Goal: Task Accomplishment & Management: Use online tool/utility

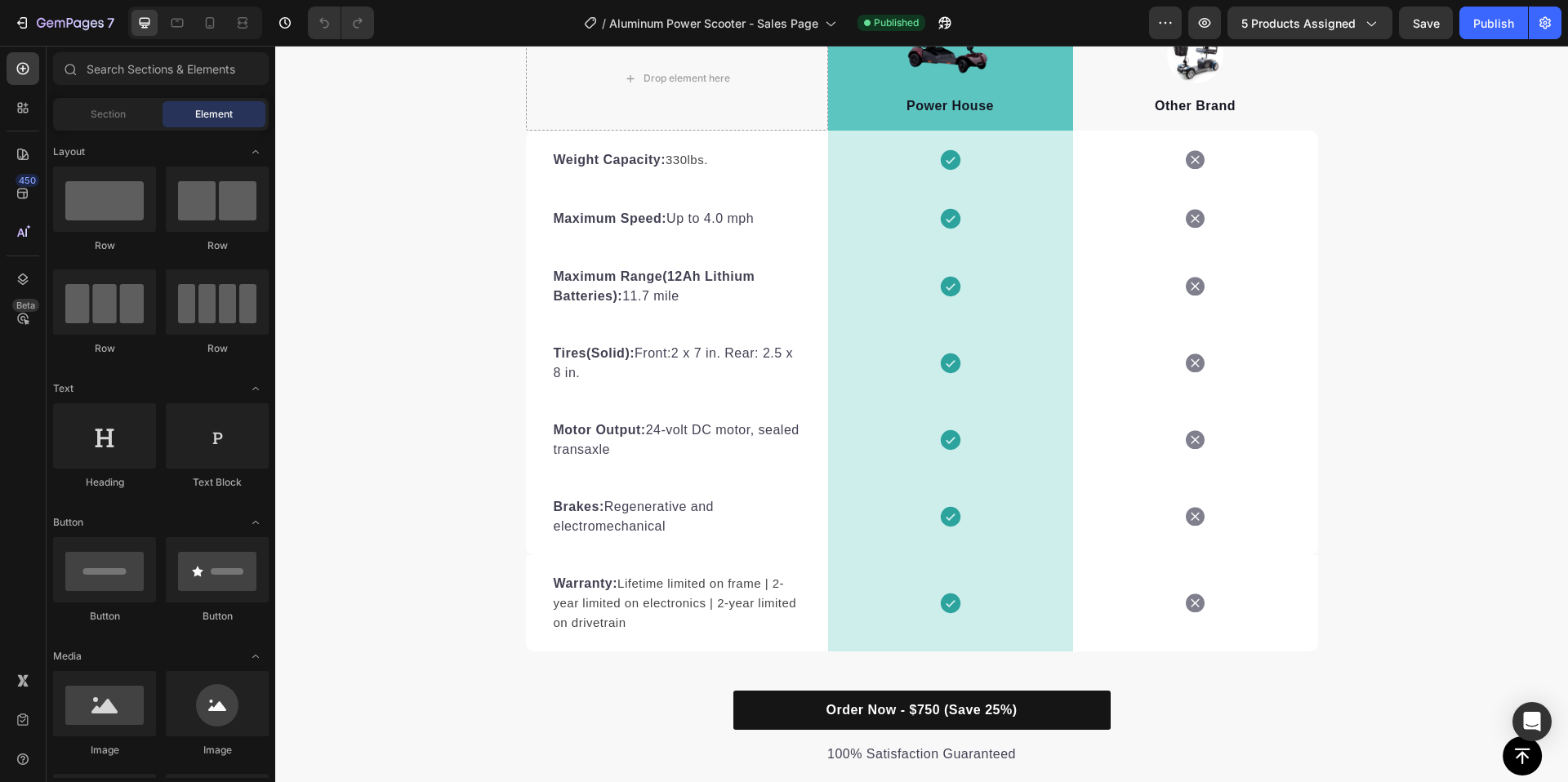
scroll to position [4702, 0]
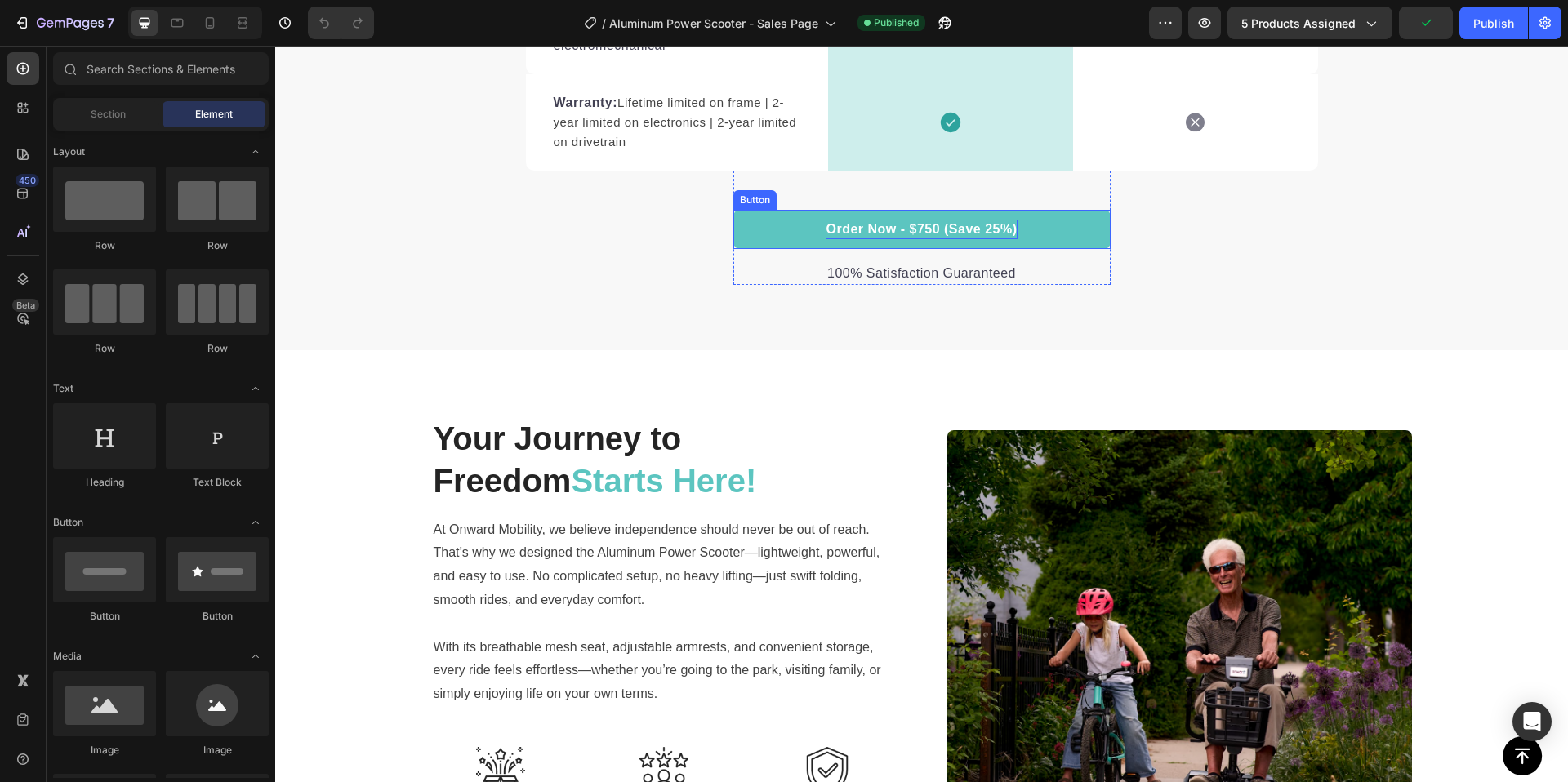
click at [889, 235] on p "Order Now - $750 (Save 25%)" at bounding box center [921, 229] width 191 height 19
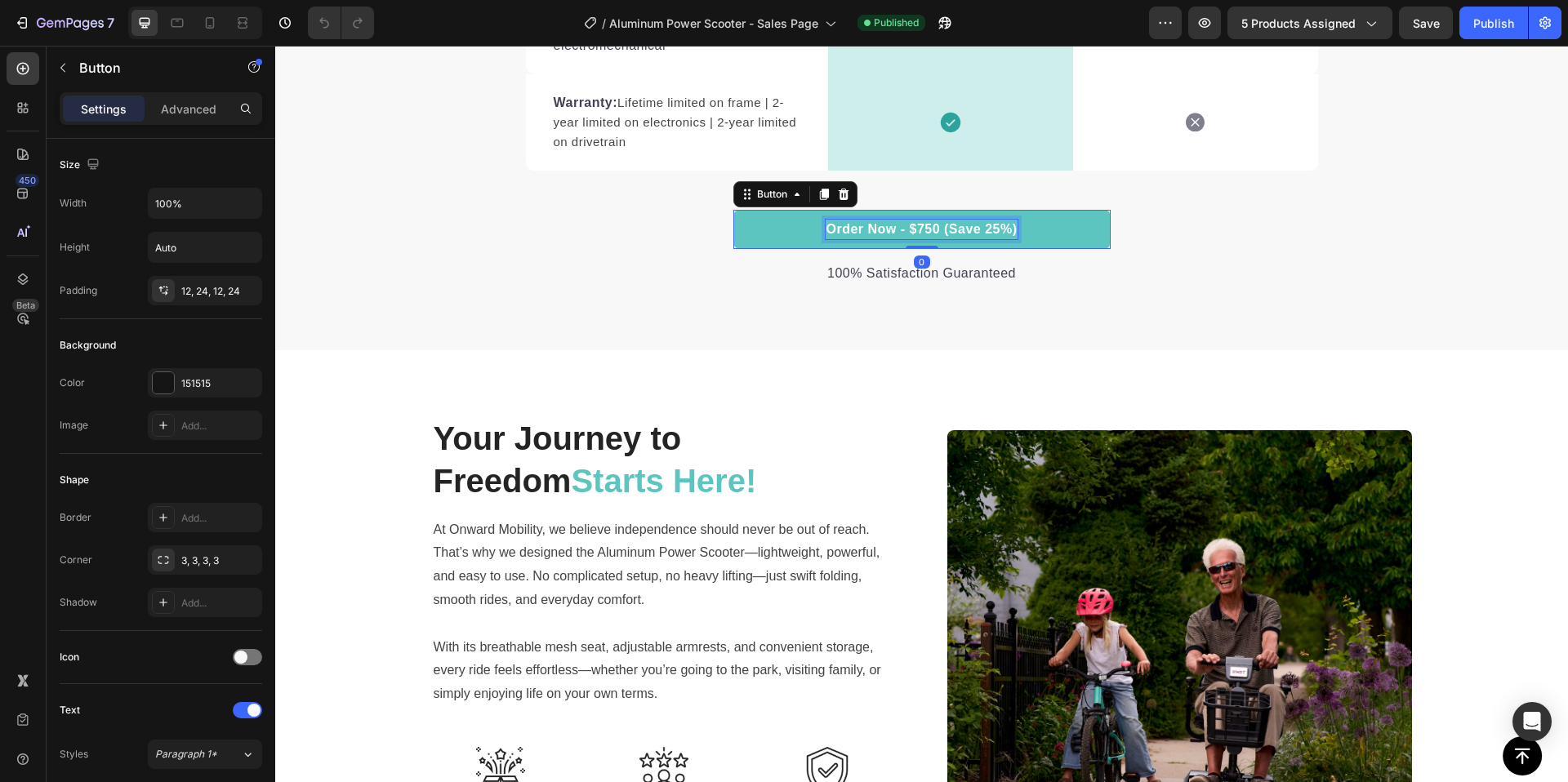
click at [917, 229] on p "Order Now - $750 (Save 25%)" at bounding box center [921, 229] width 191 height 19
click at [934, 229] on p "Order Now - $750 (Save 25%)" at bounding box center [921, 229] width 191 height 19
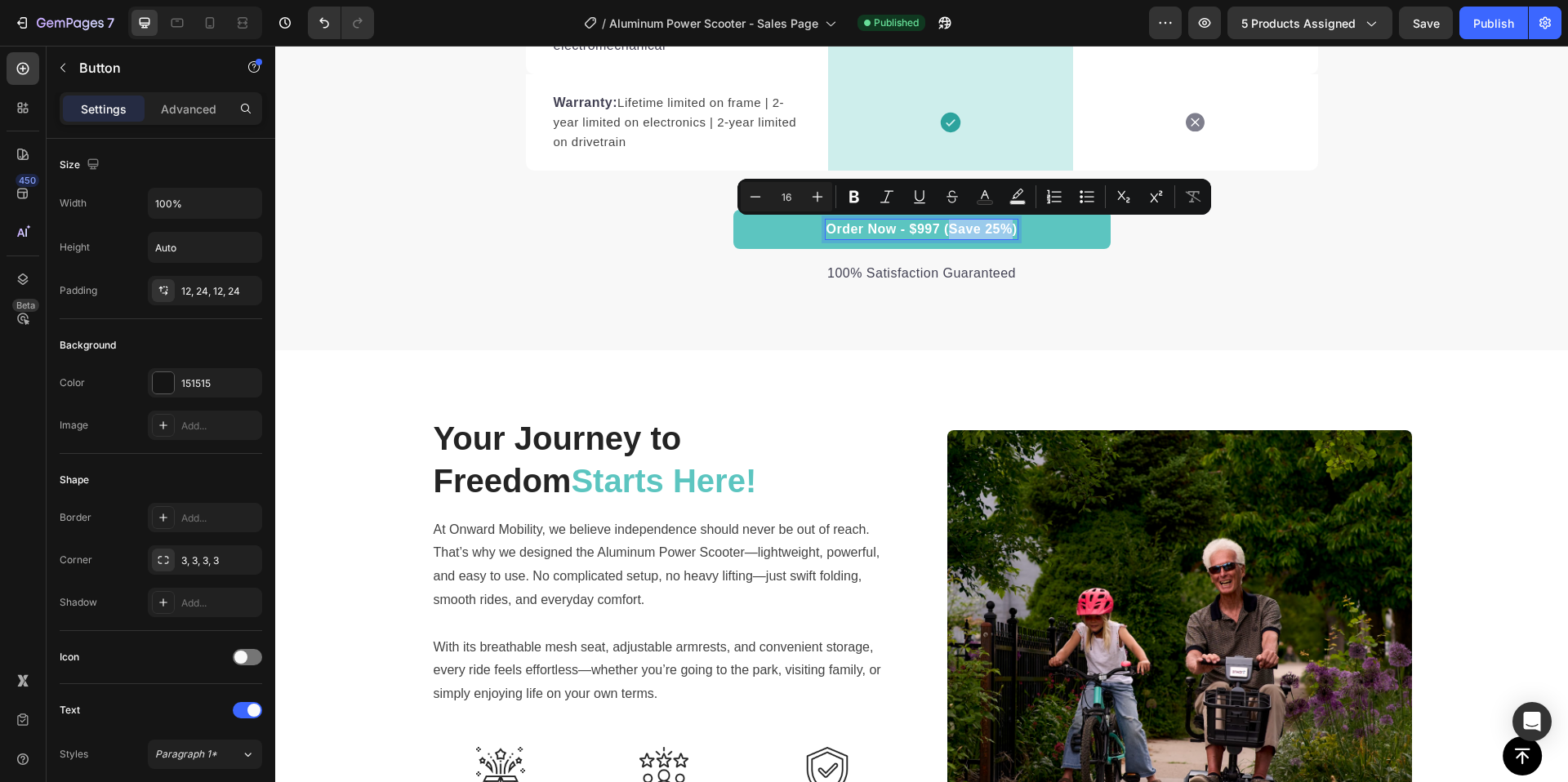
drag, startPoint x: 943, startPoint y: 228, endPoint x: 1004, endPoint y: 229, distance: 61.0
click at [1004, 229] on p "Order Now - $997 (Save 25%)" at bounding box center [921, 229] width 191 height 19
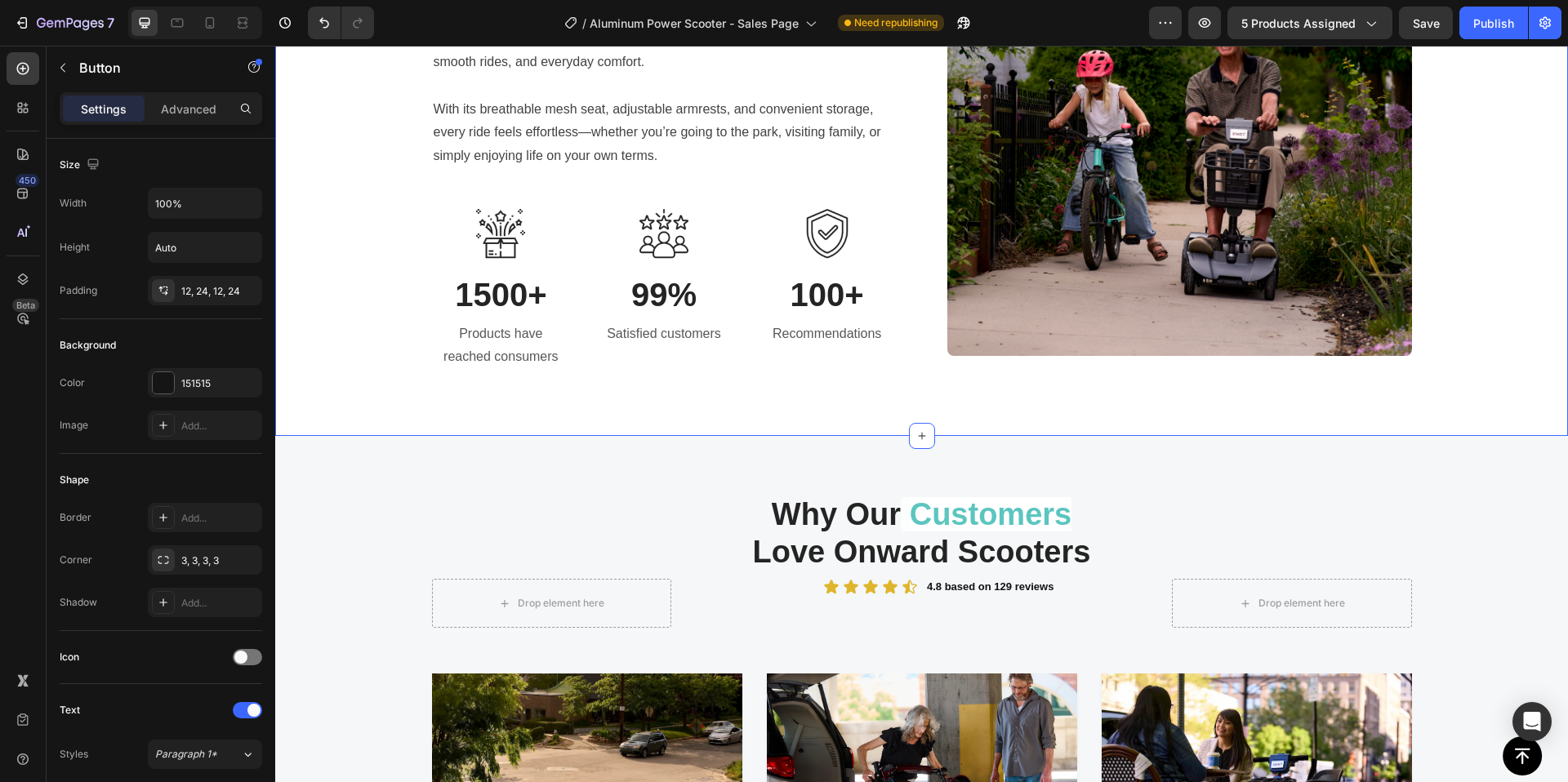
scroll to position [5239, 0]
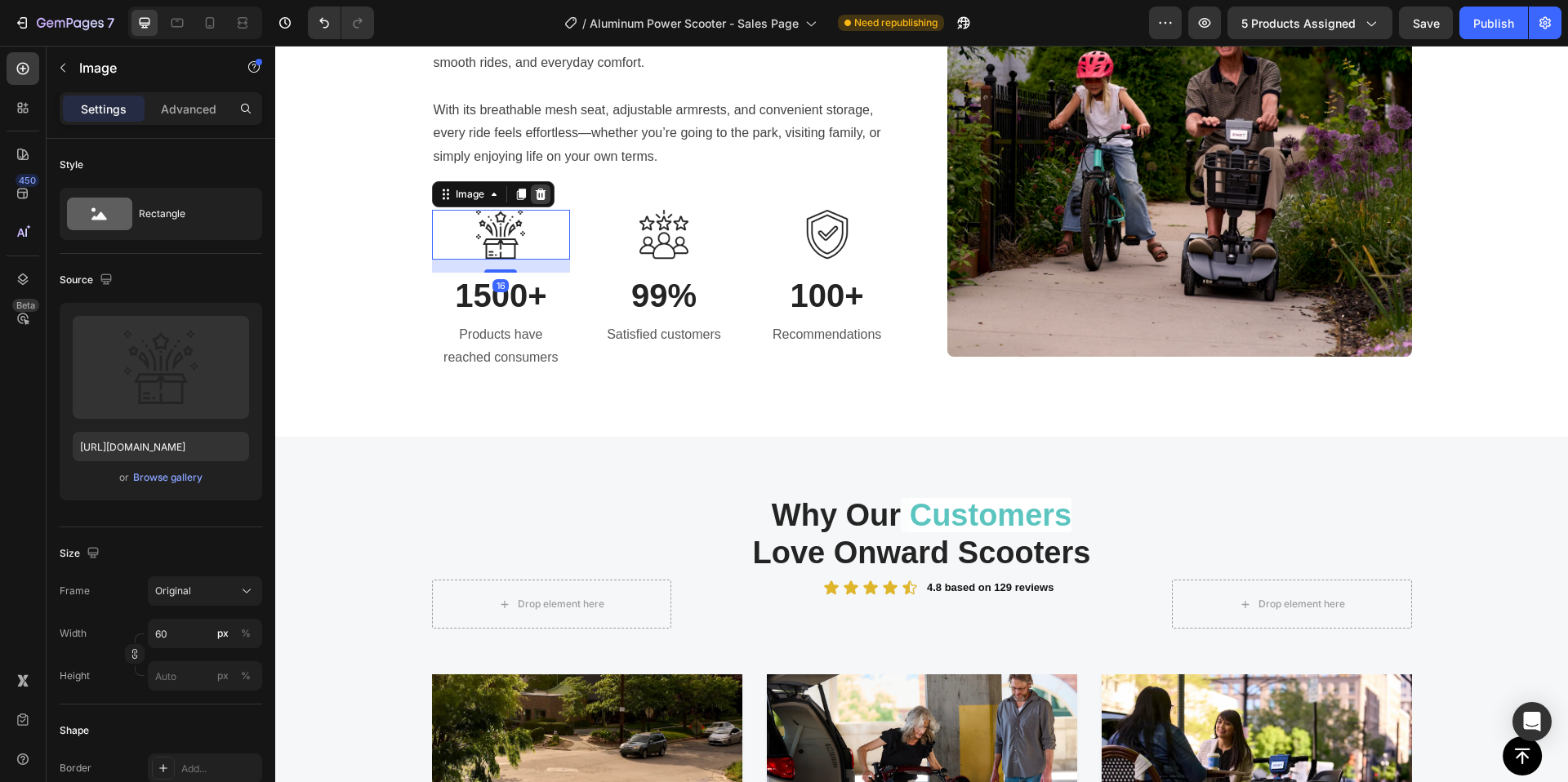
click at [538, 191] on icon at bounding box center [540, 194] width 11 height 11
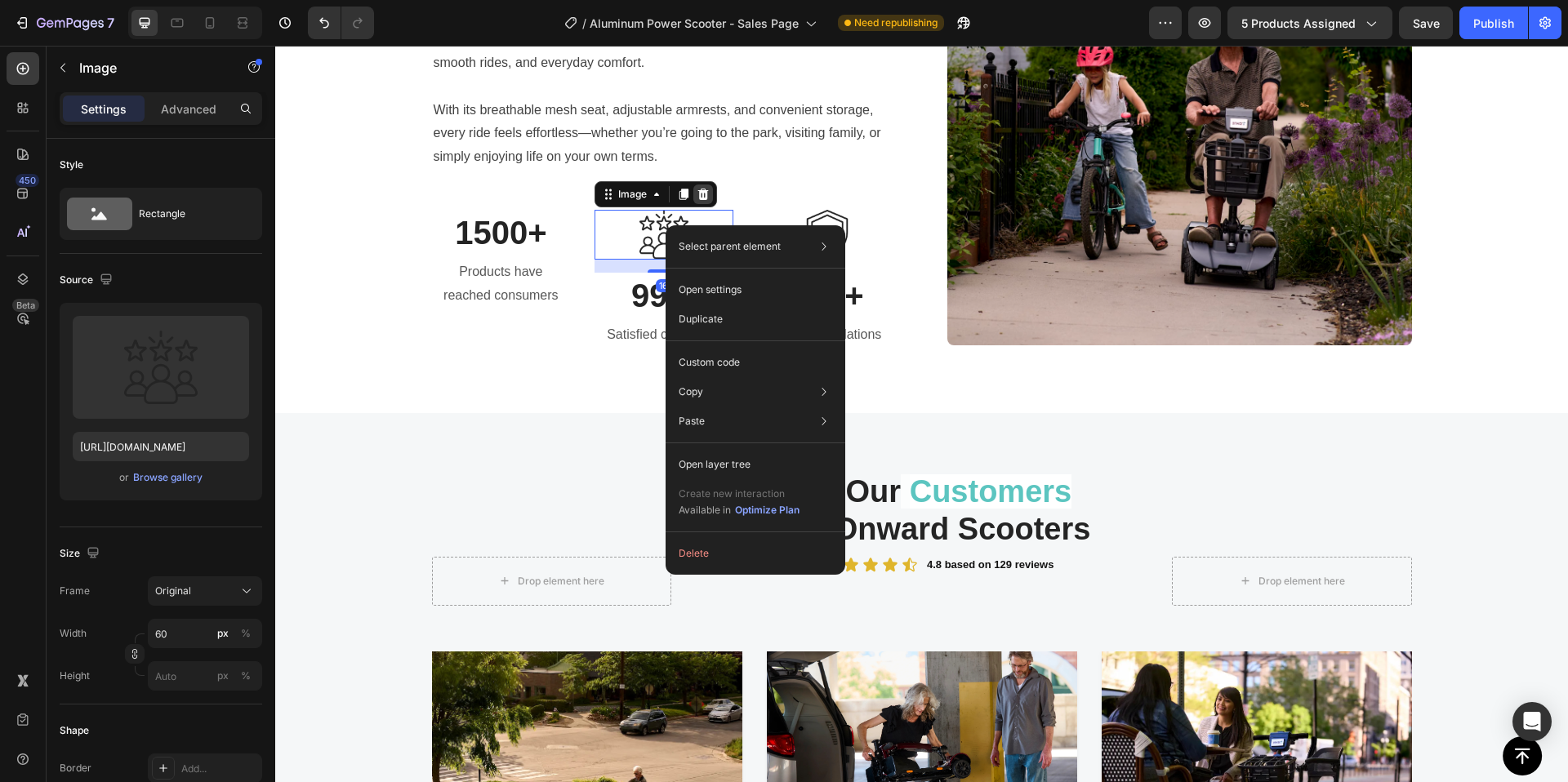
click at [698, 193] on icon at bounding box center [703, 194] width 11 height 11
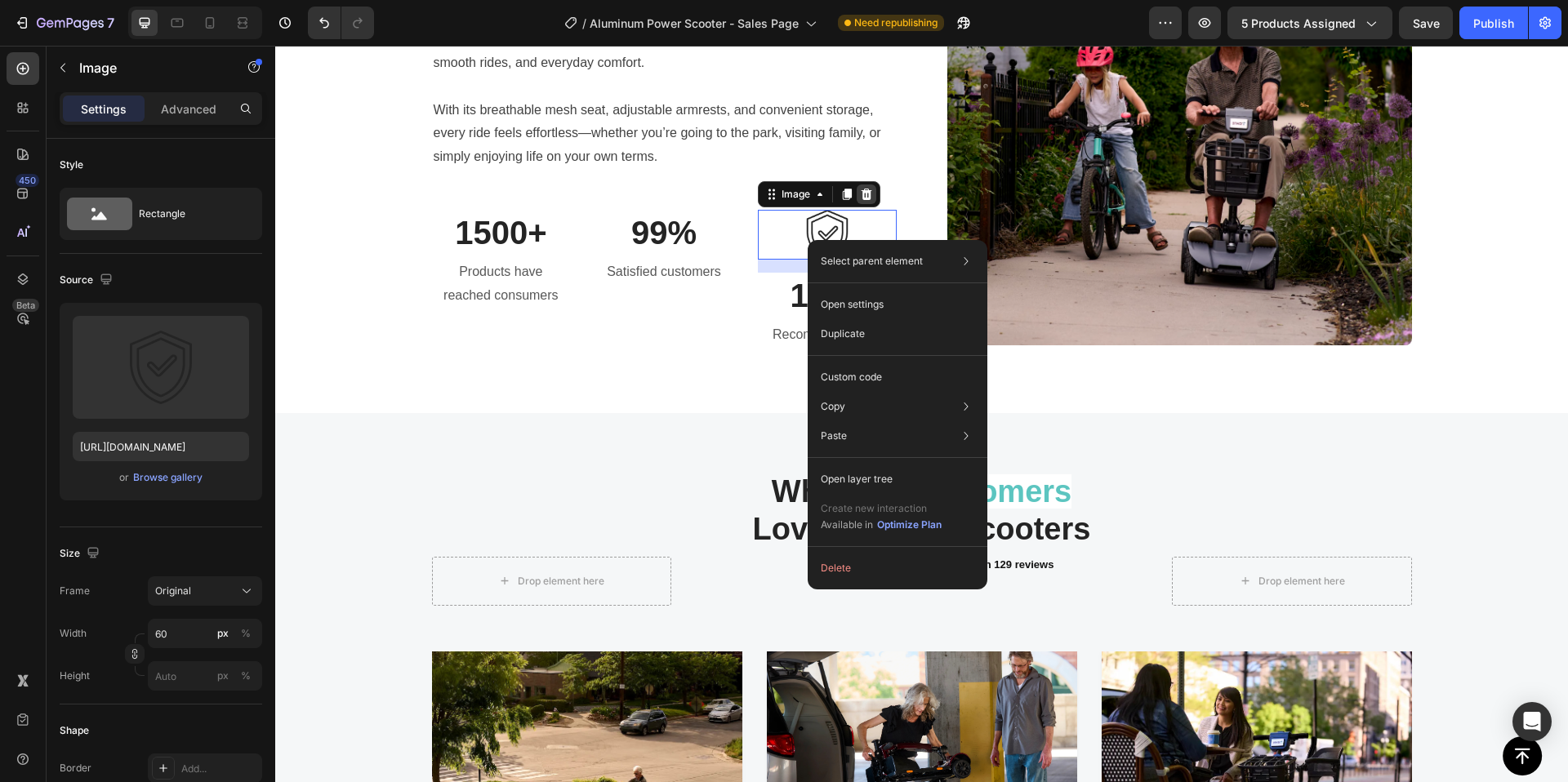
click at [860, 191] on icon at bounding box center [866, 194] width 11 height 11
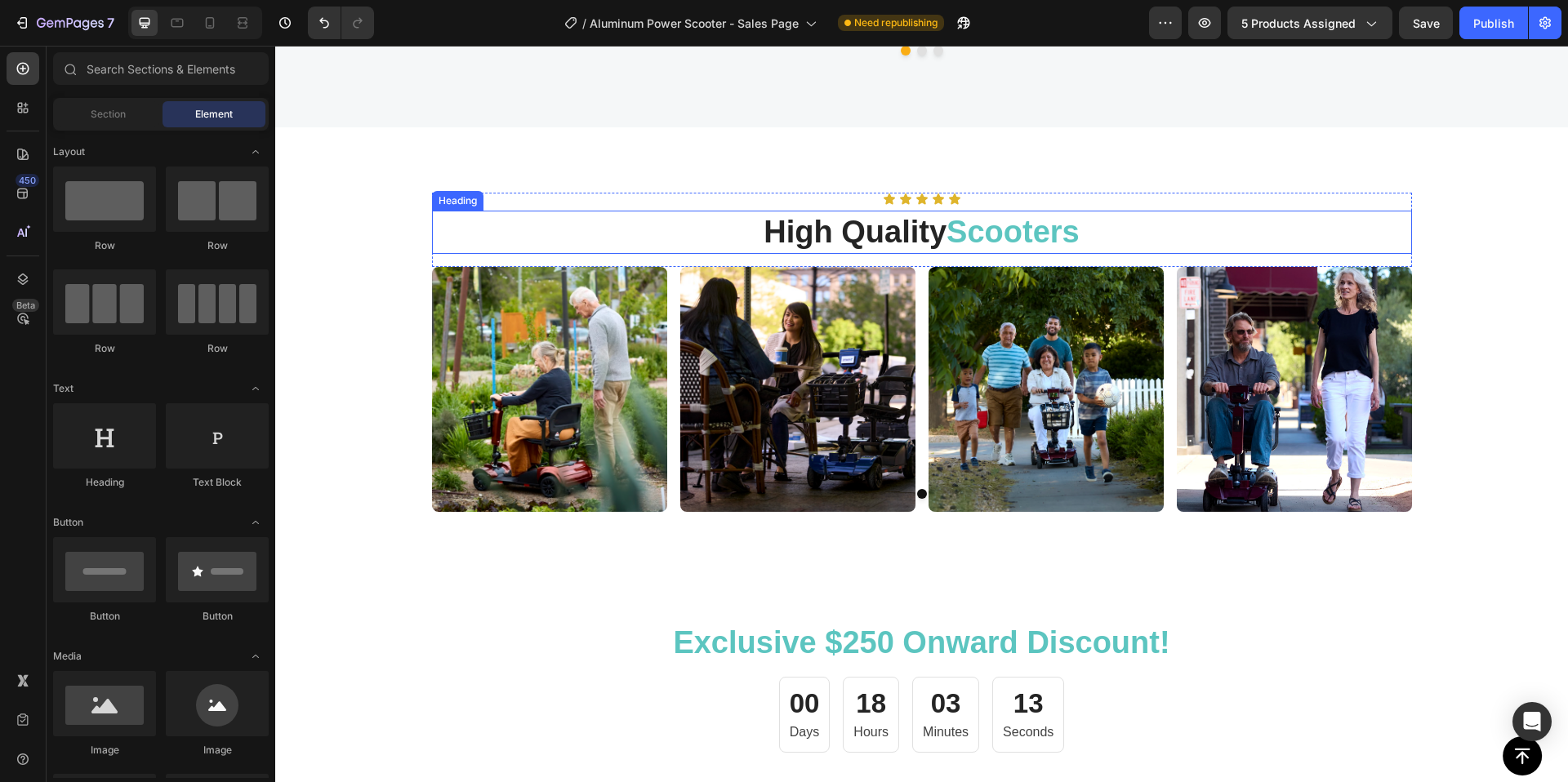
scroll to position [6339, 0]
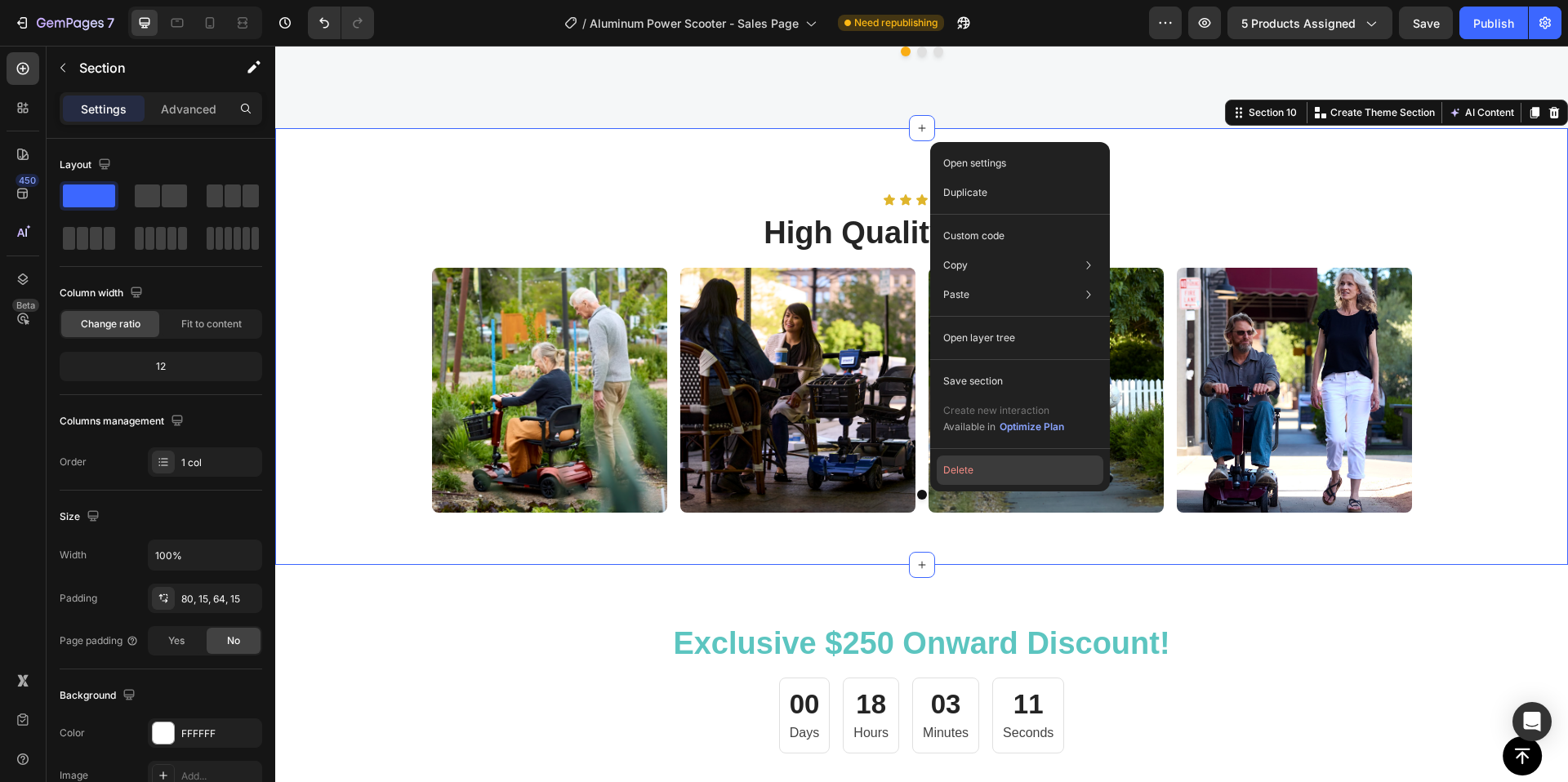
click at [966, 460] on button "Delete" at bounding box center [1019, 470] width 167 height 29
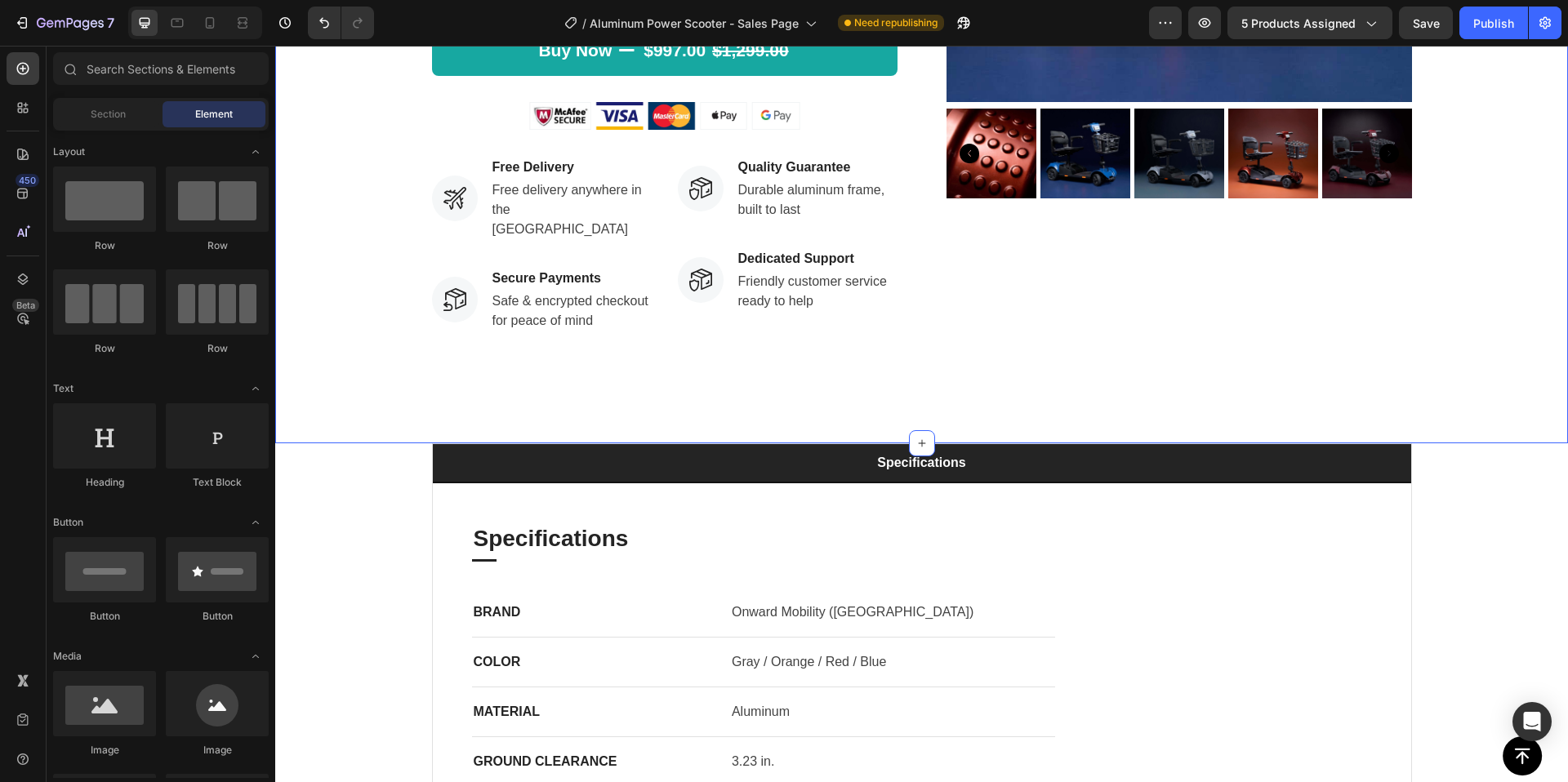
scroll to position [1396, 0]
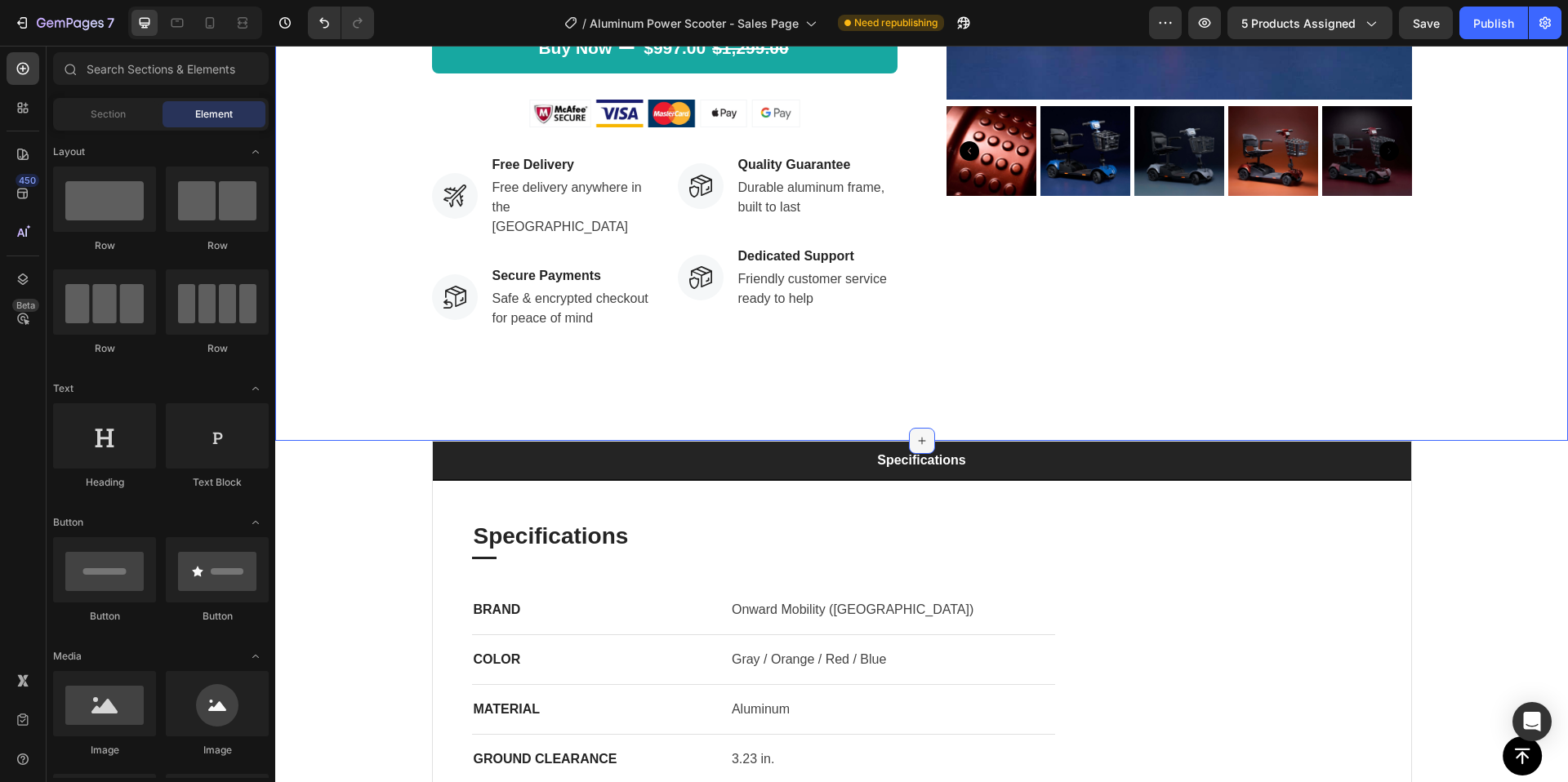
click at [913, 428] on div at bounding box center [922, 441] width 26 height 26
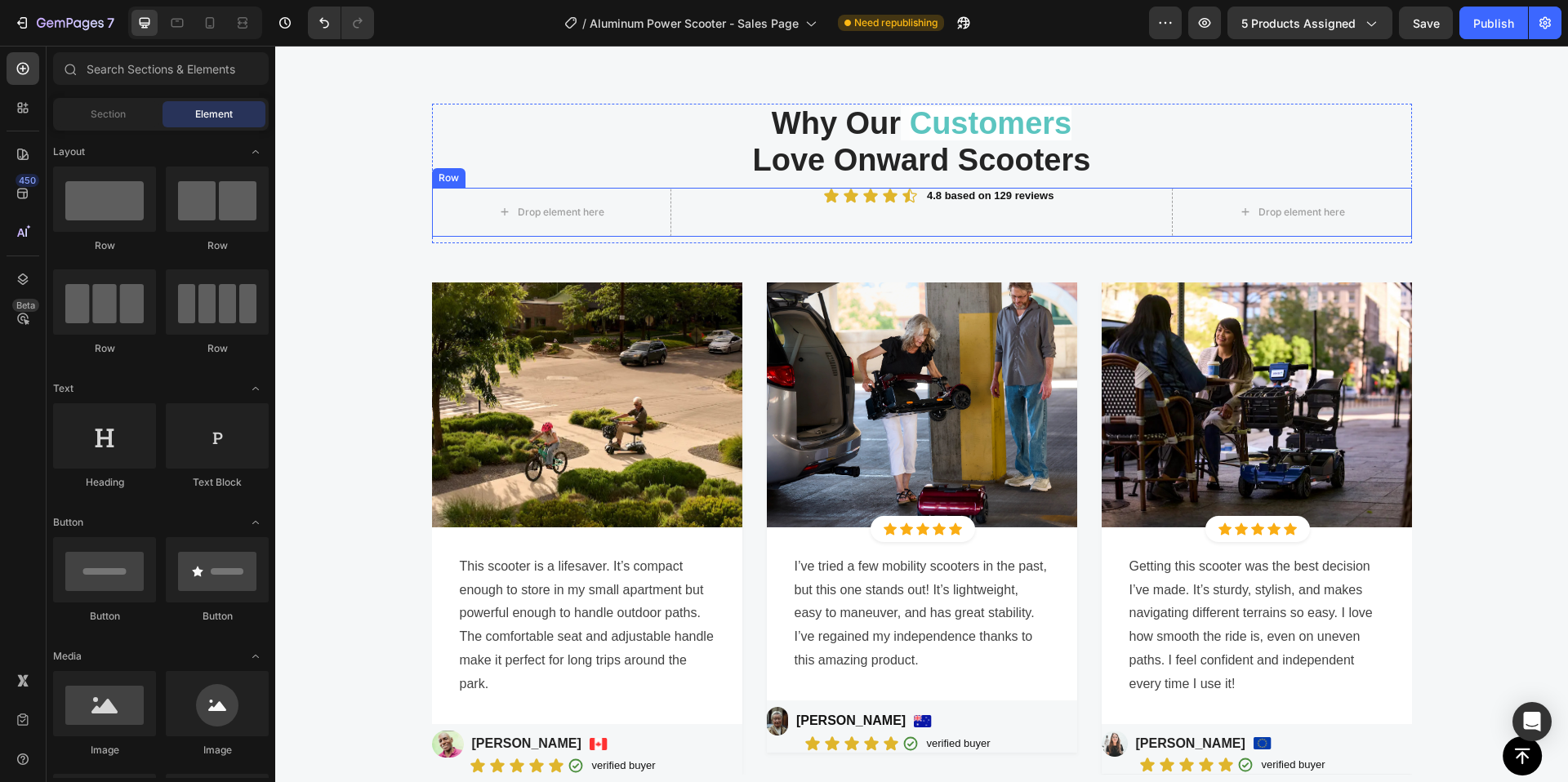
scroll to position [5556, 0]
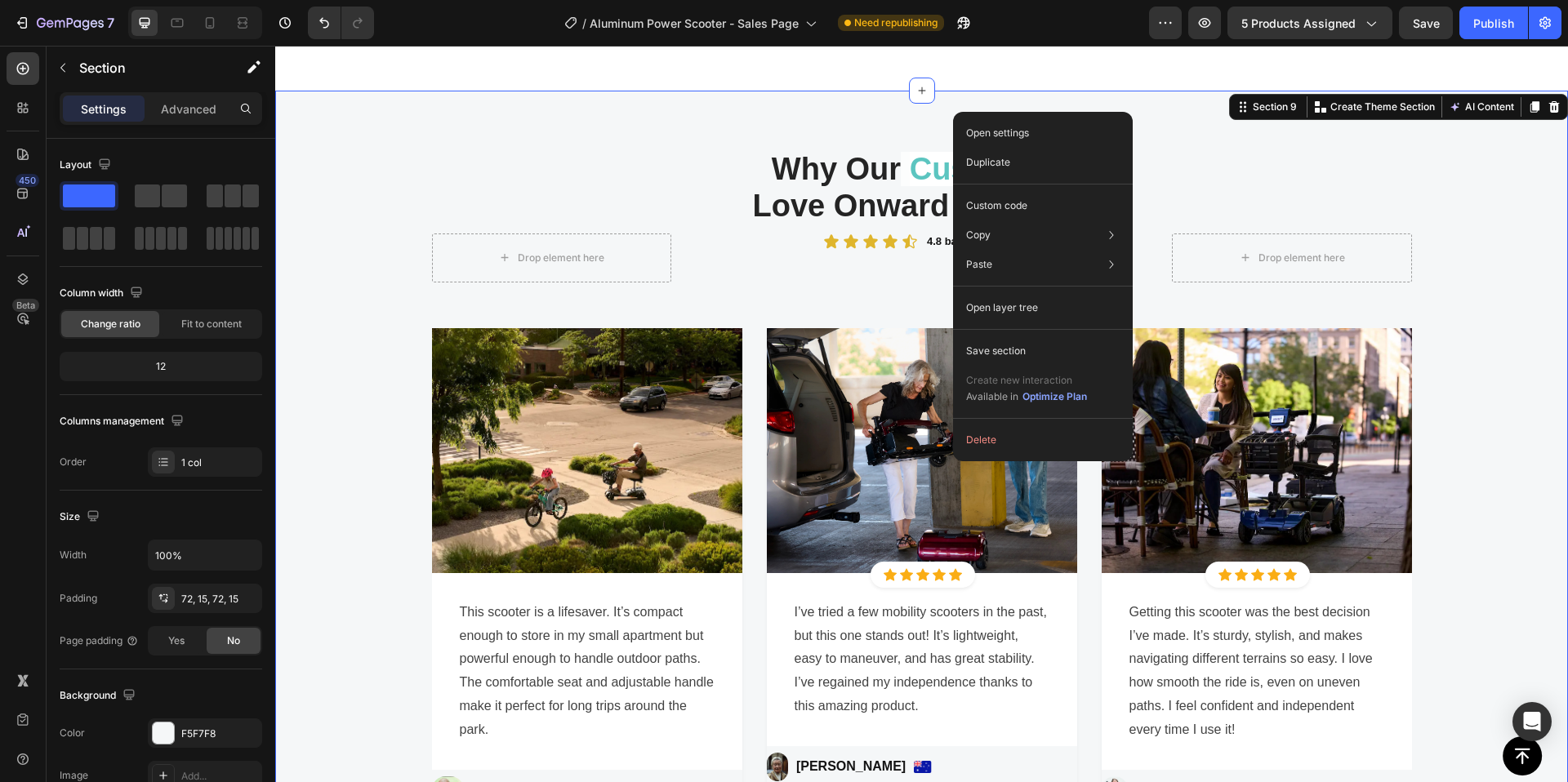
click at [931, 105] on div "Why Our Customers Love Onward Scooters Heading Drop element here Icon Icon Icon…" at bounding box center [921, 503] width 1293 height 825
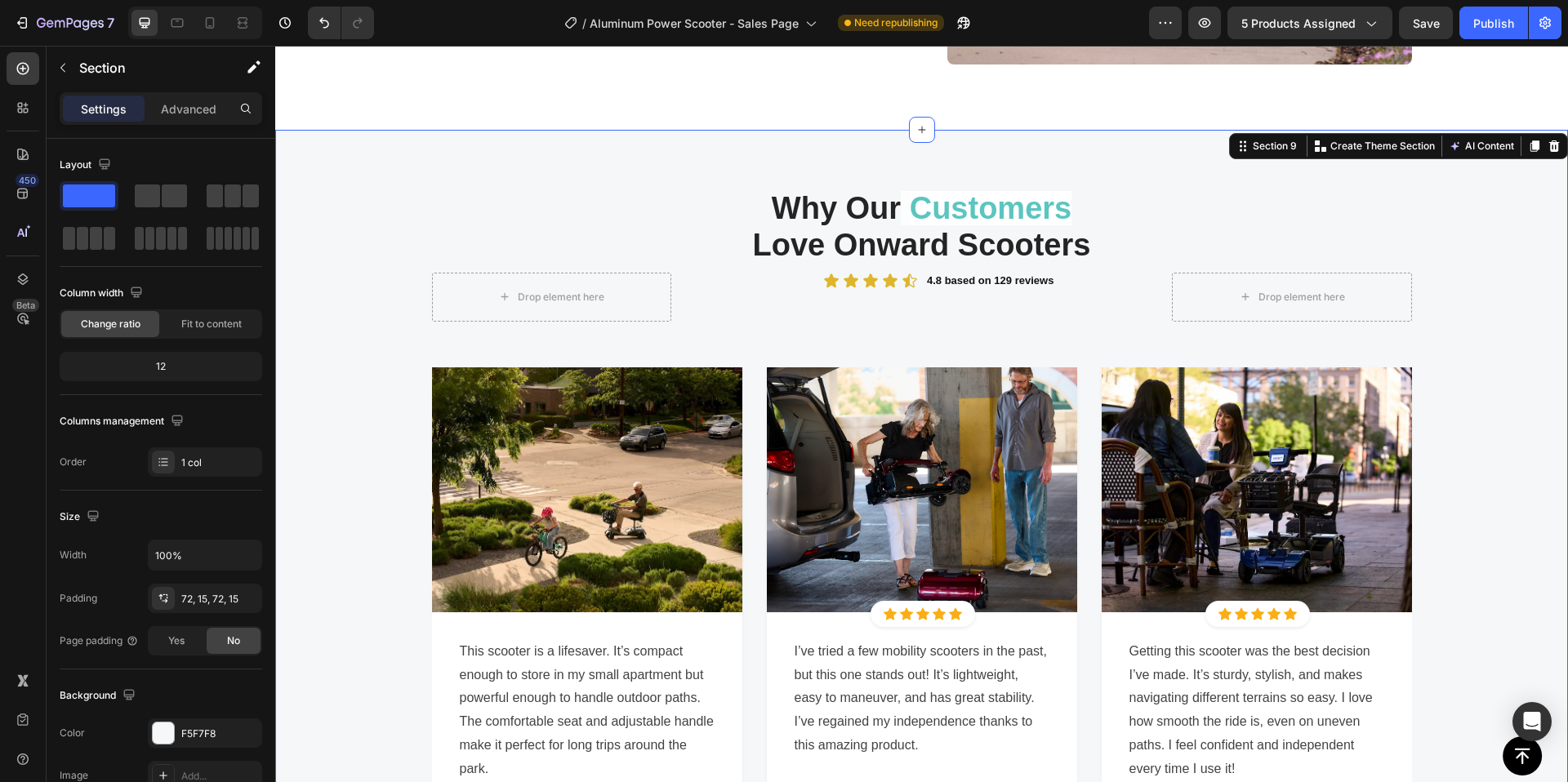
scroll to position [5490, 0]
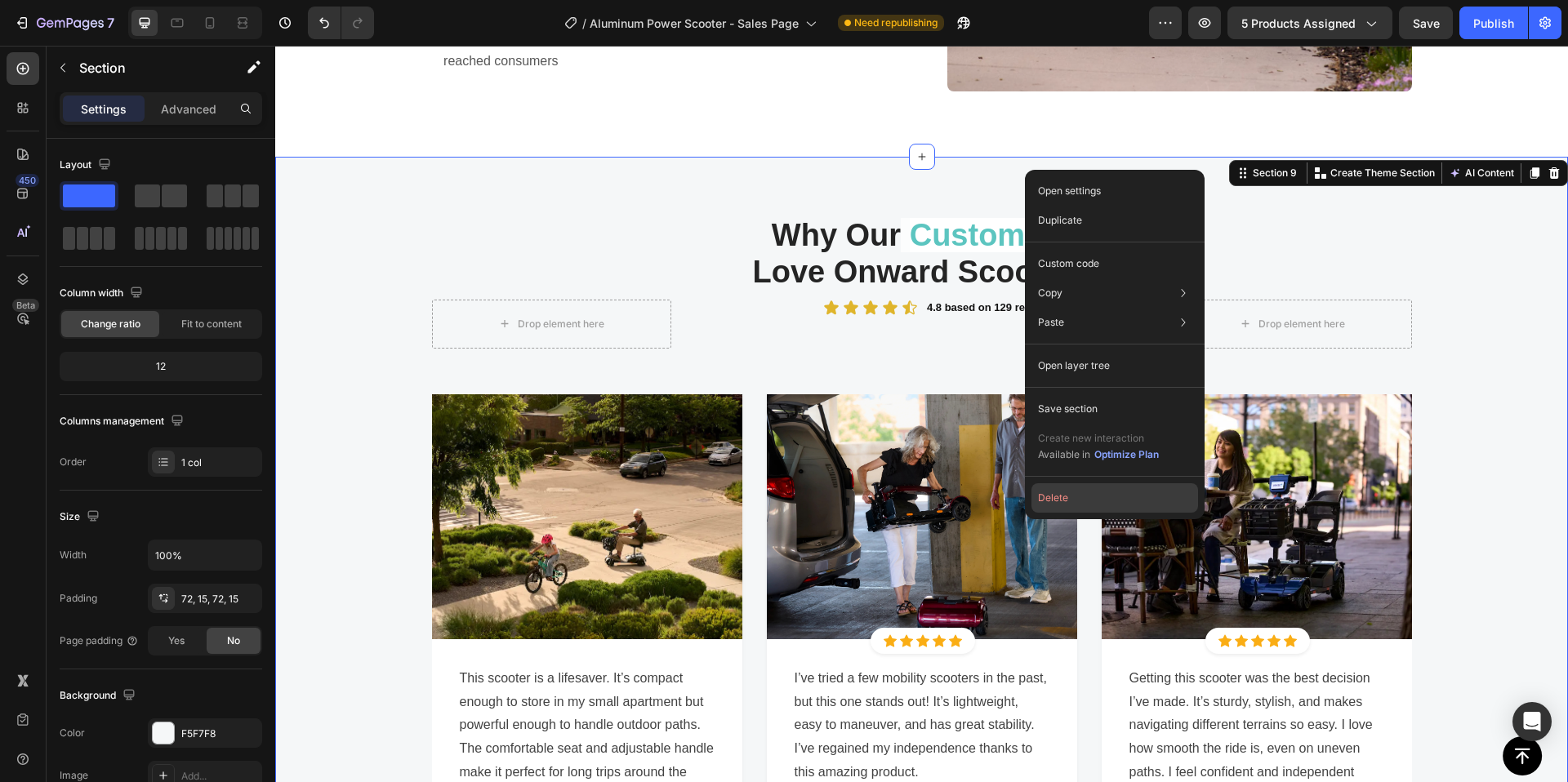
drag, startPoint x: 1062, startPoint y: 492, endPoint x: 784, endPoint y: 429, distance: 285.0
click at [1062, 492] on button "Delete" at bounding box center [1114, 498] width 167 height 29
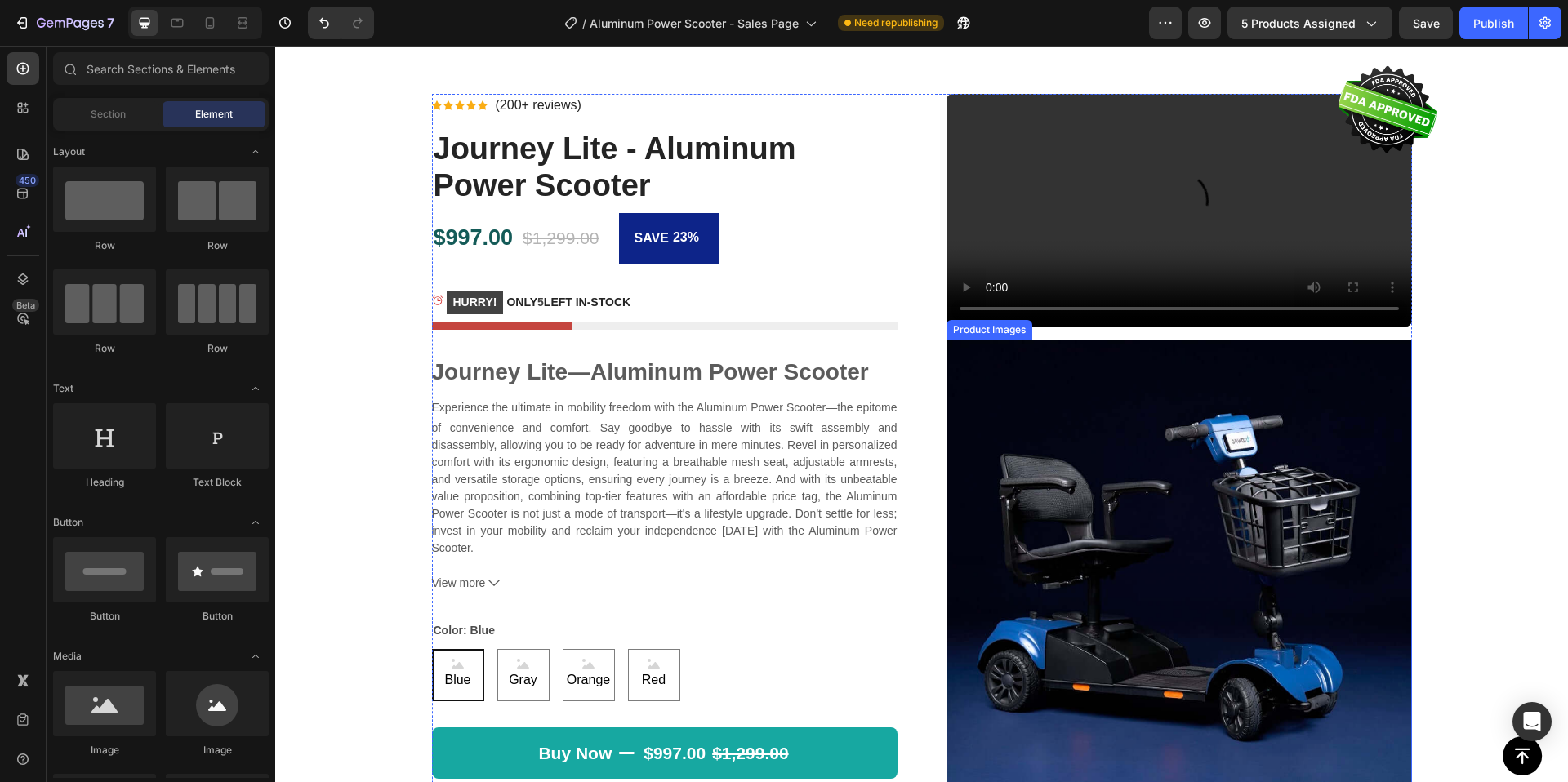
scroll to position [65, 0]
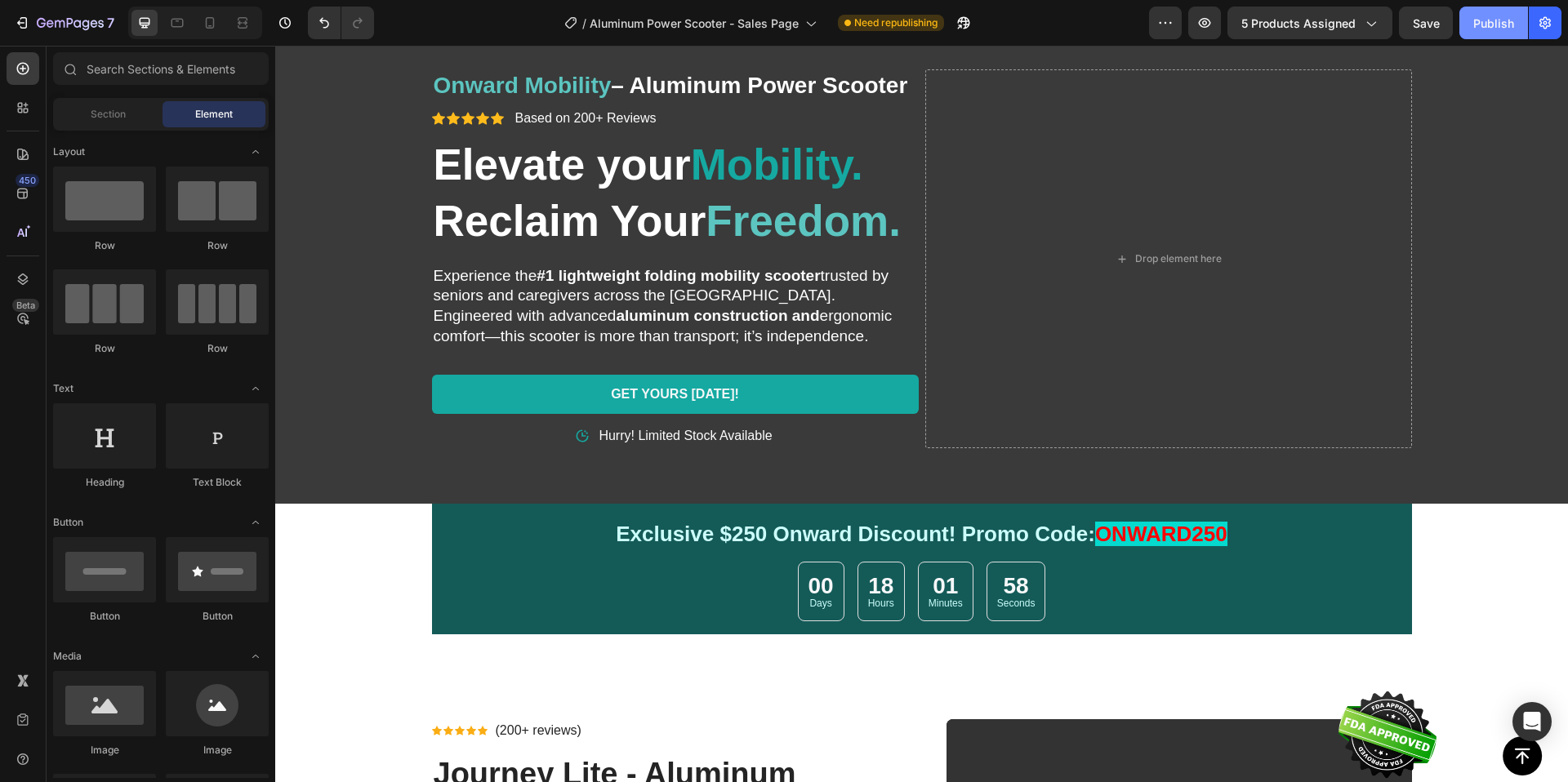
click at [1507, 28] on div "Publish" at bounding box center [1493, 23] width 41 height 17
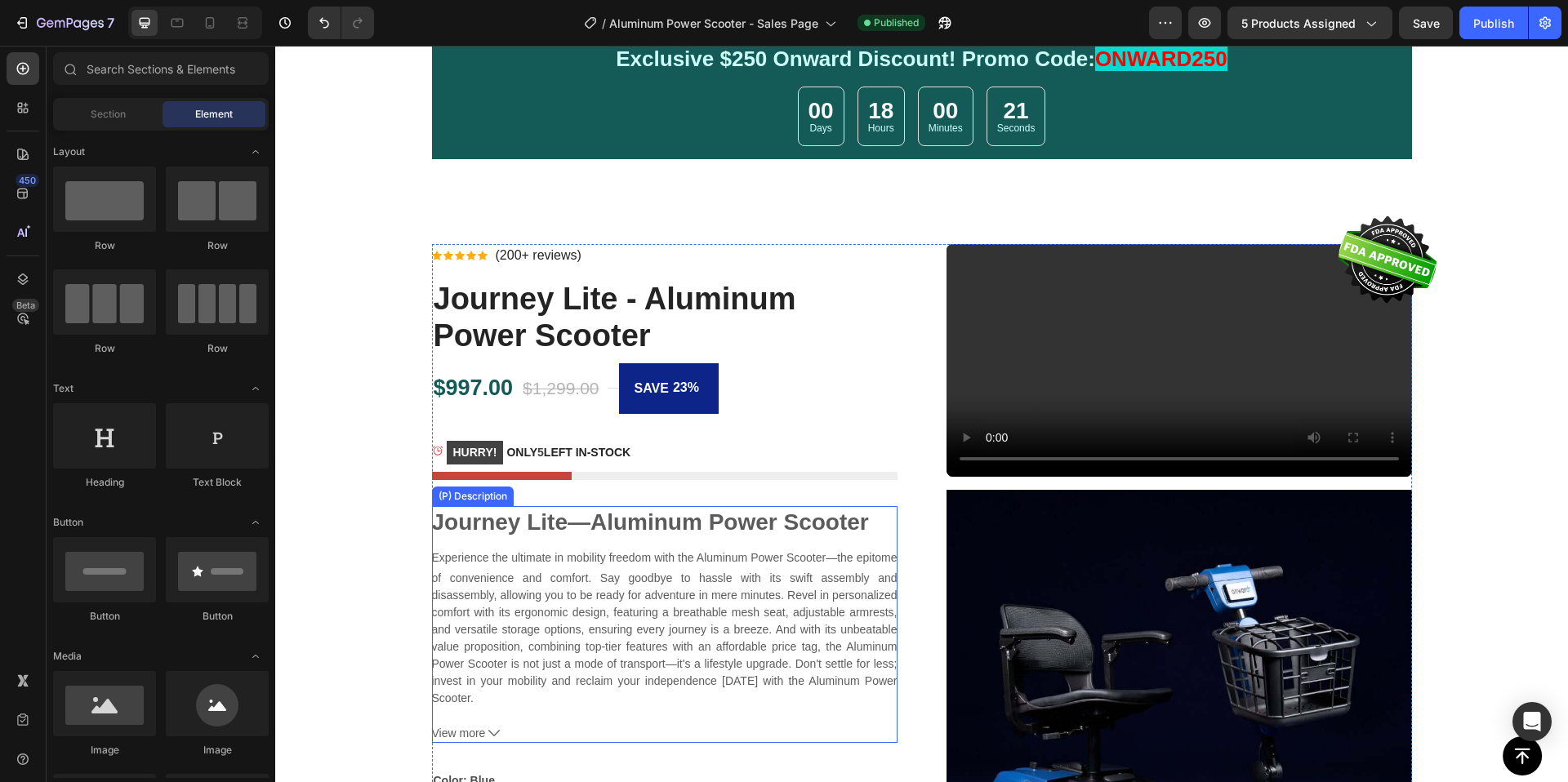
scroll to position [697, 0]
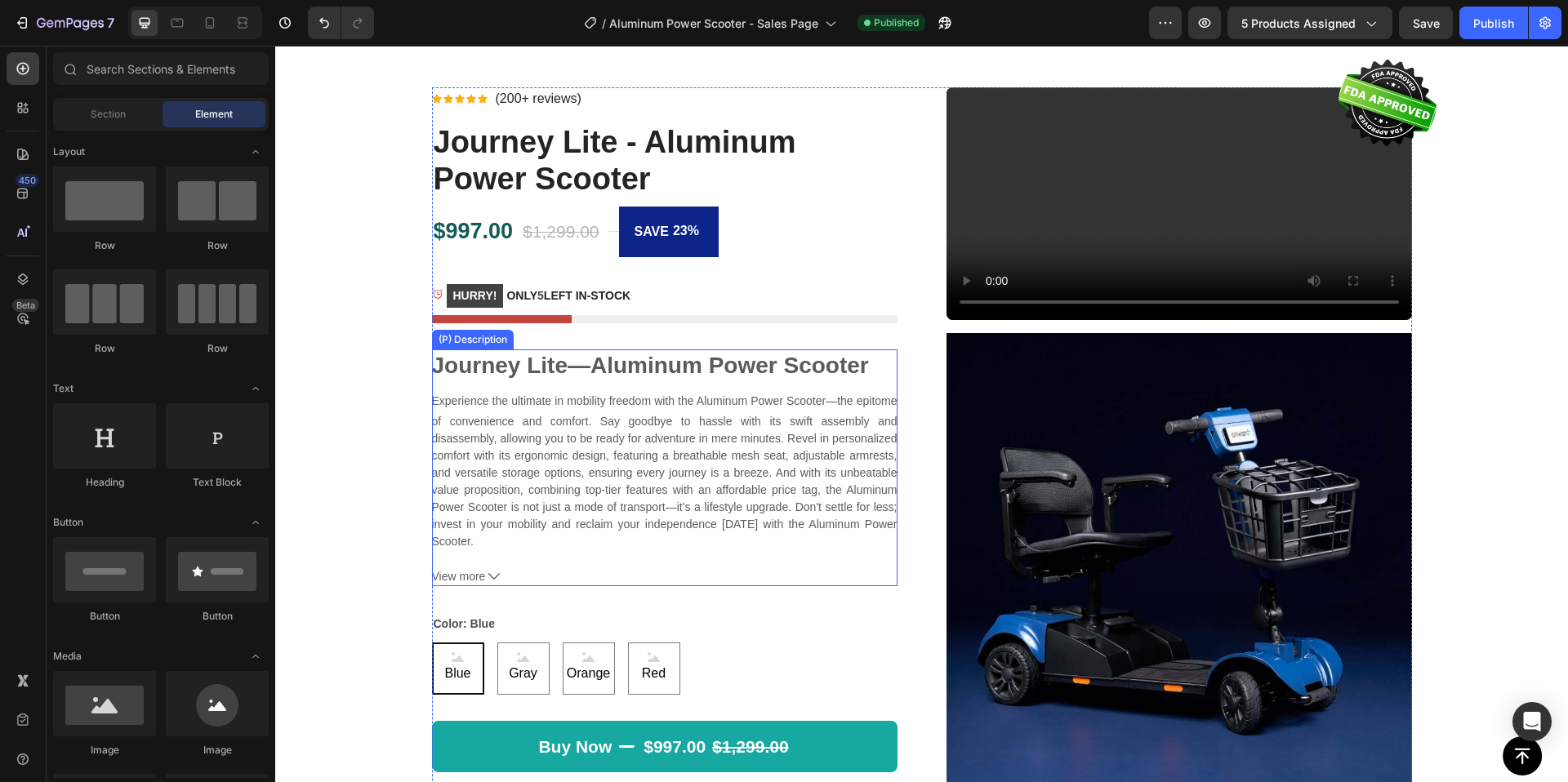
click at [687, 399] on p "Experience the ultimate in mobility freedom with the Aluminum Power Scooter—the…" at bounding box center [664, 471] width 465 height 154
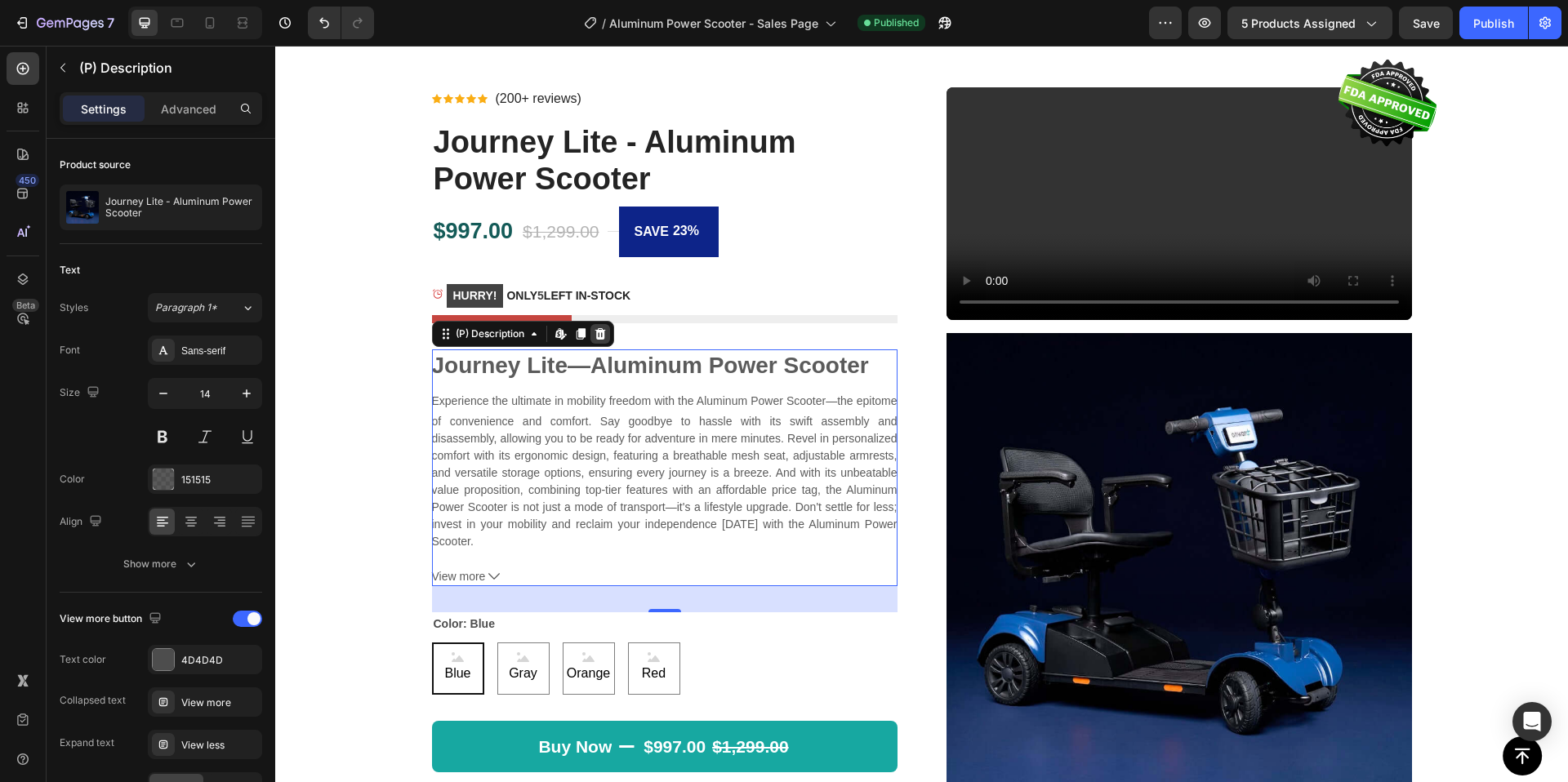
click at [596, 333] on icon at bounding box center [600, 334] width 11 height 11
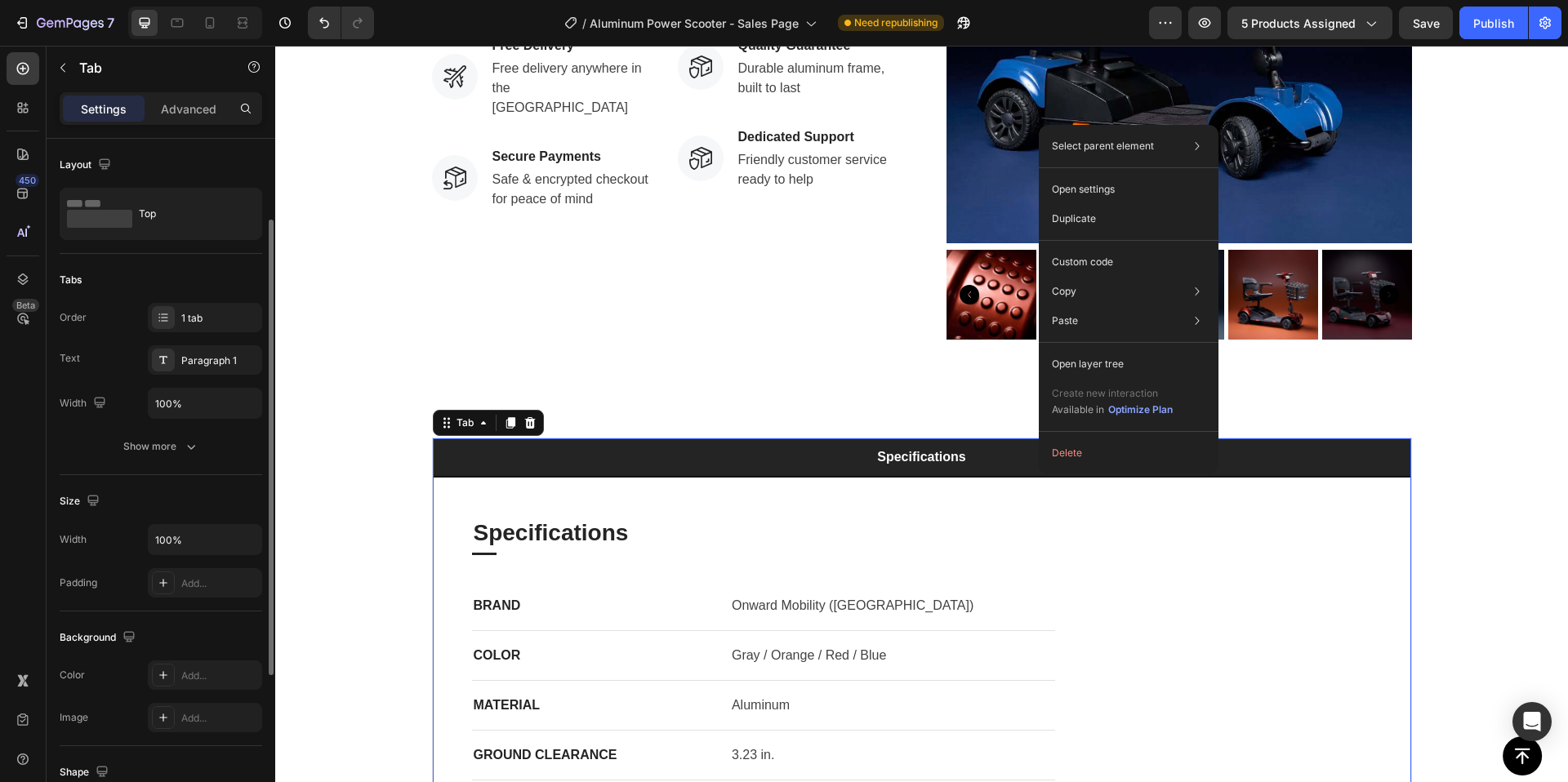
scroll to position [355, 0]
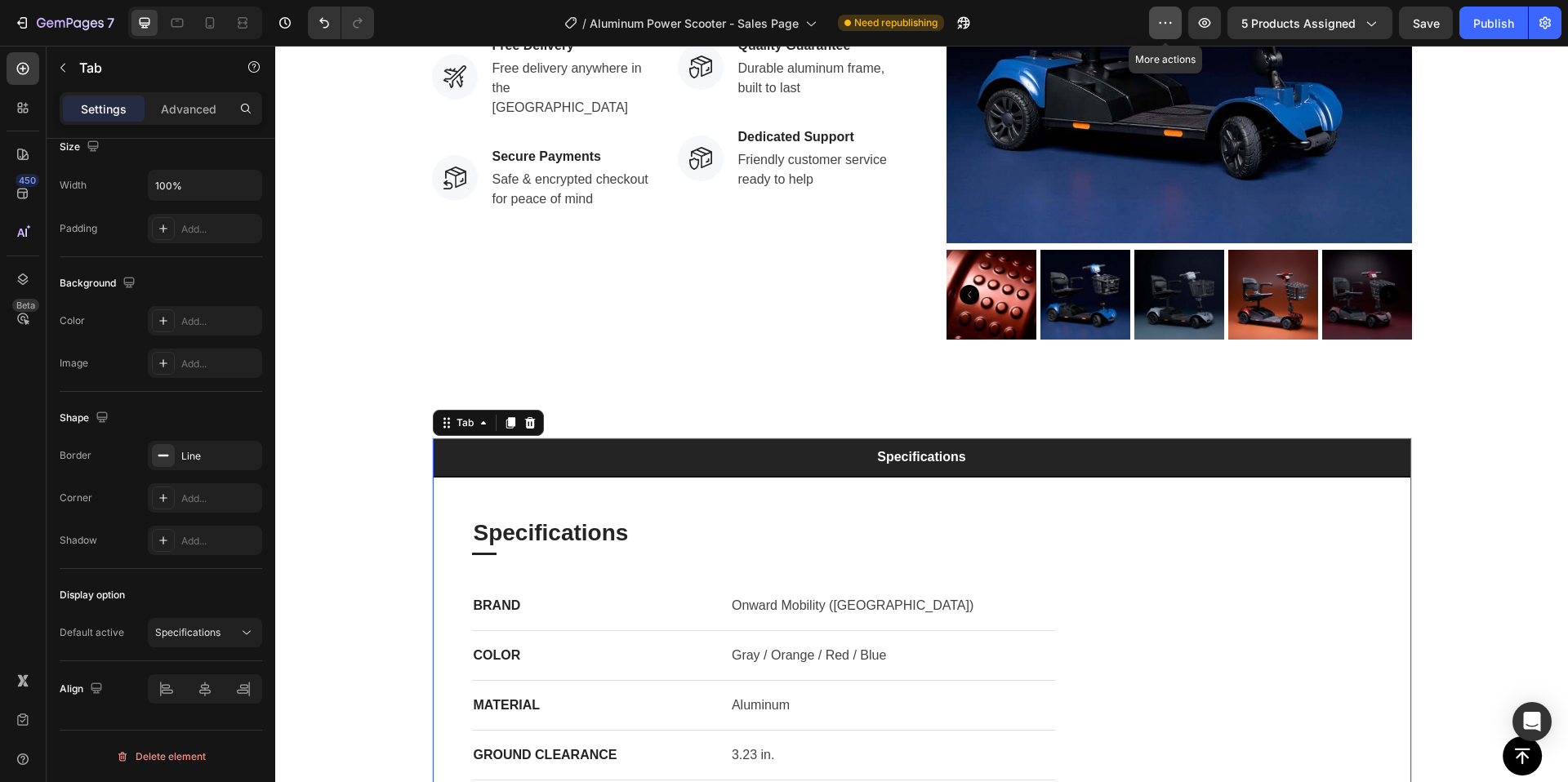
click at [1170, 22] on icon "button" at bounding box center [1165, 23] width 17 height 17
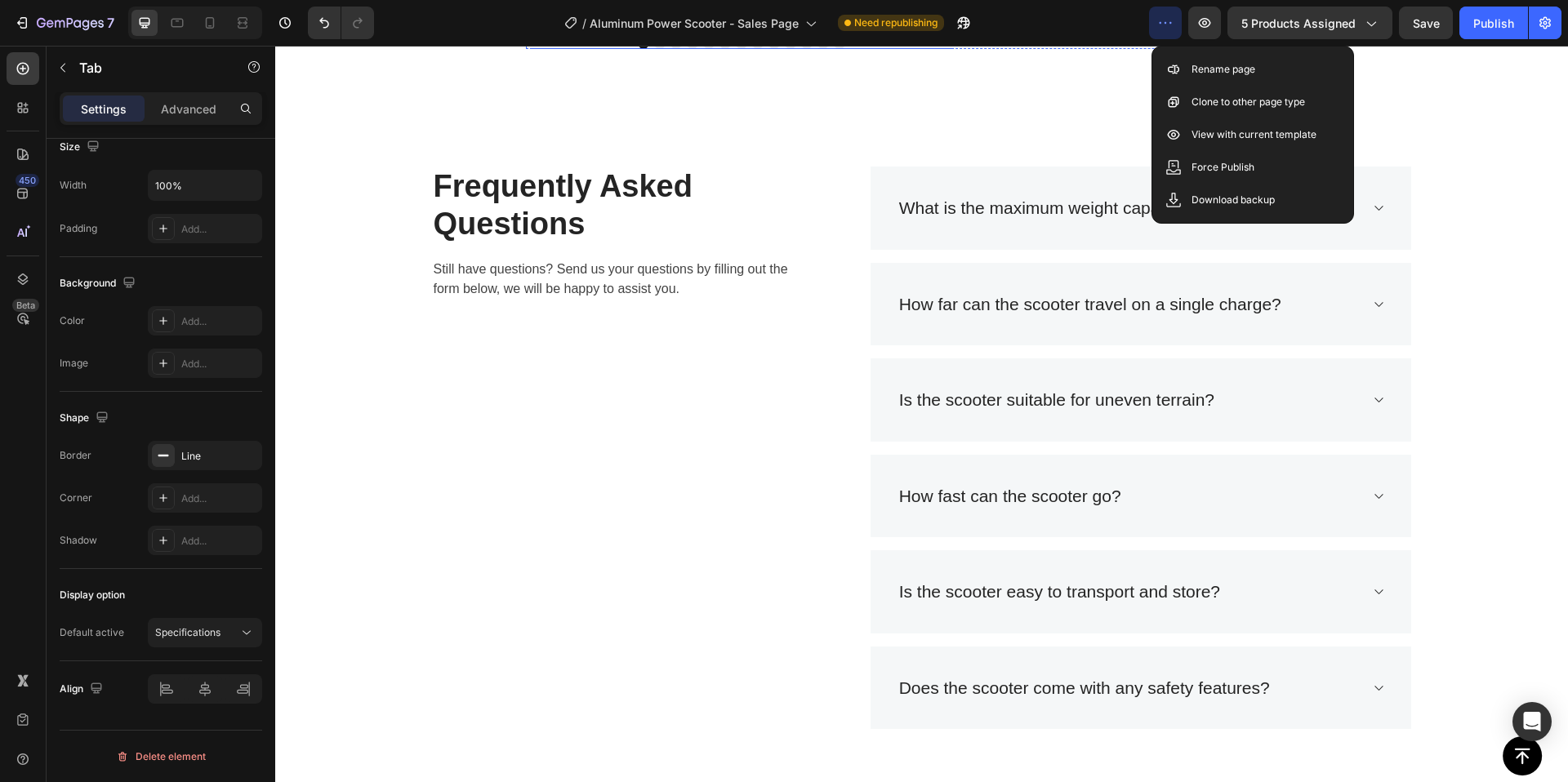
scroll to position [5745, 0]
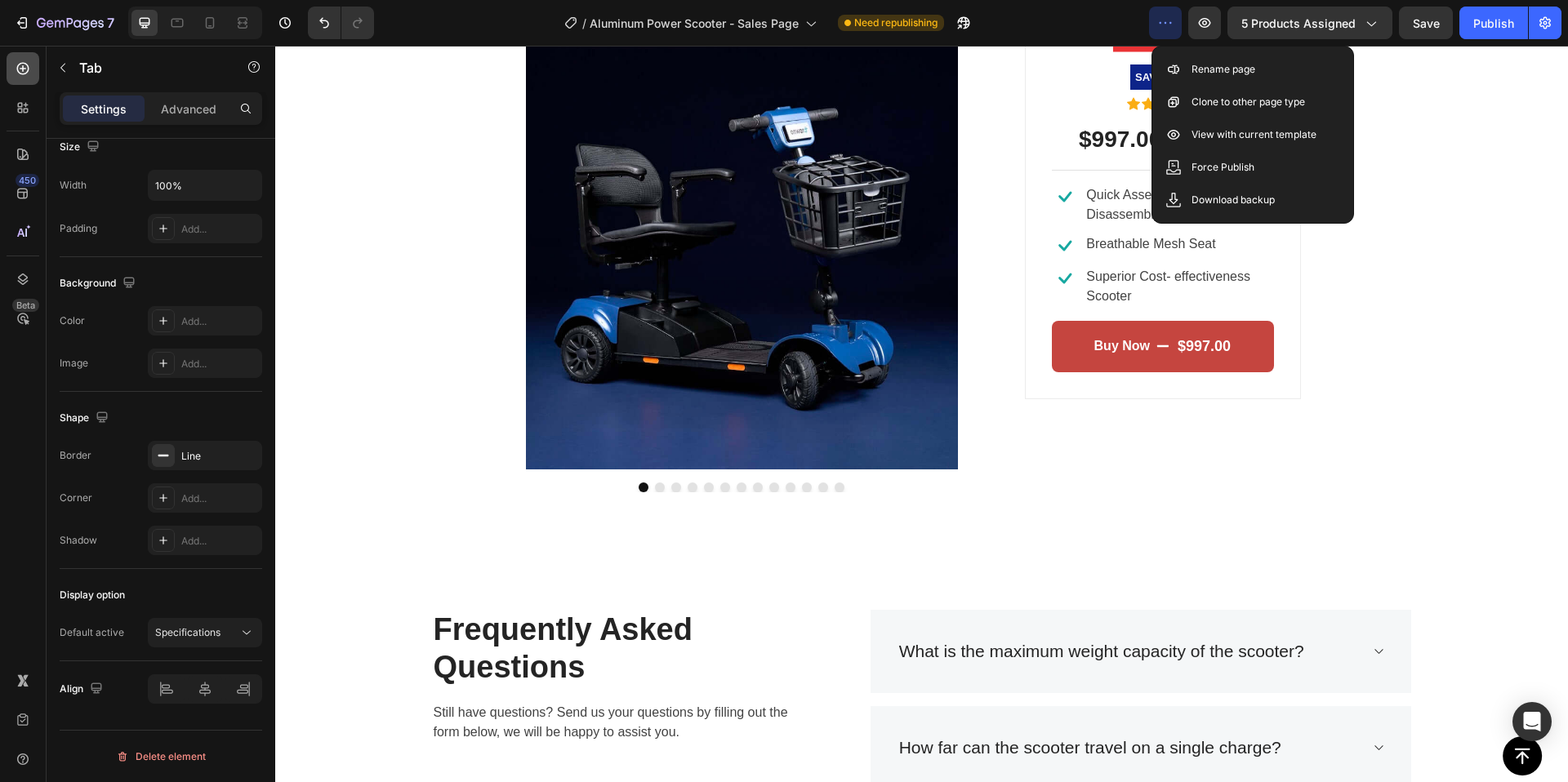
click at [29, 71] on icon at bounding box center [23, 68] width 17 height 17
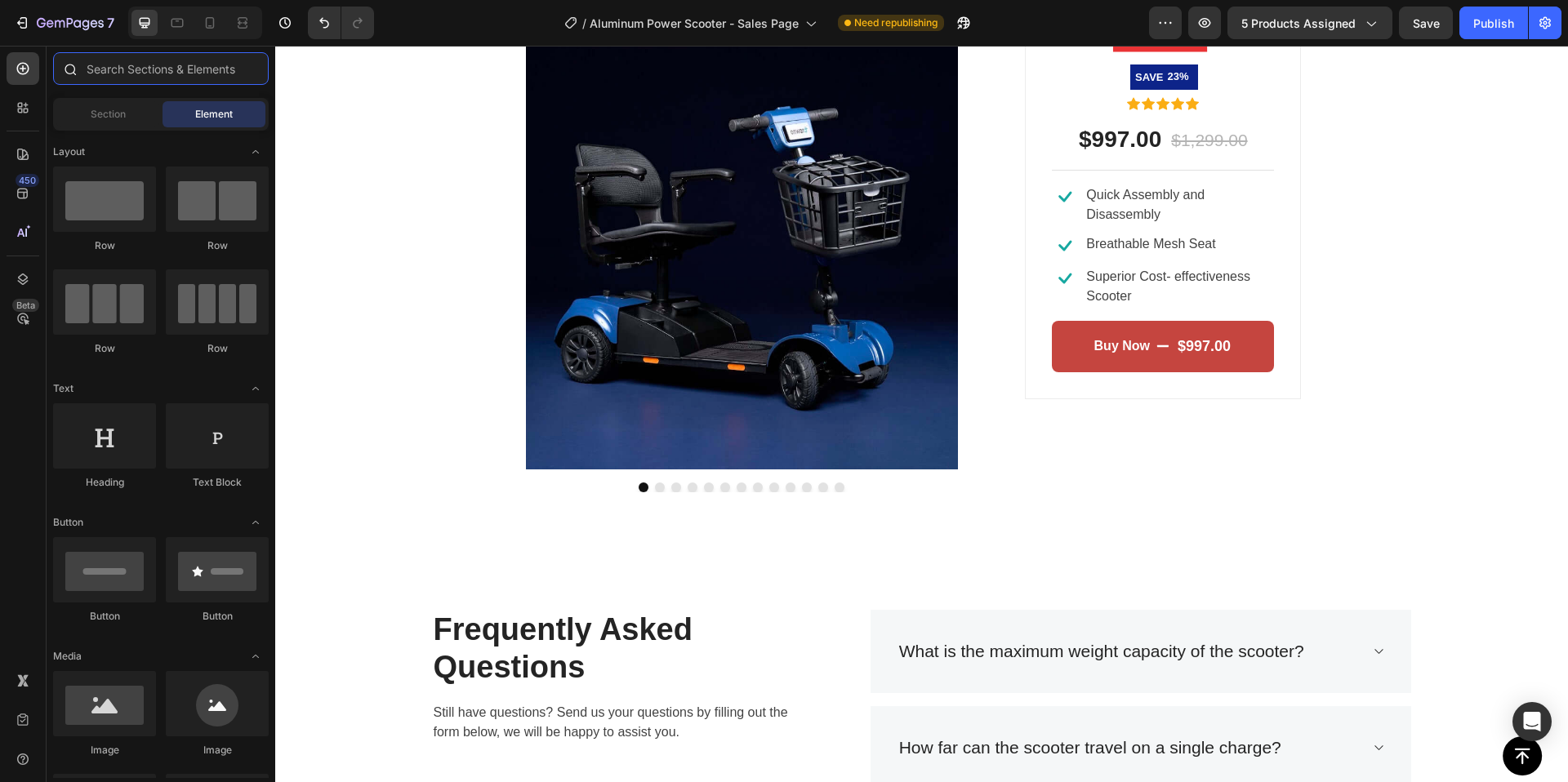
click at [118, 72] on input "text" at bounding box center [161, 68] width 215 height 33
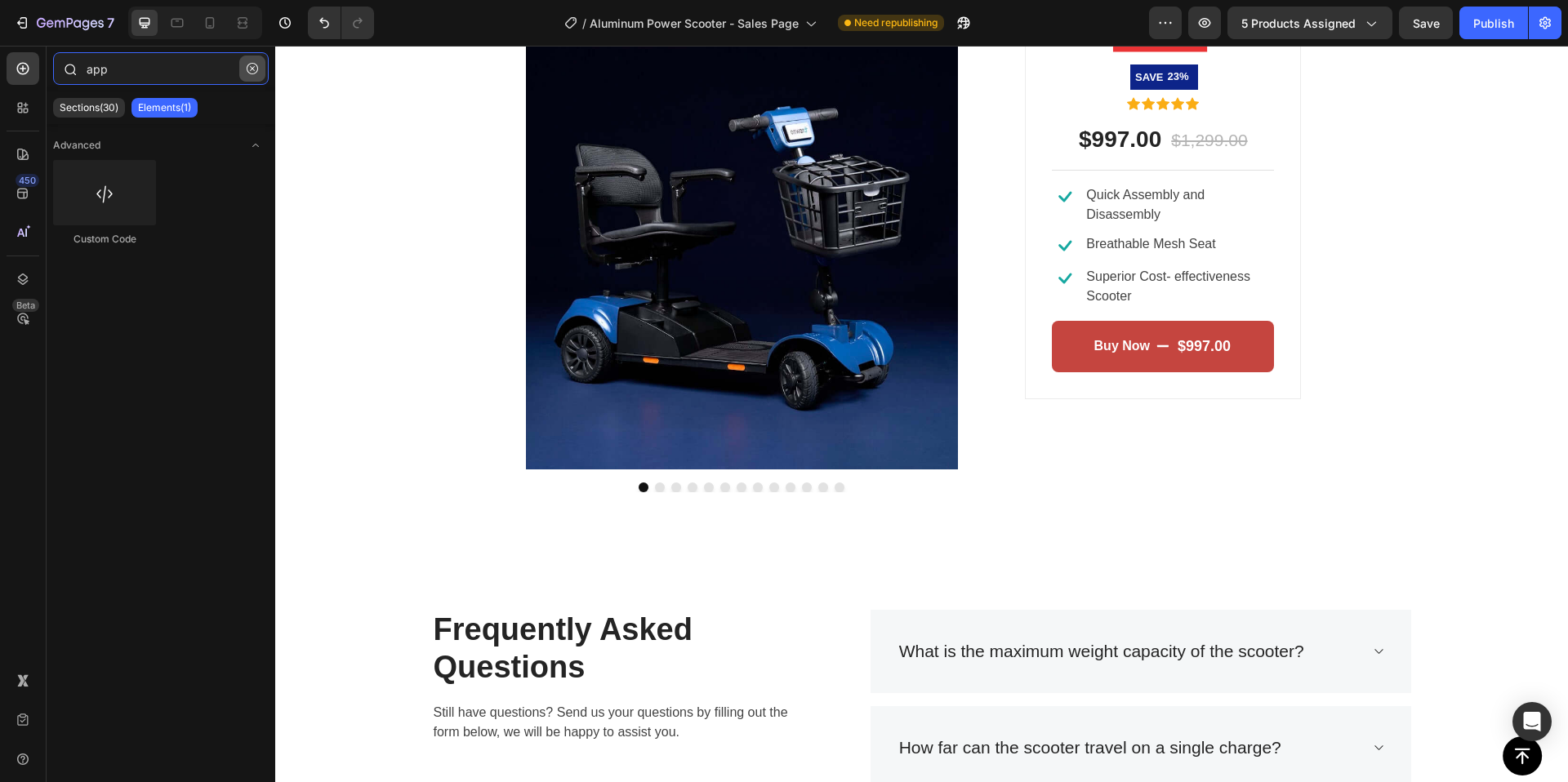
type input "app"
click at [248, 69] on icon "button" at bounding box center [251, 68] width 11 height 11
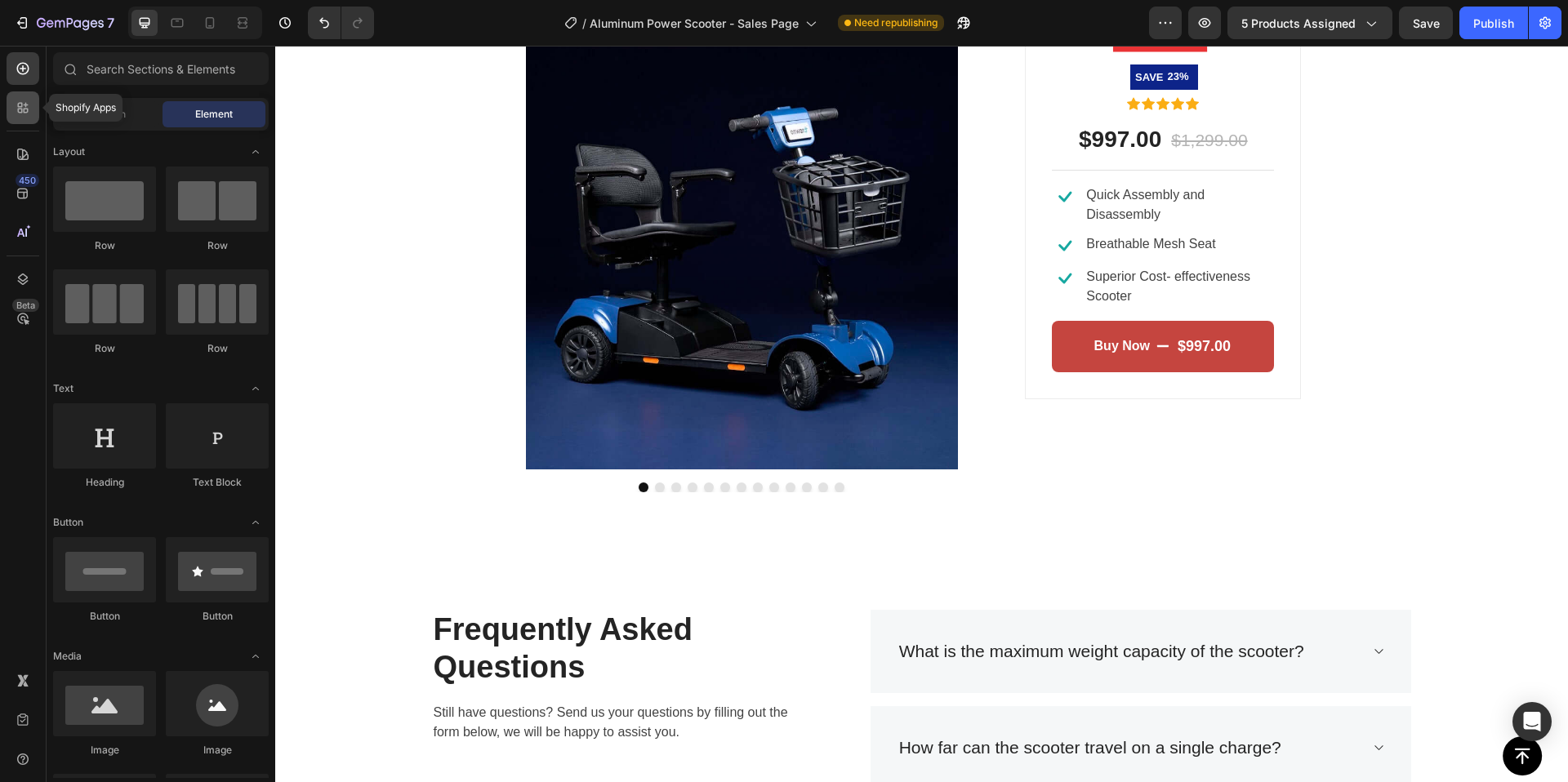
click at [32, 106] on div at bounding box center [22, 108] width 33 height 33
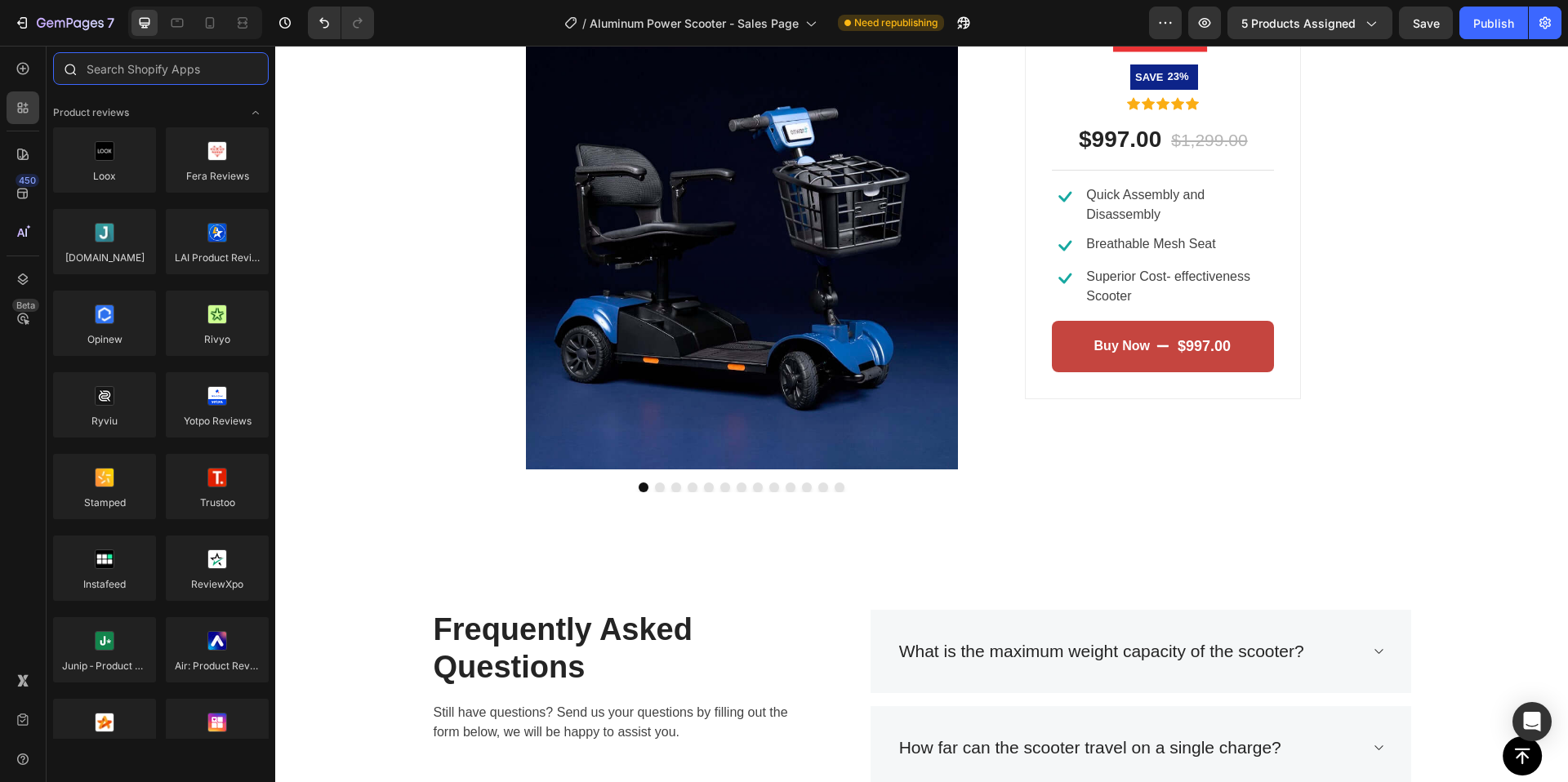
click at [136, 68] on input "text" at bounding box center [161, 68] width 215 height 33
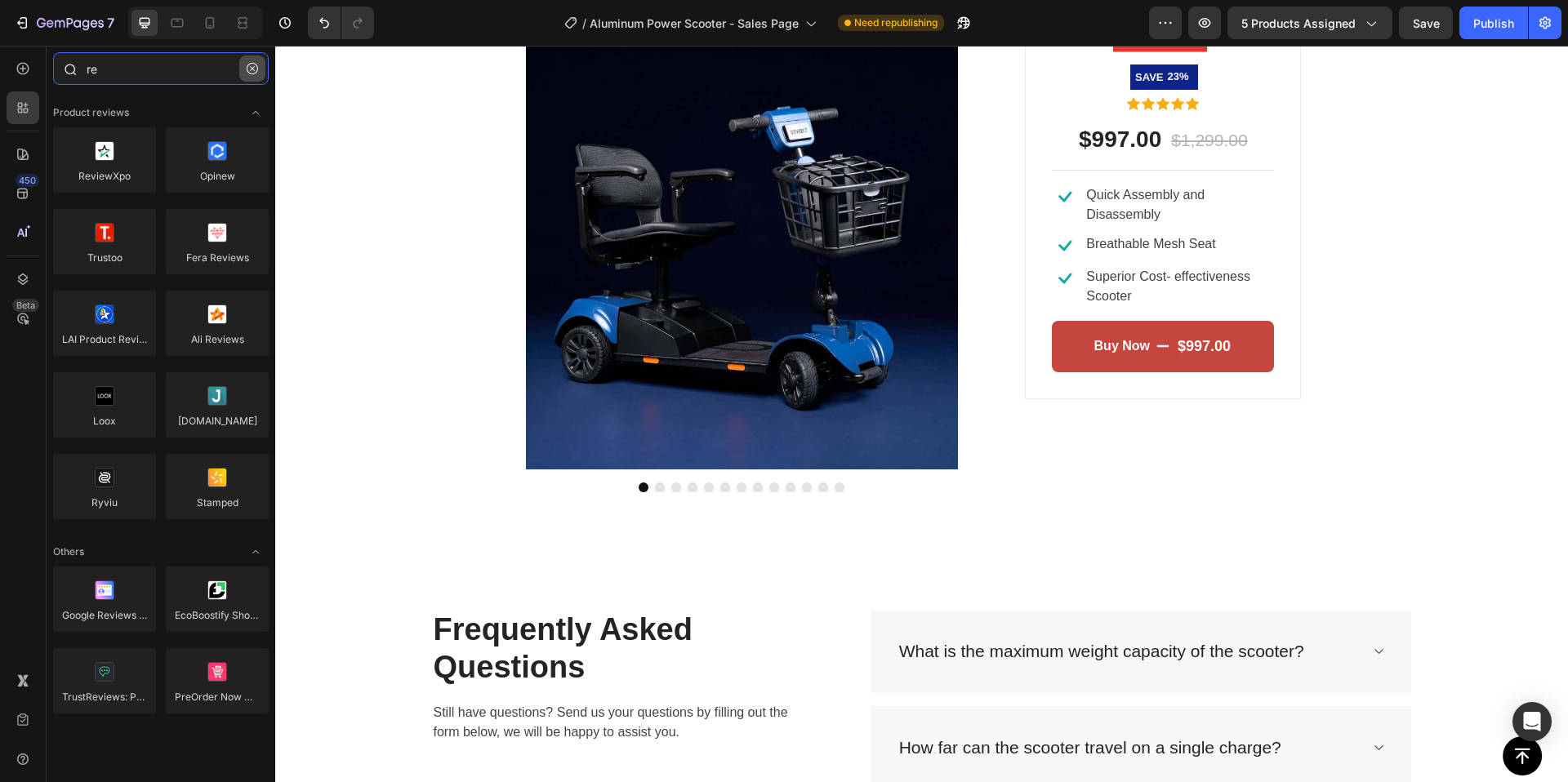
type input "re"
click at [250, 68] on icon "button" at bounding box center [251, 68] width 11 height 11
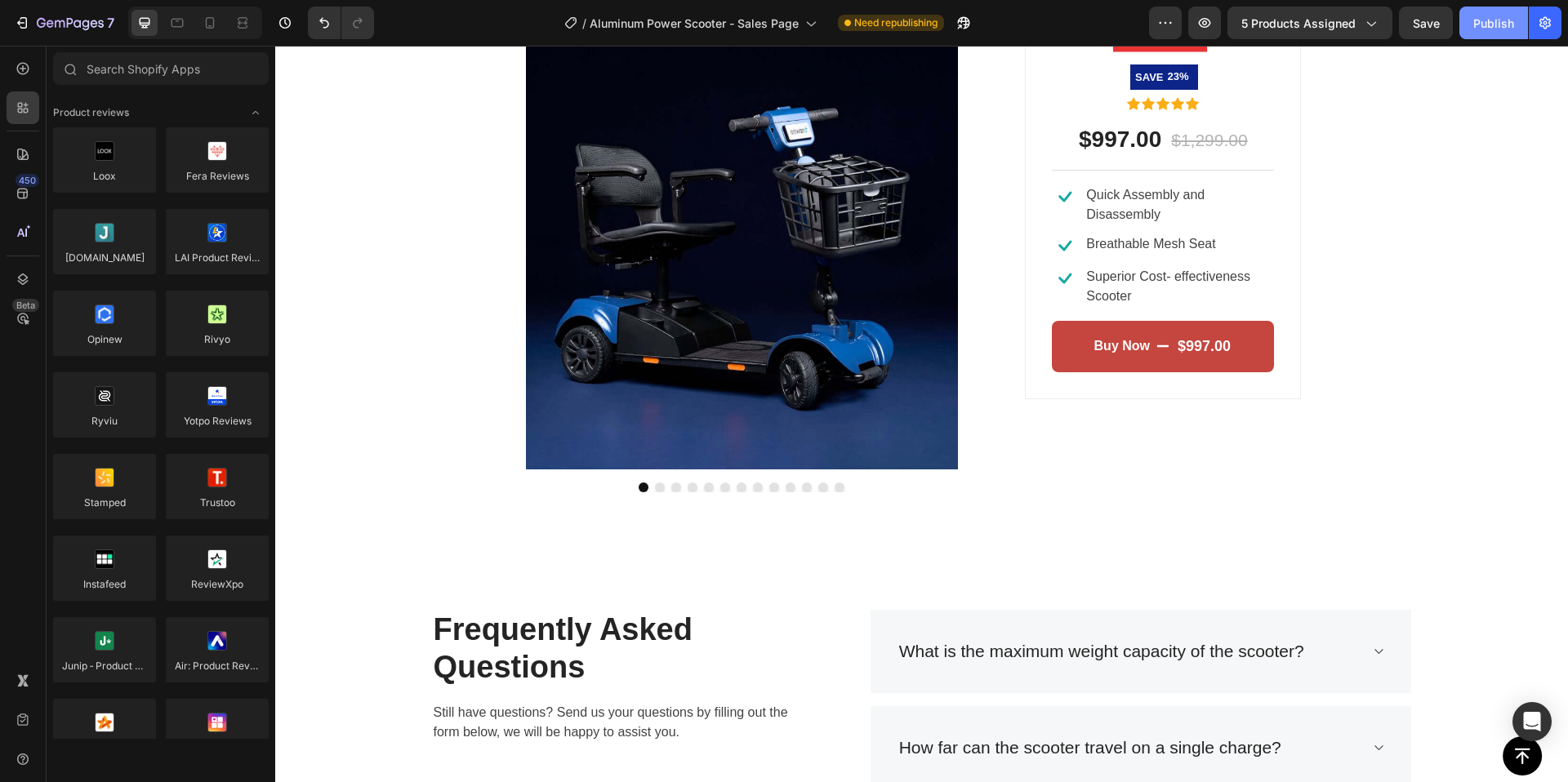
click at [1487, 24] on div "Publish" at bounding box center [1493, 23] width 41 height 17
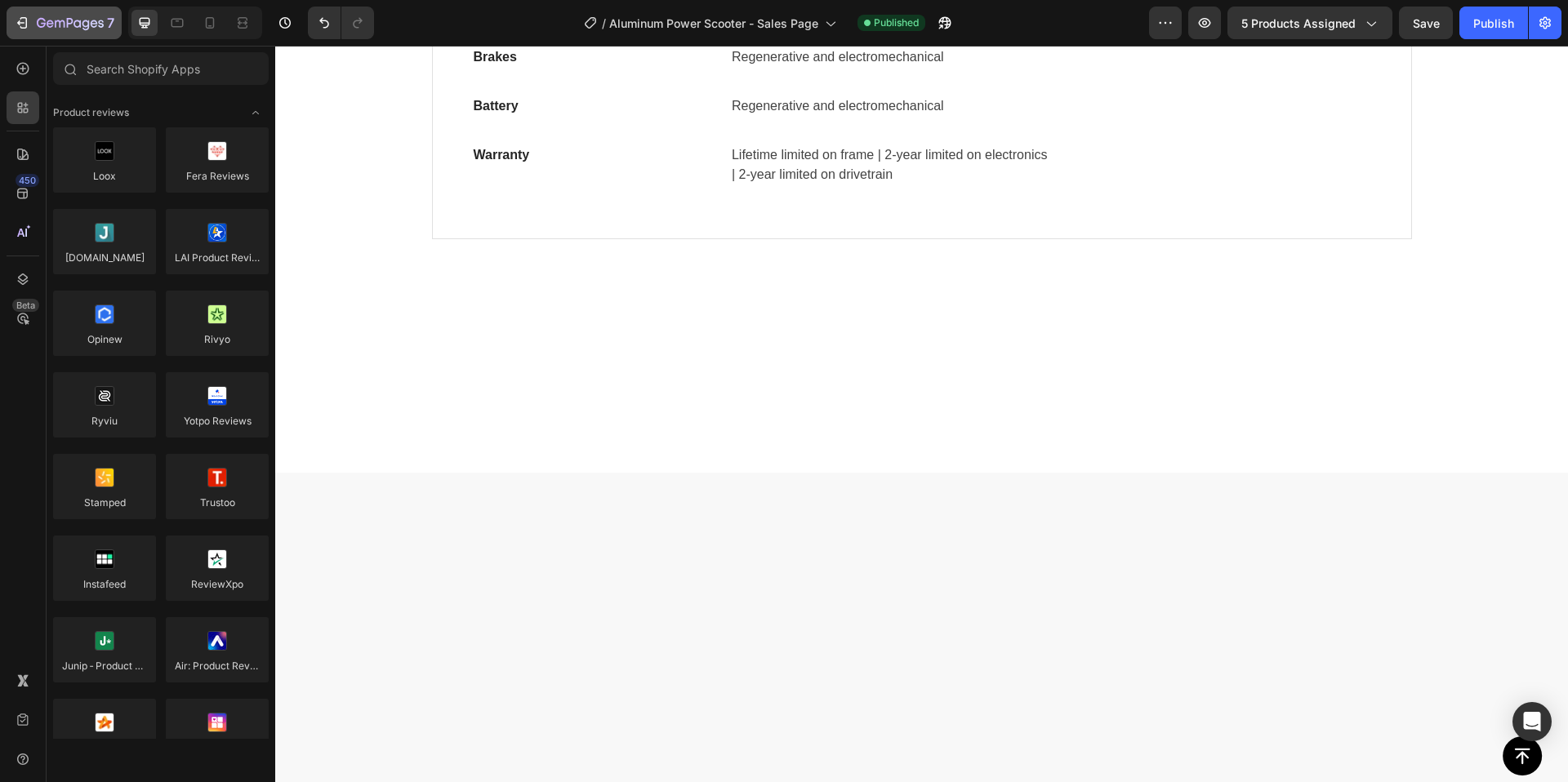
scroll to position [1263, 0]
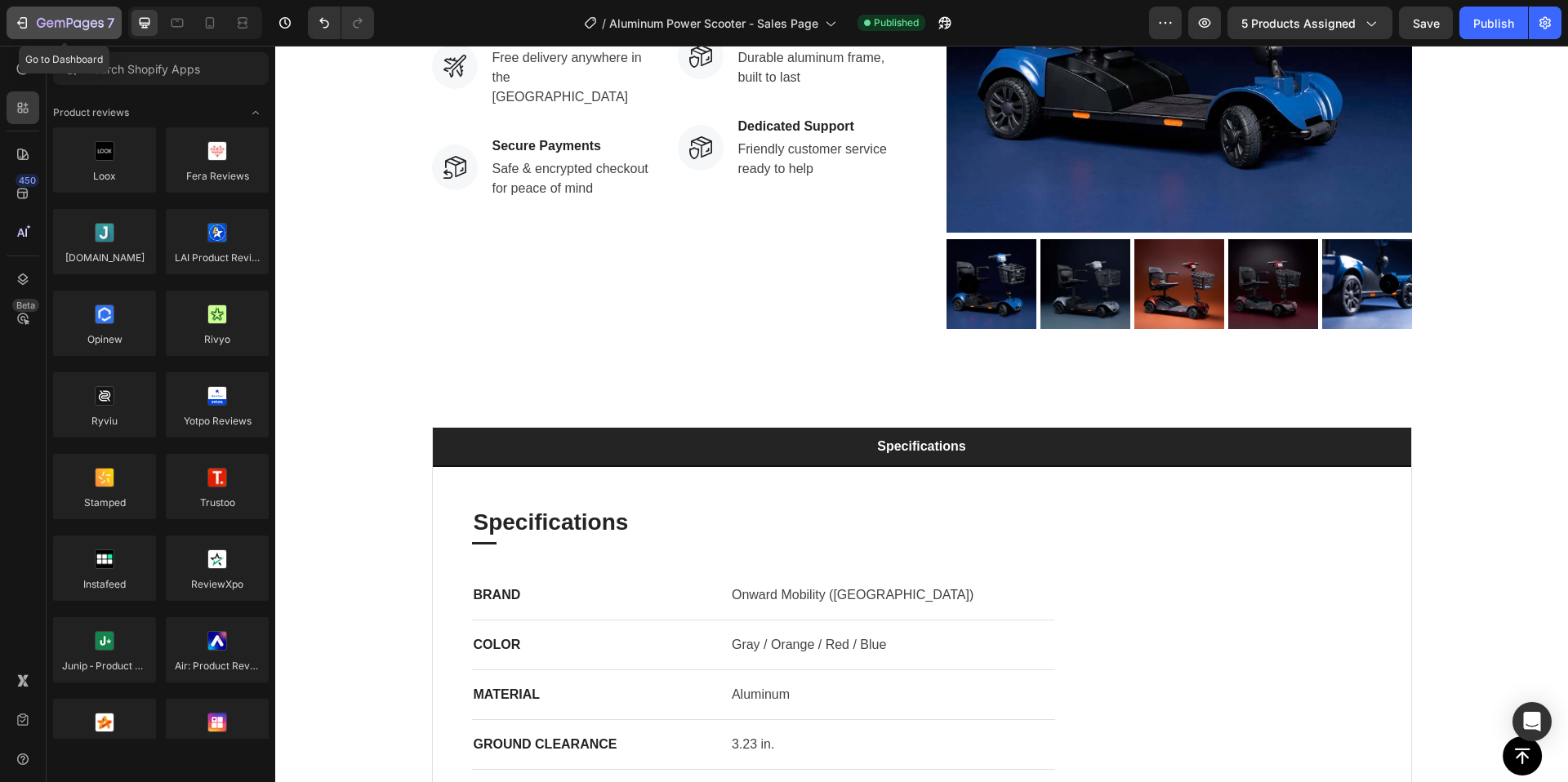
click at [74, 27] on icon "button" at bounding box center [71, 24] width 67 height 14
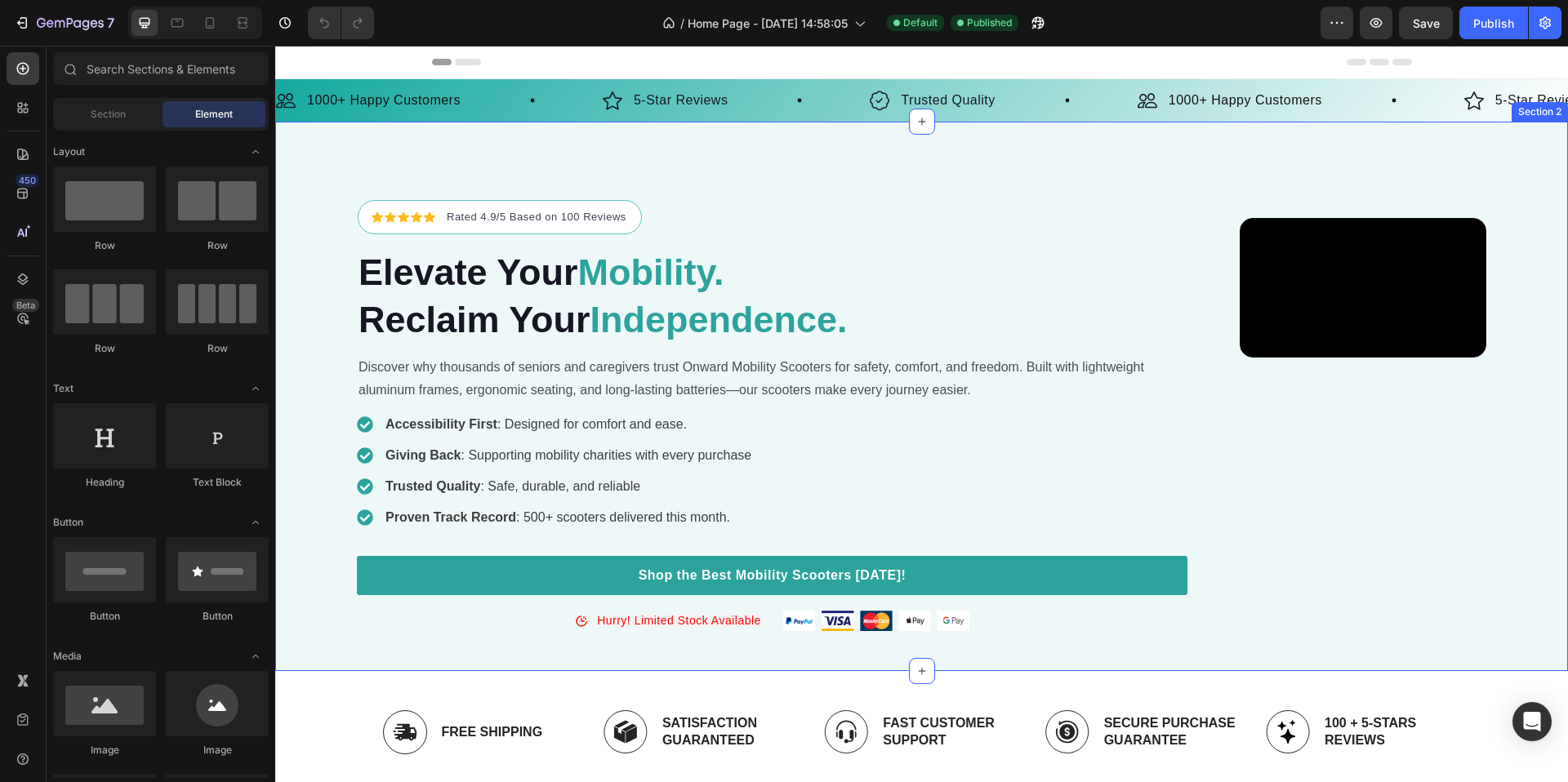
click at [947, 137] on div "Icon Icon Icon Icon Icon Icon List Hoz Rated 4.9/5 Based on 100 Reviews Text bl…" at bounding box center [921, 396] width 1293 height 550
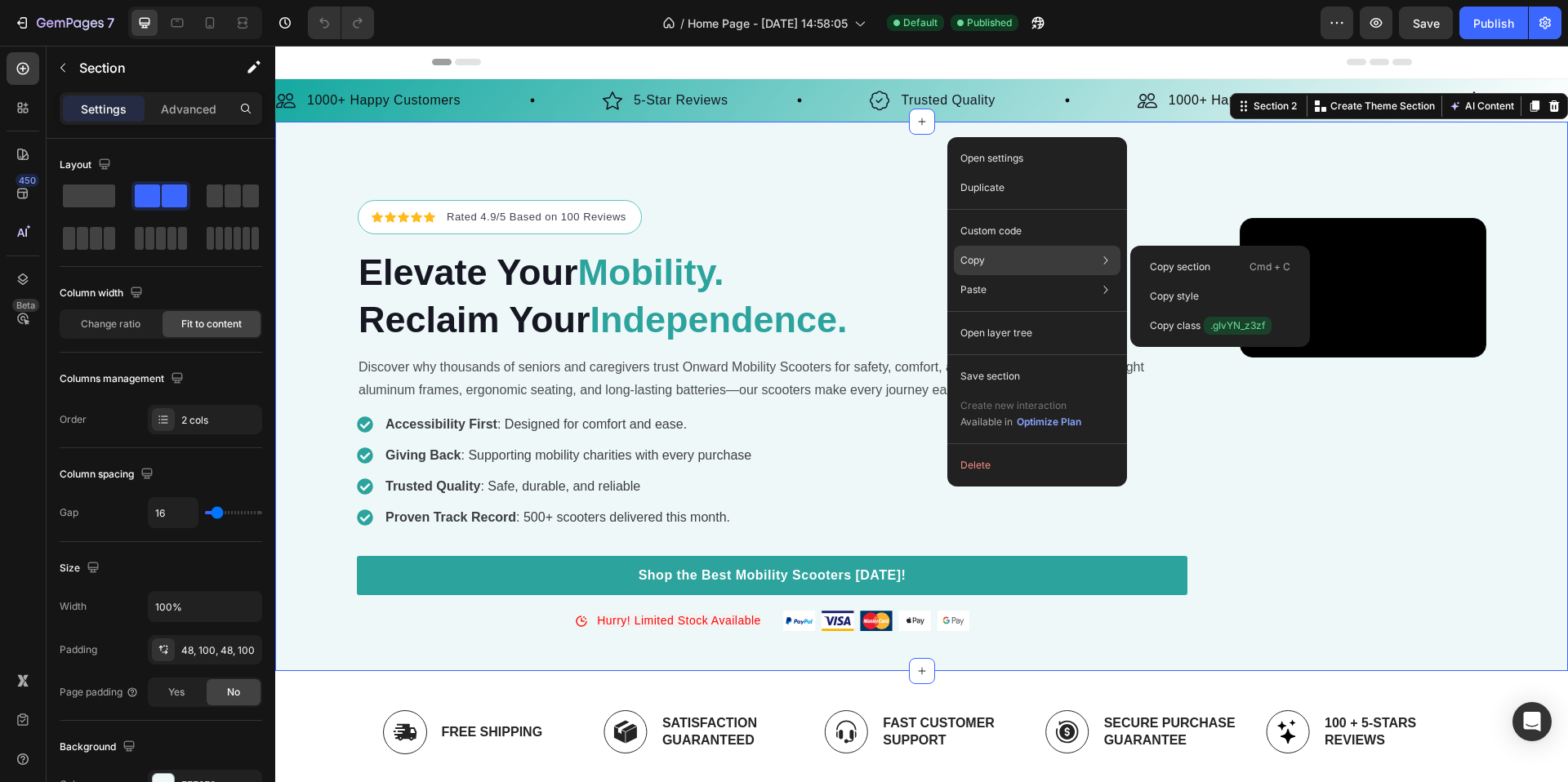
click at [979, 256] on p "Copy" at bounding box center [972, 260] width 25 height 15
click at [1181, 268] on p "Copy section" at bounding box center [1180, 267] width 60 height 15
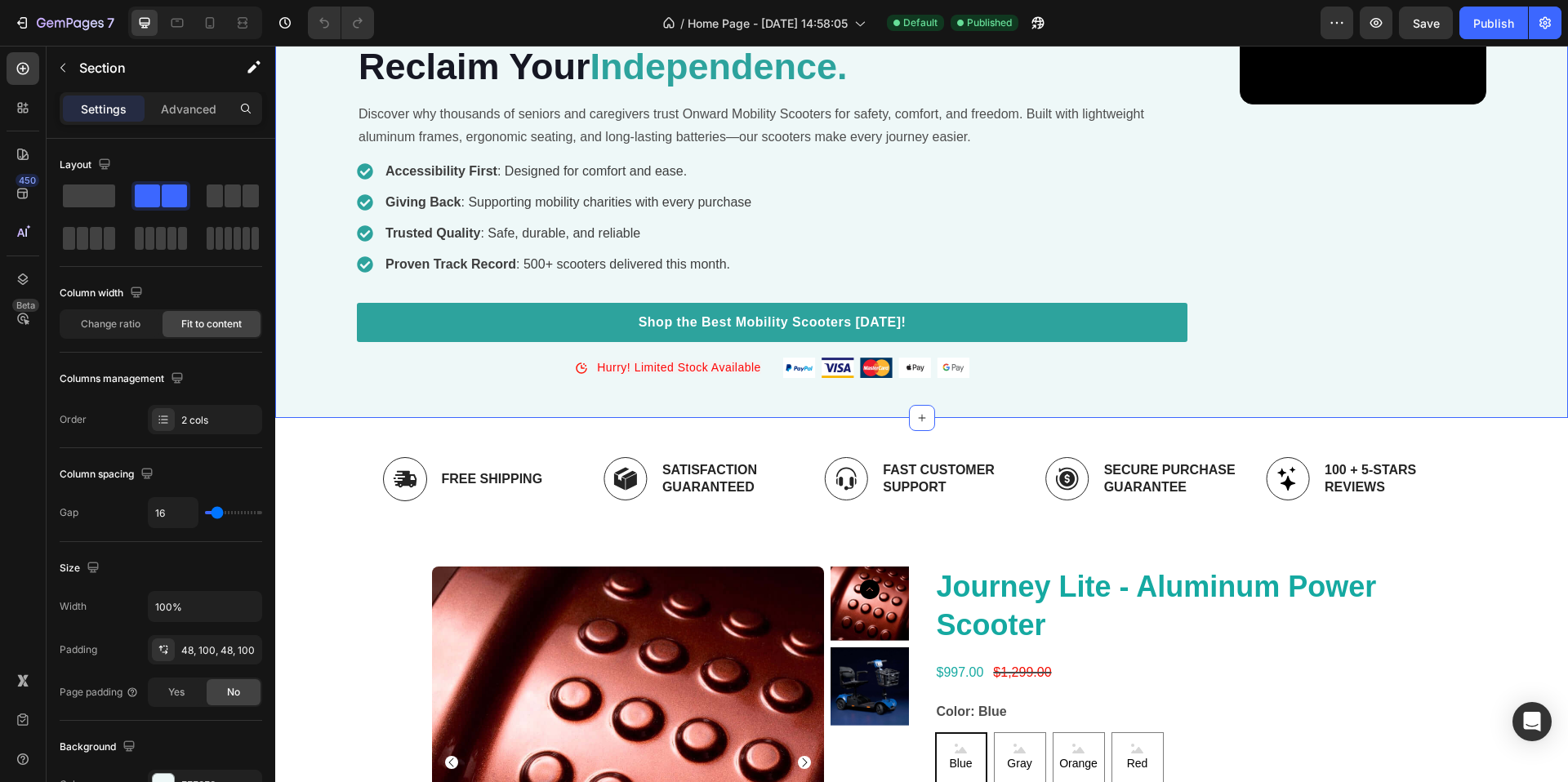
scroll to position [288, 0]
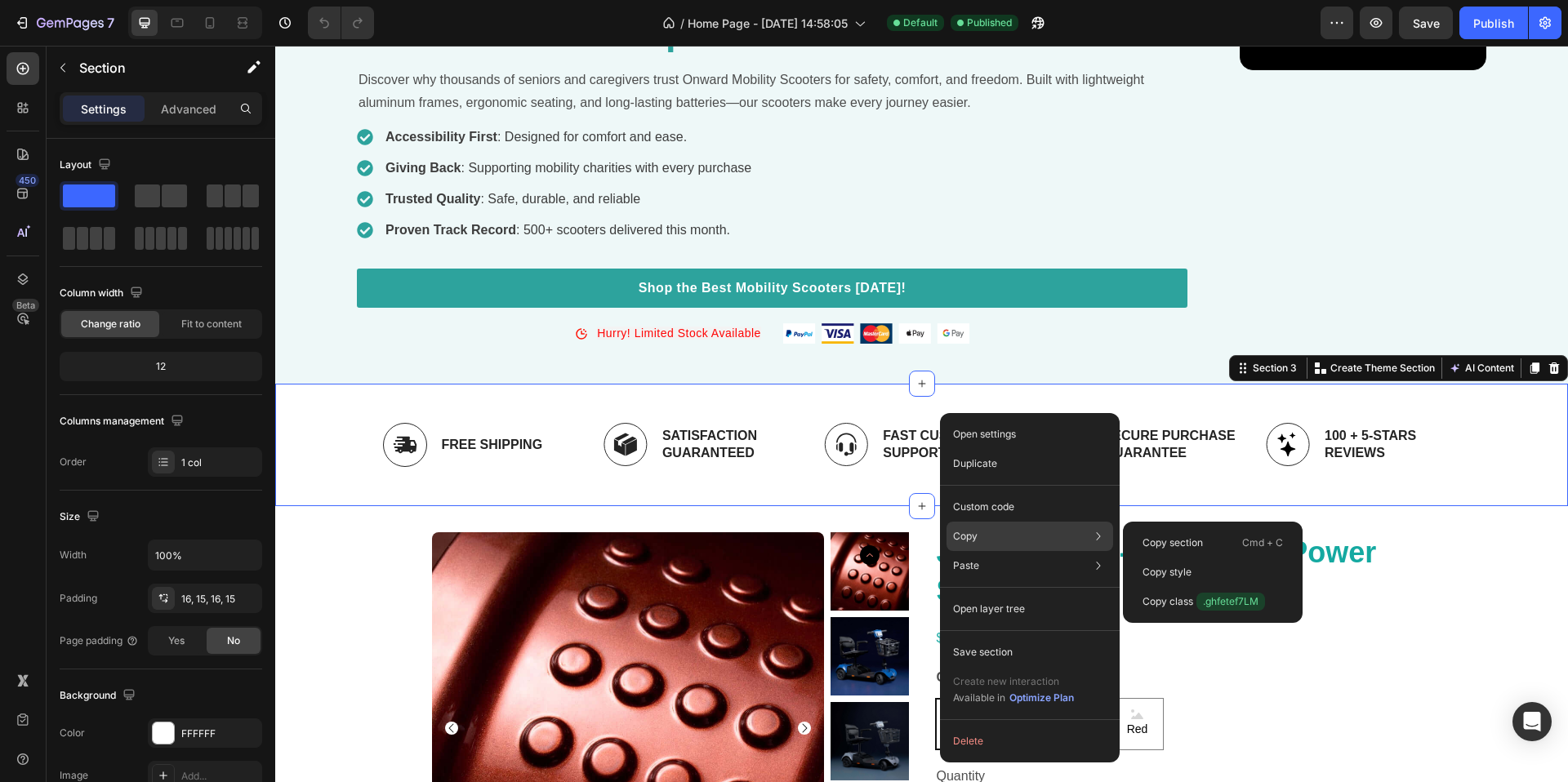
click at [957, 530] on p "Copy" at bounding box center [965, 537] width 25 height 15
click at [1172, 540] on p "Copy section" at bounding box center [1173, 543] width 60 height 15
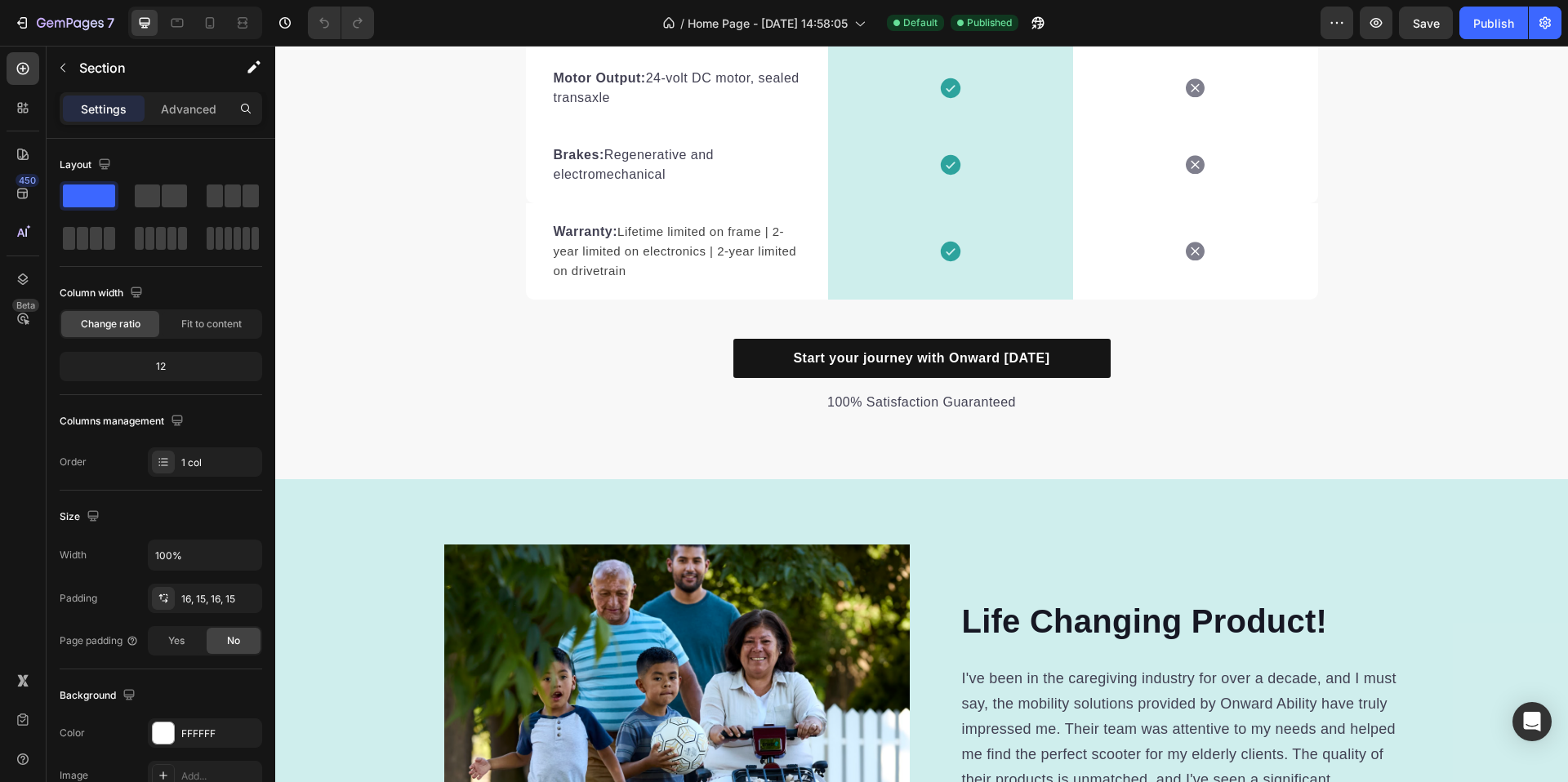
scroll to position [5193, 0]
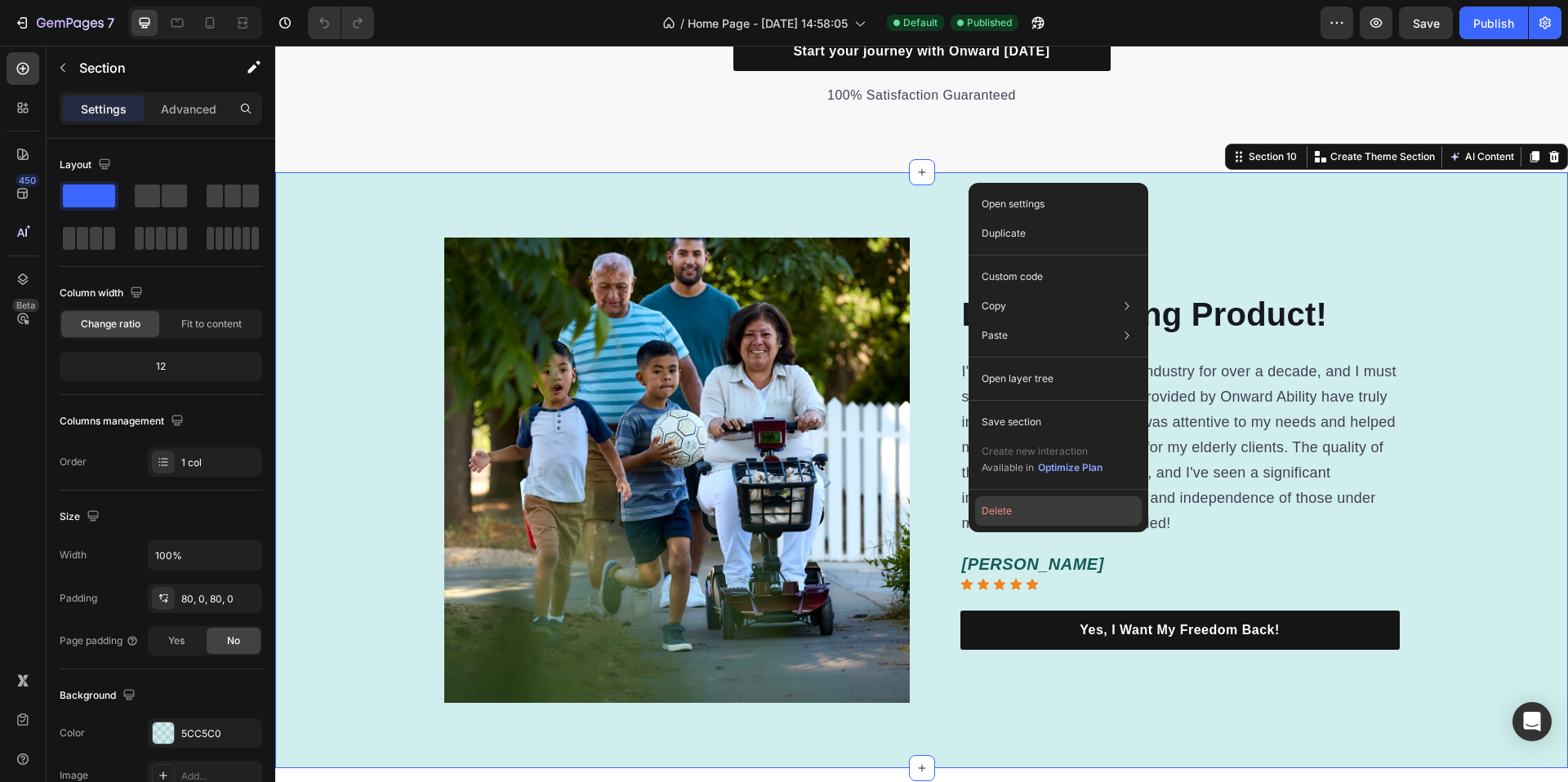
drag, startPoint x: 1027, startPoint y: 506, endPoint x: 752, endPoint y: 454, distance: 279.9
click at [1027, 506] on button "Delete" at bounding box center [1058, 511] width 167 height 29
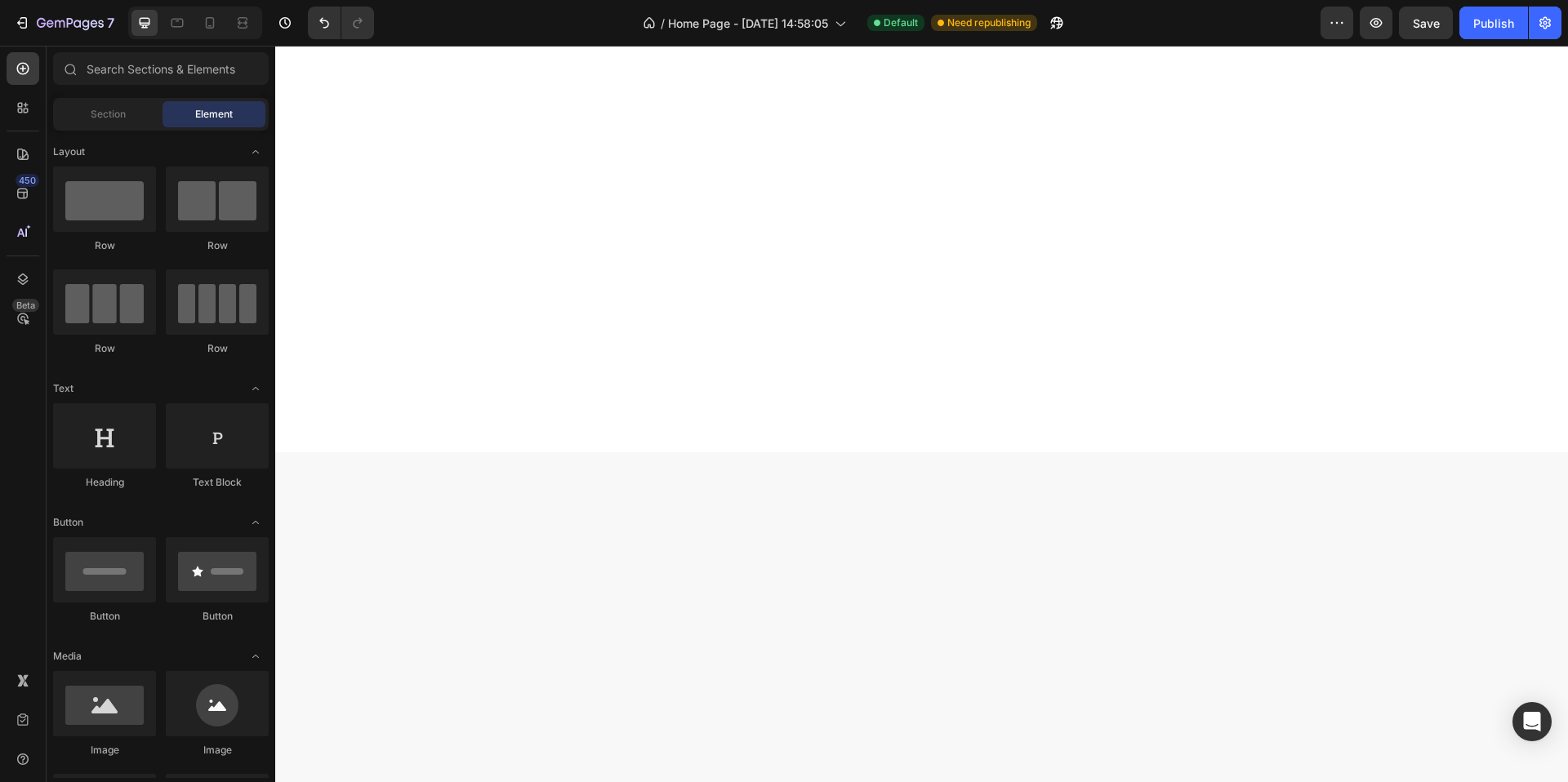
scroll to position [0, 0]
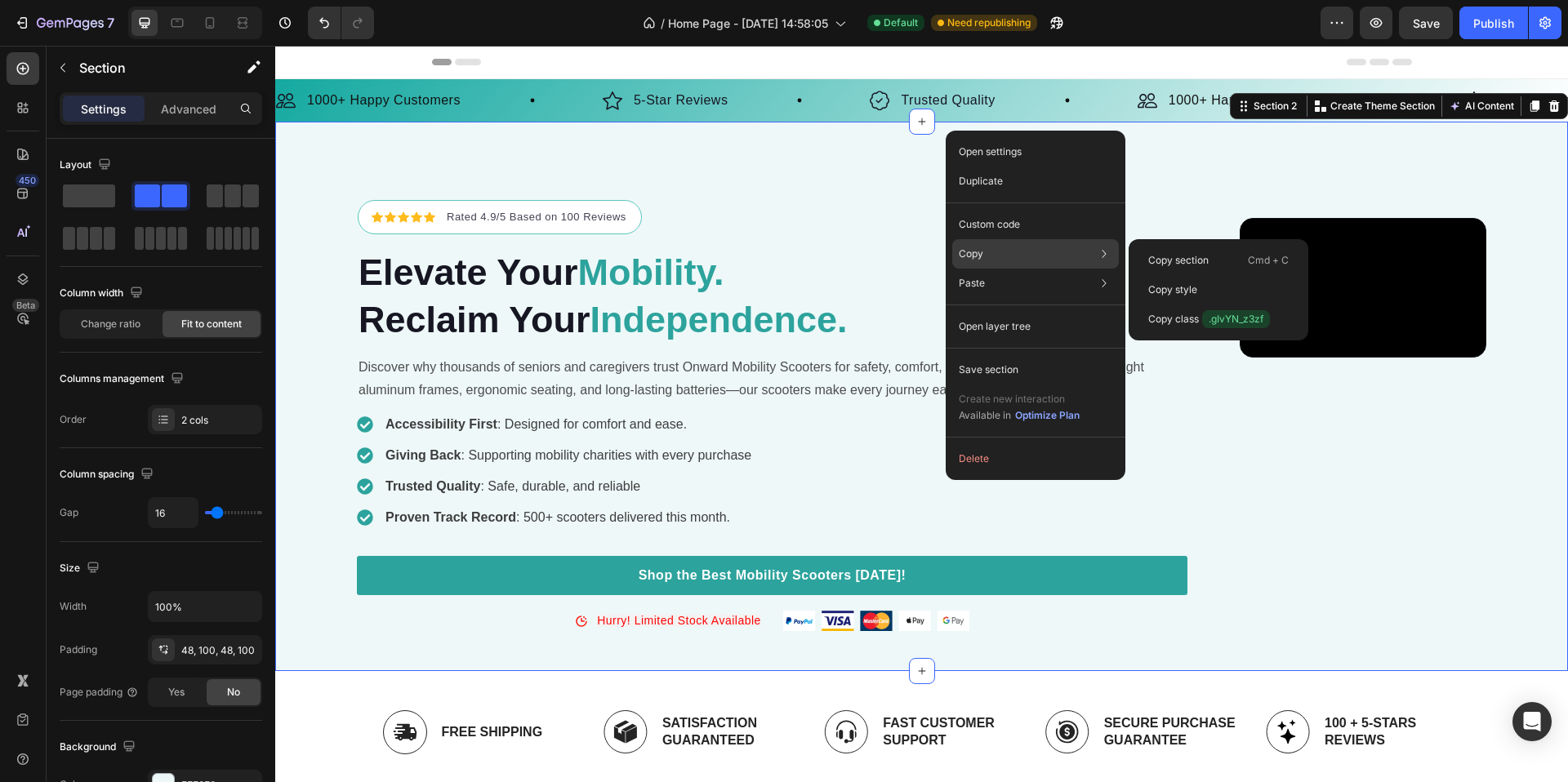
click at [989, 249] on div "Copy Copy section Cmd + C Copy style Copy class .gIvYN_z3zf" at bounding box center [1035, 253] width 167 height 29
click at [1195, 257] on p "Copy section" at bounding box center [1178, 260] width 60 height 15
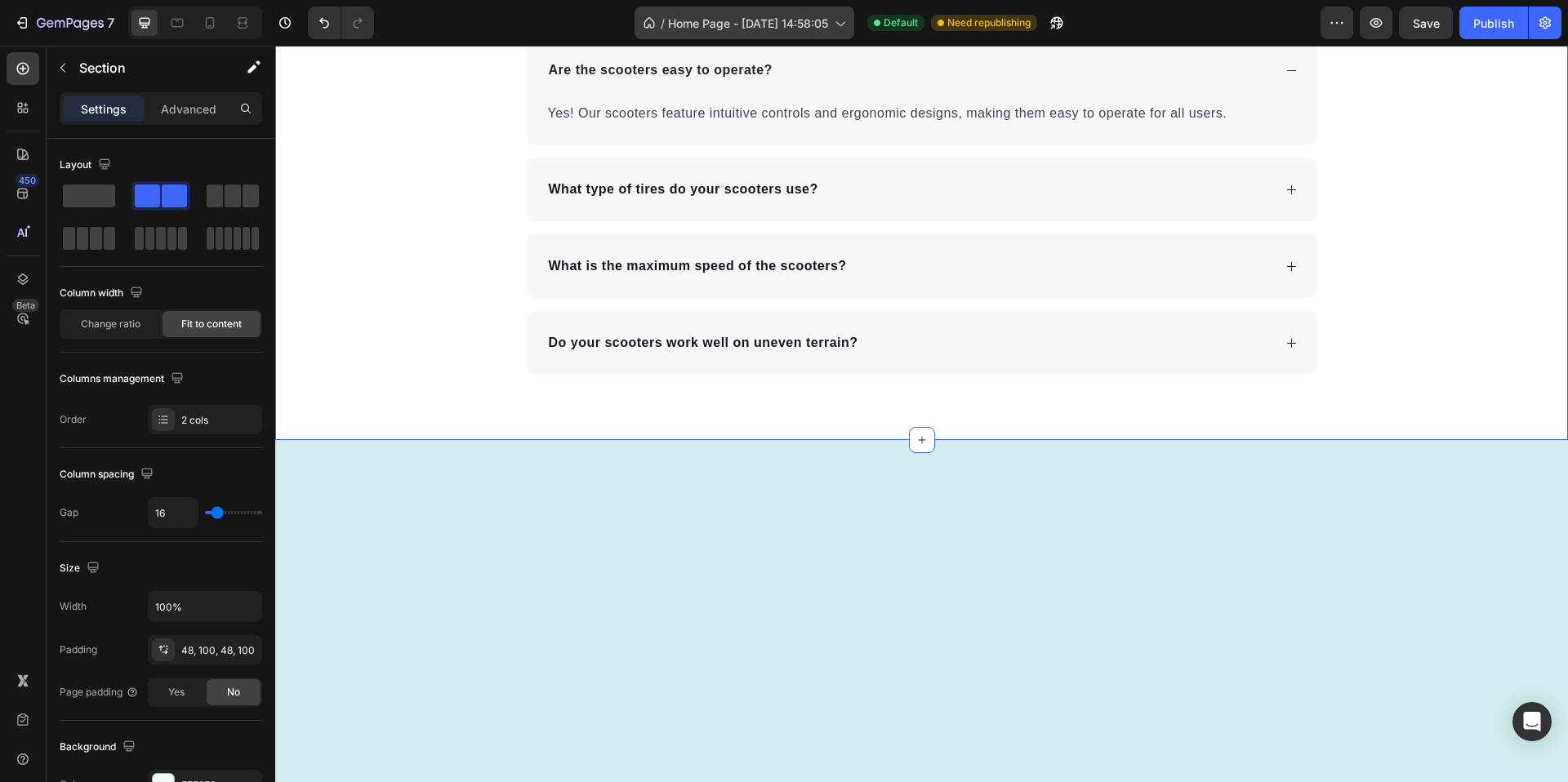
scroll to position [5117, 0]
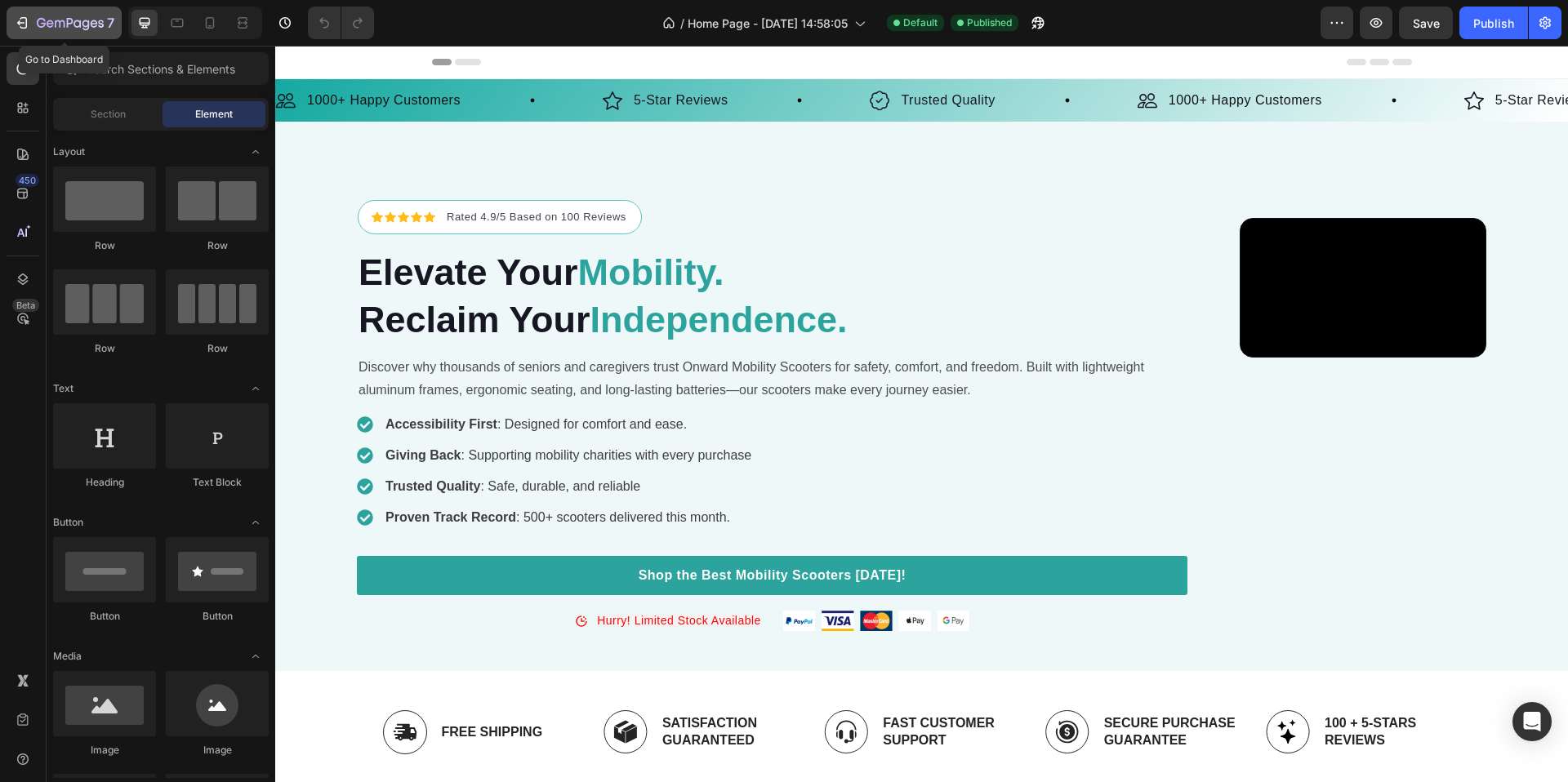
click at [31, 19] on div "7" at bounding box center [64, 23] width 101 height 19
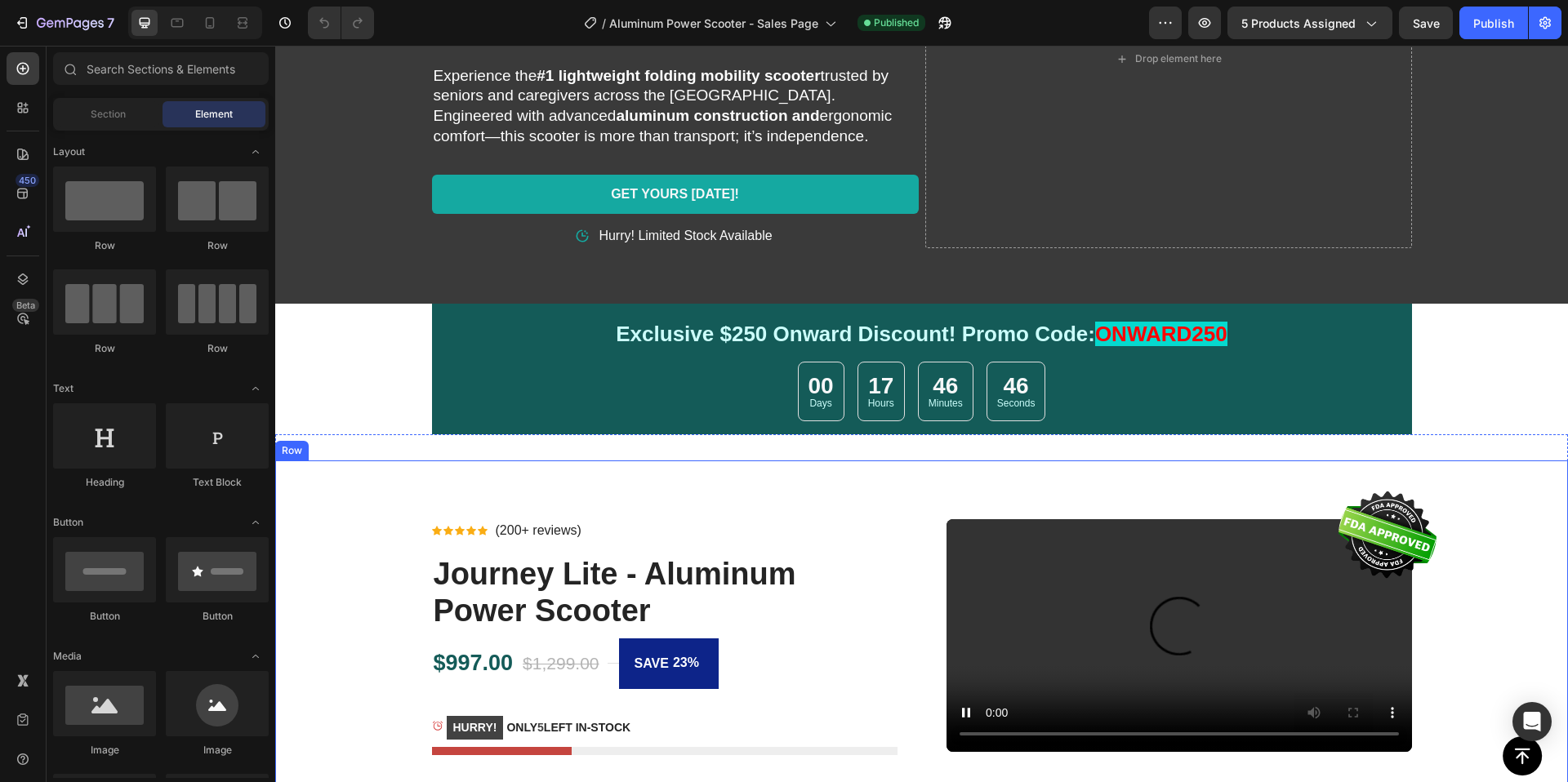
scroll to position [267, 0]
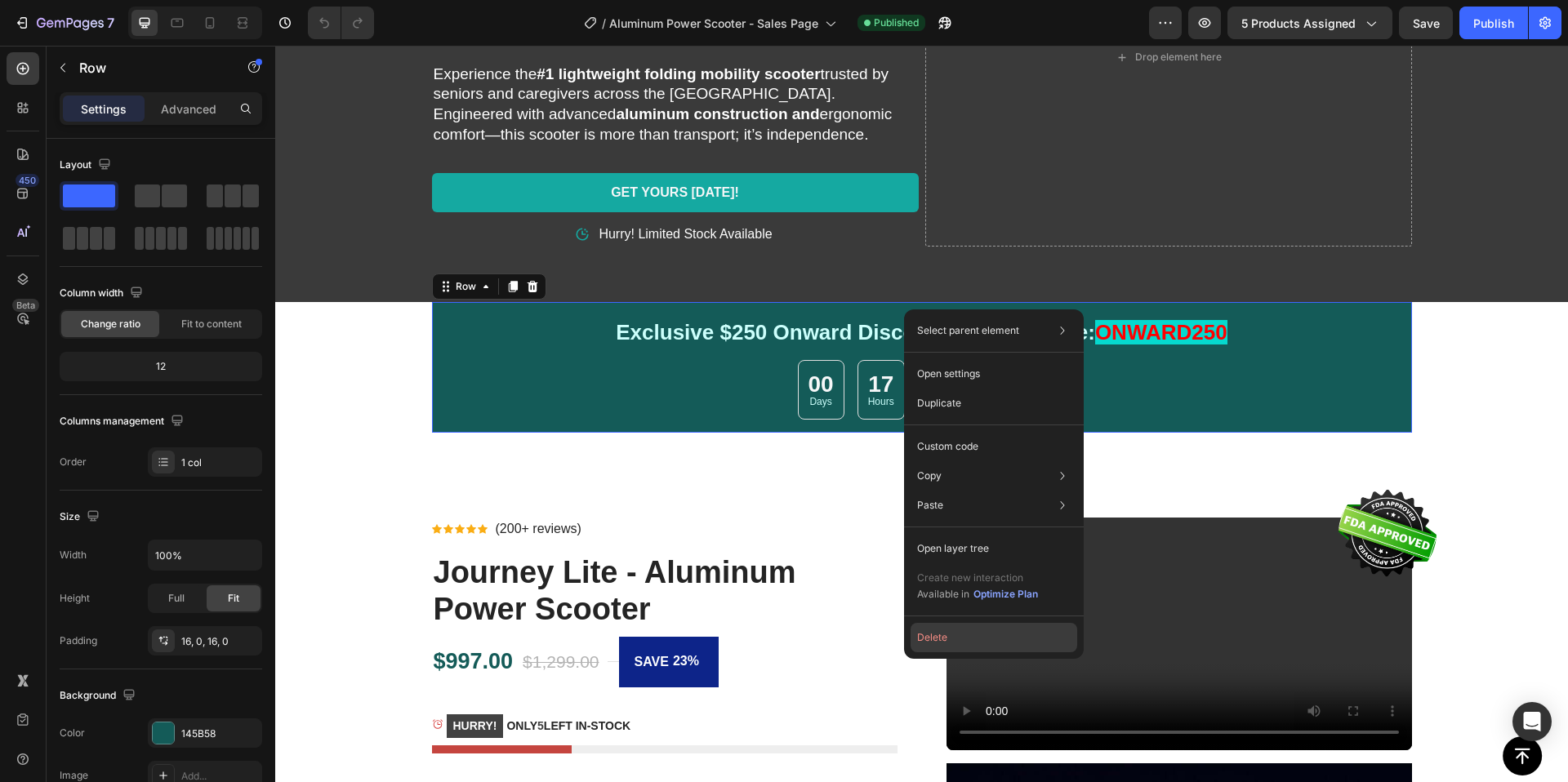
click at [968, 631] on button "Delete" at bounding box center [994, 637] width 167 height 29
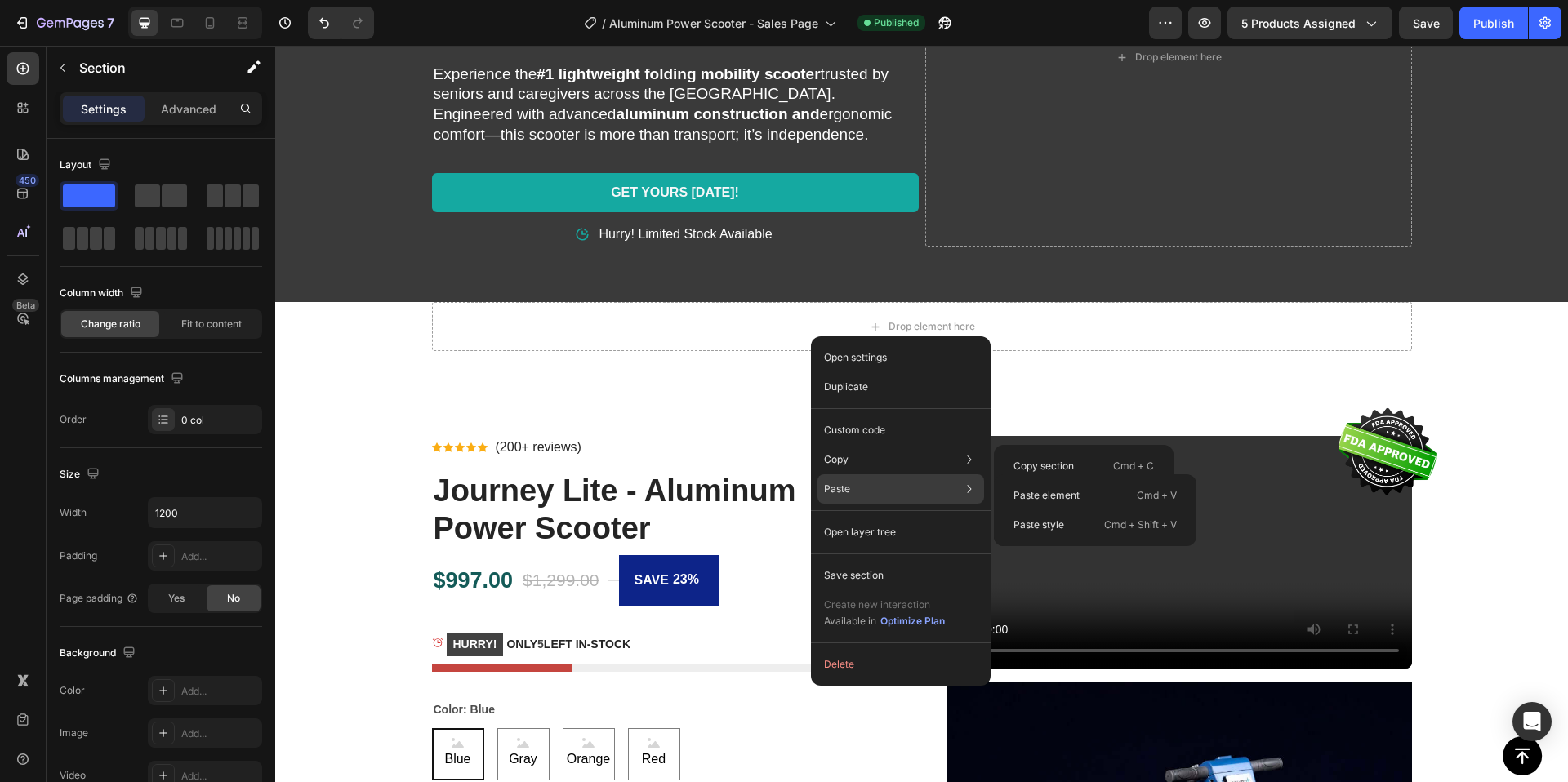
click at [850, 518] on div "Paste Paste element Cmd + V Paste style Cmd + Shift + V" at bounding box center [900, 532] width 167 height 29
click at [1032, 497] on p "Paste element" at bounding box center [1046, 495] width 66 height 15
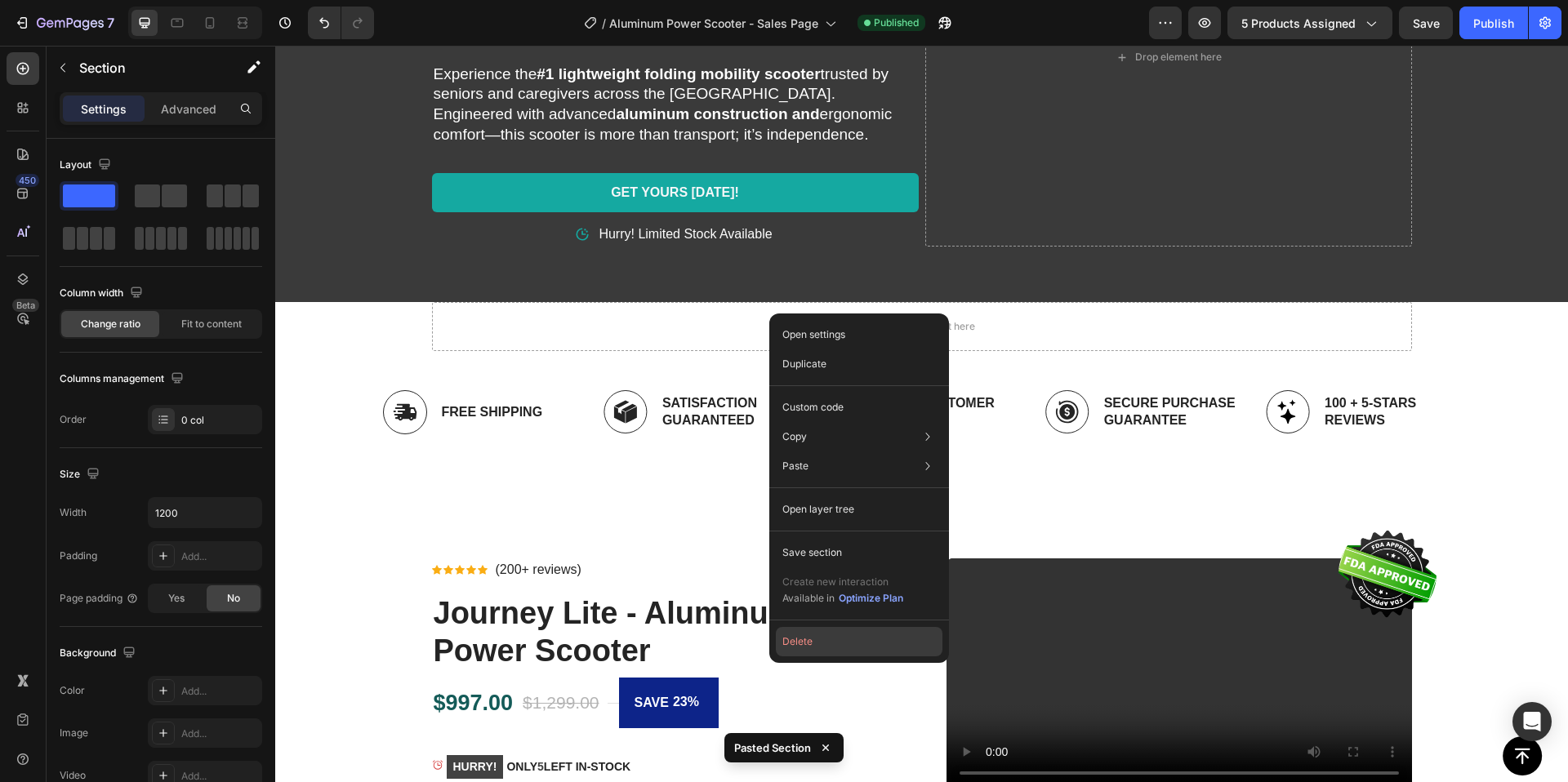
click at [814, 633] on button "Delete" at bounding box center [859, 642] width 167 height 29
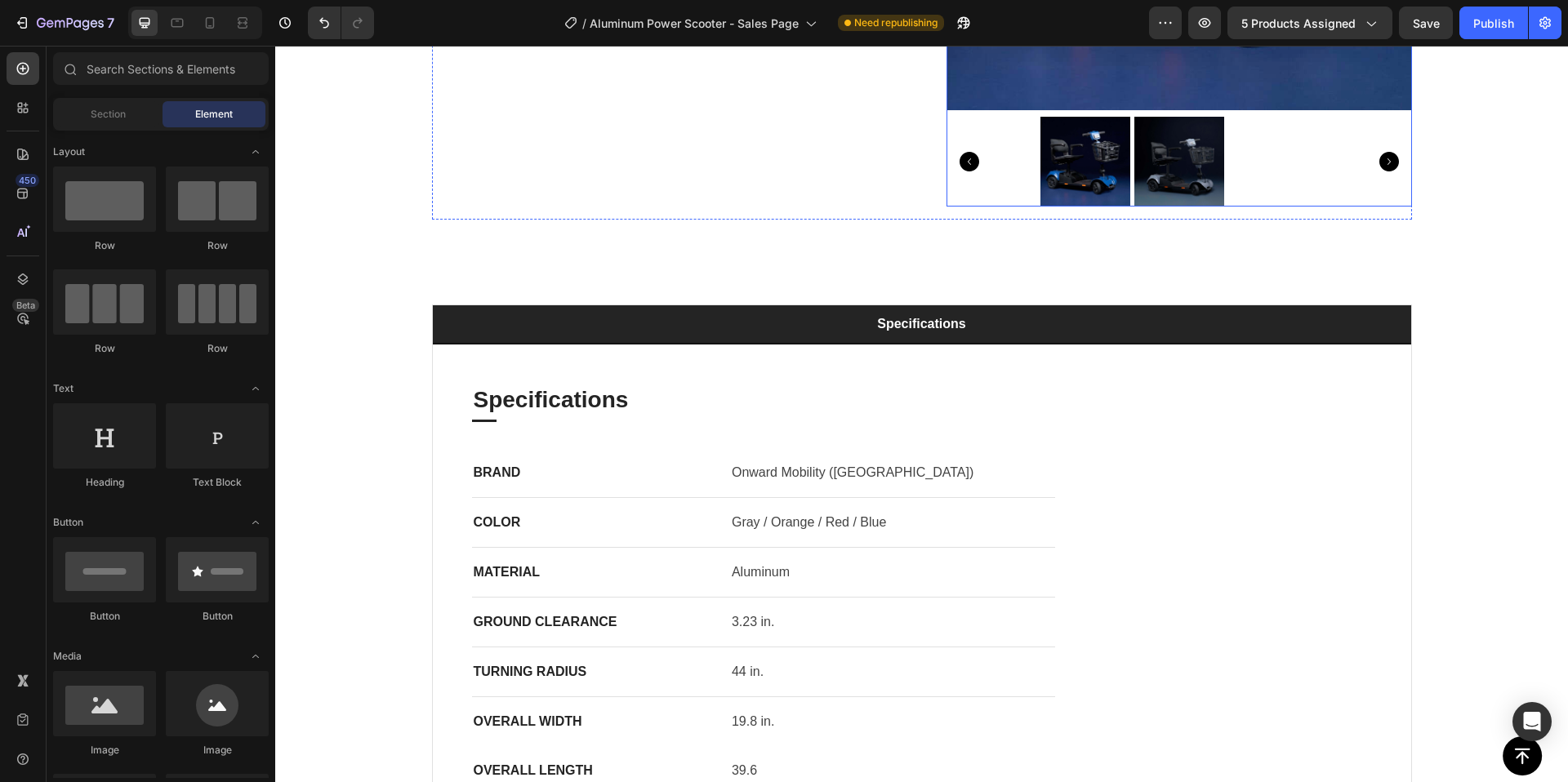
scroll to position [1414, 0]
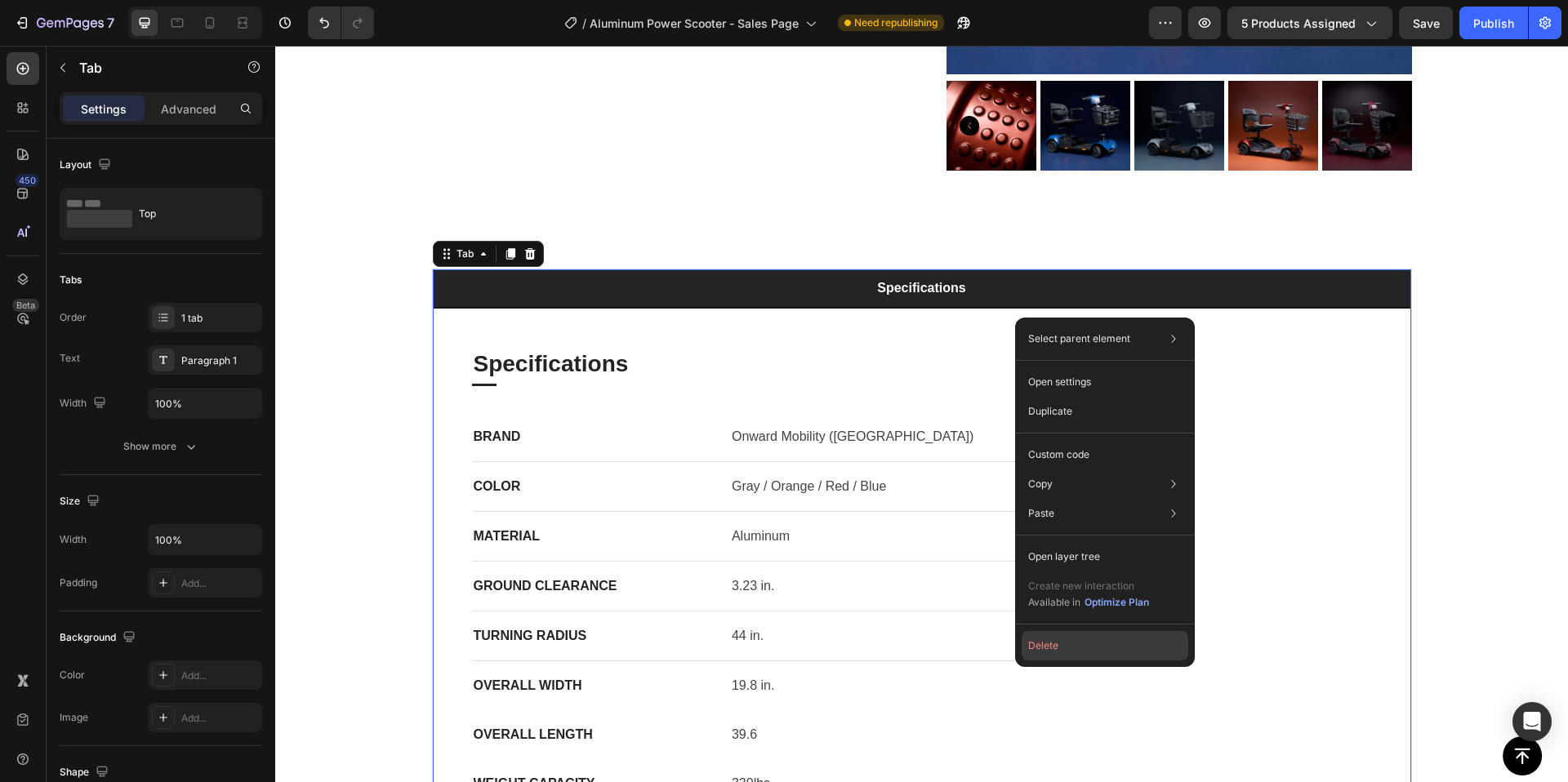
drag, startPoint x: 1054, startPoint y: 641, endPoint x: 709, endPoint y: 384, distance: 430.2
click at [1054, 641] on button "Delete" at bounding box center [1105, 645] width 167 height 29
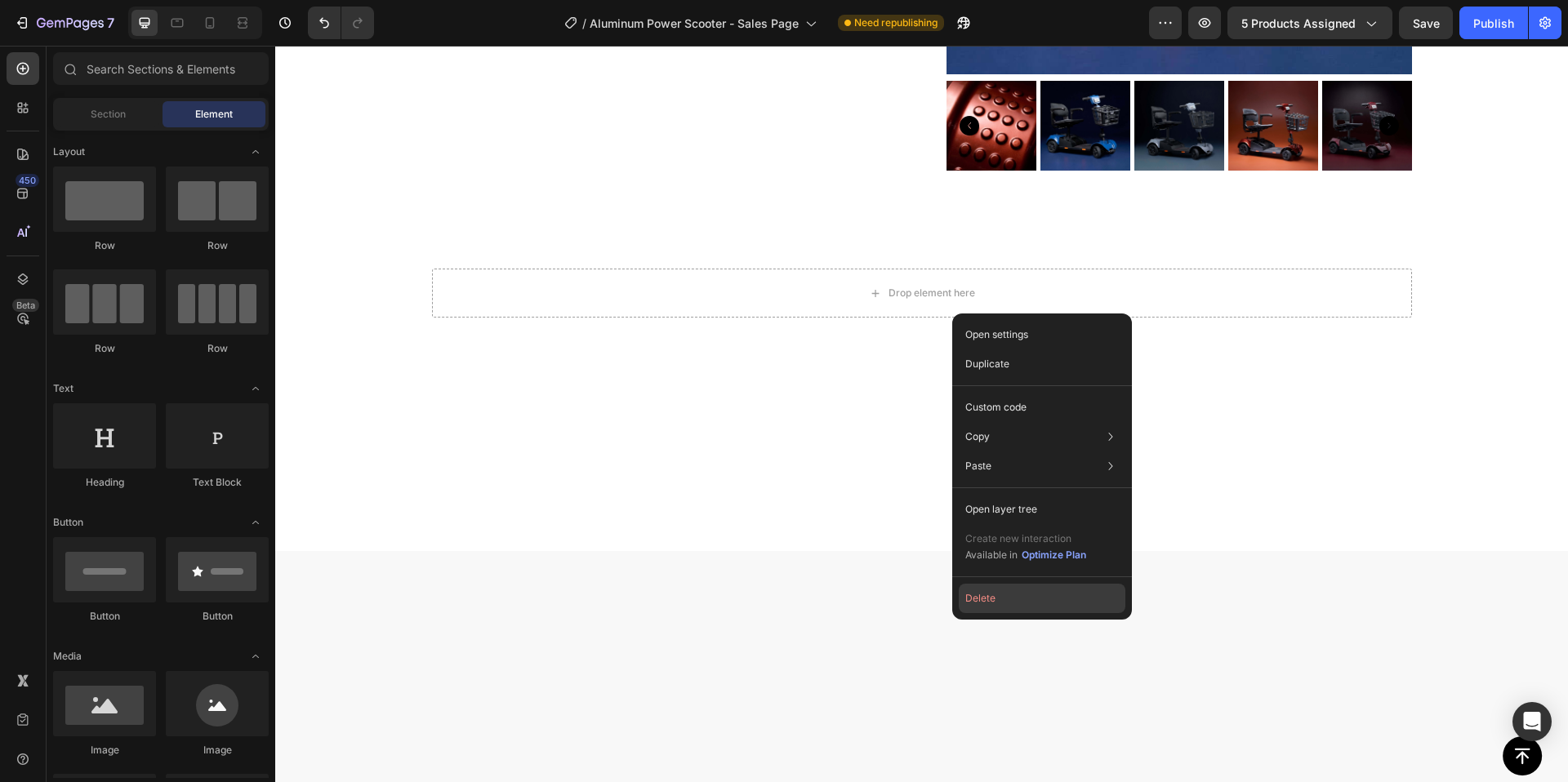
click at [975, 593] on button "Delete" at bounding box center [1041, 598] width 167 height 29
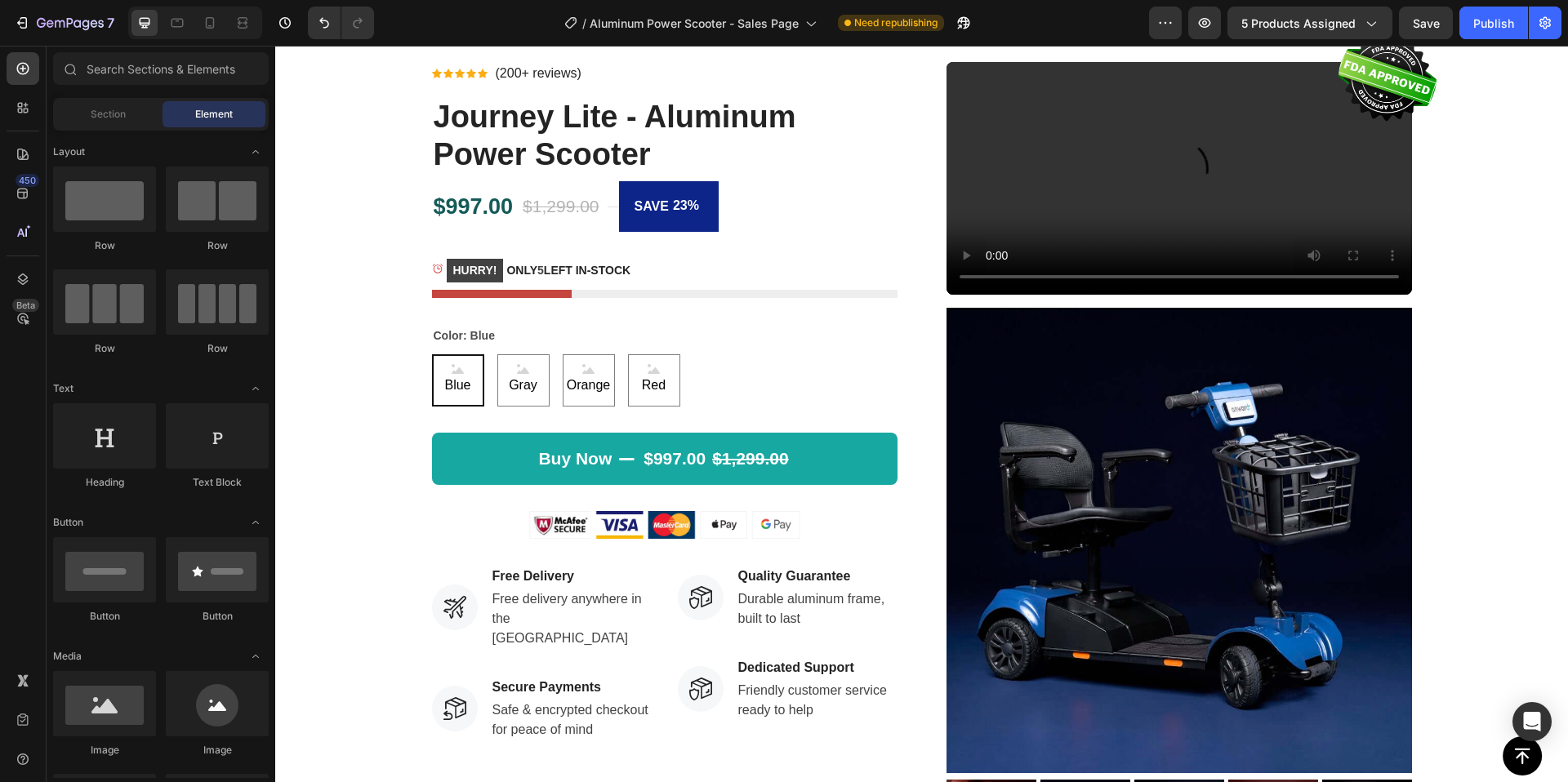
scroll to position [0, 0]
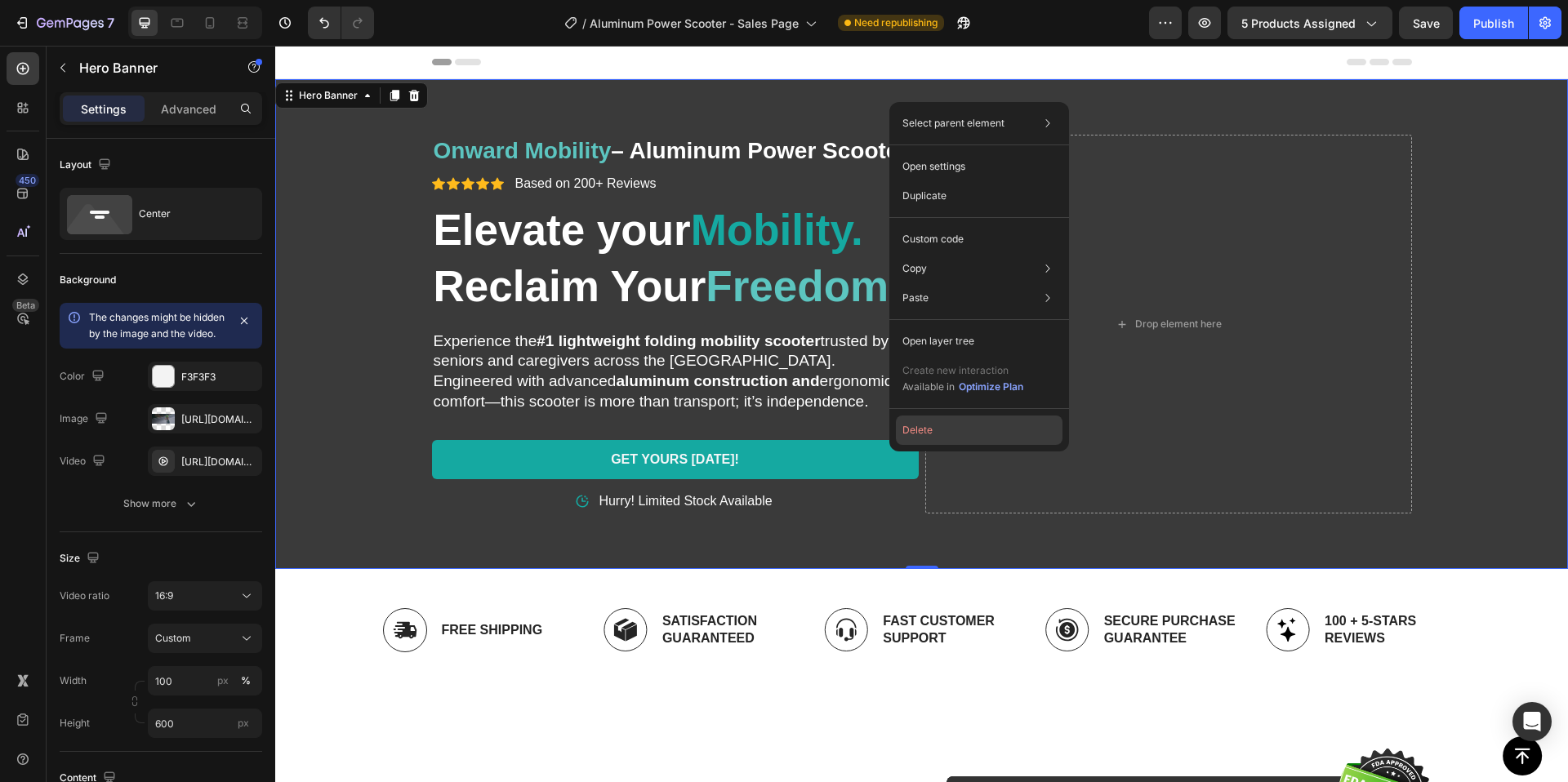
click at [916, 429] on button "Delete" at bounding box center [979, 430] width 167 height 29
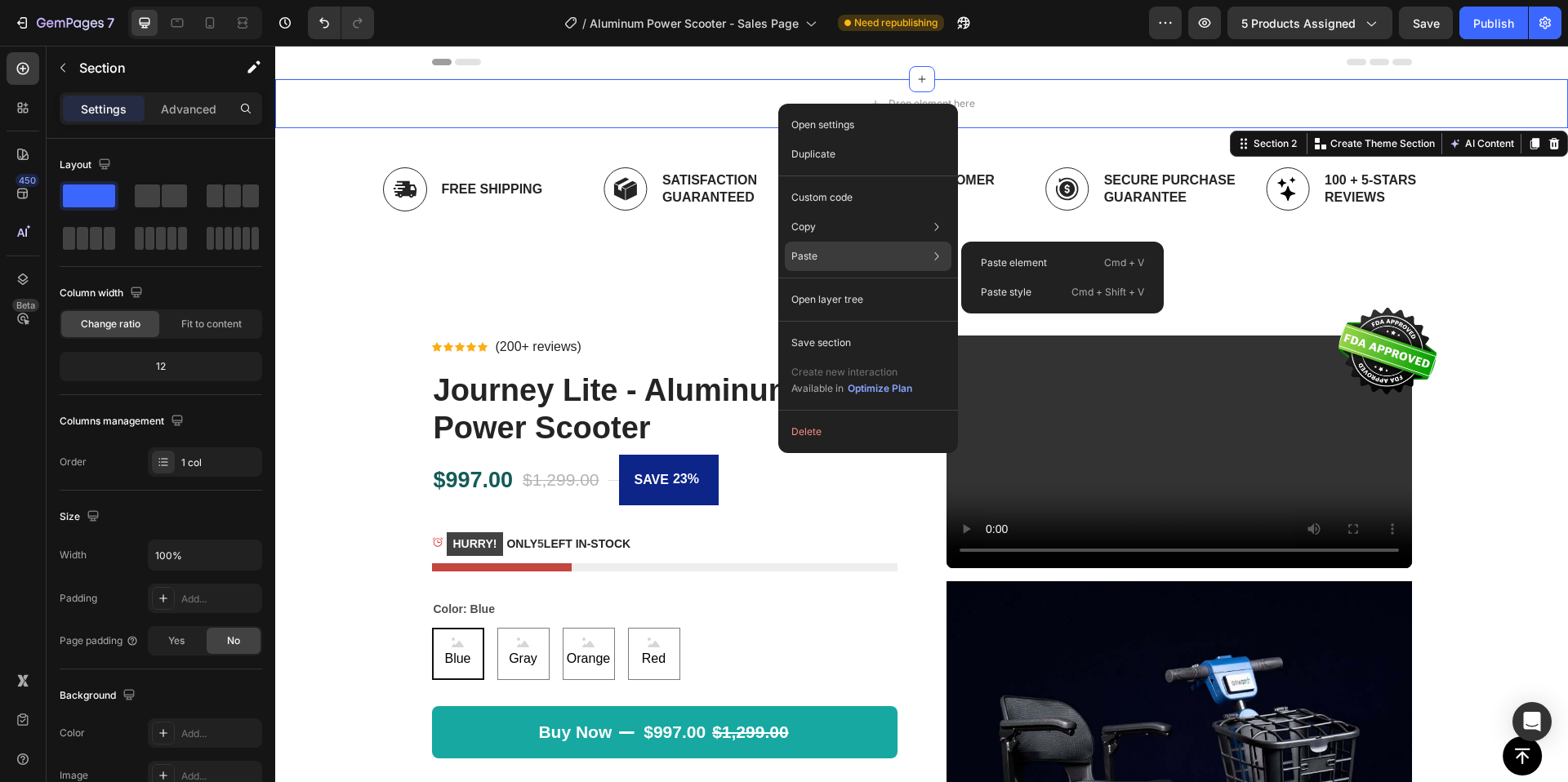
click at [914, 285] on div "Paste Paste element Cmd + V Paste style Cmd + Shift + V" at bounding box center [867, 299] width 167 height 29
click at [1007, 265] on p "Paste element" at bounding box center [1013, 263] width 66 height 15
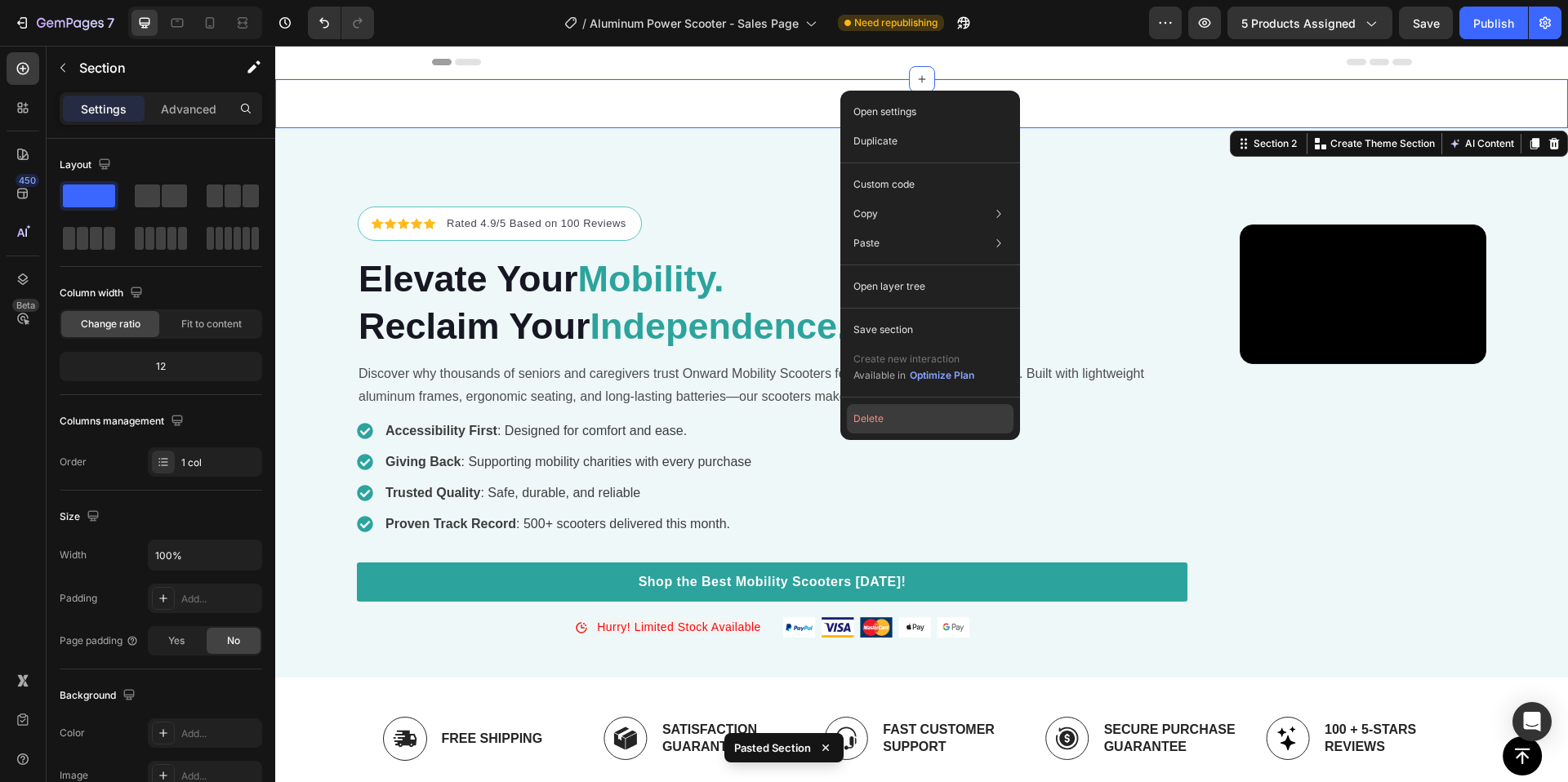
click at [882, 409] on button "Delete" at bounding box center [930, 418] width 167 height 29
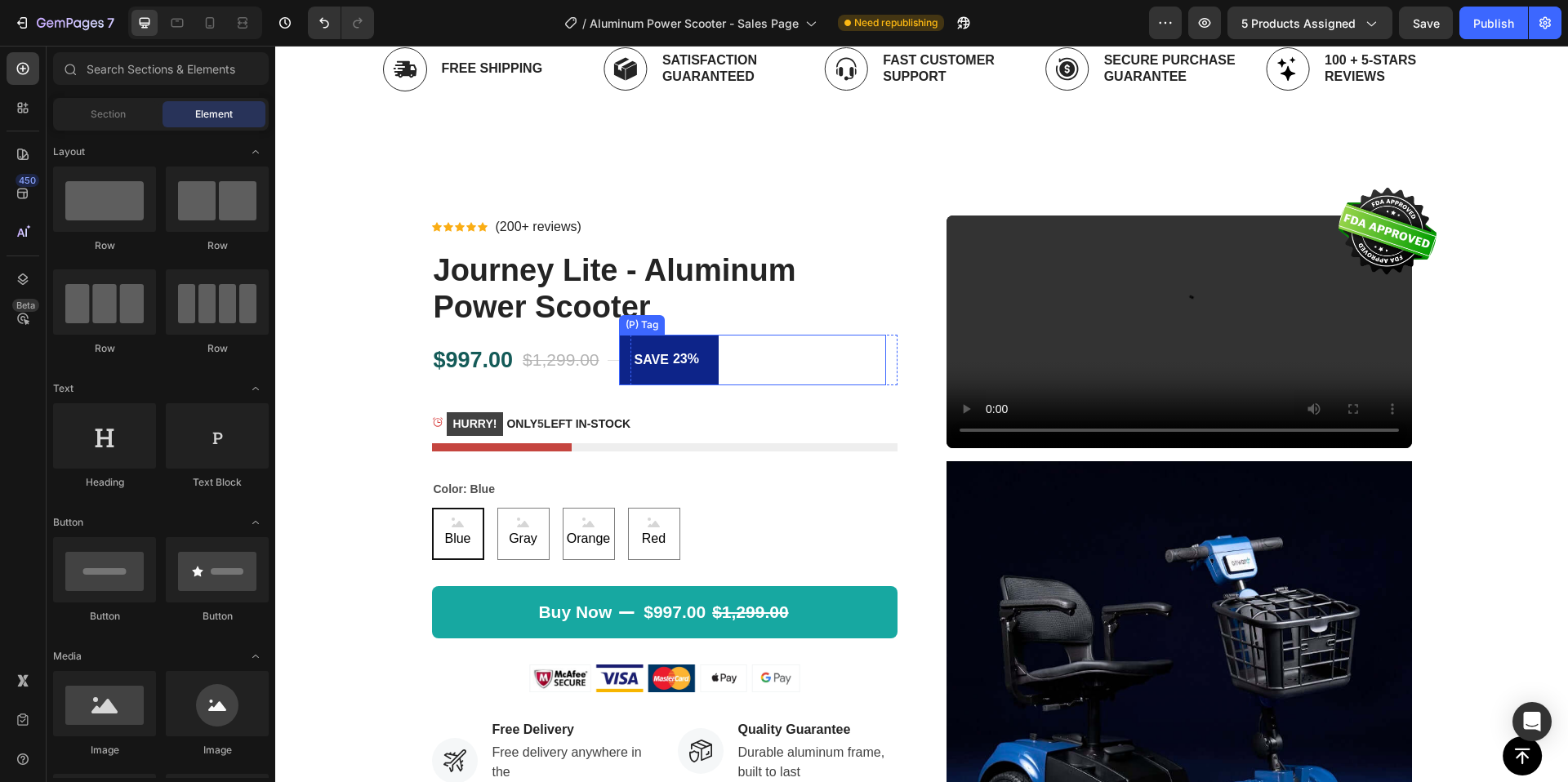
scroll to position [664, 0]
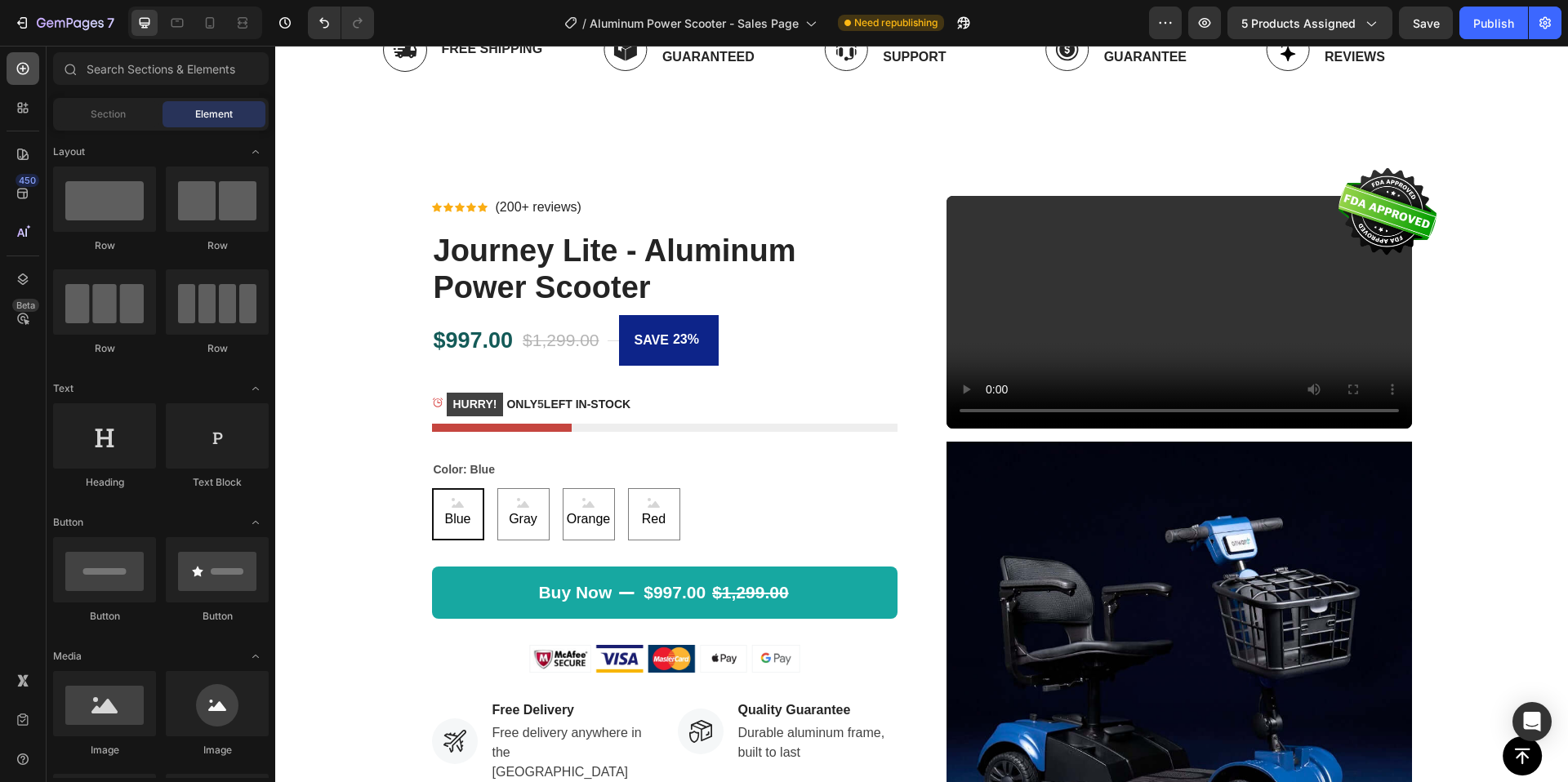
click at [27, 66] on icon at bounding box center [23, 68] width 17 height 17
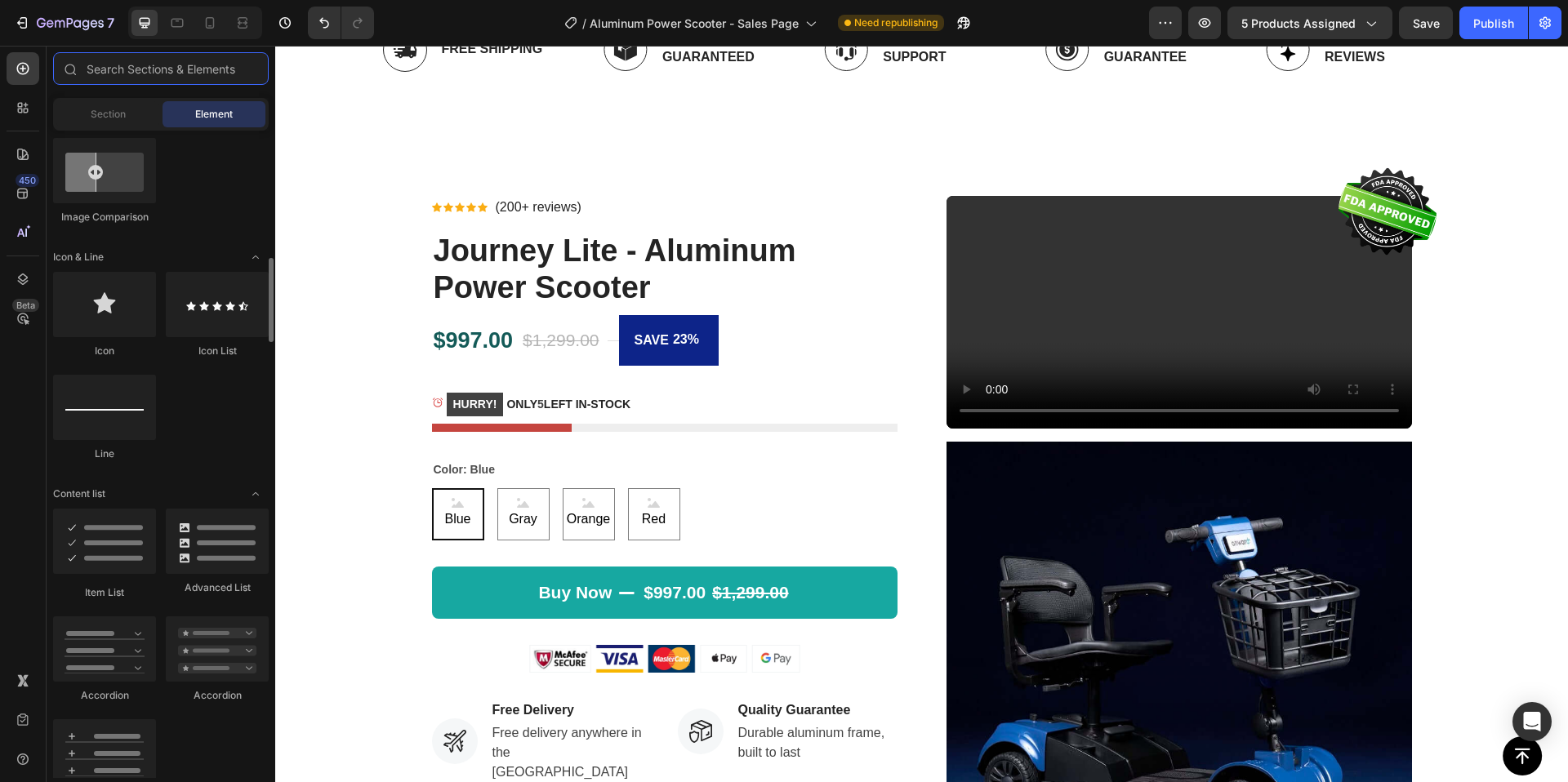
scroll to position [962, 0]
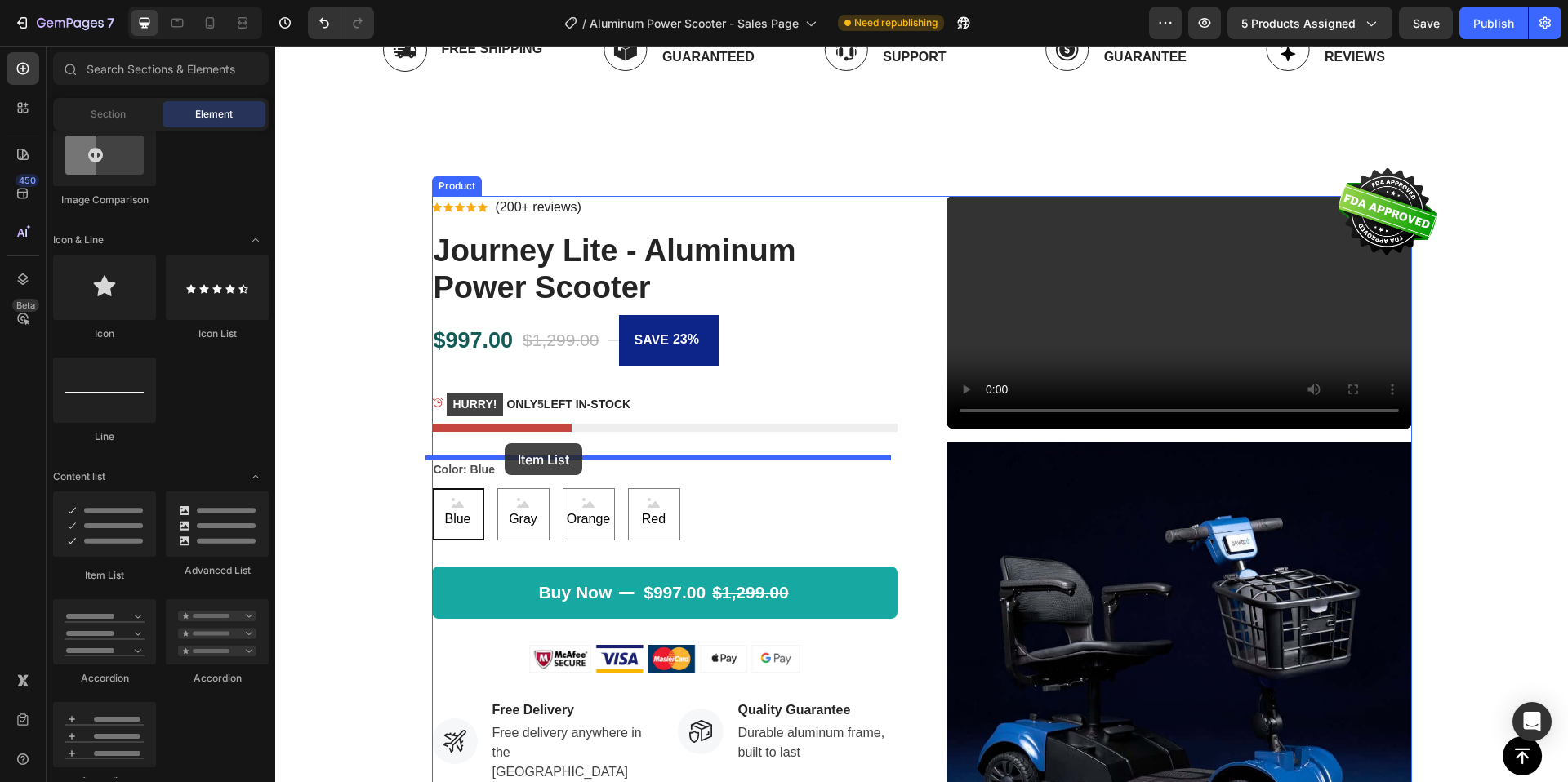
drag, startPoint x: 419, startPoint y: 497, endPoint x: 505, endPoint y: 443, distance: 101.5
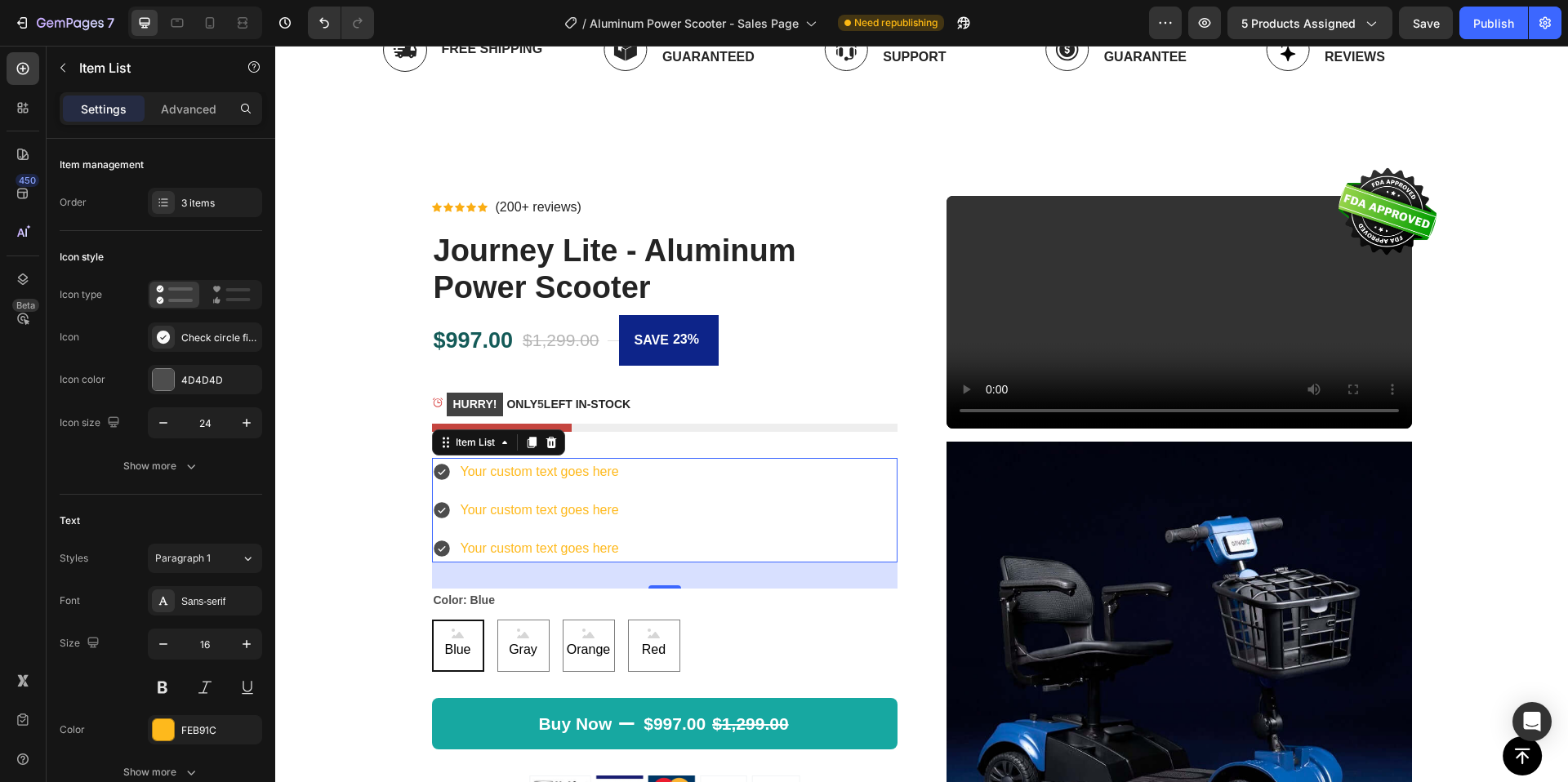
click at [439, 471] on icon at bounding box center [441, 473] width 17 height 17
click at [501, 476] on div "Your custom text goes here" at bounding box center [539, 472] width 163 height 28
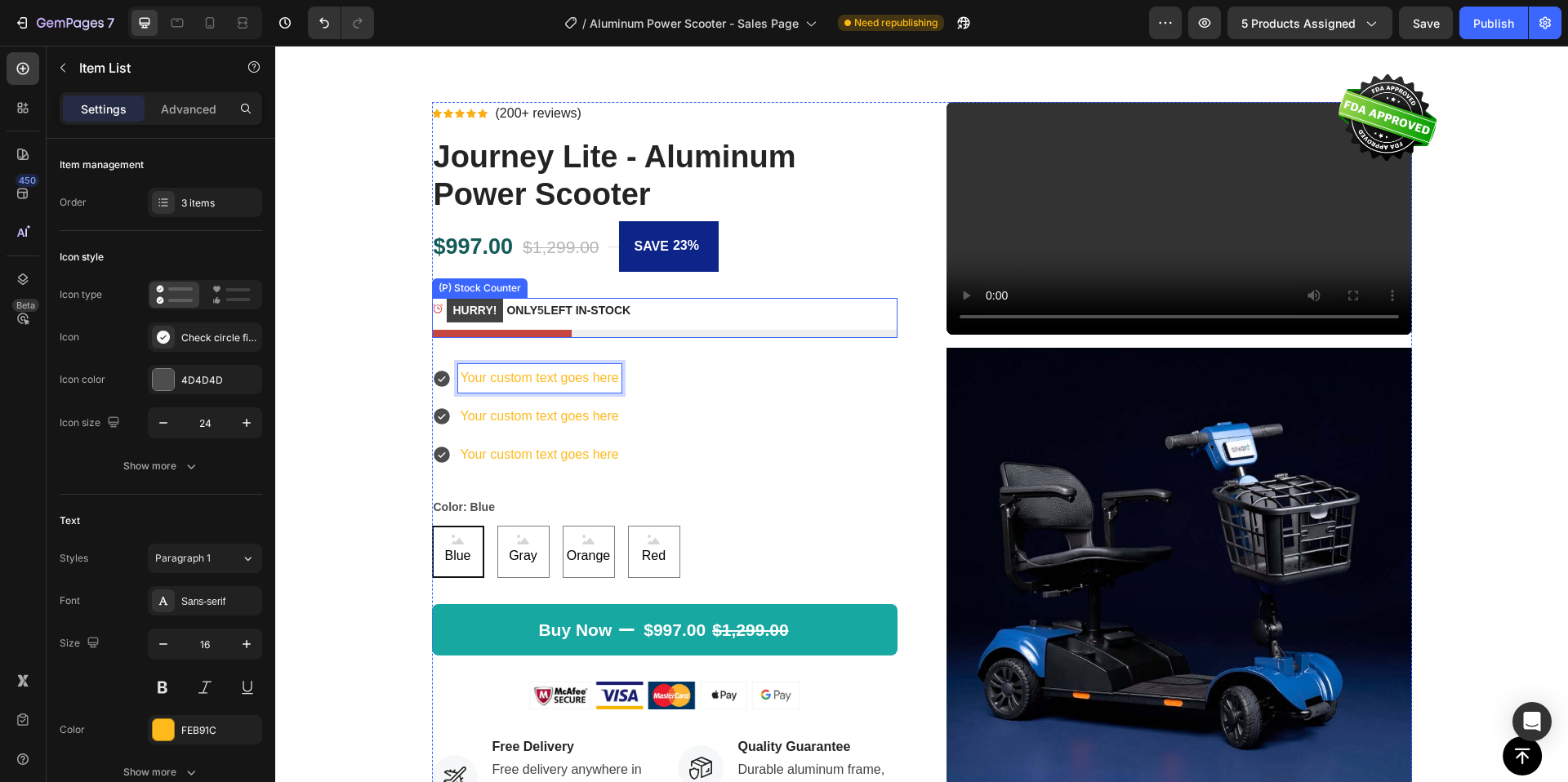
scroll to position [738, 0]
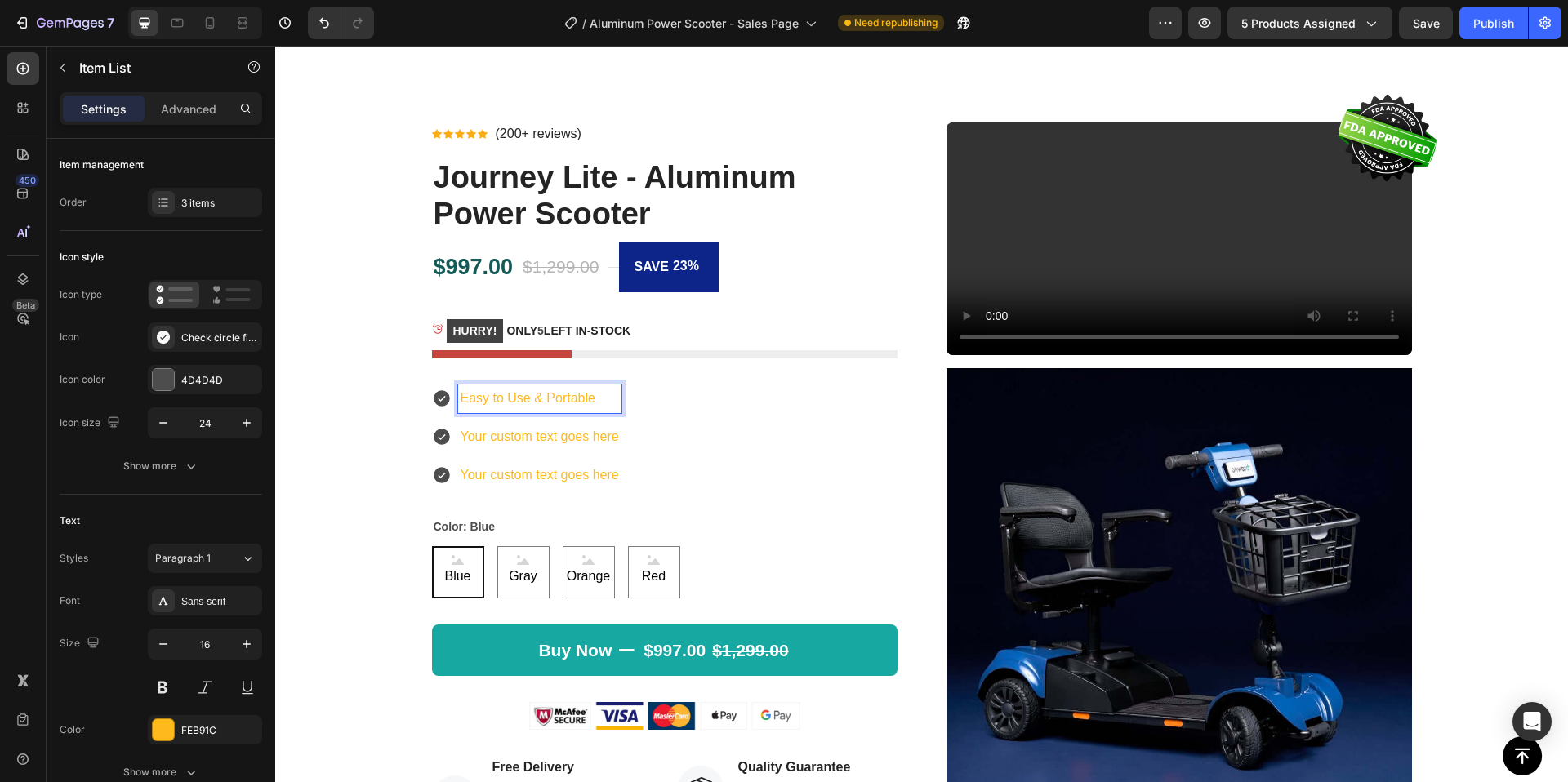
click at [585, 398] on p "Easy to Use & Portable" at bounding box center [540, 399] width 159 height 24
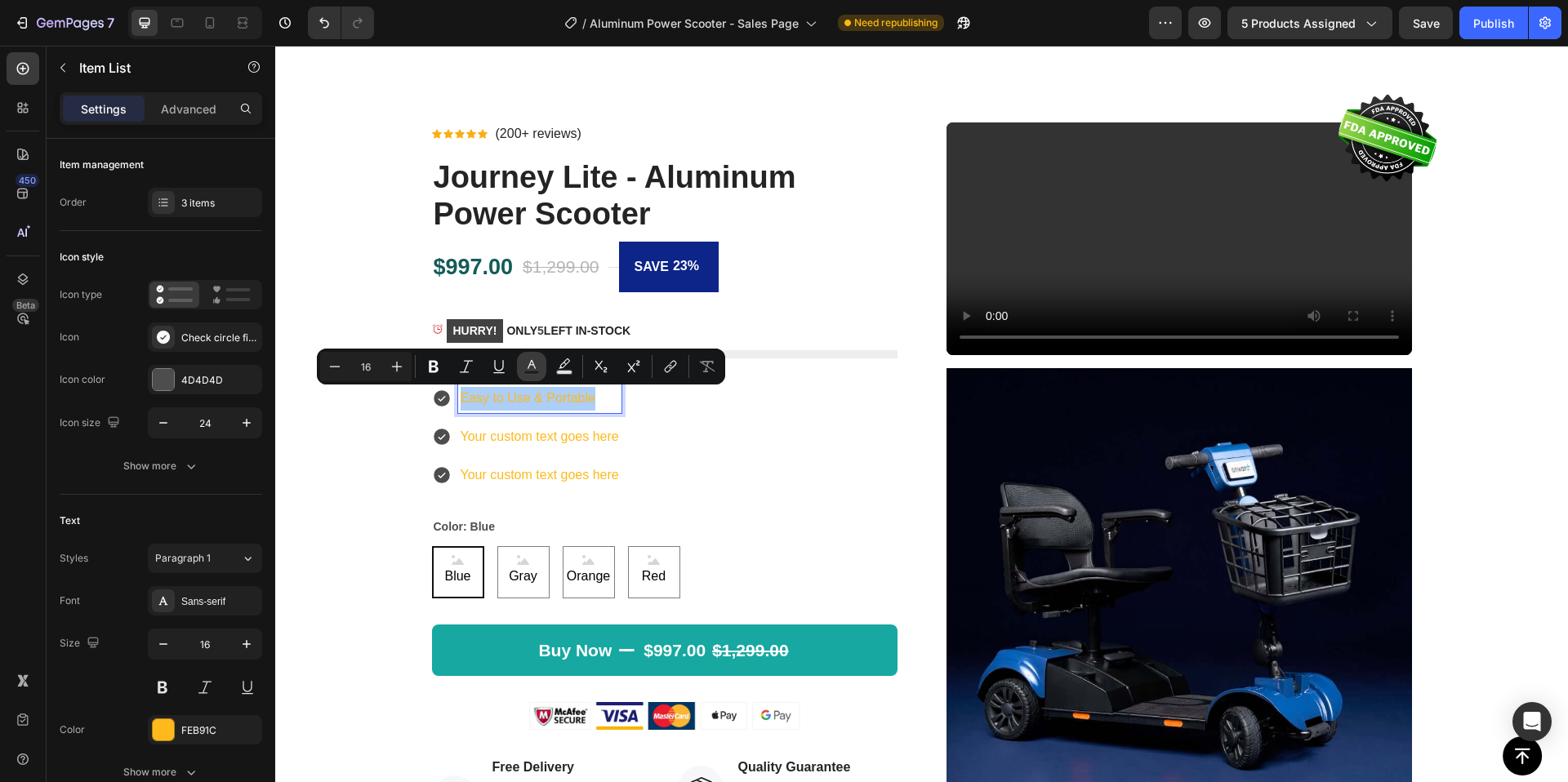
click at [530, 368] on icon "Editor contextual toolbar" at bounding box center [531, 366] width 17 height 17
type input "FEB91C"
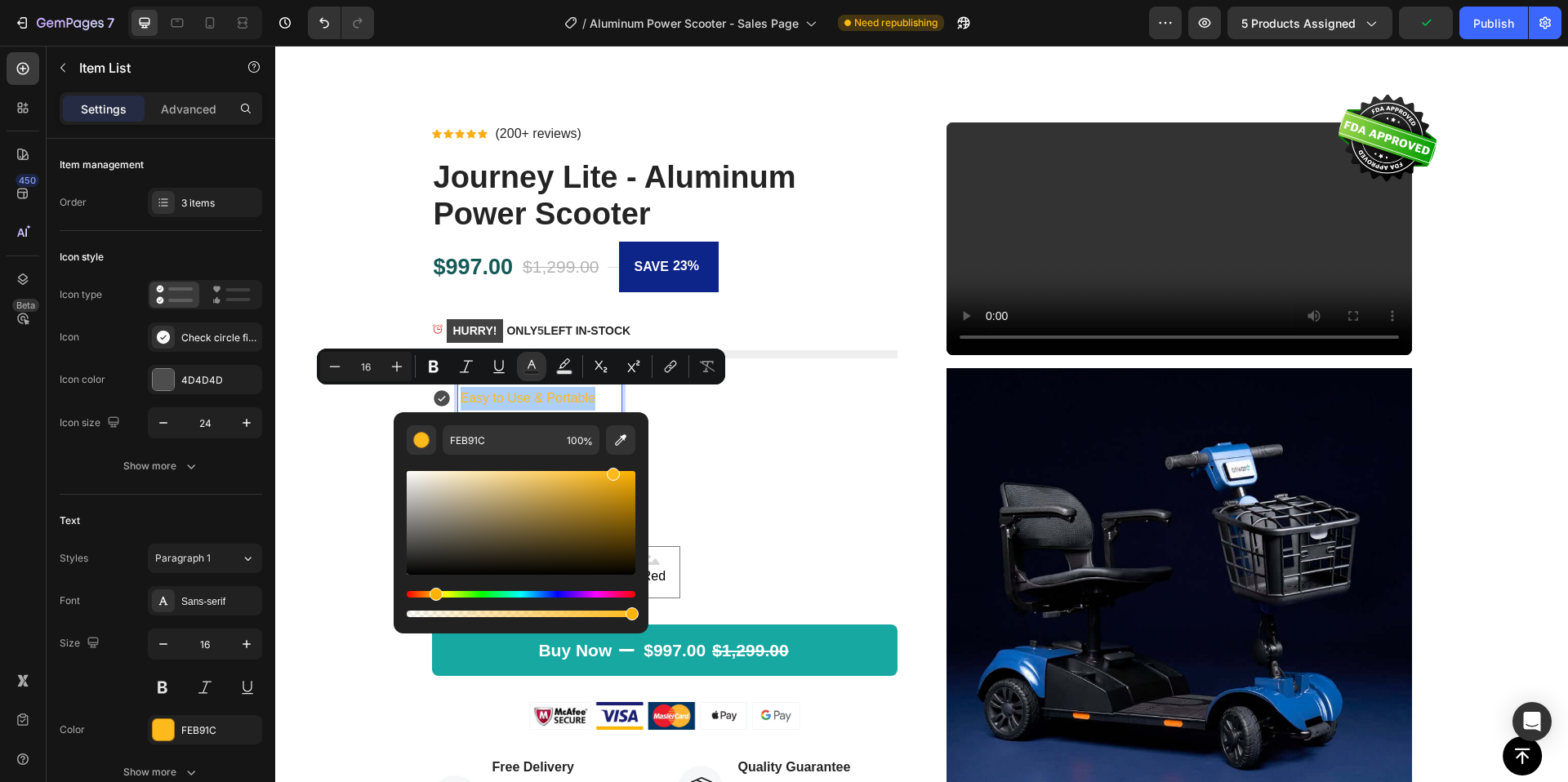
click at [519, 593] on div "Hue" at bounding box center [521, 594] width 229 height 6
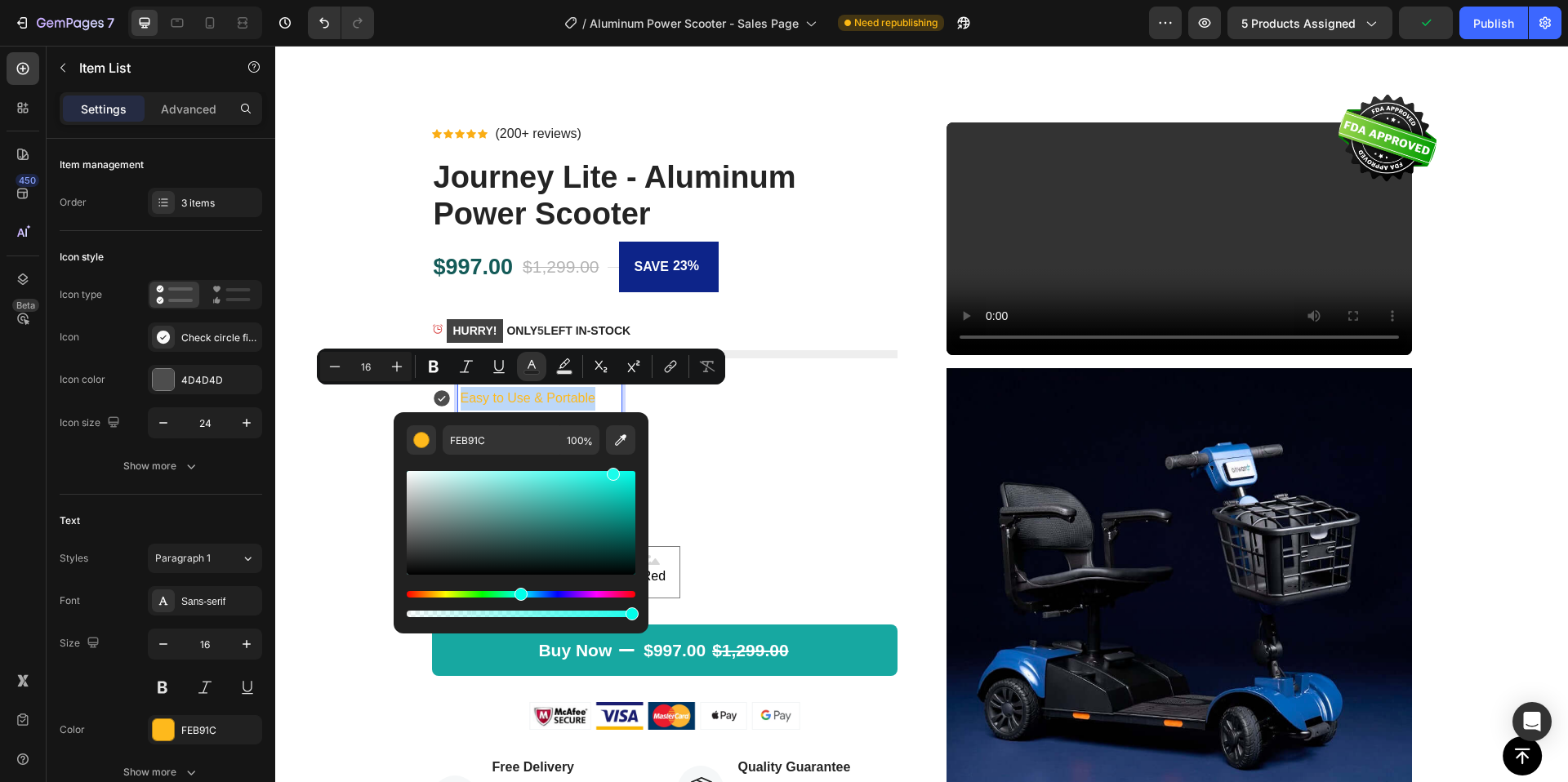
type input "1BFDEB"
click at [771, 488] on div "Easy to Use & Portable Your custom text goes here Your custom text goes here" at bounding box center [664, 437] width 465 height 104
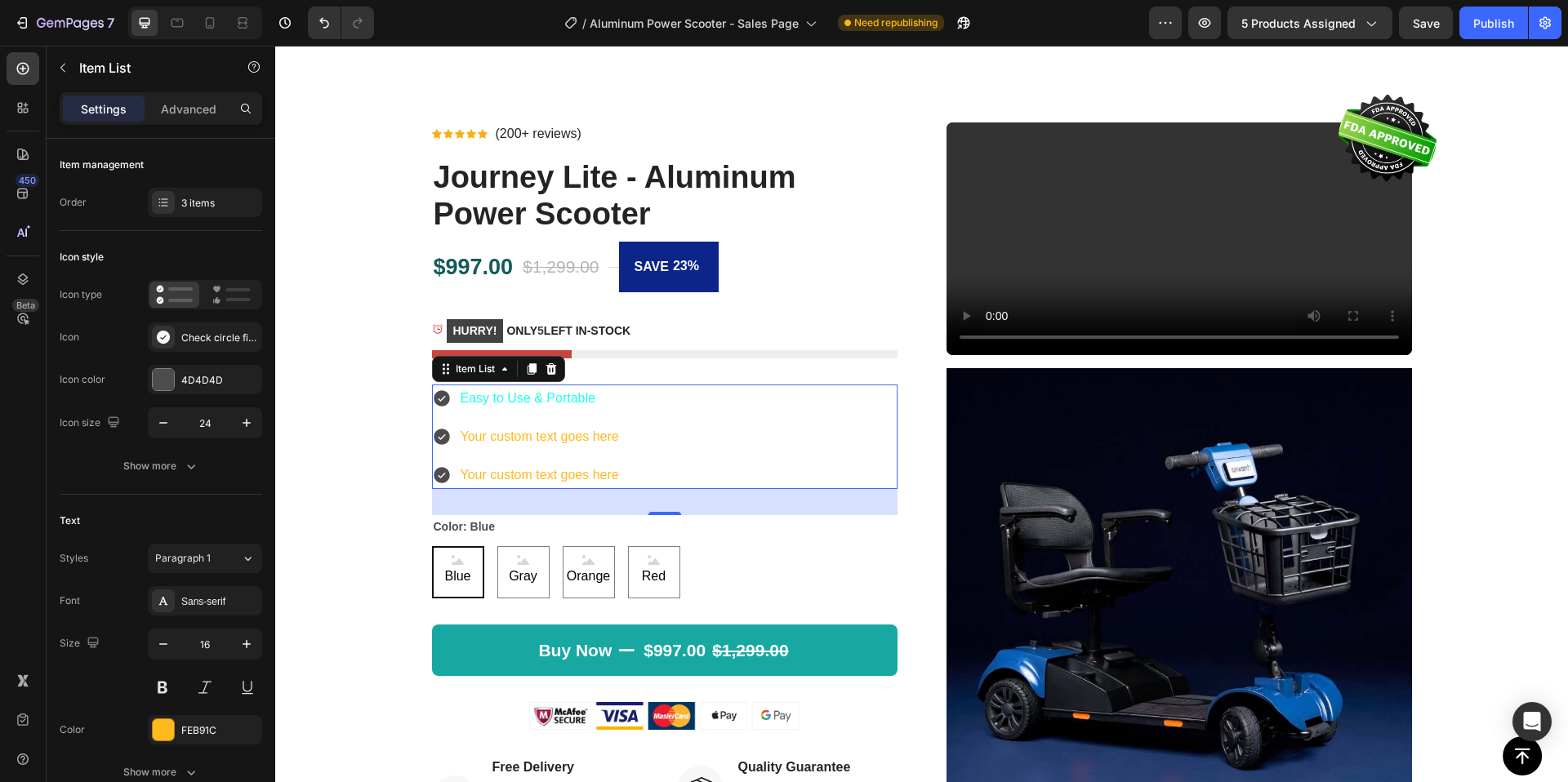
click at [515, 404] on span "Easy to Use & Portable" at bounding box center [528, 398] width 135 height 14
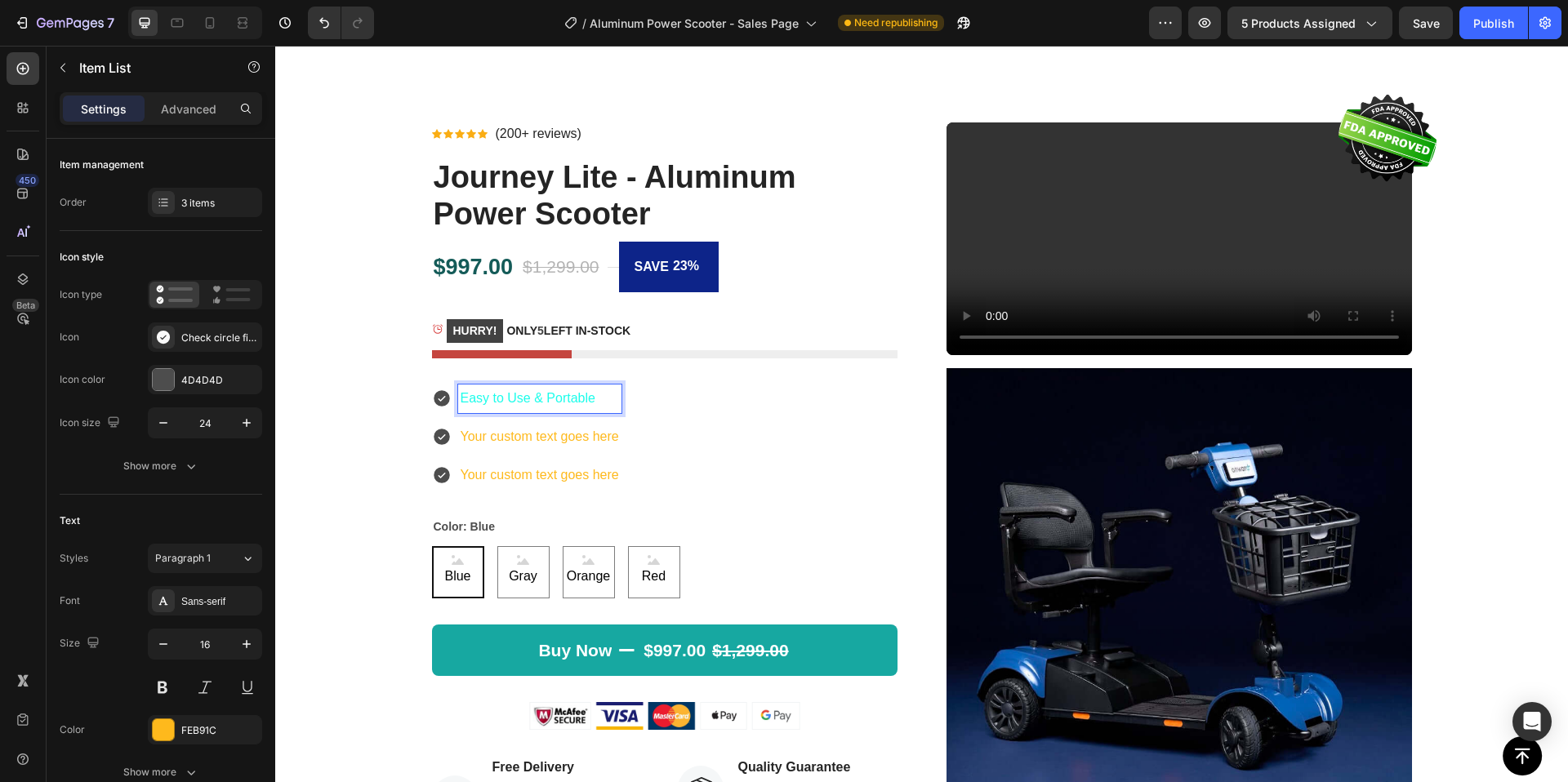
click at [524, 398] on span "Easy to Use & Portable" at bounding box center [528, 398] width 135 height 14
click at [559, 403] on span "Easy to Use & Portable" at bounding box center [528, 398] width 135 height 14
click at [275, 46] on qb-div at bounding box center [275, 46] width 0 height 0
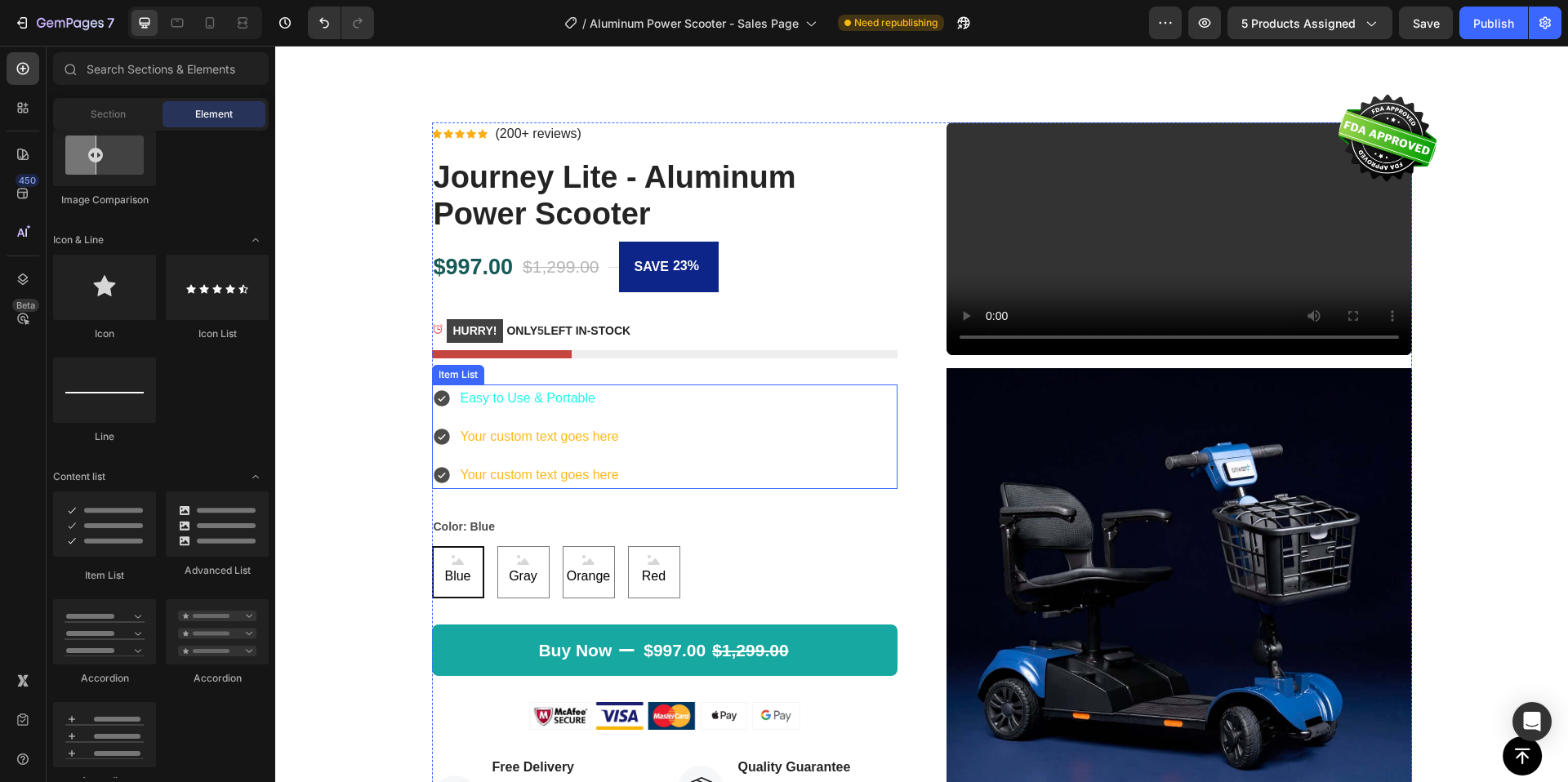
click at [587, 395] on span "Easy to Use & Portable" at bounding box center [528, 398] width 135 height 14
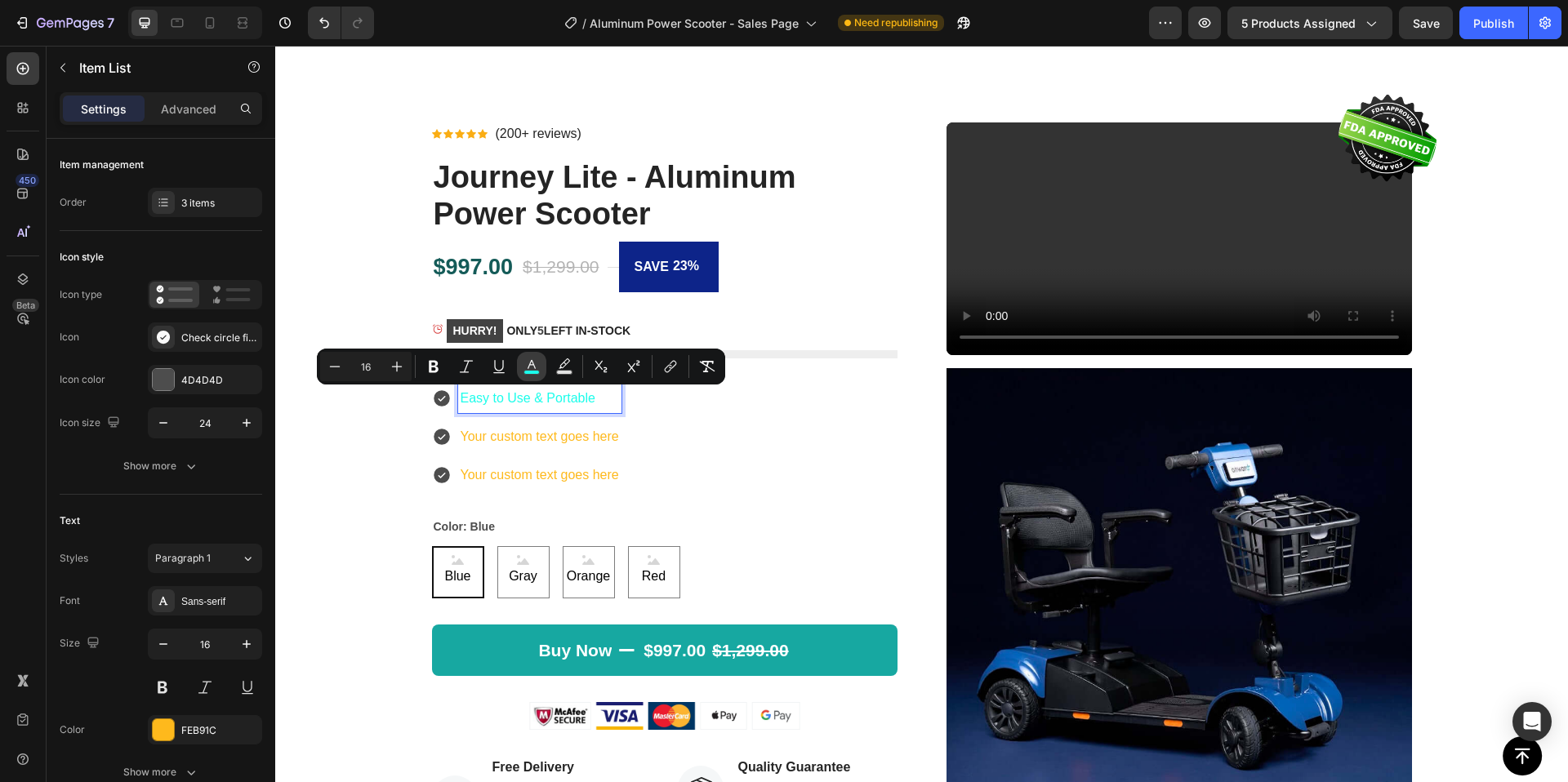
click at [523, 368] on icon "Editor contextual toolbar" at bounding box center [531, 366] width 17 height 17
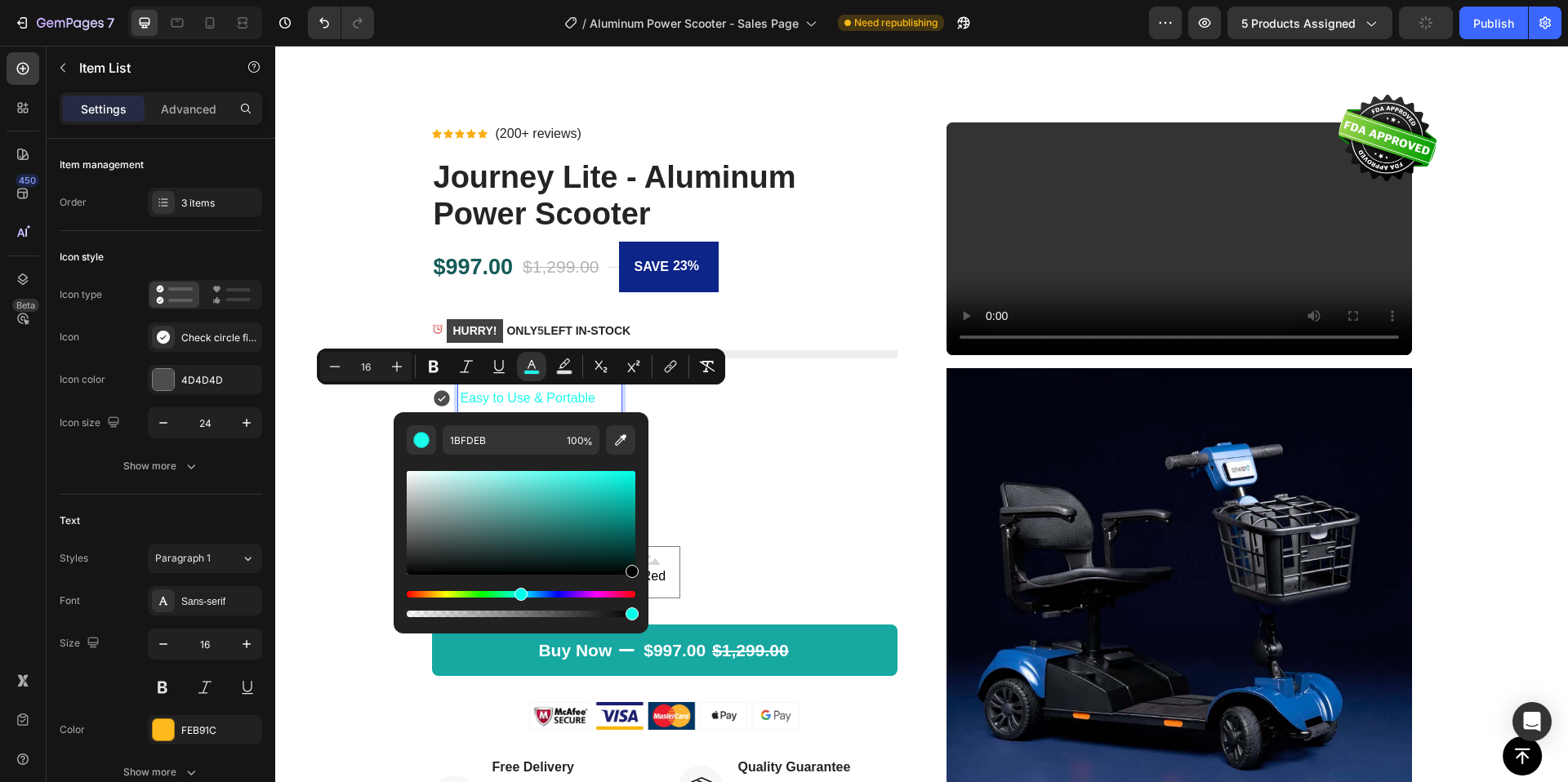
drag, startPoint x: 615, startPoint y: 477, endPoint x: 641, endPoint y: 579, distance: 105.3
click at [641, 579] on div "1BFDEB 100 %" at bounding box center [521, 516] width 255 height 208
type input "000000"
click at [761, 438] on div "Easy to Use & Portable Your custom text goes here Your custom text goes here" at bounding box center [664, 437] width 465 height 104
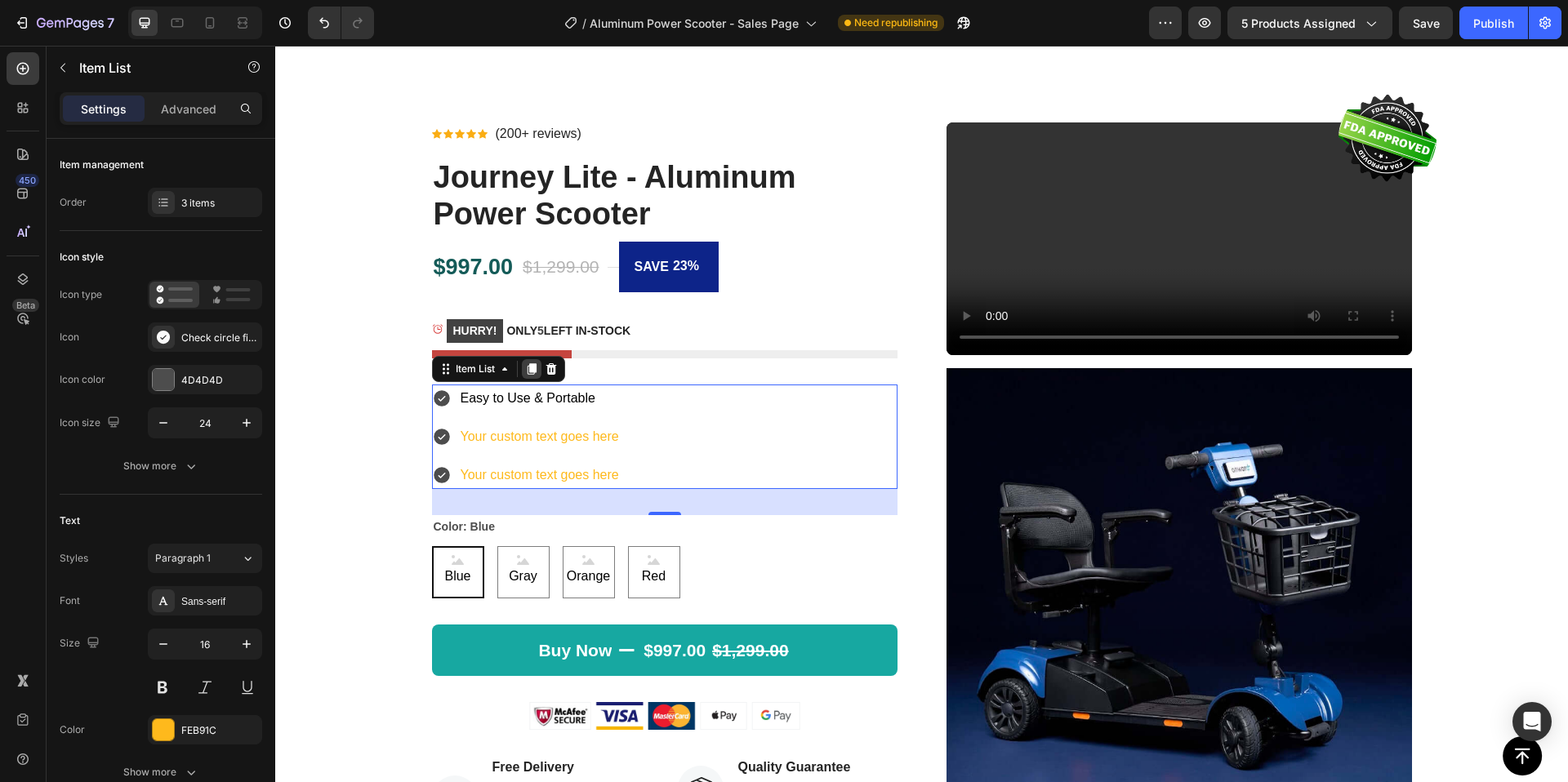
click at [527, 367] on icon at bounding box center [531, 369] width 9 height 11
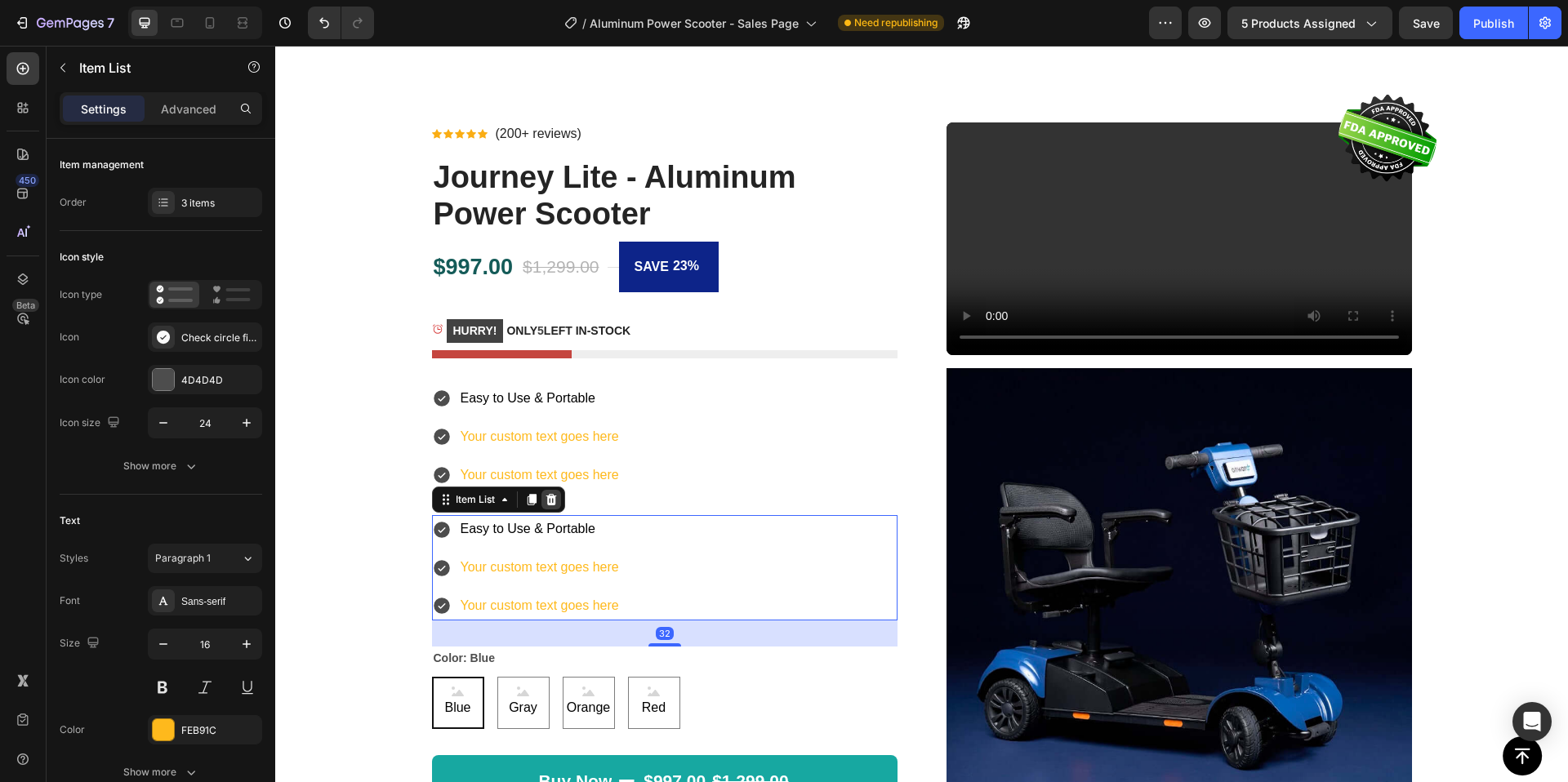
click at [548, 500] on icon at bounding box center [551, 500] width 11 height 11
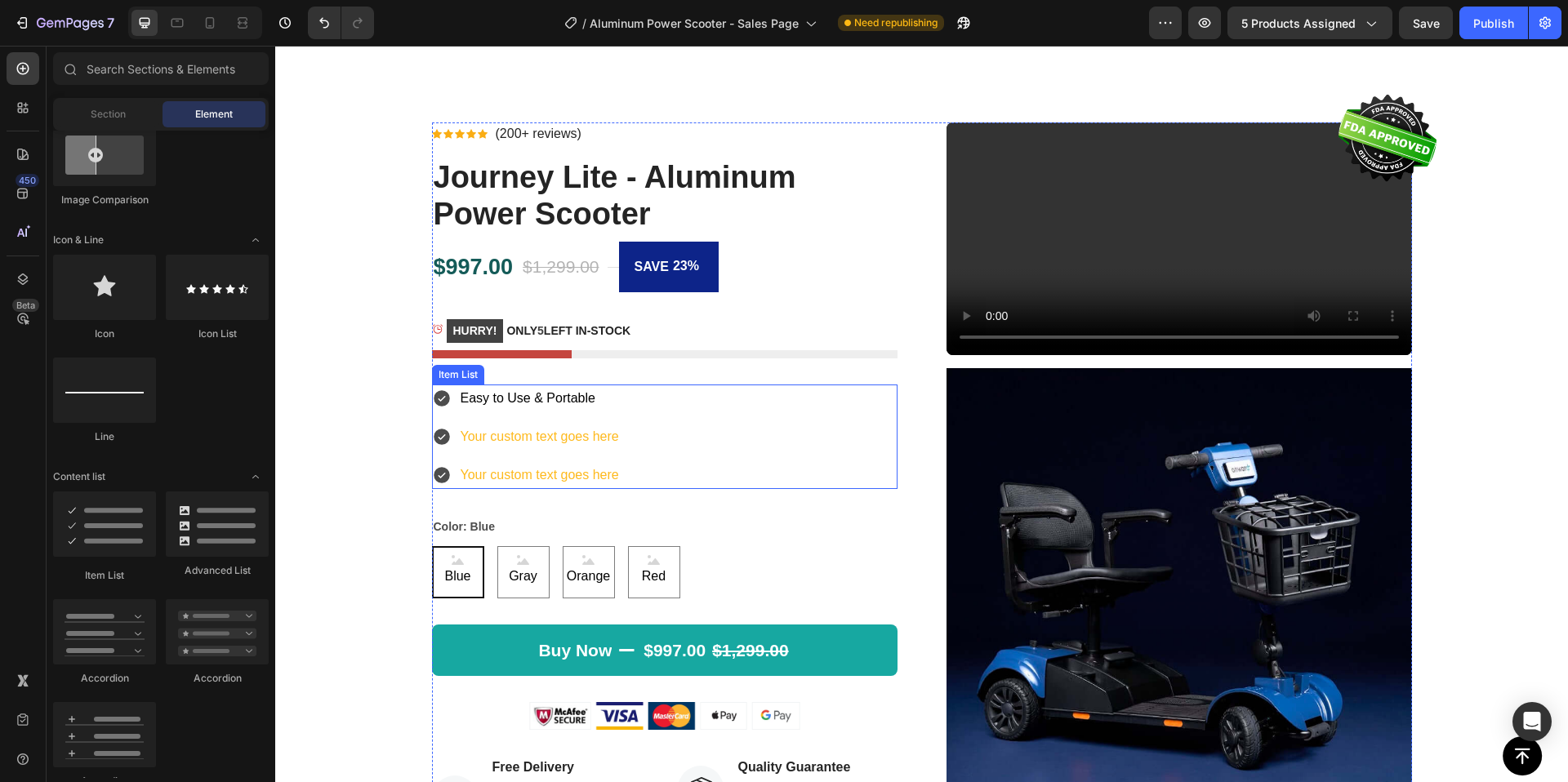
click at [548, 438] on p "Your custom text goes here" at bounding box center [540, 437] width 159 height 24
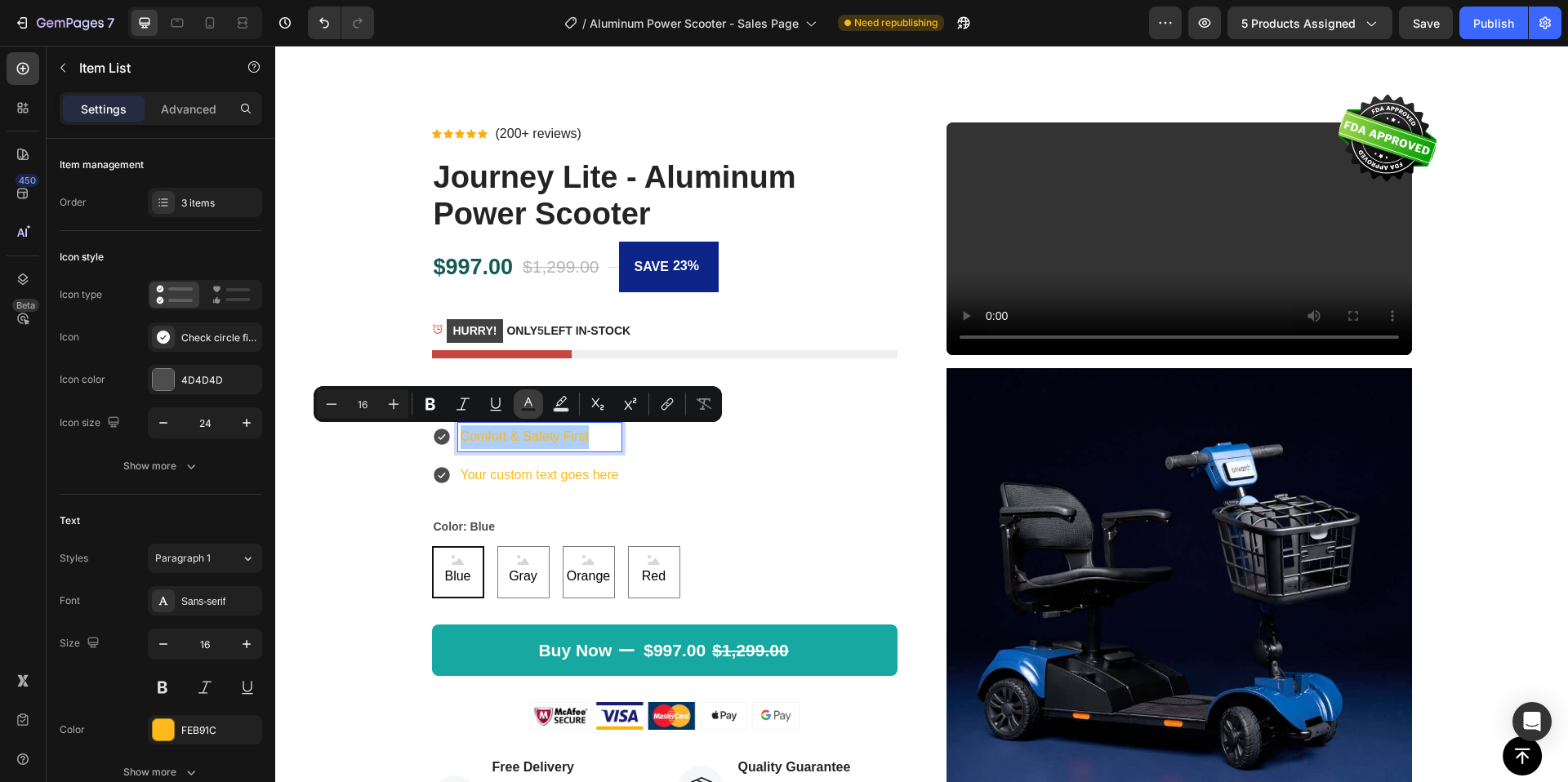
click at [536, 405] on icon "Editor contextual toolbar" at bounding box center [528, 404] width 17 height 17
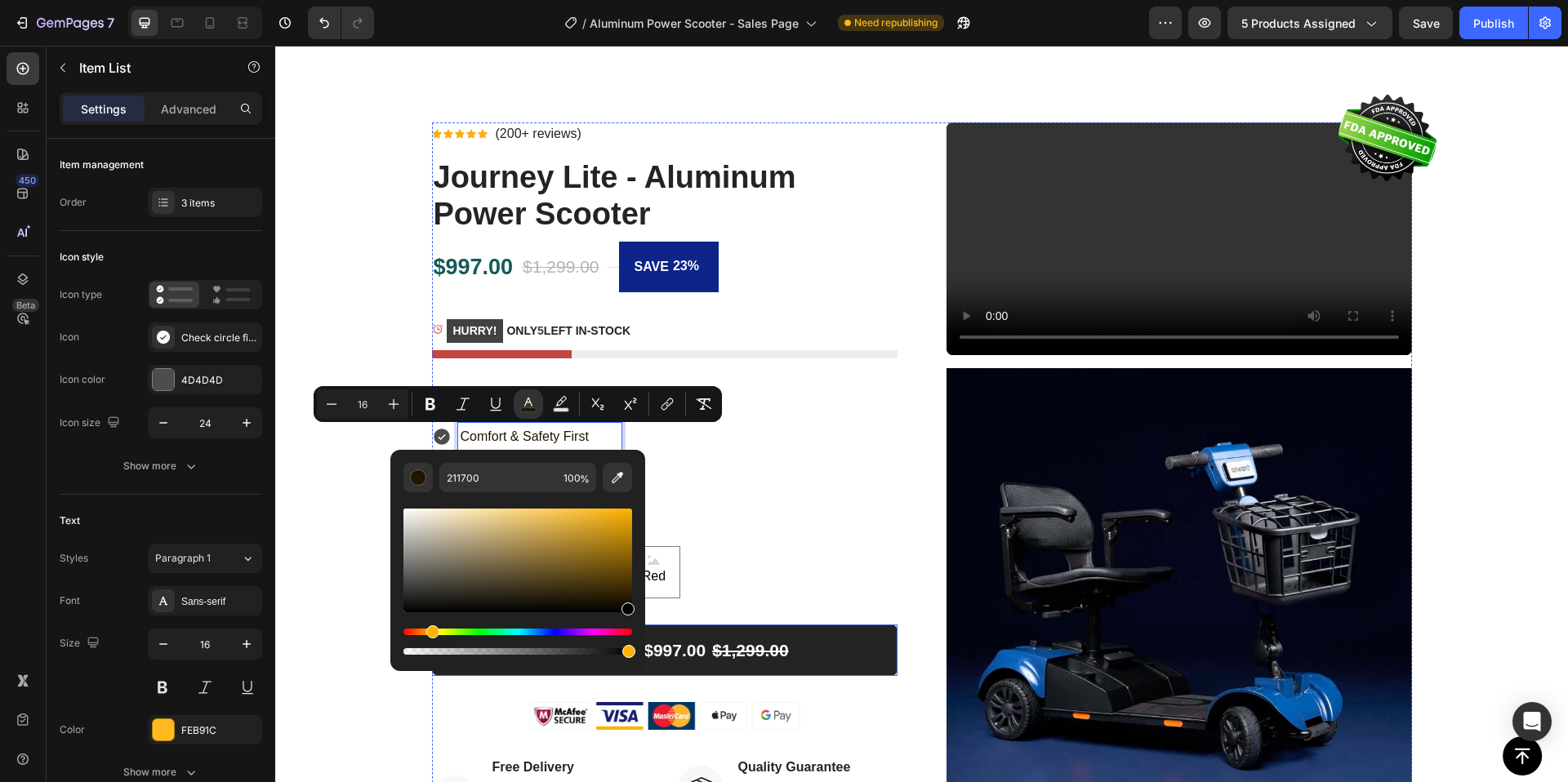
type input "000000"
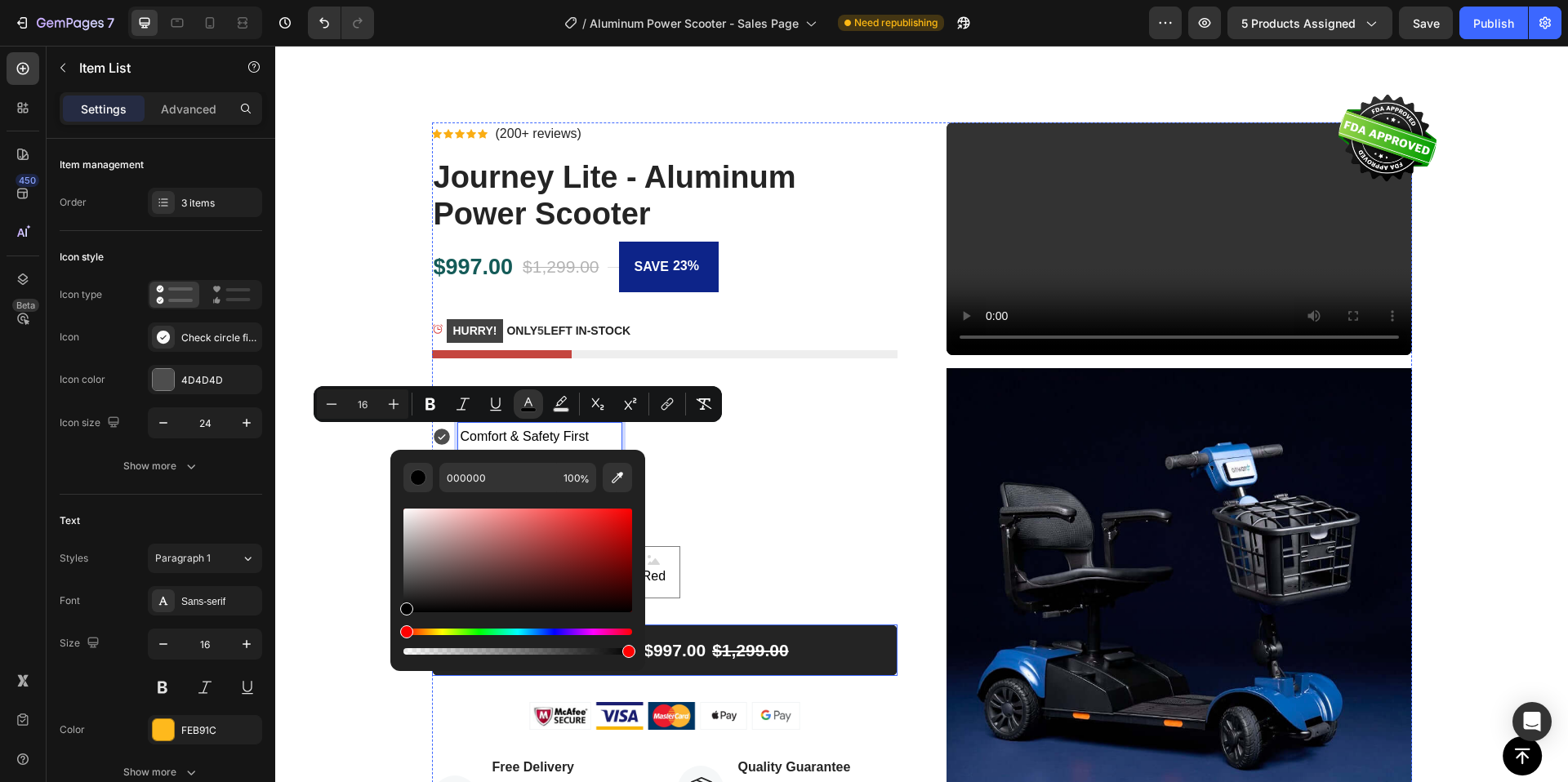
drag, startPoint x: 917, startPoint y: 638, endPoint x: 637, endPoint y: 675, distance: 282.4
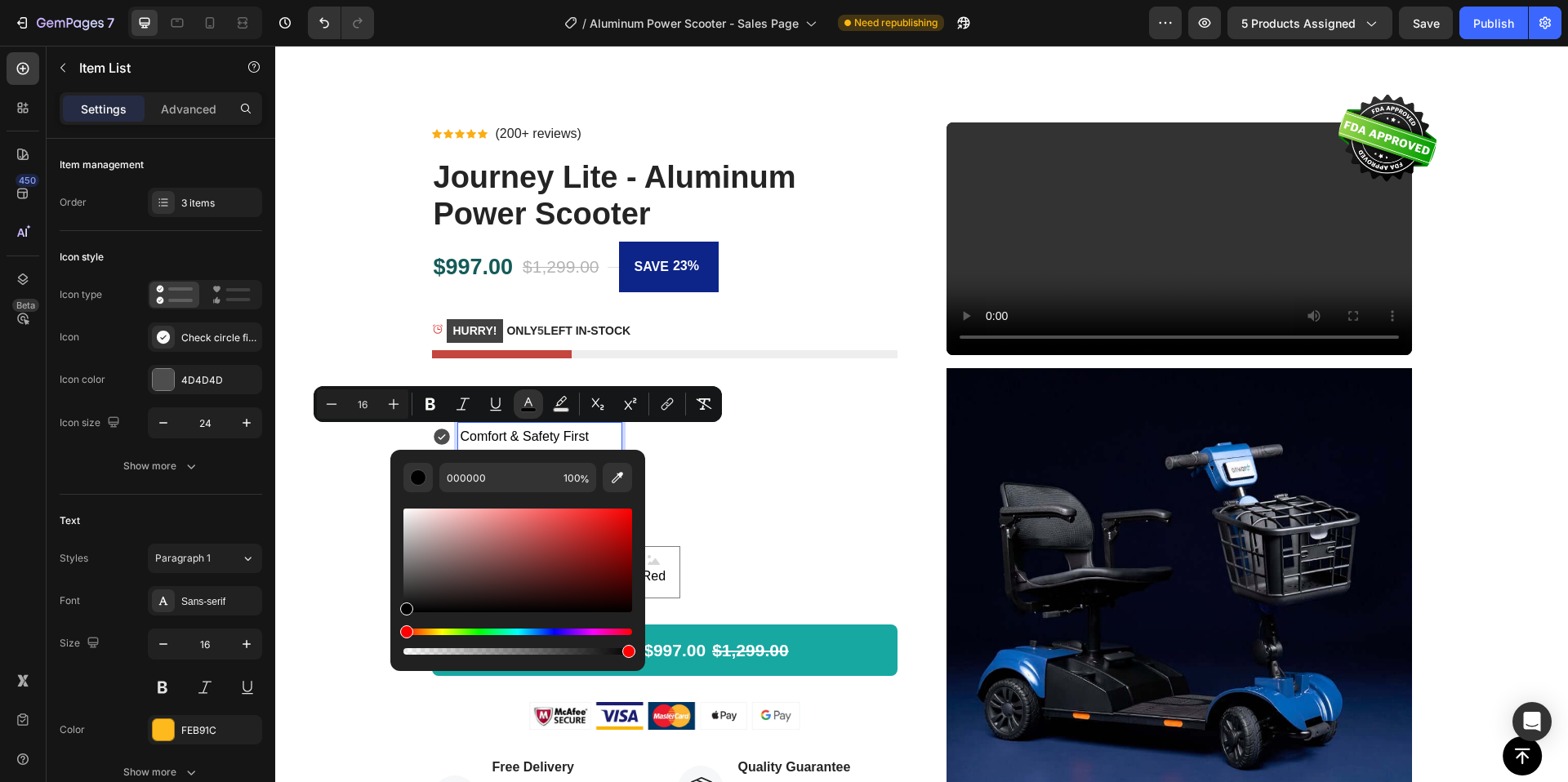
click at [781, 475] on div "Easy to Use & Portable Comfort & Safety First Your custom text goes here" at bounding box center [664, 437] width 465 height 104
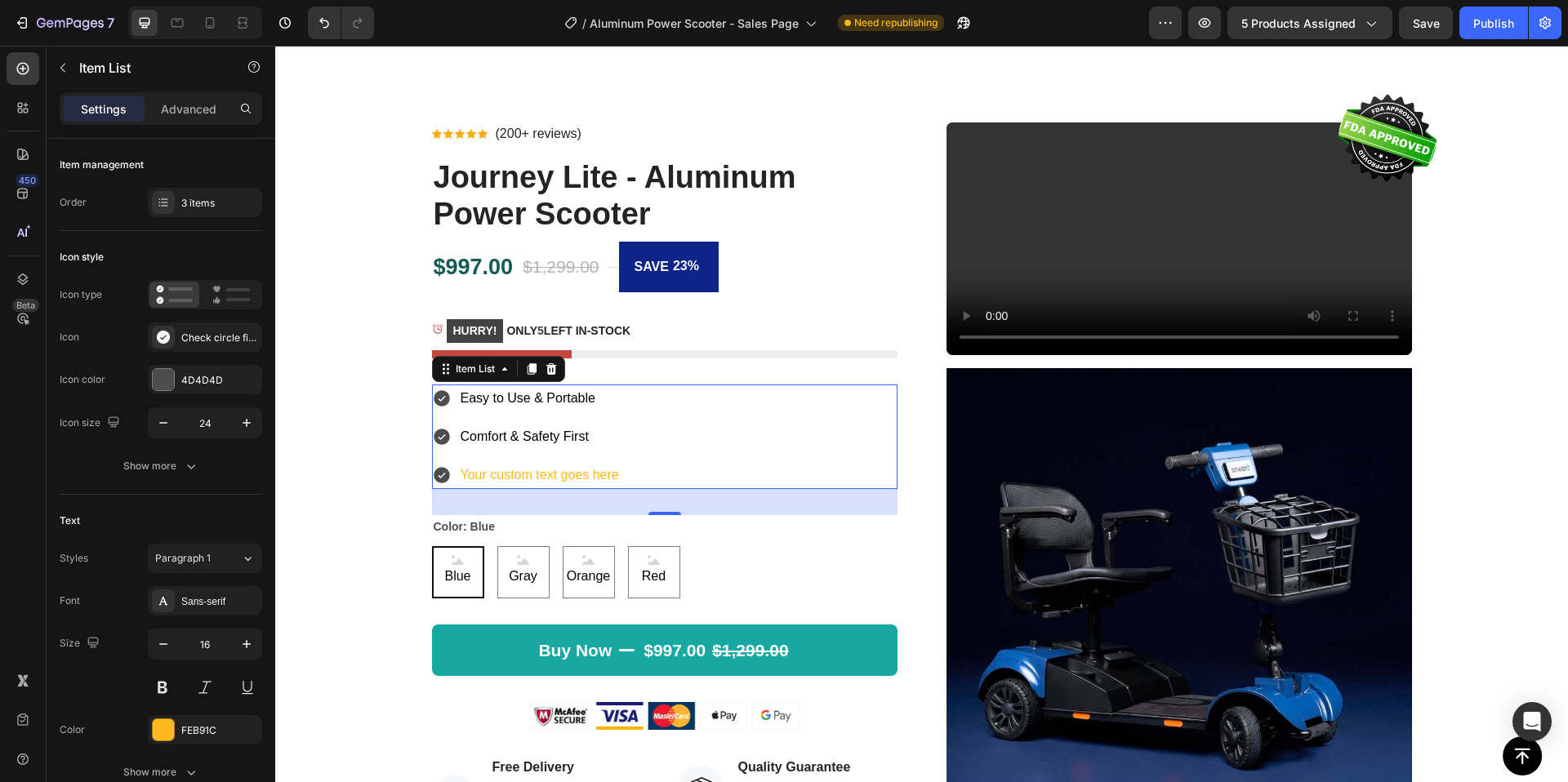
click at [495, 466] on p "Your custom text goes here" at bounding box center [540, 476] width 159 height 24
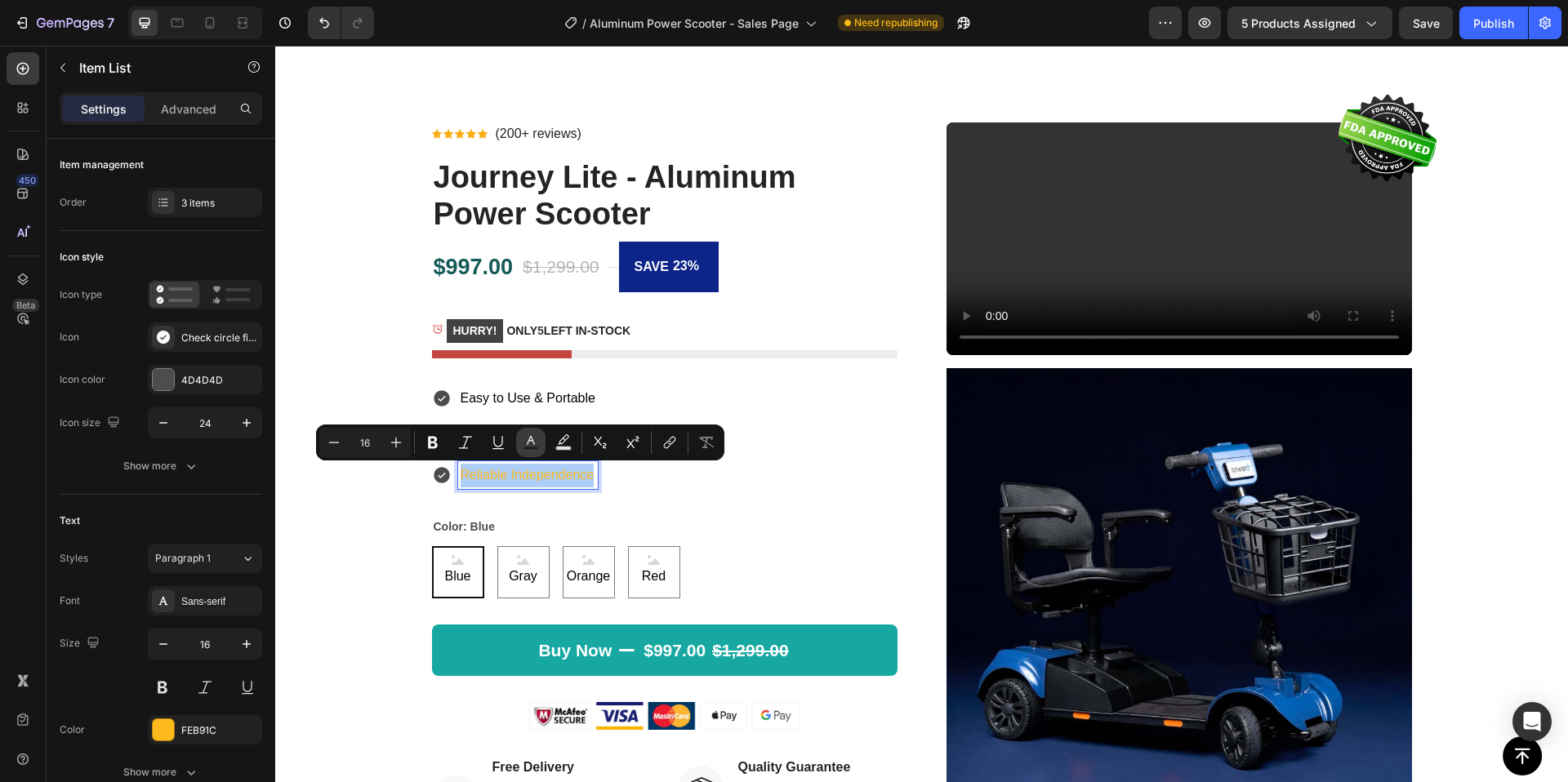
click at [536, 441] on icon "Editor contextual toolbar" at bounding box center [530, 442] width 17 height 17
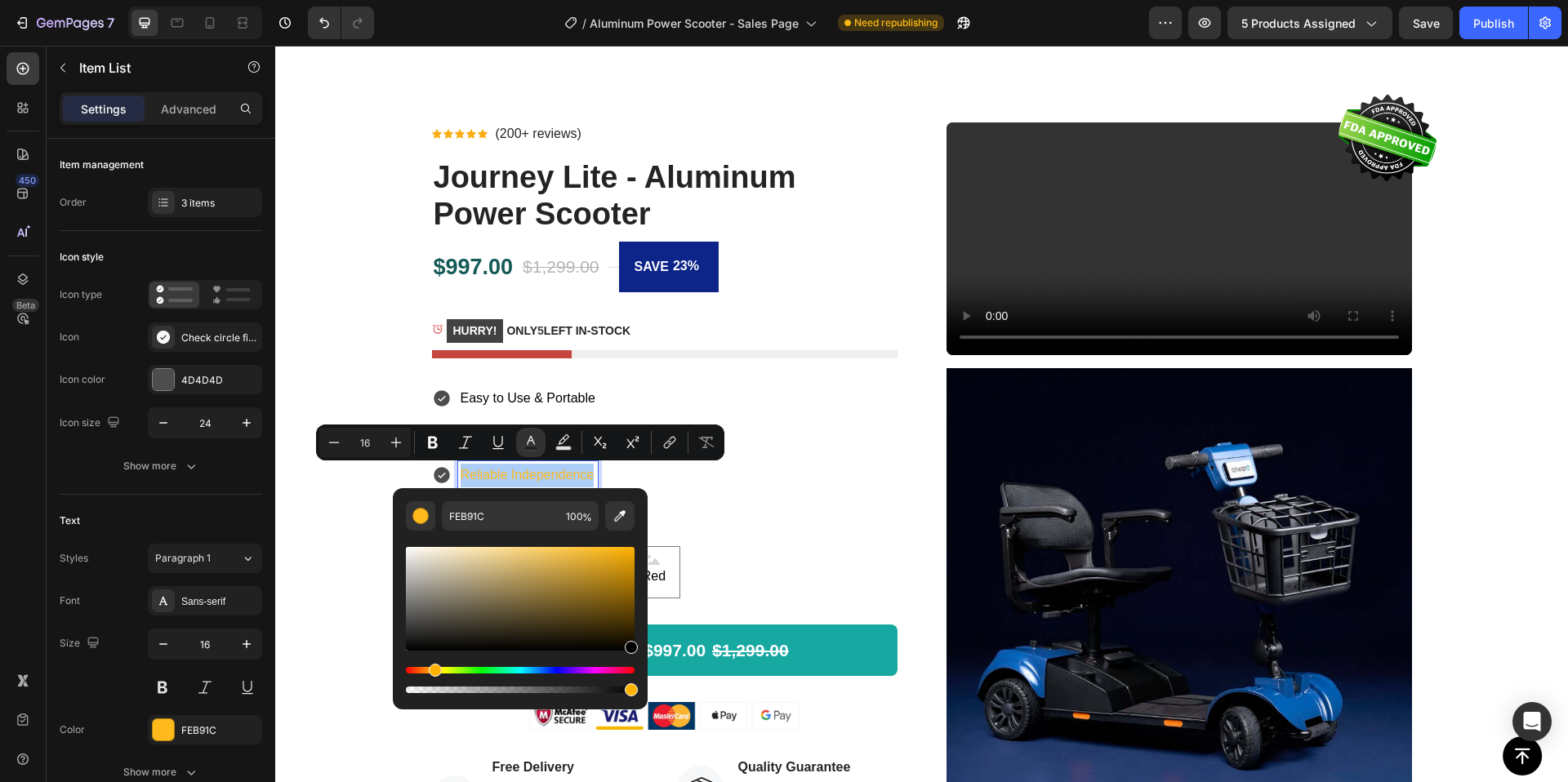
drag, startPoint x: 614, startPoint y: 553, endPoint x: 641, endPoint y: 668, distance: 118.1
click at [641, 668] on div "FEB91C 100 %" at bounding box center [520, 592] width 255 height 208
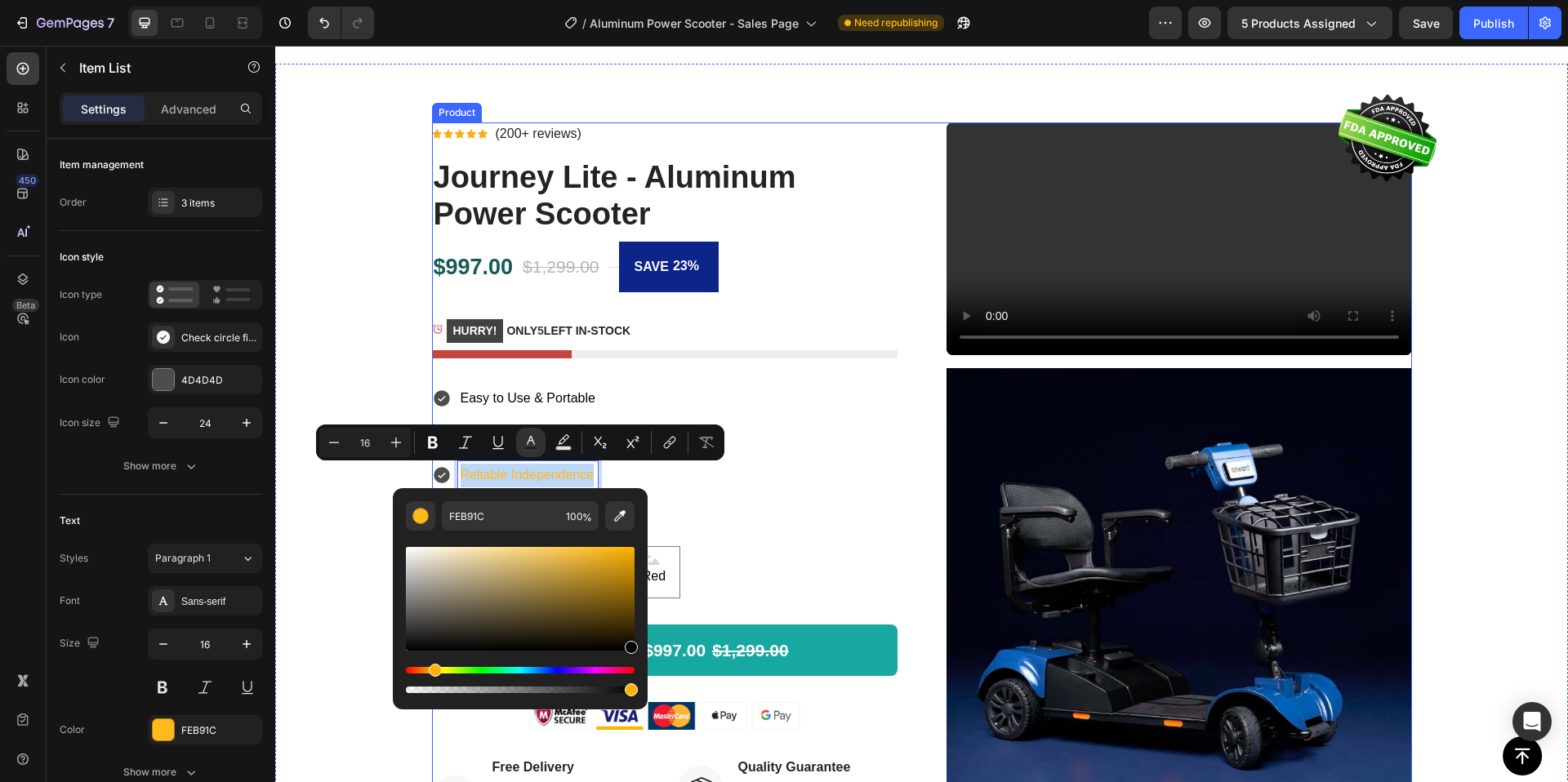
type input "000000"
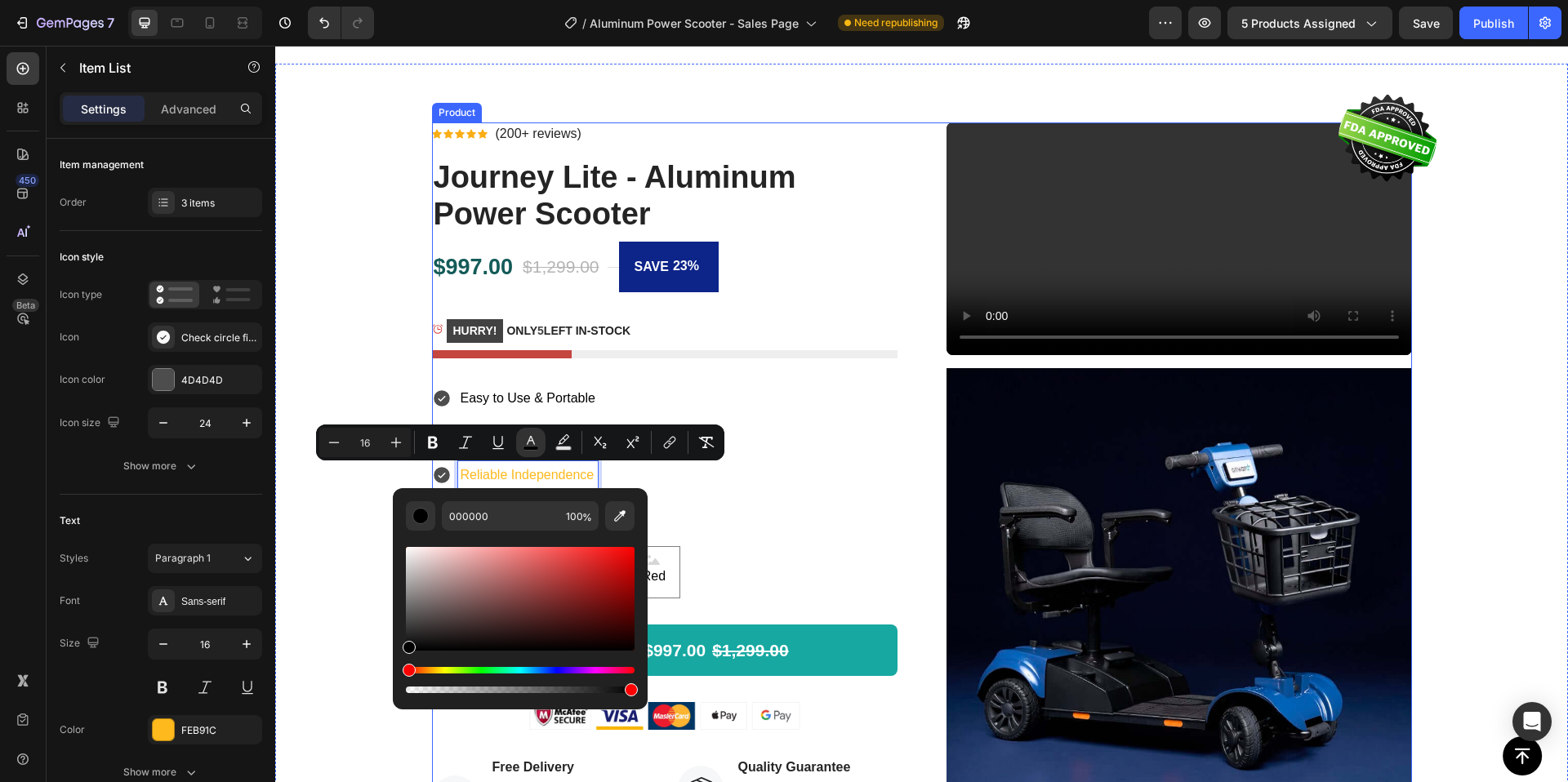
click at [779, 529] on div "Color: Blue Blue Blue Blue Gray [PERSON_NAME] Orange Orange Orange Red Red Red" at bounding box center [664, 556] width 465 height 82
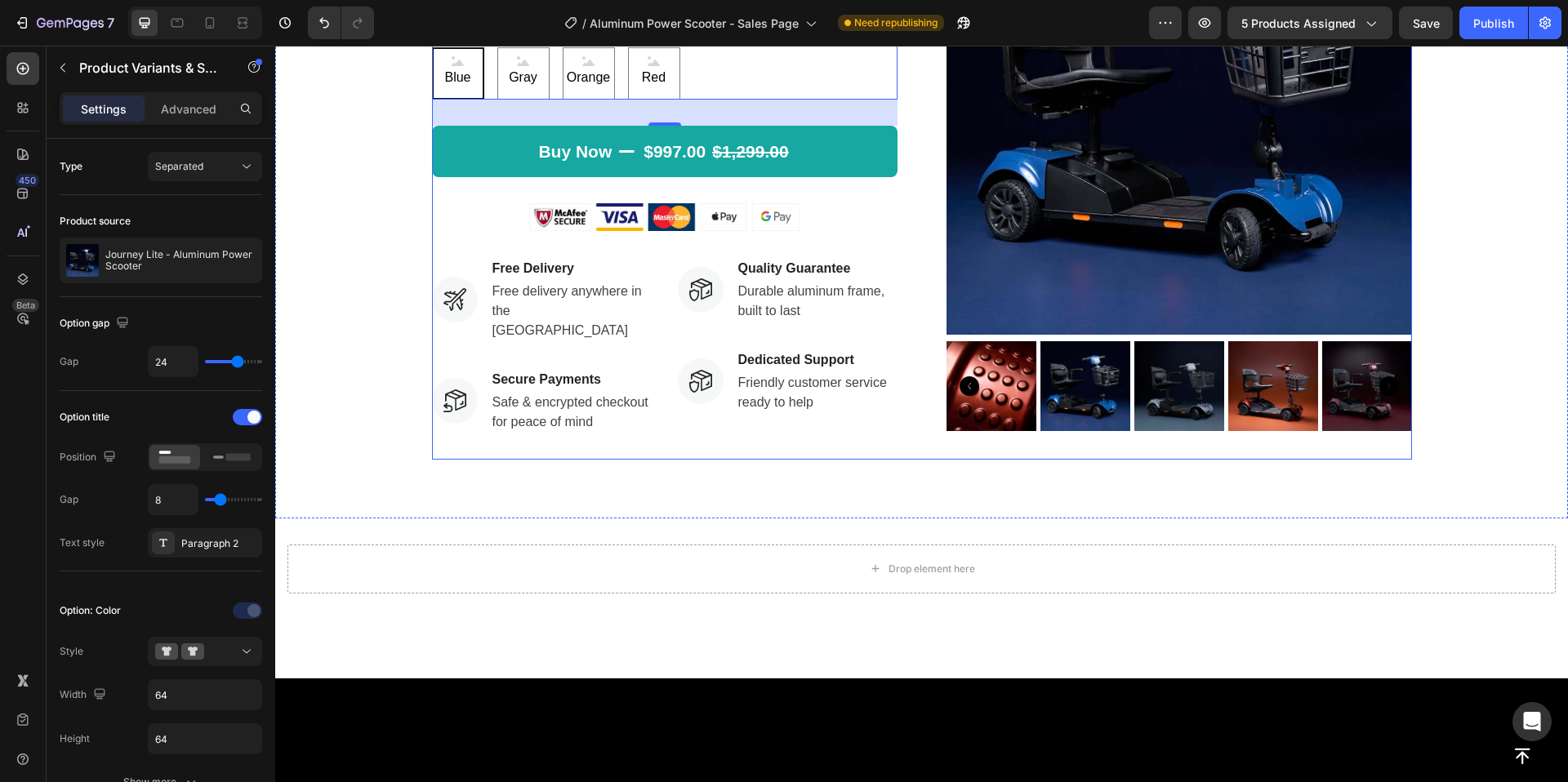
scroll to position [1240, 0]
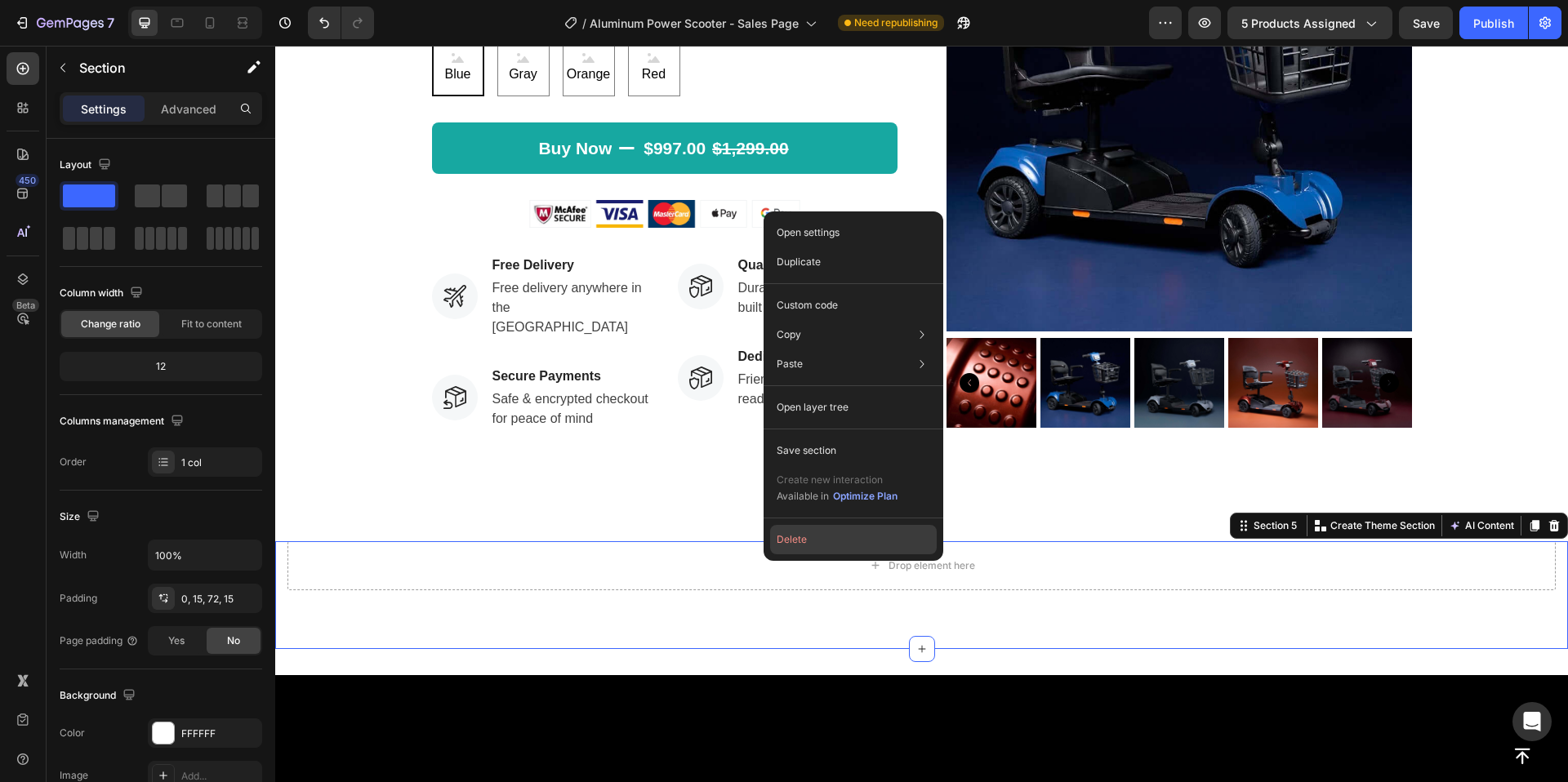
click at [792, 534] on button "Delete" at bounding box center [853, 539] width 167 height 29
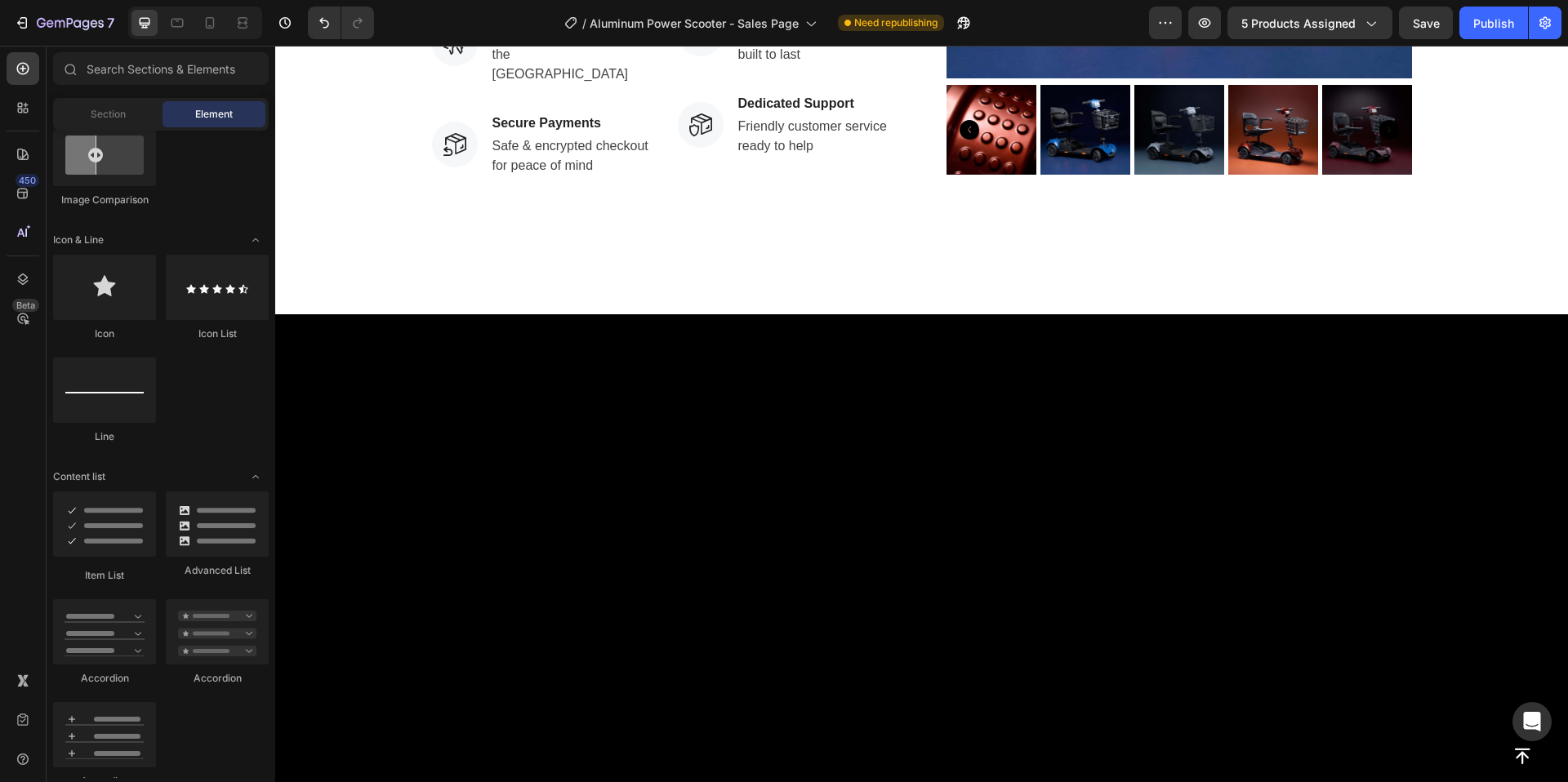
scroll to position [1494, 0]
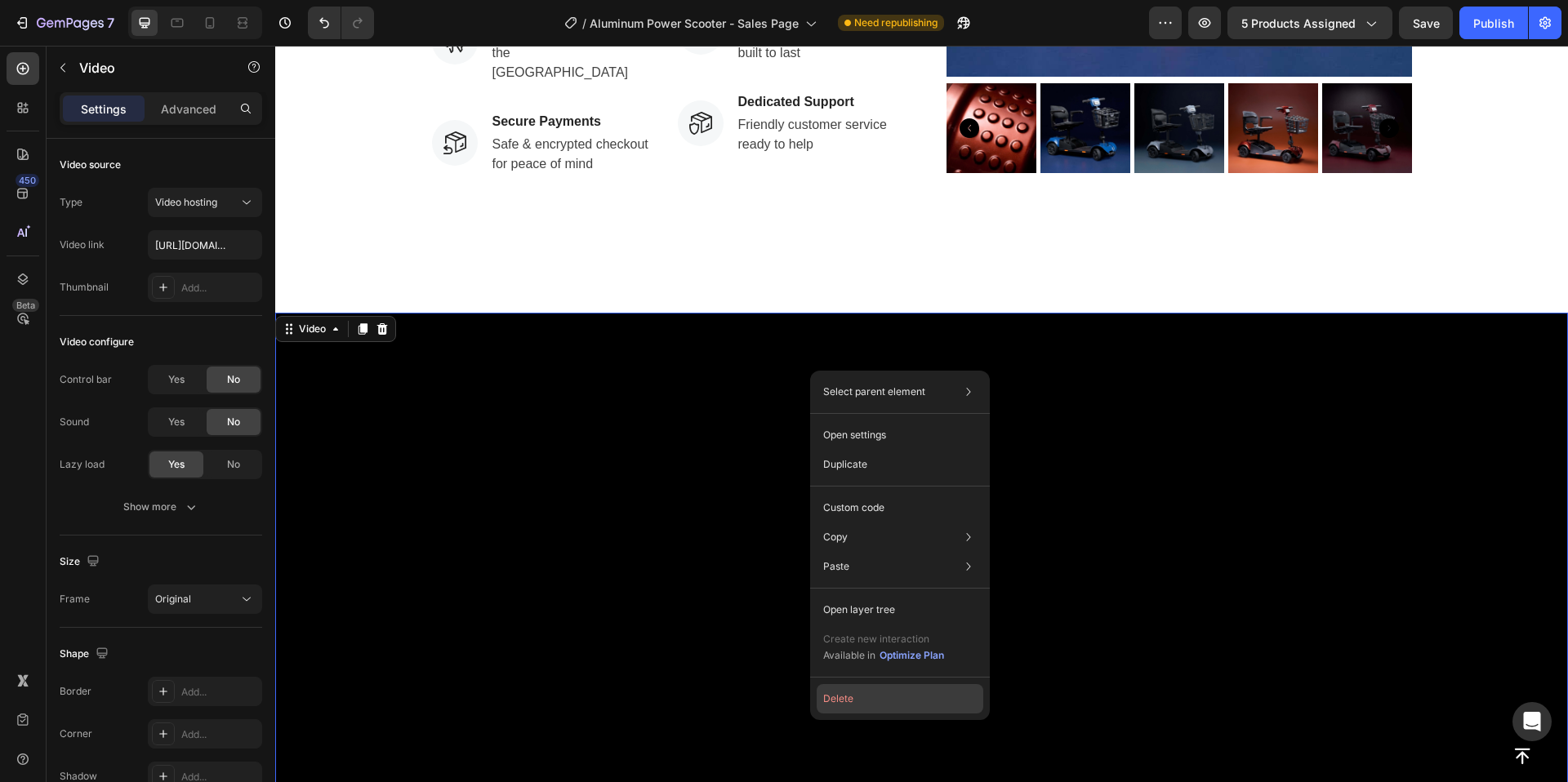
click at [841, 703] on button "Delete" at bounding box center [899, 698] width 167 height 29
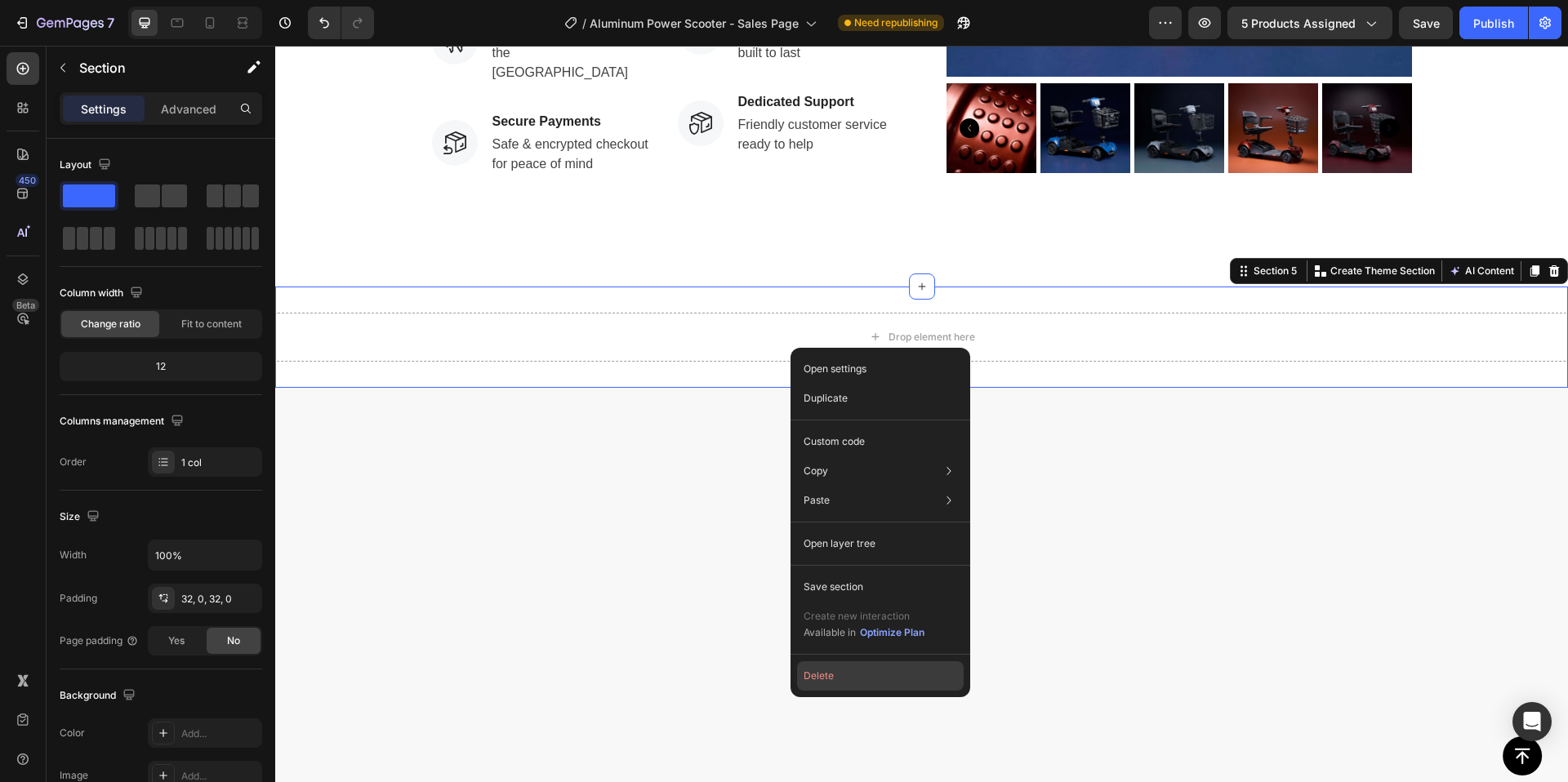
click at [842, 672] on button "Delete" at bounding box center [880, 676] width 167 height 29
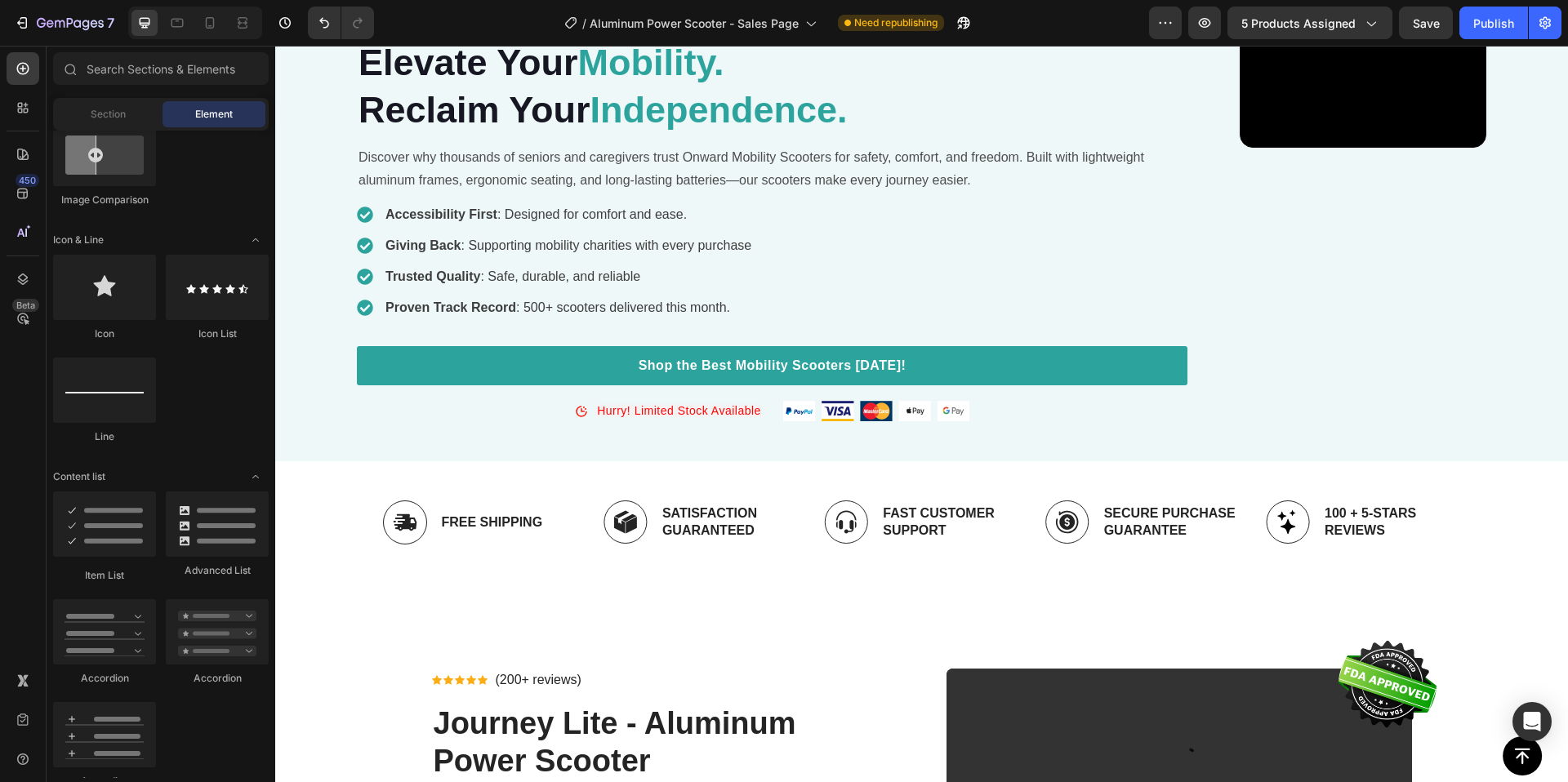
scroll to position [0, 0]
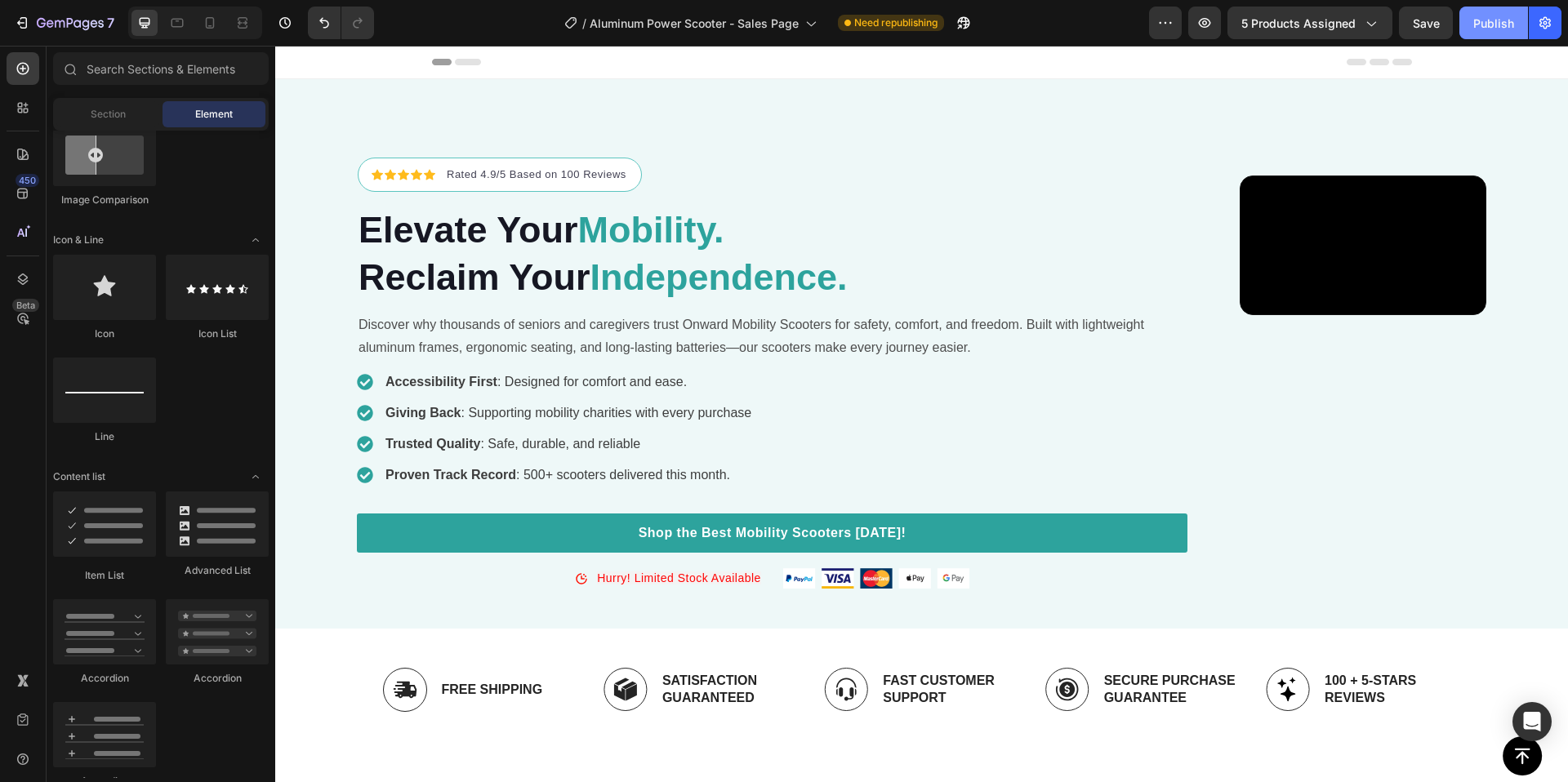
click at [1485, 34] on button "Publish" at bounding box center [1494, 22] width 69 height 33
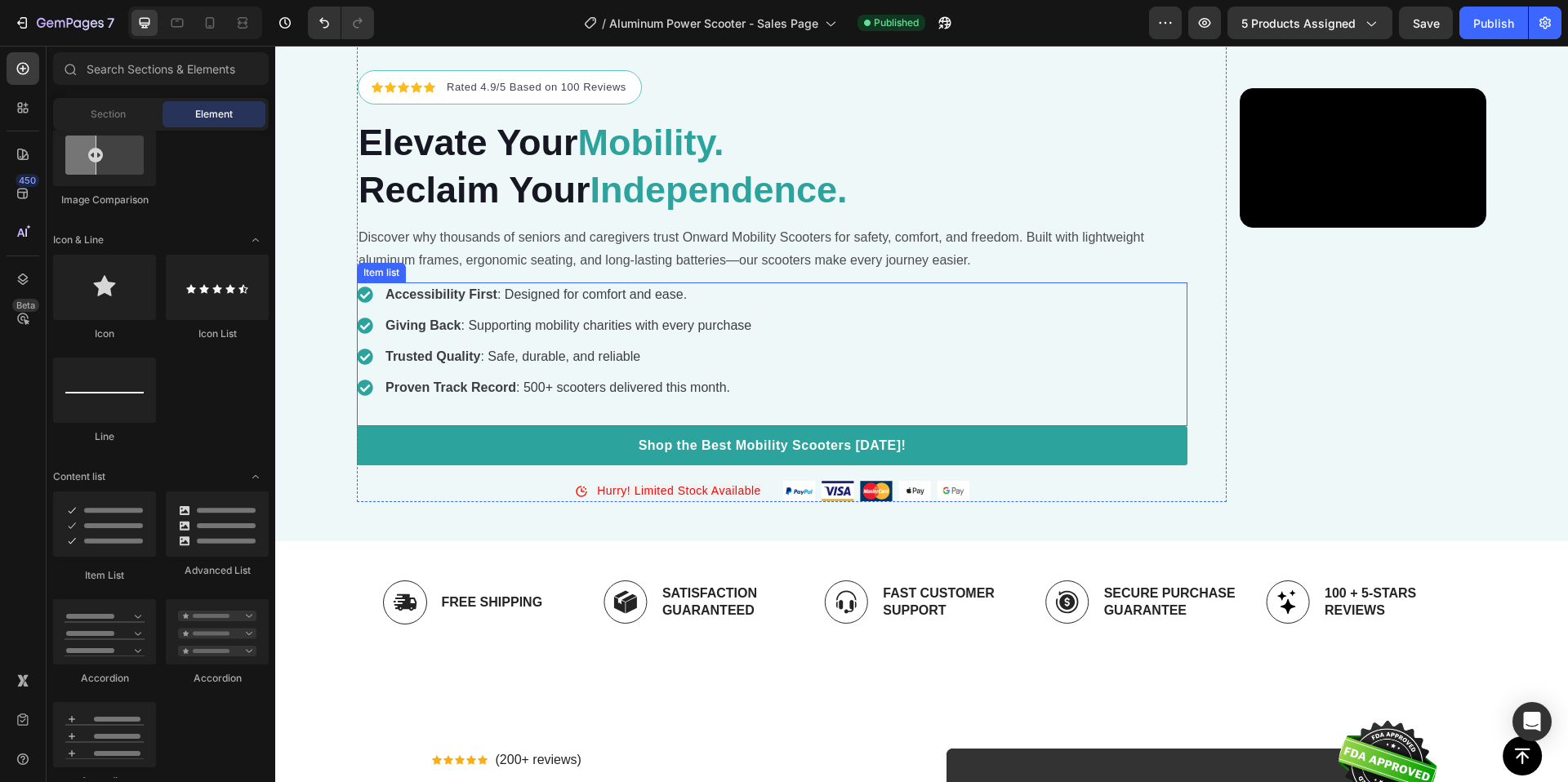
scroll to position [673, 0]
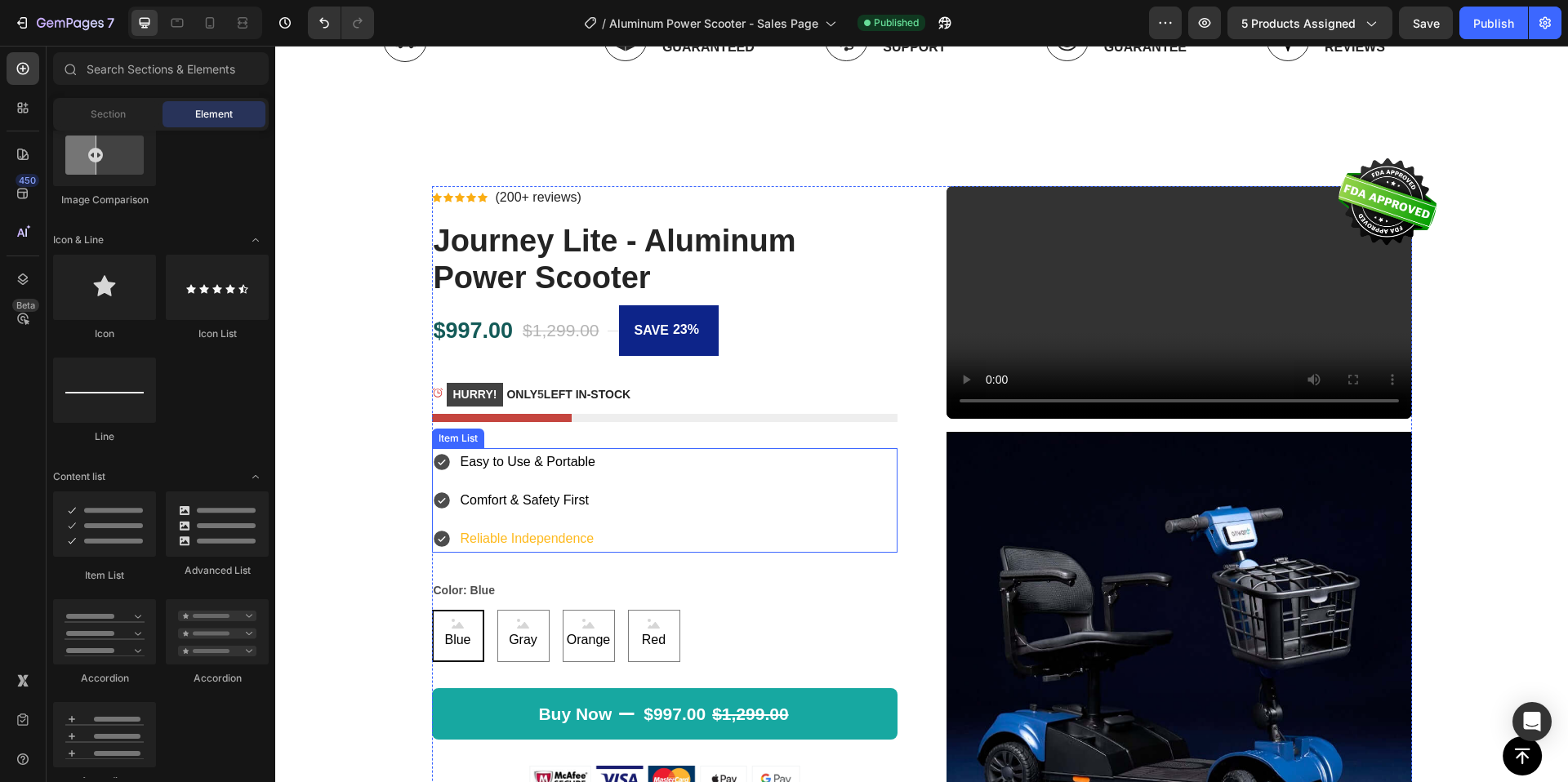
click at [521, 532] on p "Reliable Independence" at bounding box center [528, 539] width 135 height 24
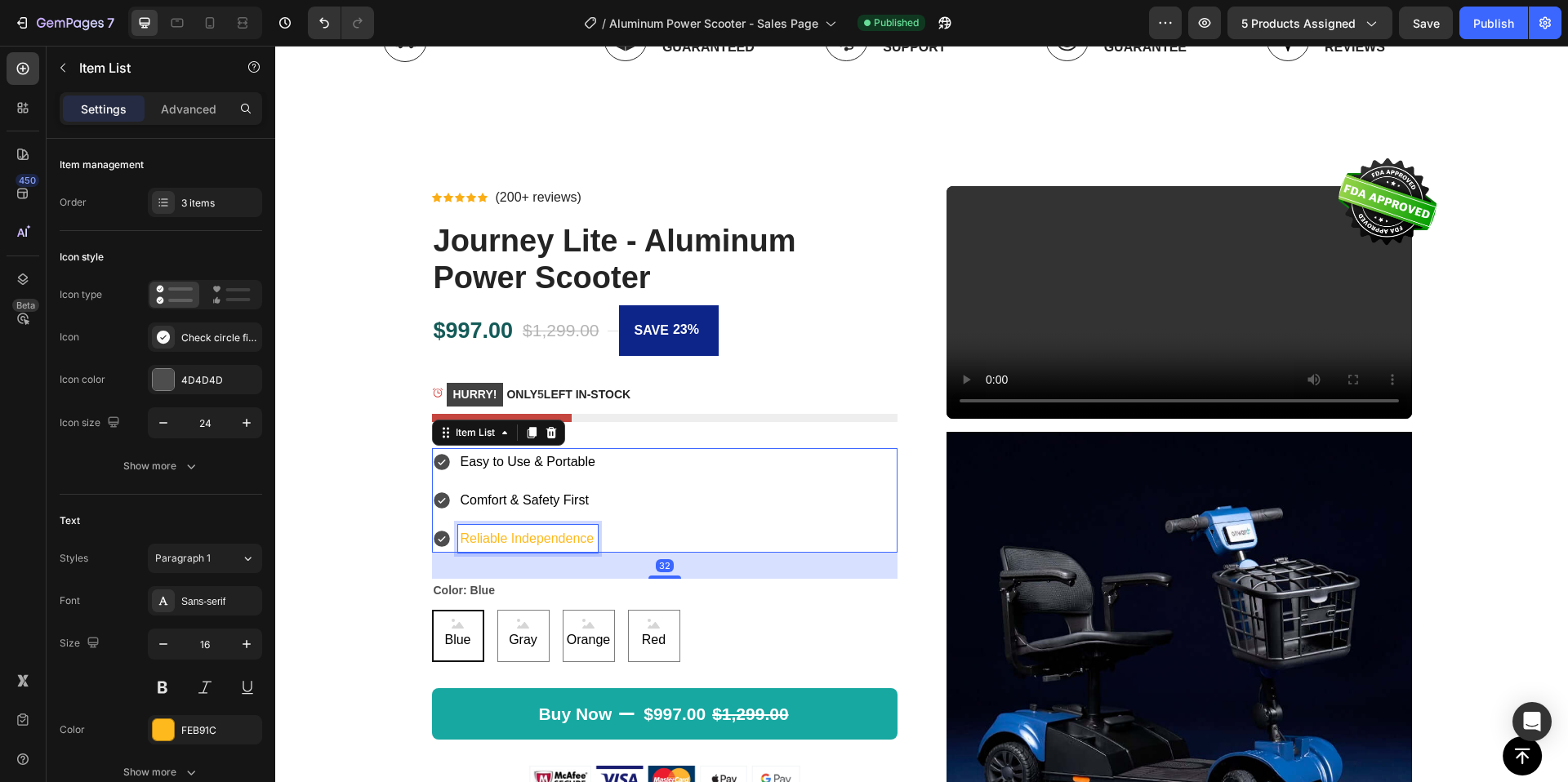
click at [533, 537] on p "Reliable Independence" at bounding box center [528, 539] width 135 height 24
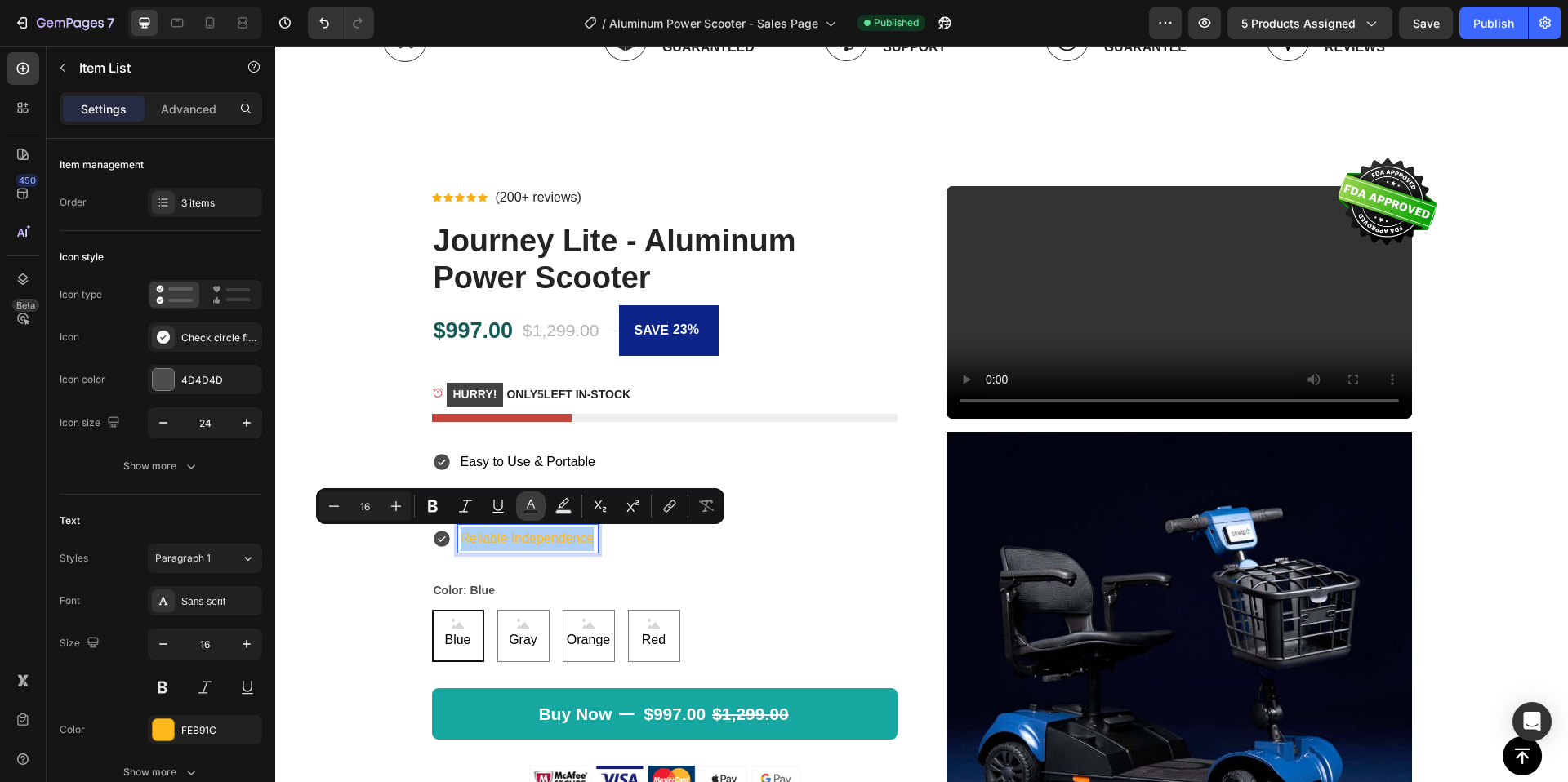
click at [534, 508] on icon "Editor contextual toolbar" at bounding box center [530, 506] width 17 height 17
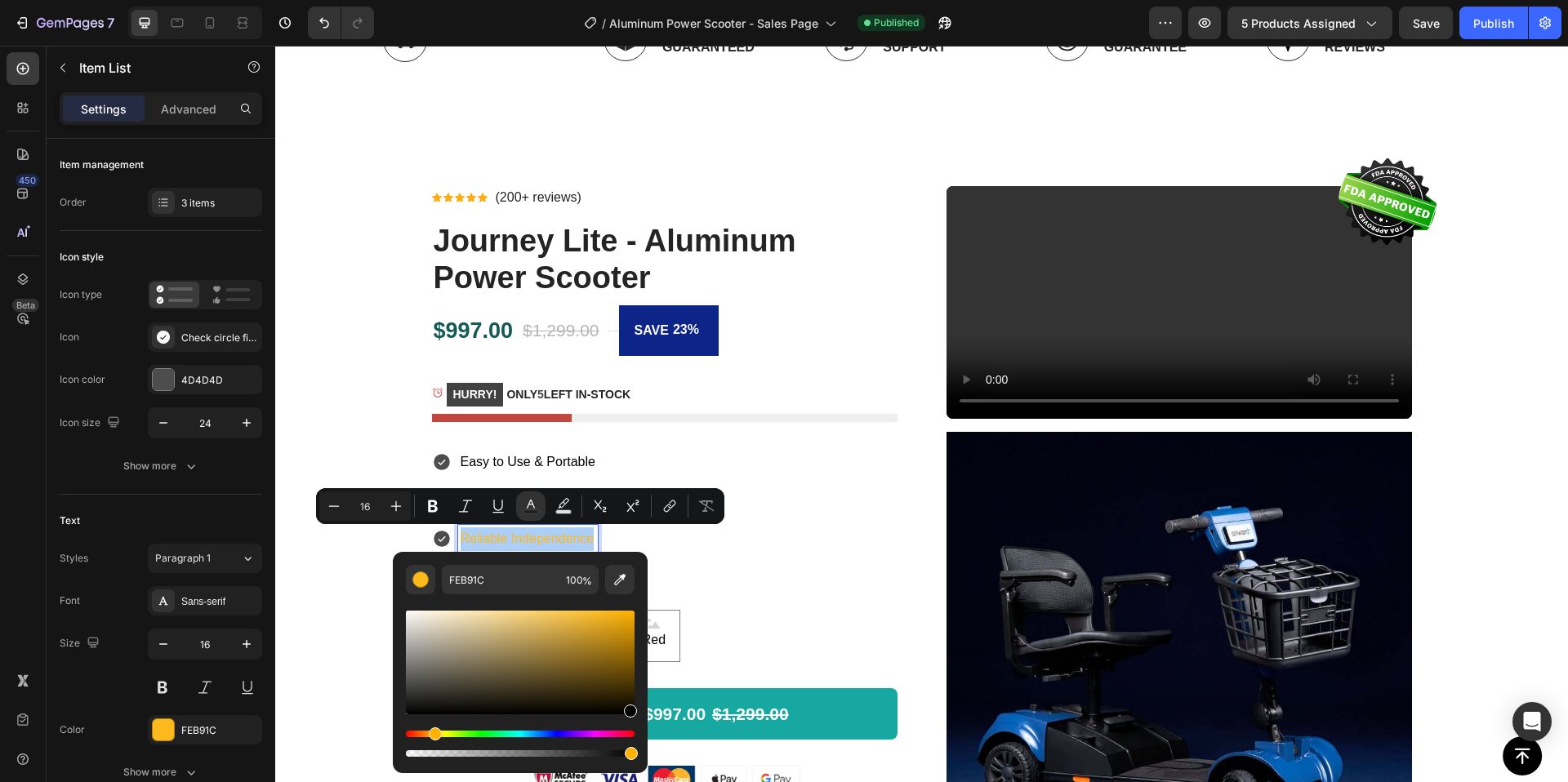
drag, startPoint x: 611, startPoint y: 618, endPoint x: 631, endPoint y: 723, distance: 106.9
click at [629, 721] on div "Editor contextual toolbar" at bounding box center [520, 683] width 229 height 153
type input "000000"
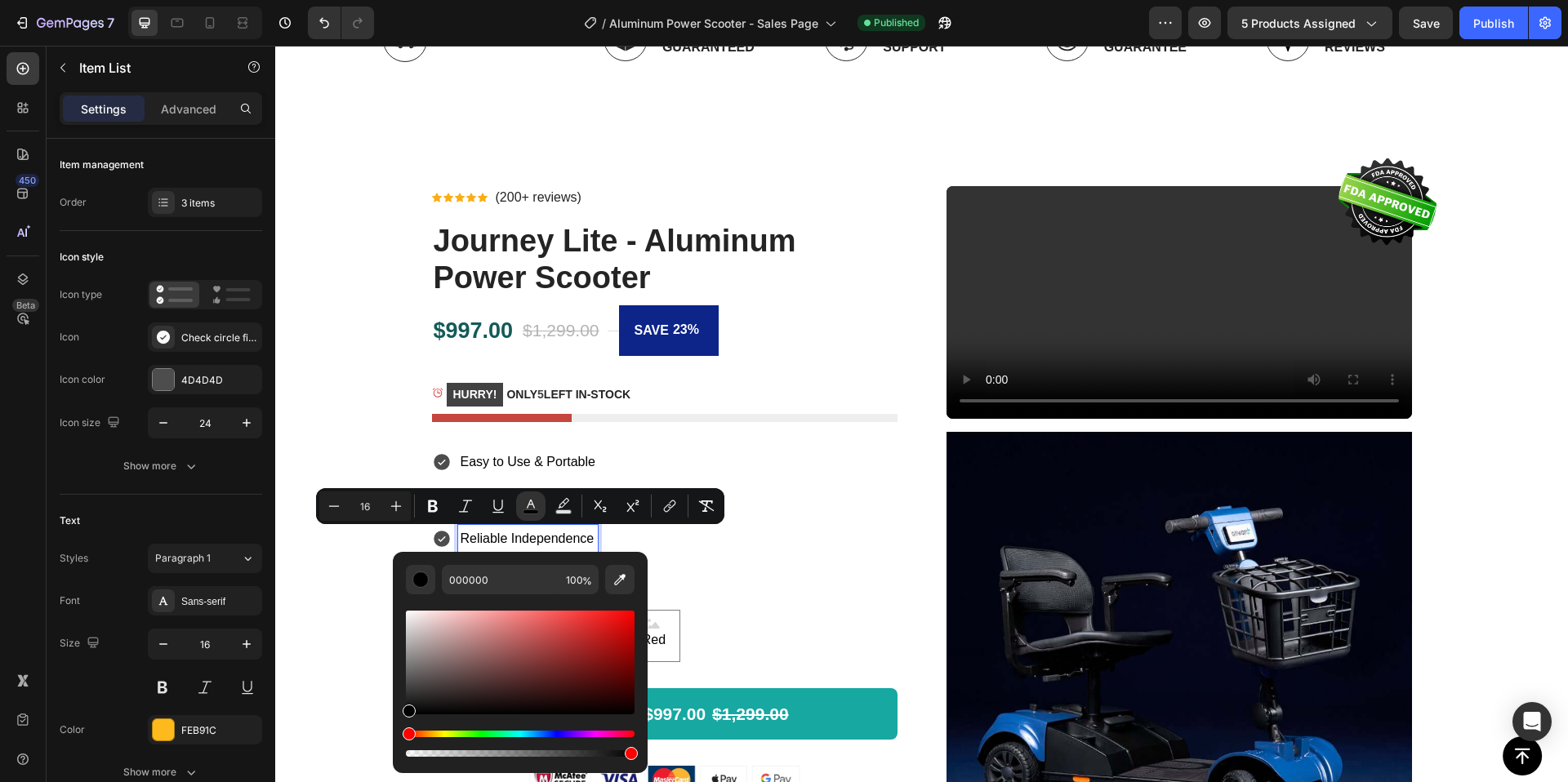
click at [871, 465] on div "Easy to Use & Portable Comfort & Safety First Reliable Independence" at bounding box center [664, 500] width 465 height 104
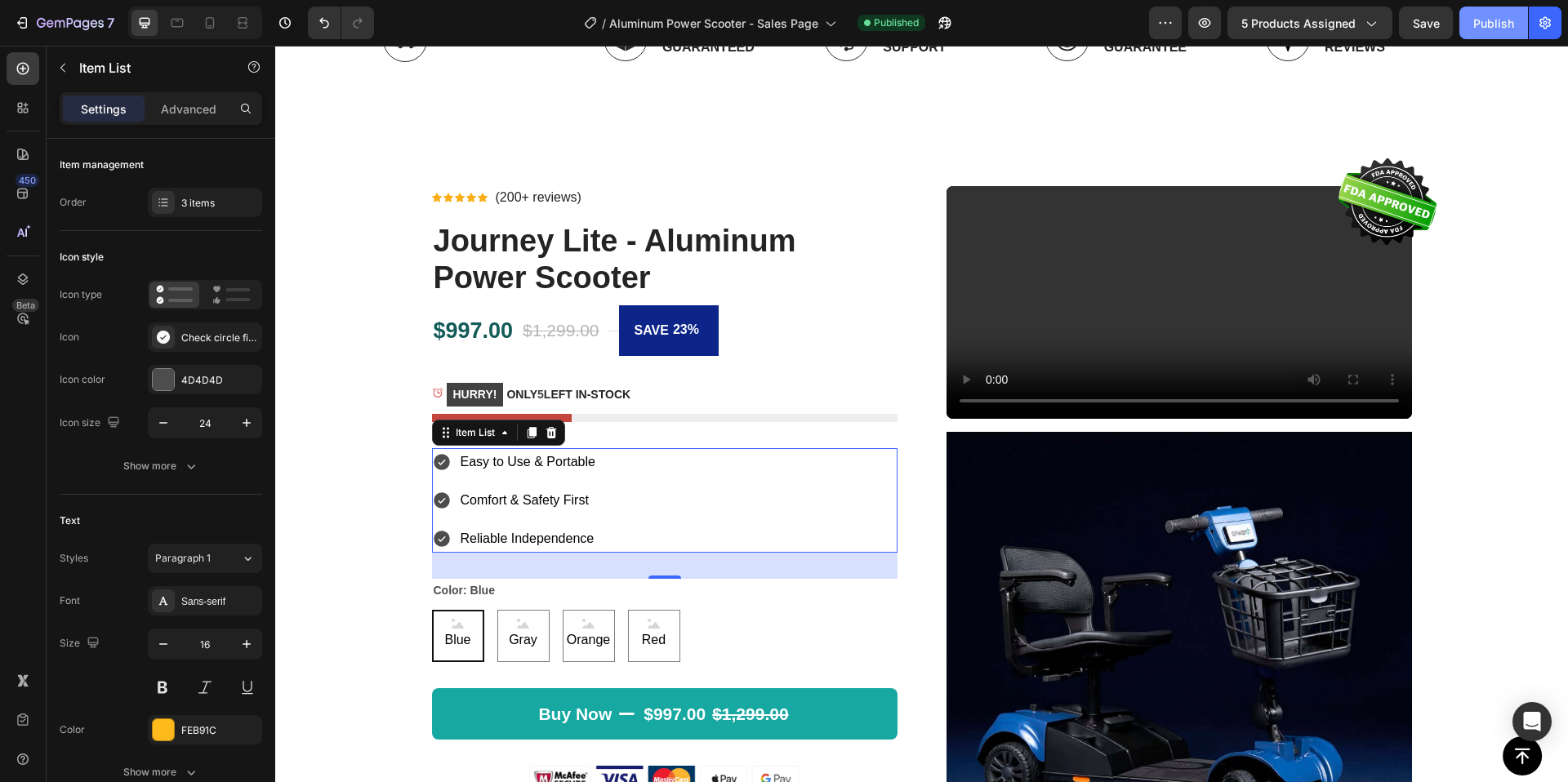
click at [1488, 31] on button "Publish" at bounding box center [1494, 22] width 69 height 33
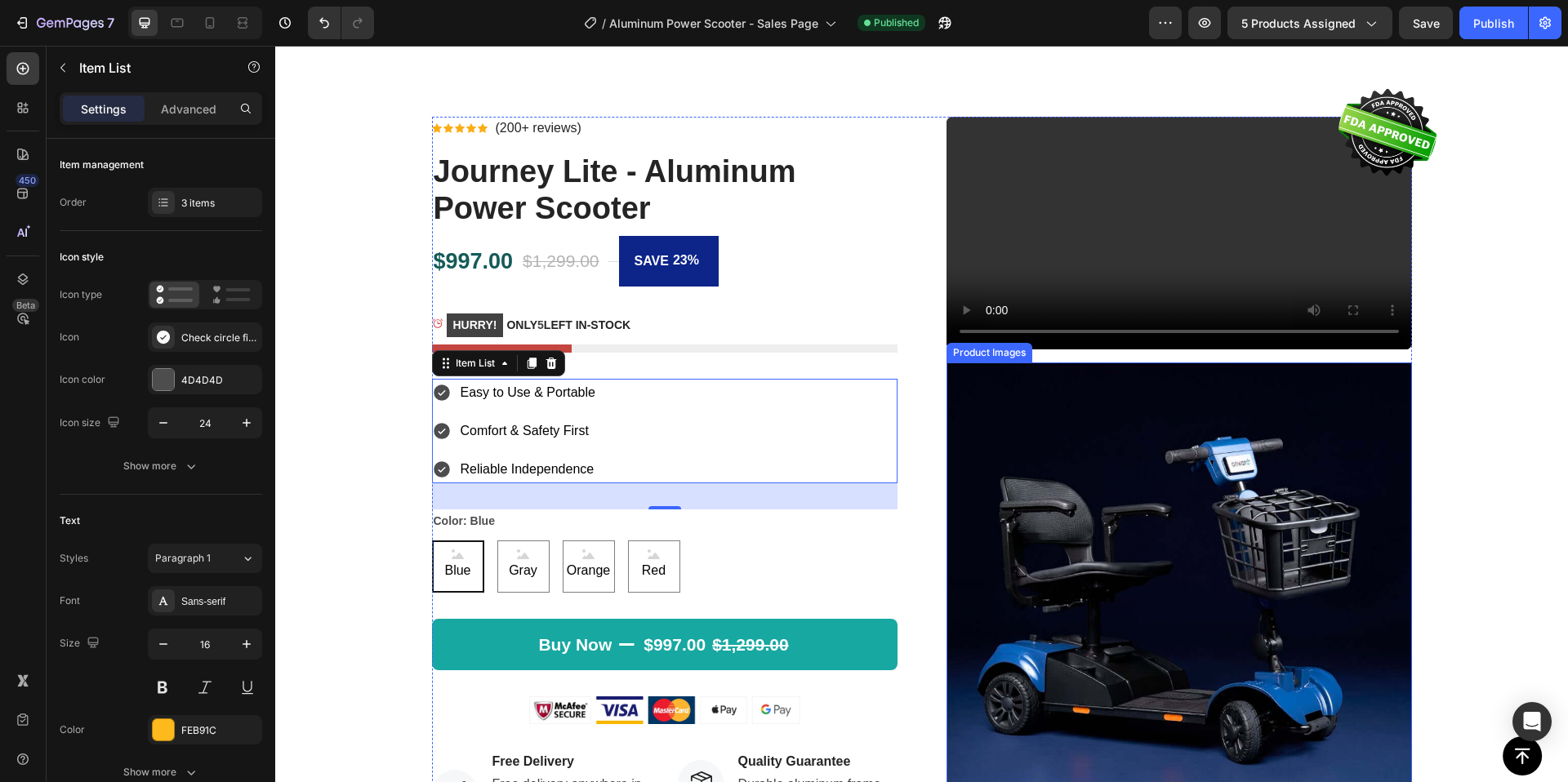
scroll to position [554, 0]
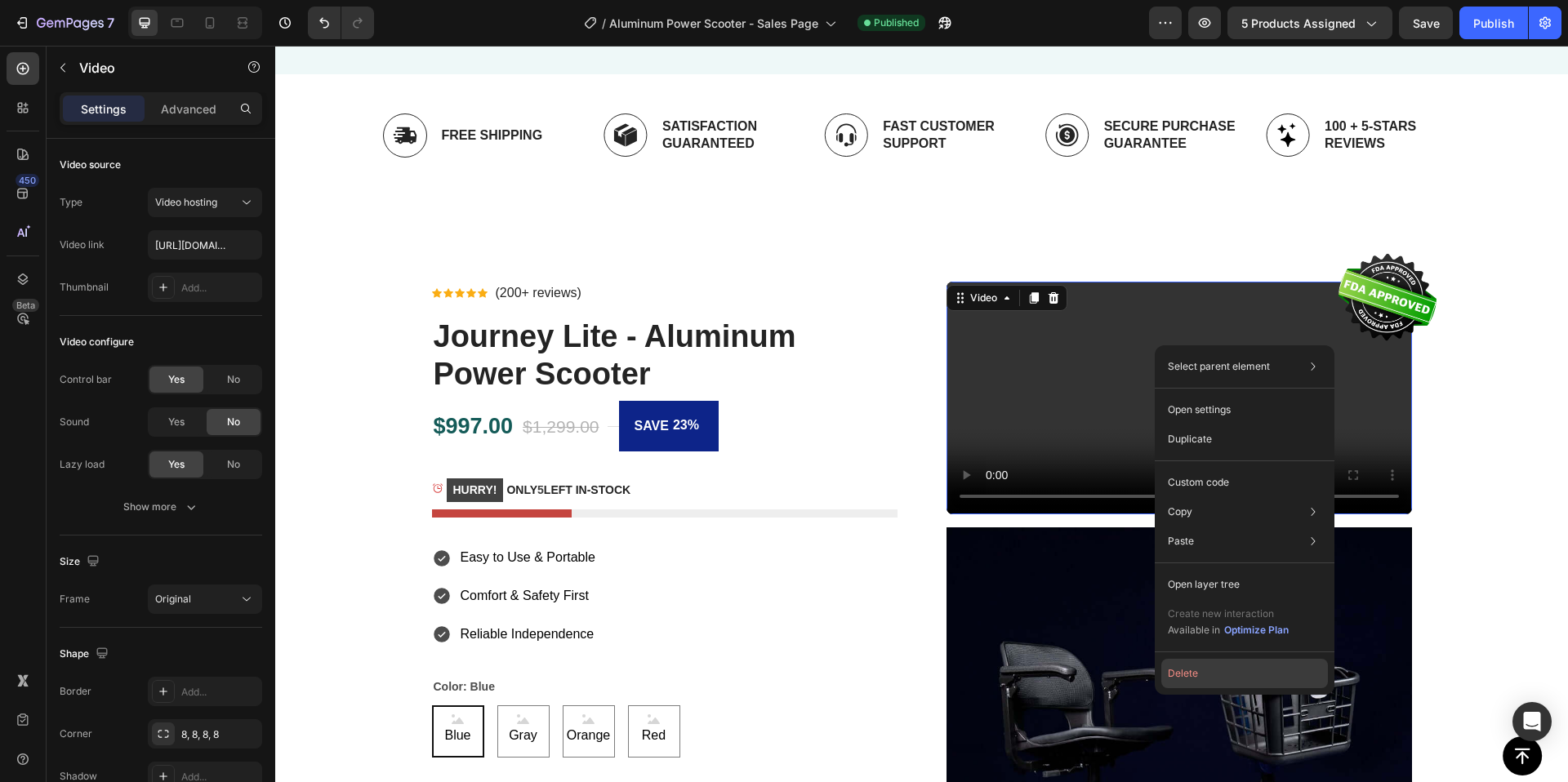
click at [1175, 669] on button "Delete" at bounding box center [1244, 673] width 167 height 29
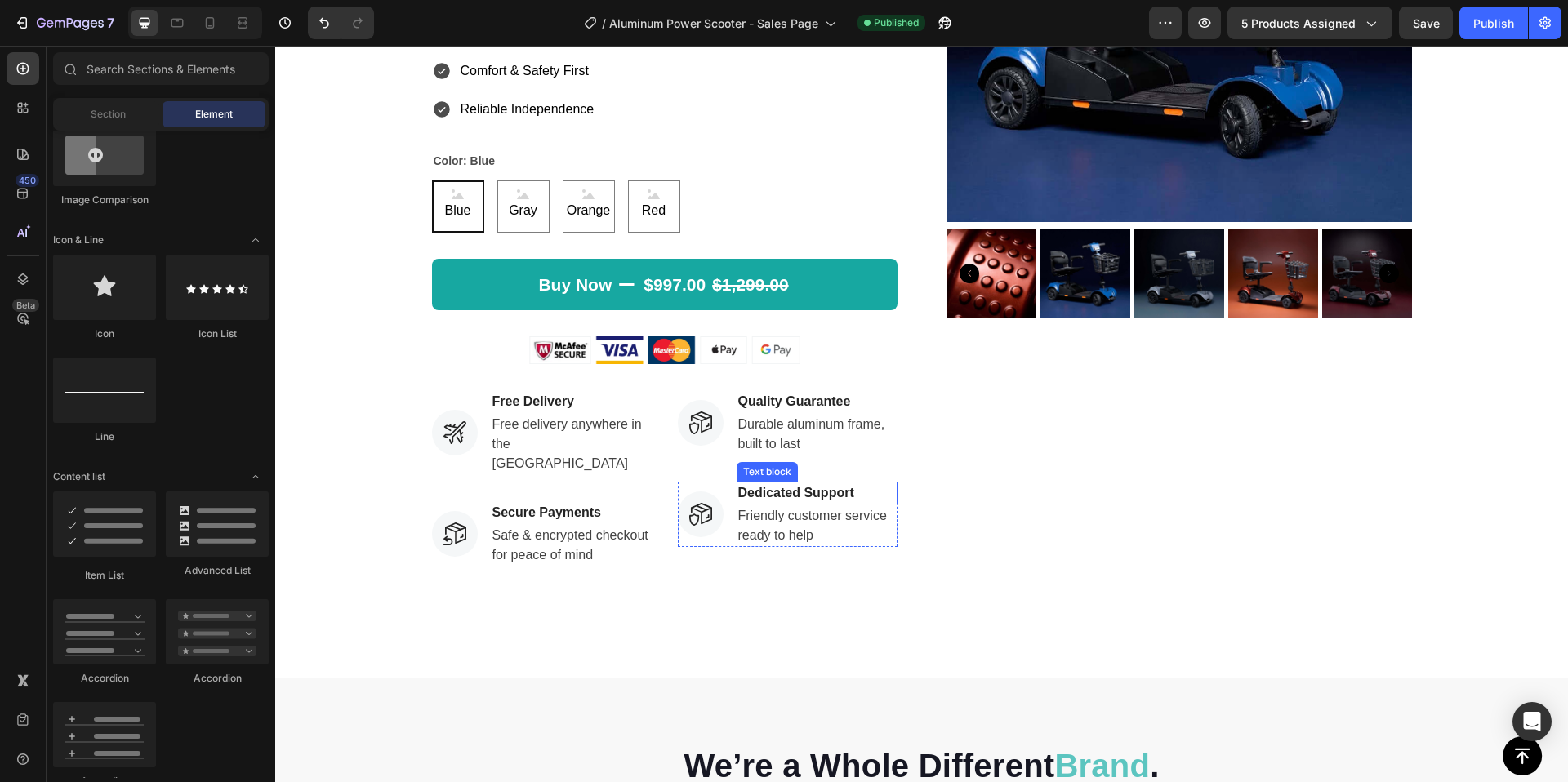
scroll to position [1100, 0]
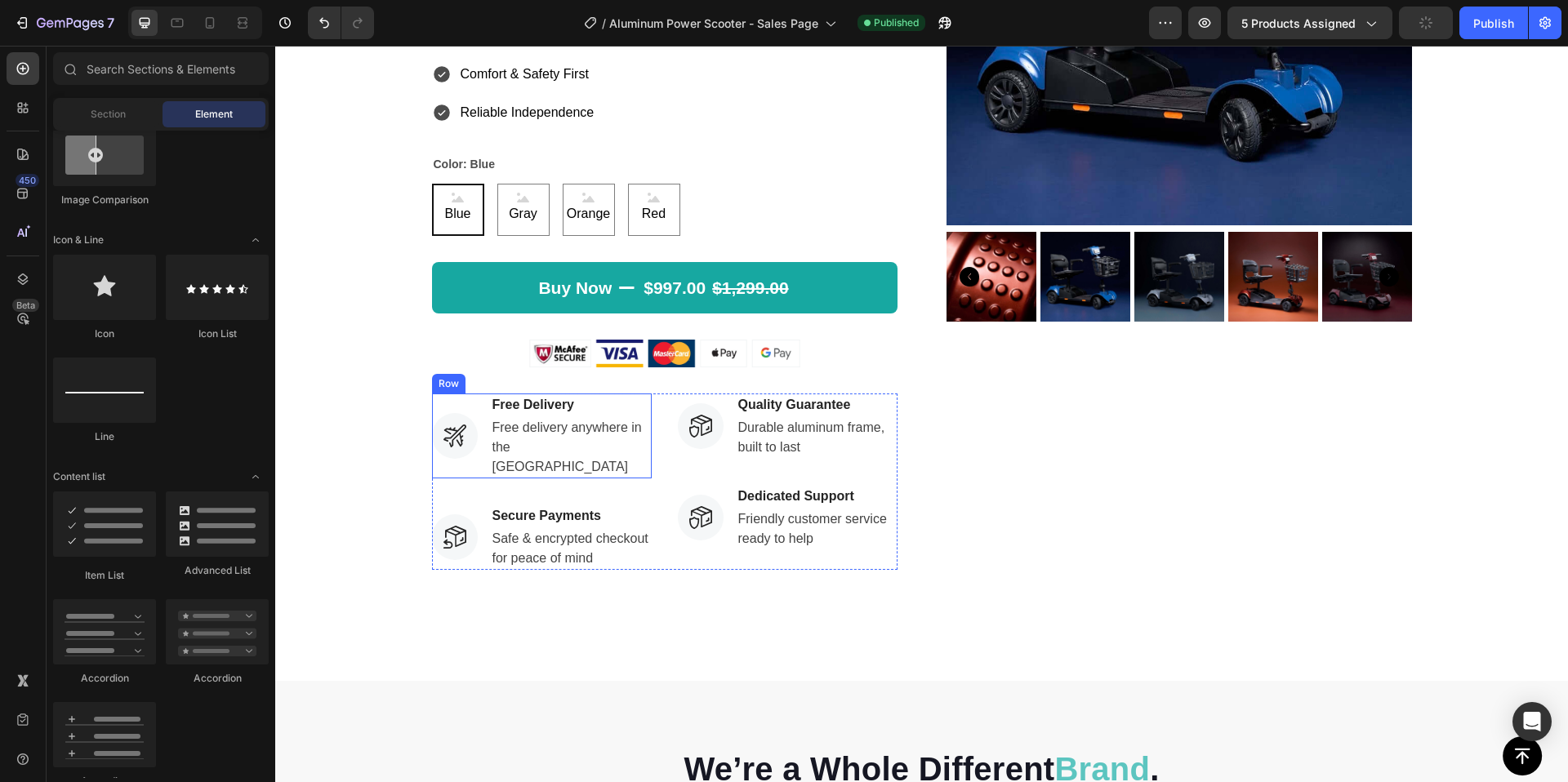
click at [442, 396] on div "Image" at bounding box center [454, 436] width 46 height 85
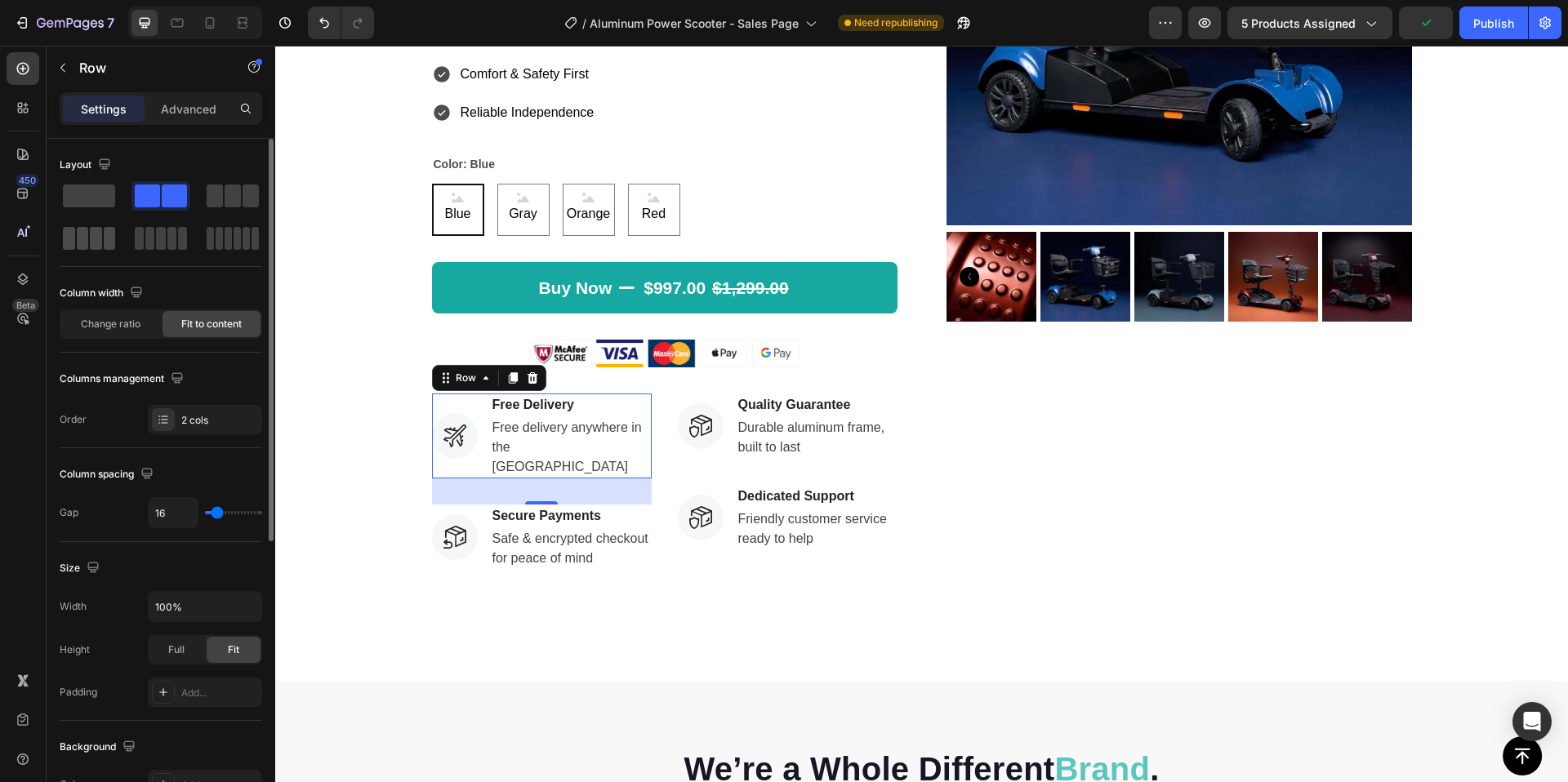
click at [95, 239] on span at bounding box center [96, 238] width 12 height 23
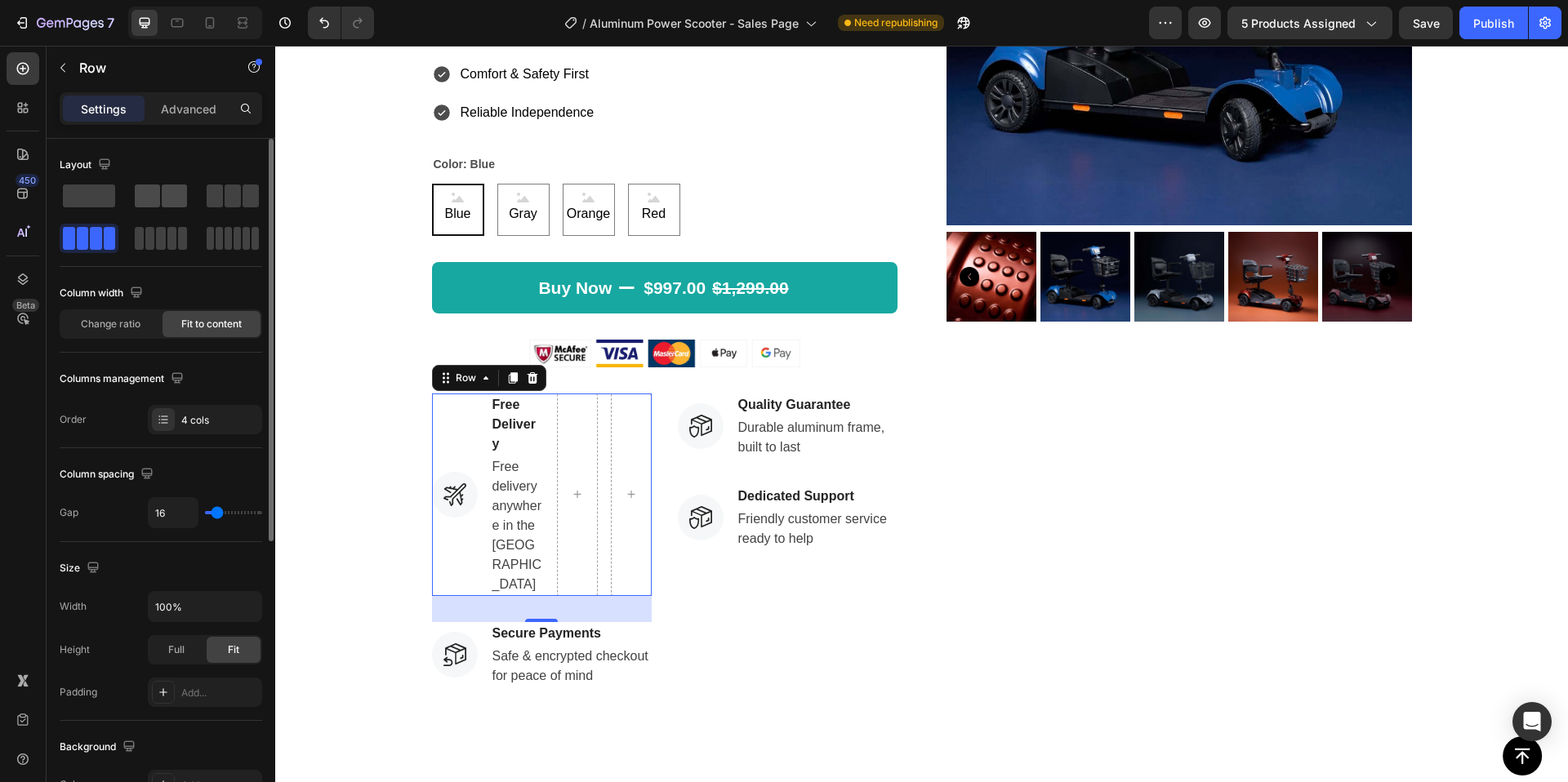
click at [151, 204] on span at bounding box center [147, 196] width 26 height 23
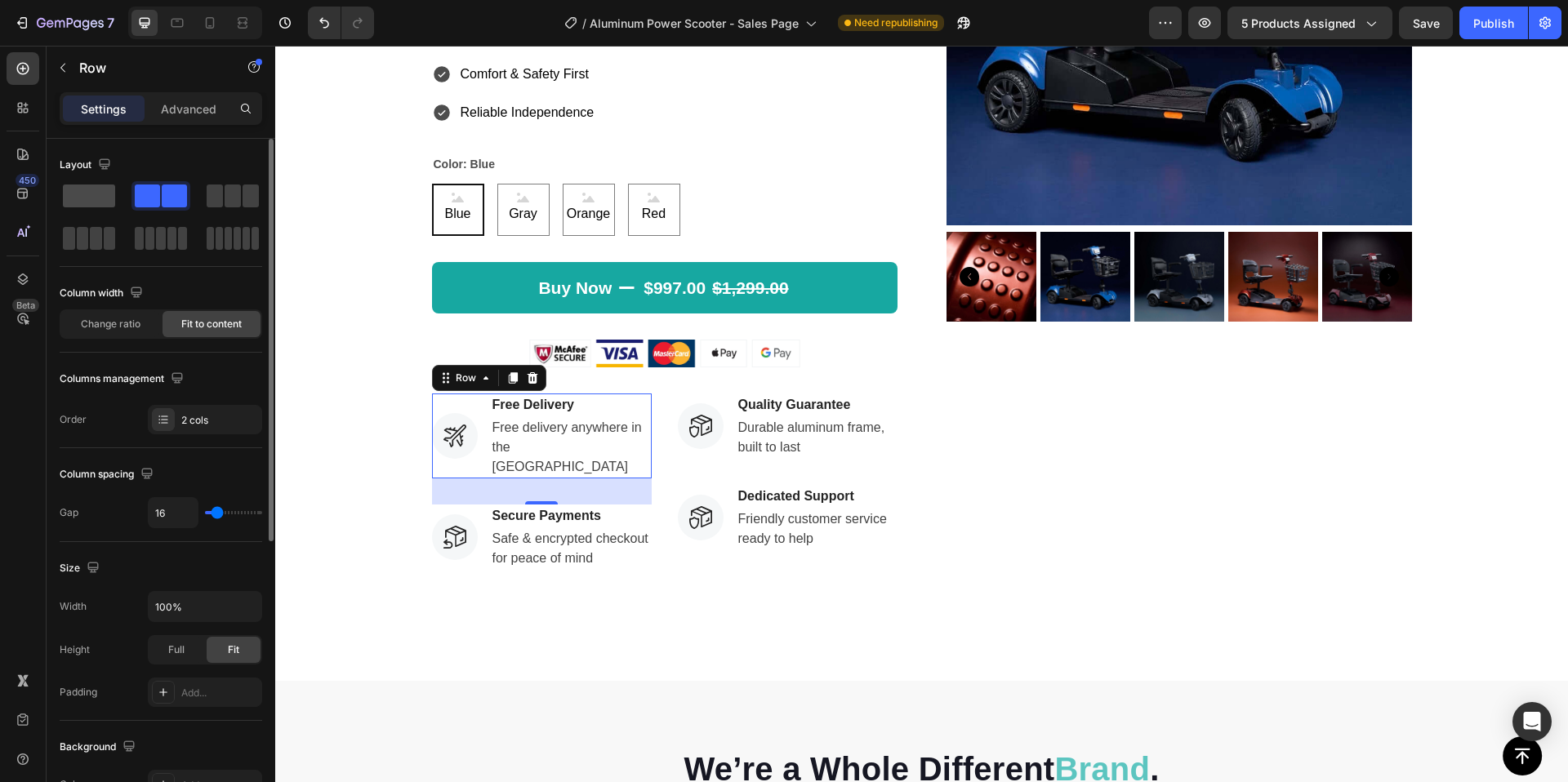
click at [97, 198] on span at bounding box center [88, 196] width 52 height 23
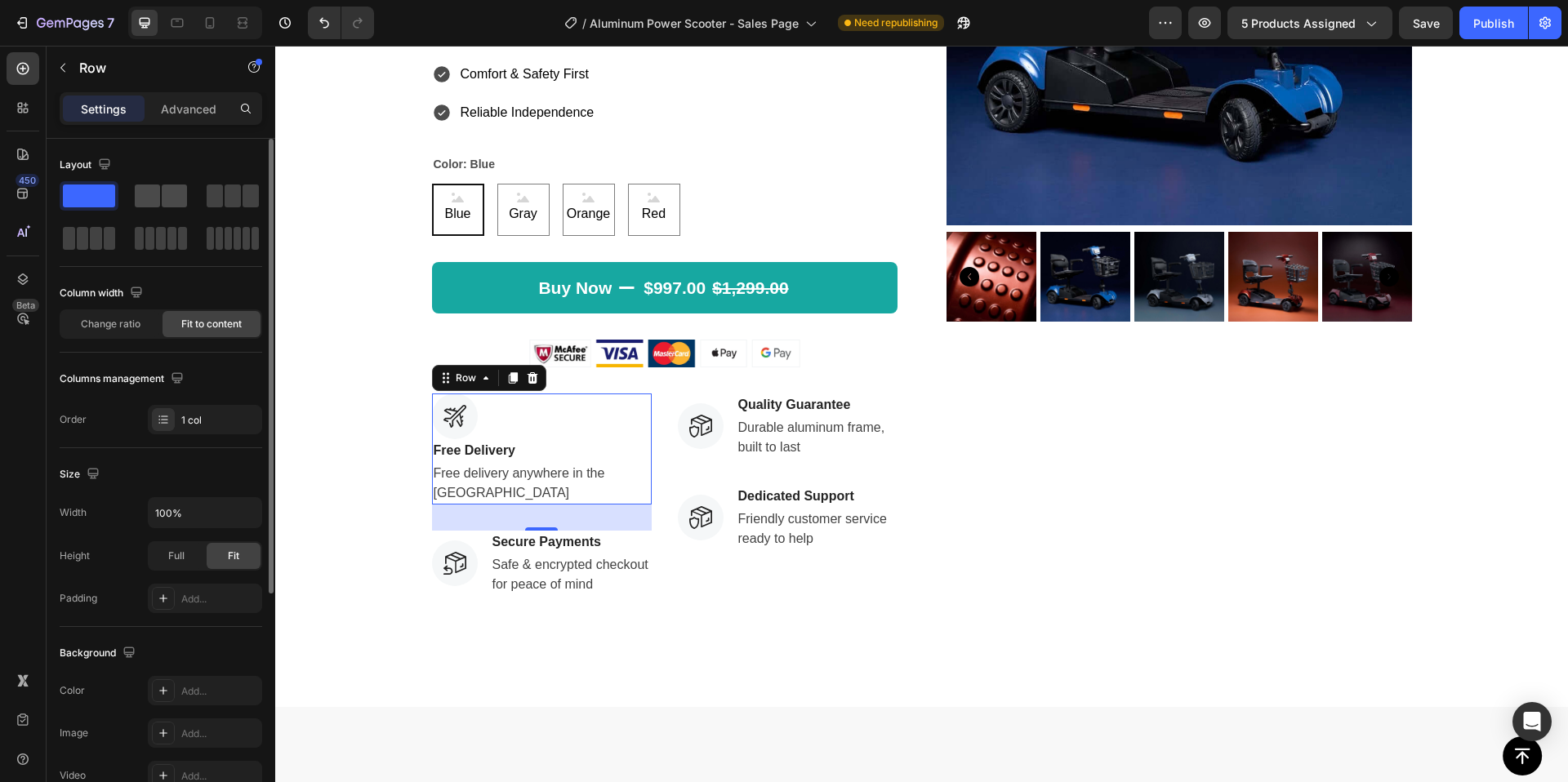
click at [164, 189] on span at bounding box center [174, 196] width 26 height 23
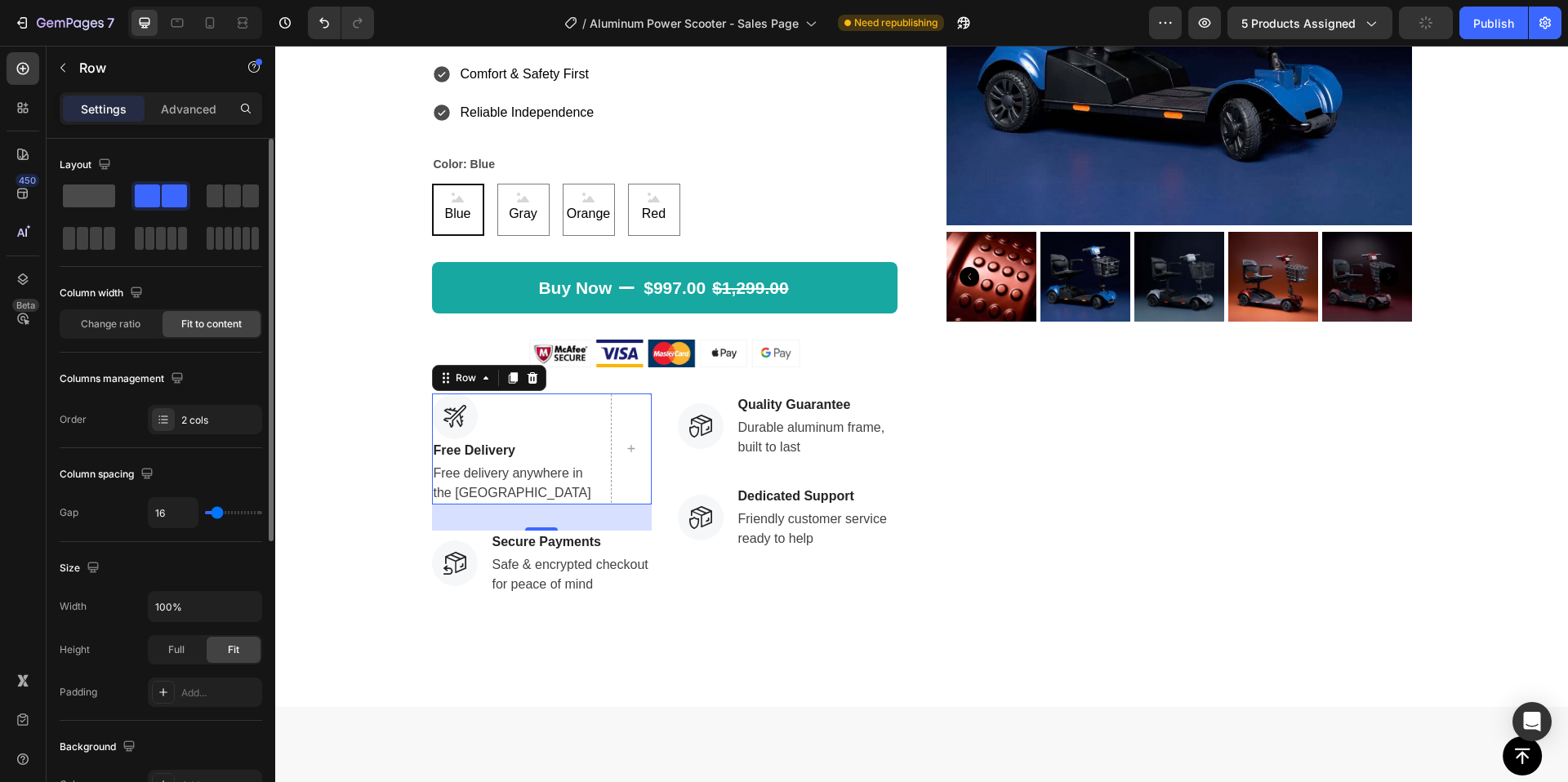
click at [105, 203] on span at bounding box center [88, 196] width 52 height 23
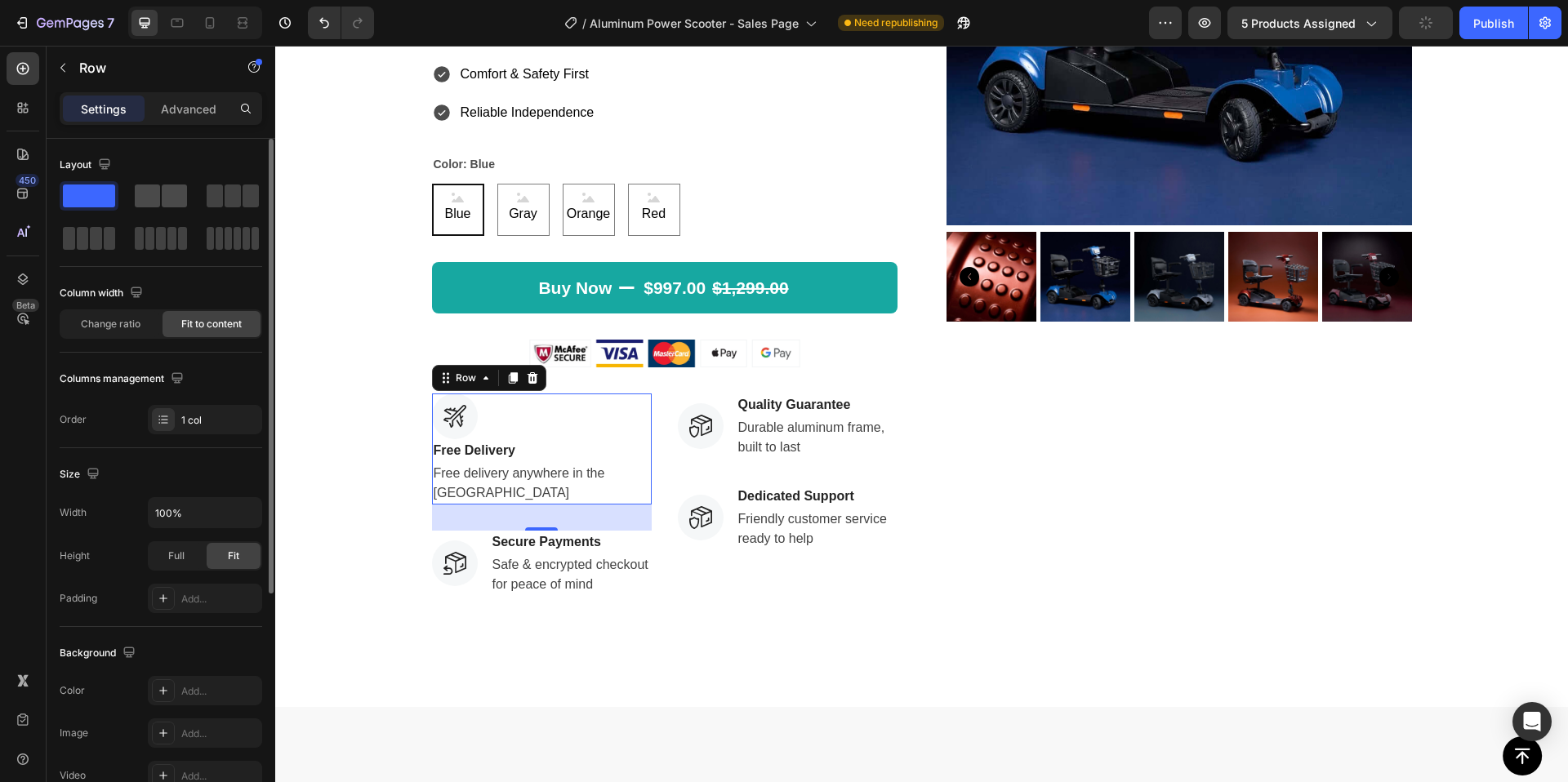
click at [141, 206] on span at bounding box center [147, 196] width 26 height 23
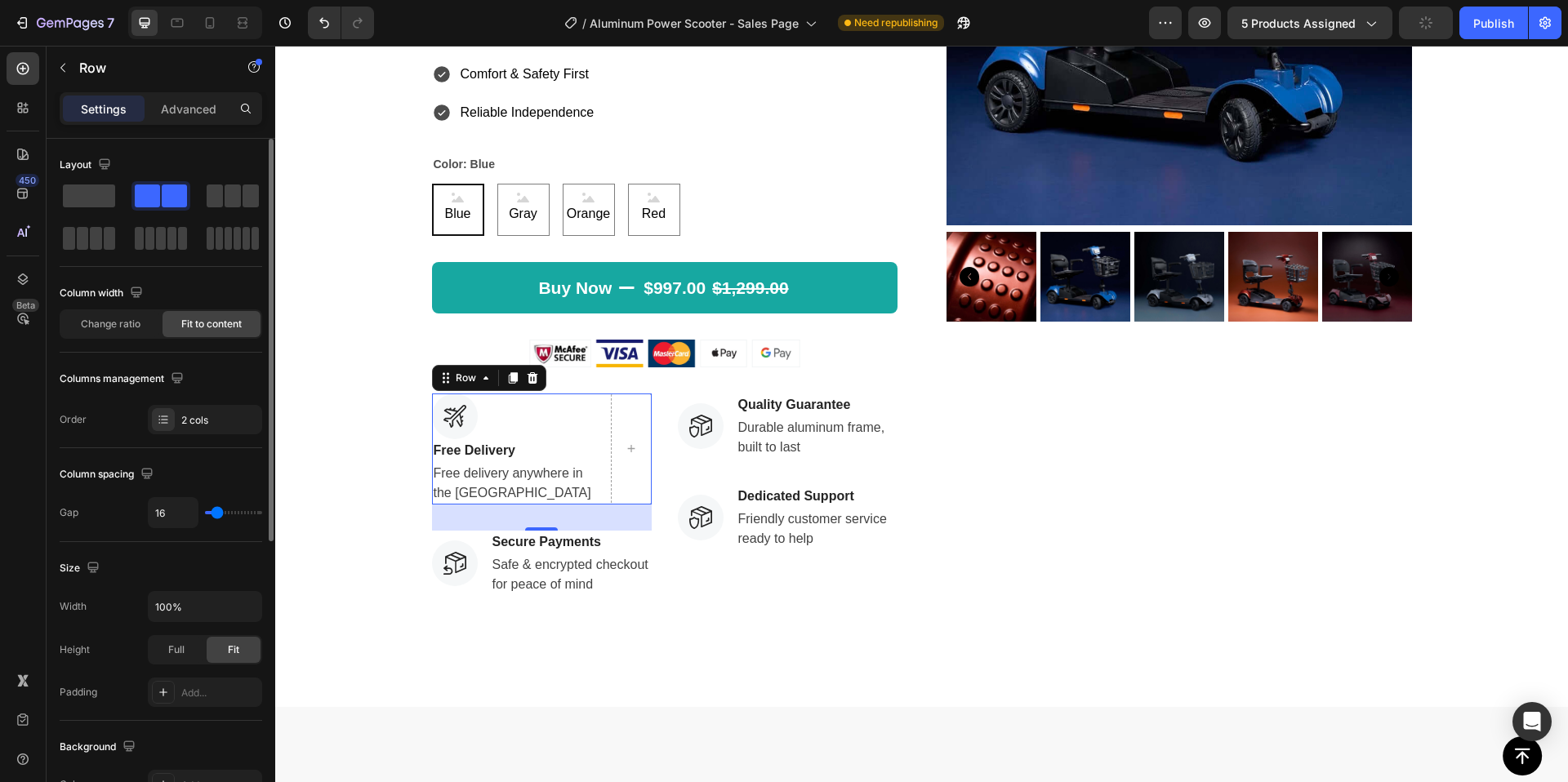
click at [161, 206] on span at bounding box center [174, 196] width 26 height 23
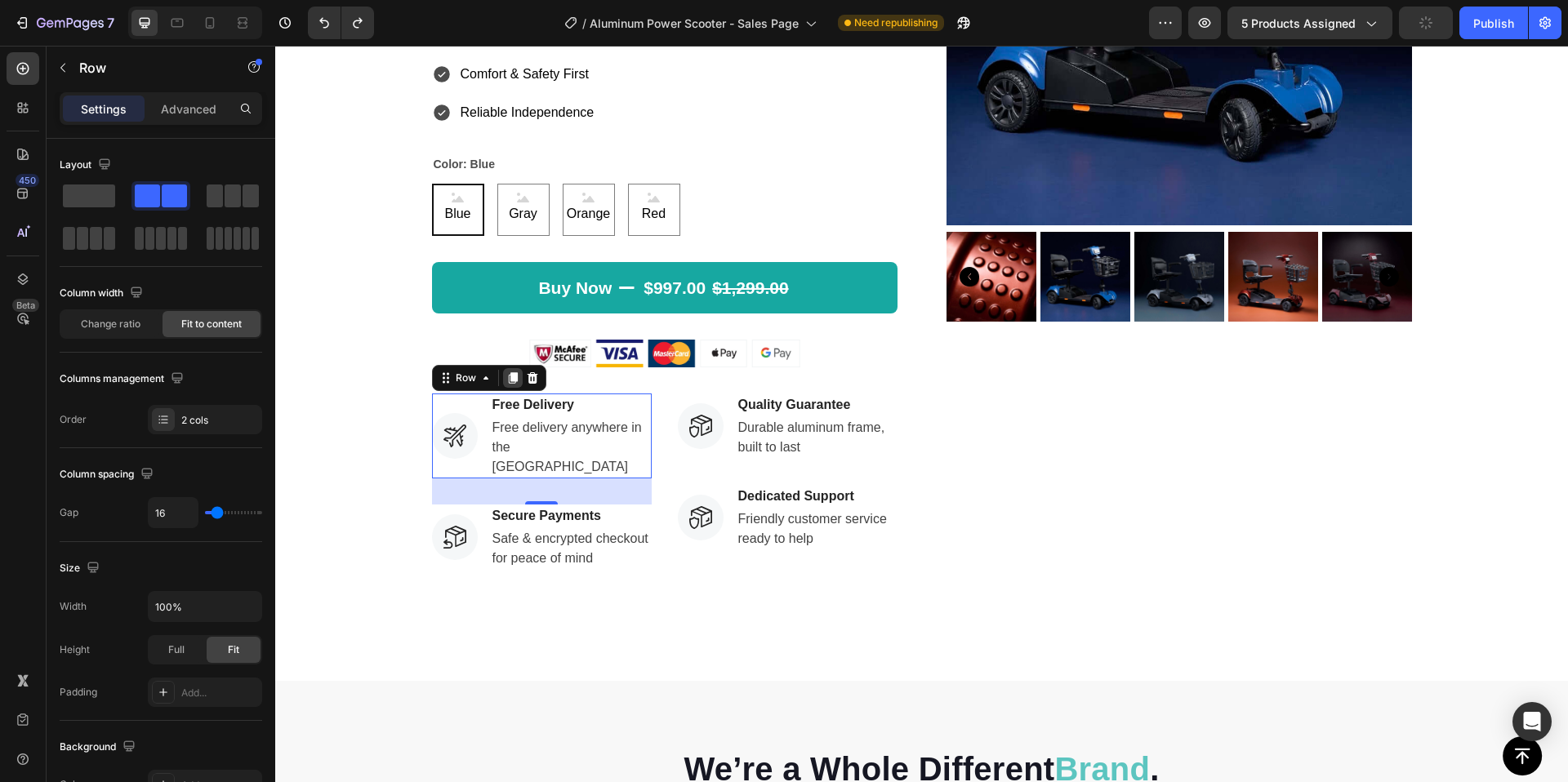
click at [506, 382] on icon at bounding box center [513, 378] width 13 height 13
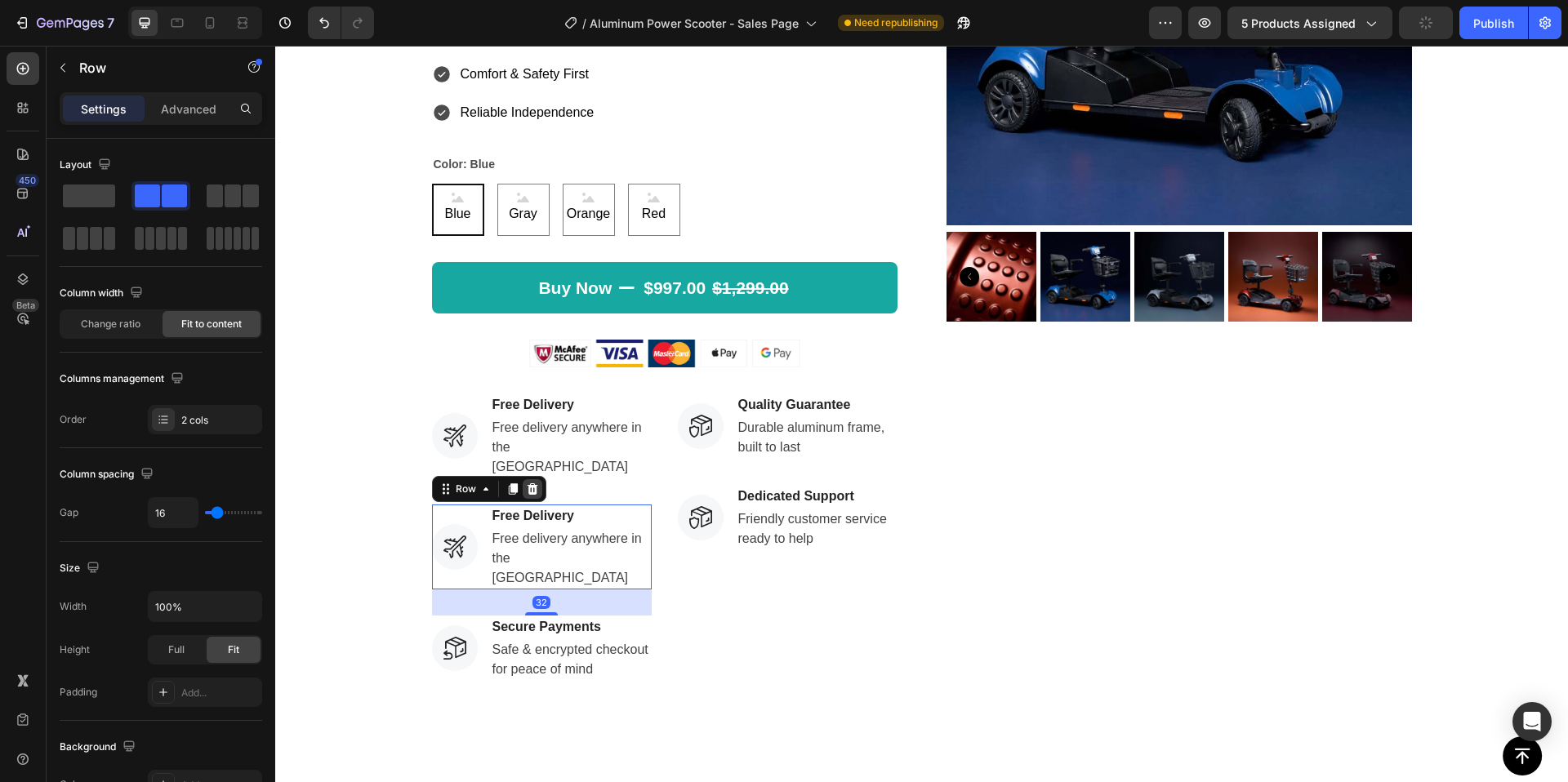
click at [527, 484] on icon at bounding box center [532, 489] width 11 height 11
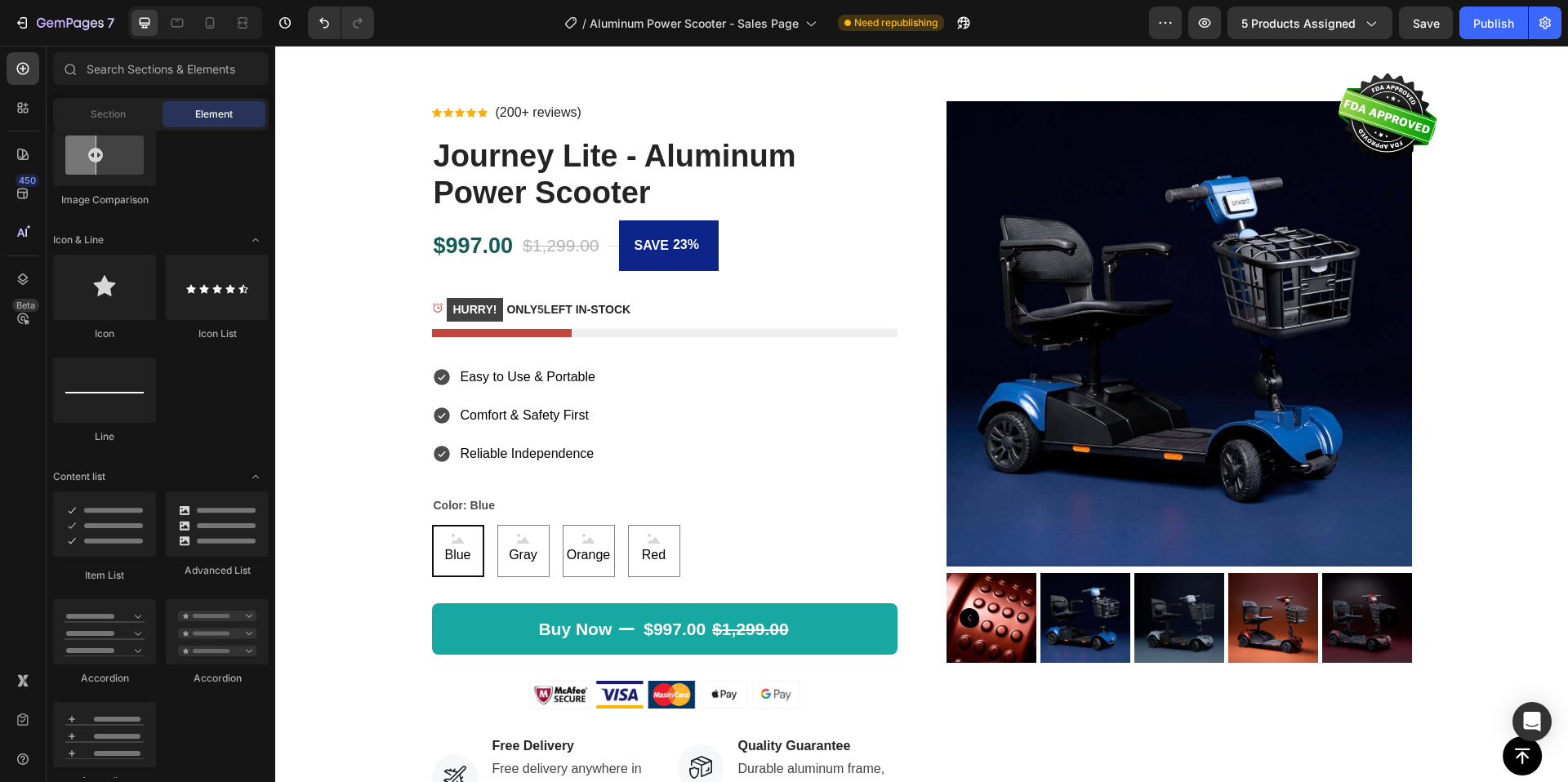
scroll to position [0, 0]
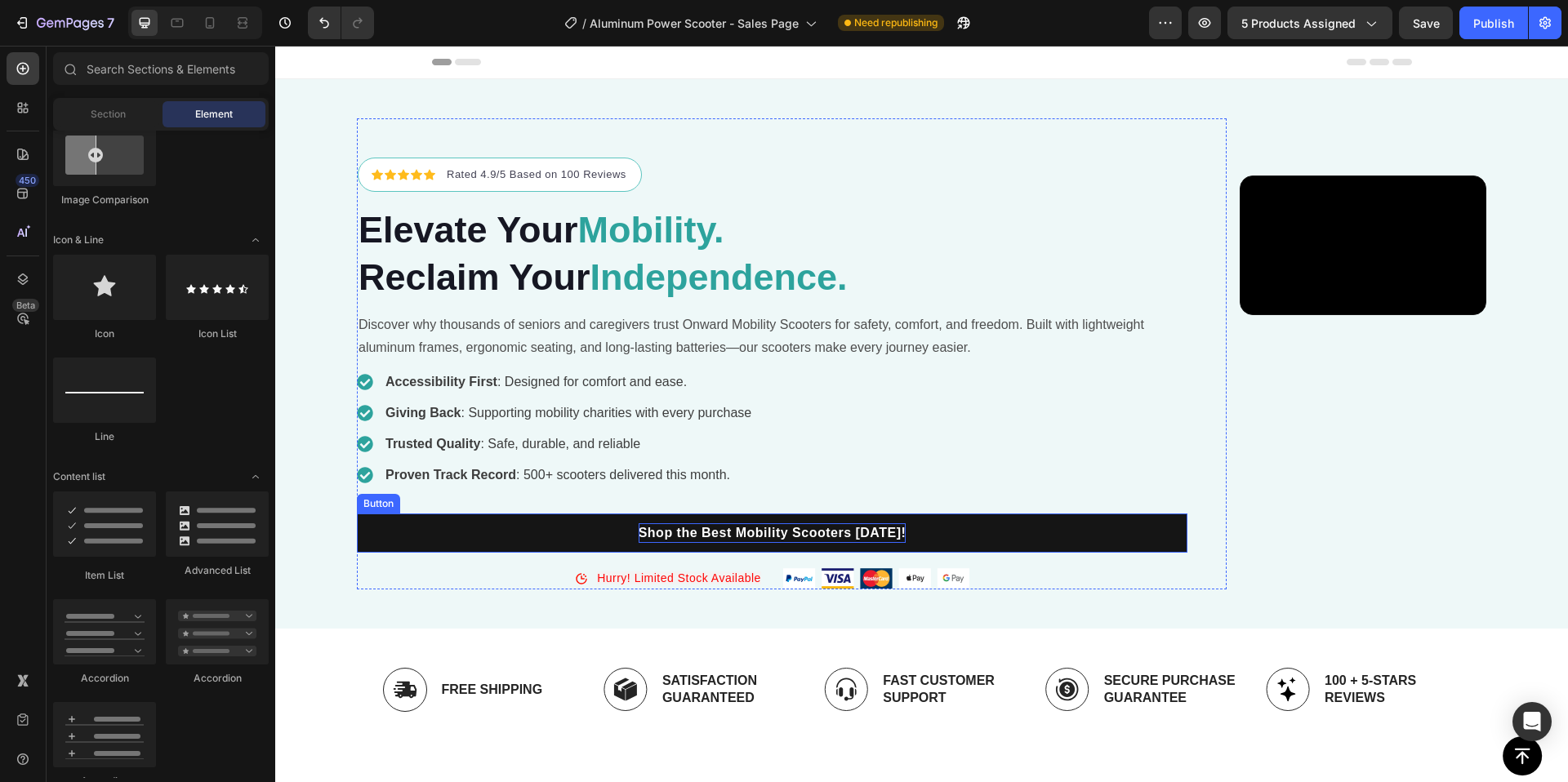
click at [655, 543] on p "Shop the Best Mobility Scooters [DATE]!" at bounding box center [773, 533] width 268 height 19
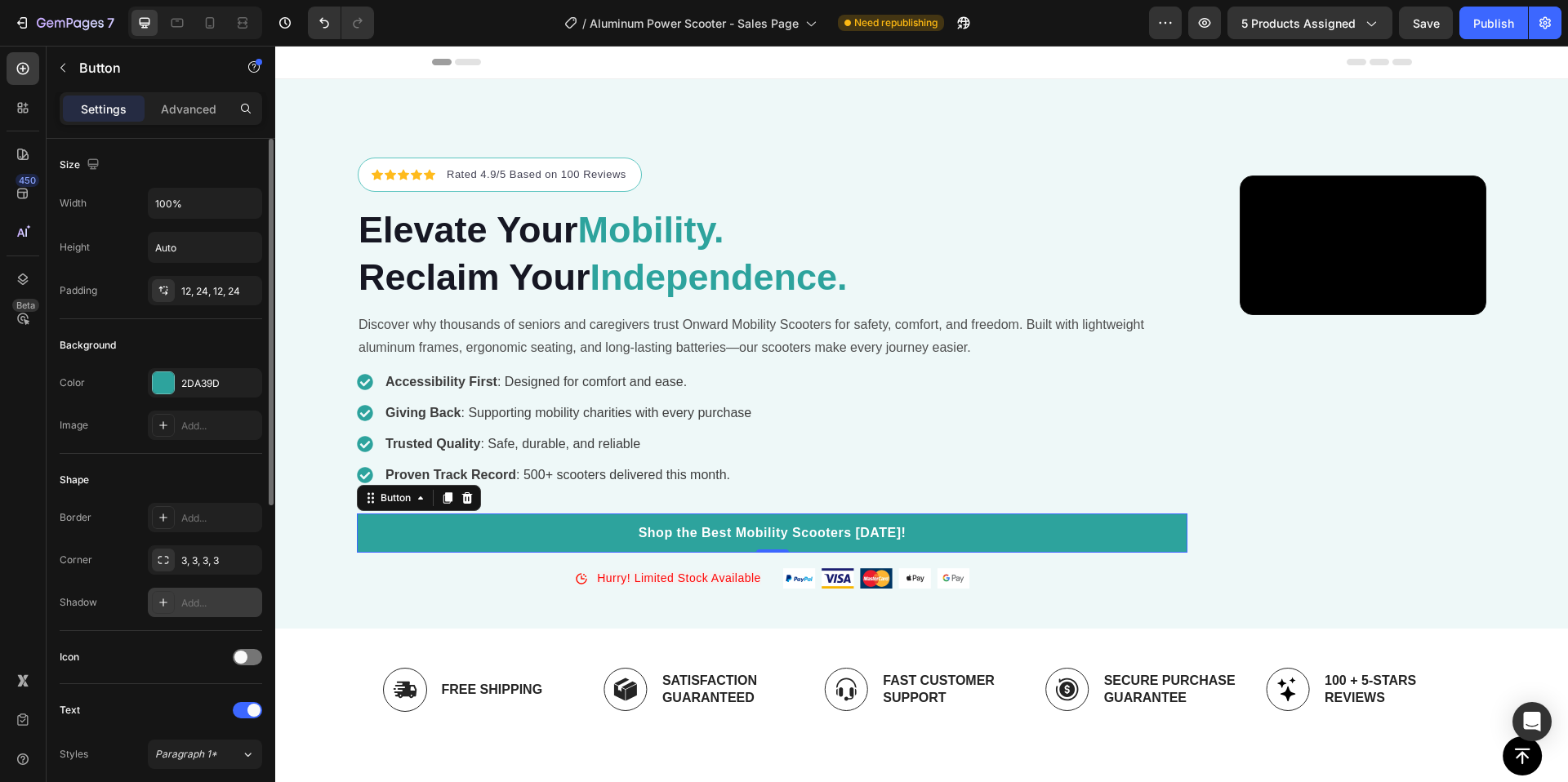
scroll to position [608, 0]
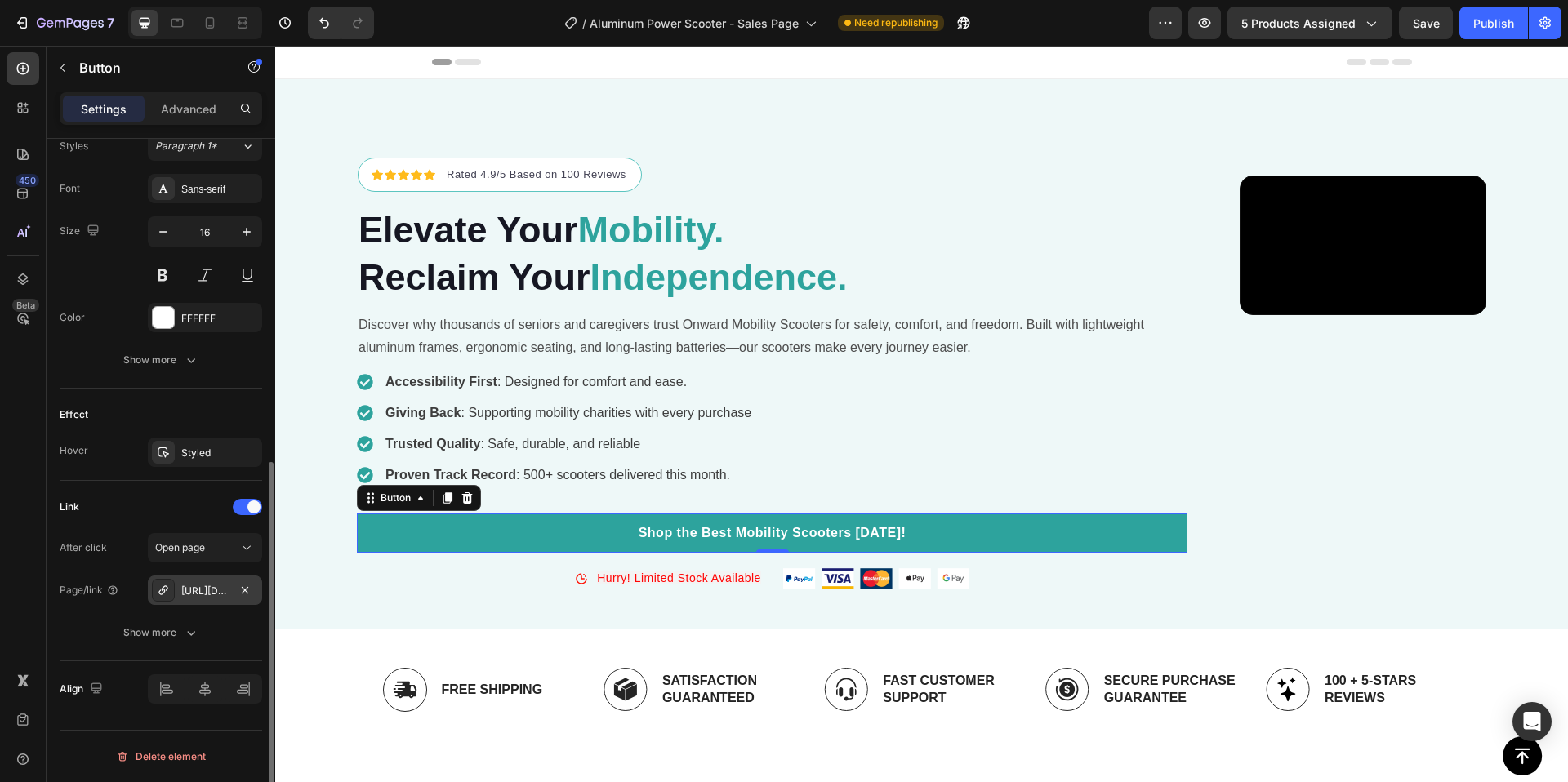
click at [218, 588] on div "[URL][DOMAIN_NAME]" at bounding box center [205, 591] width 48 height 15
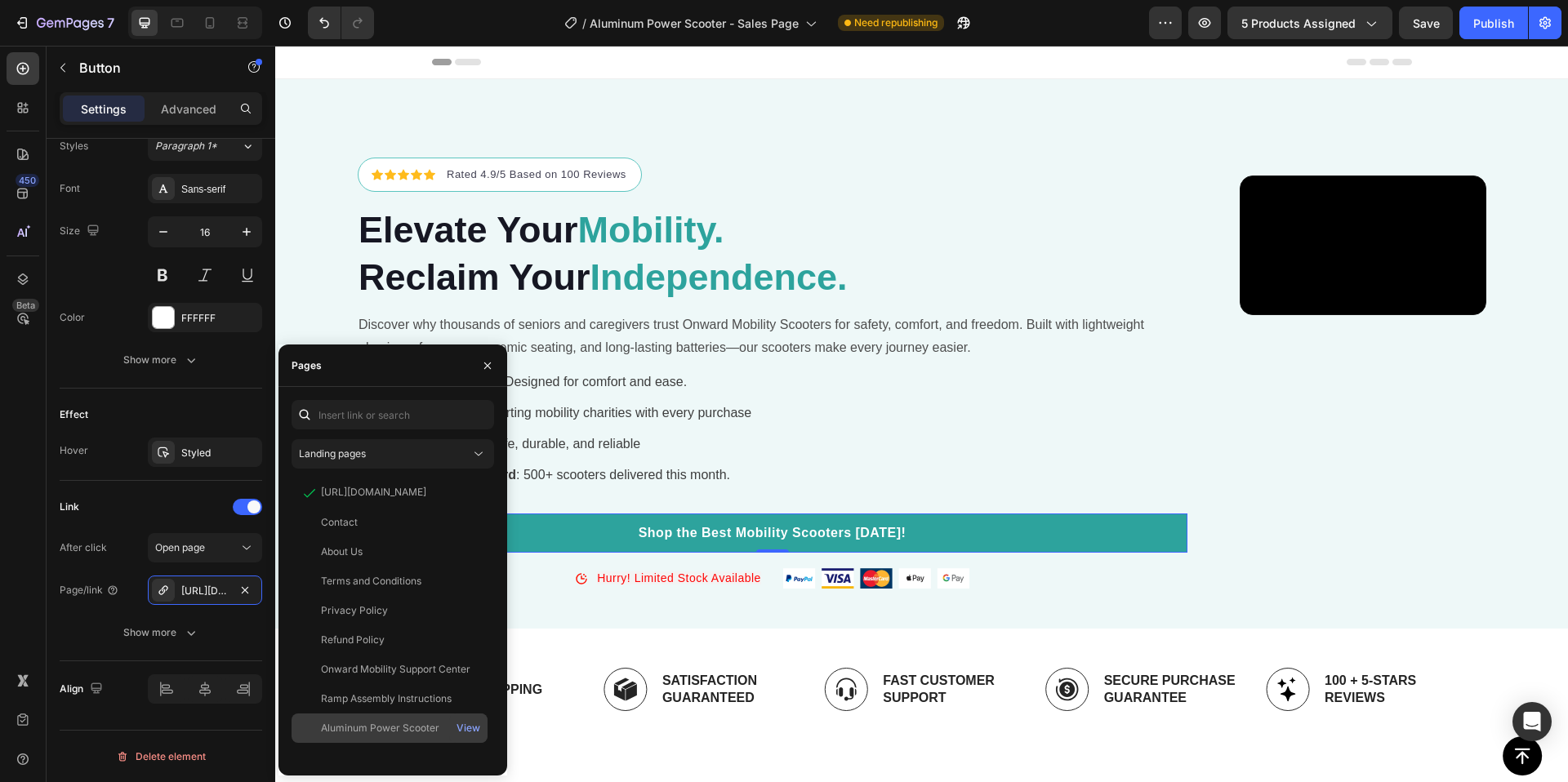
click at [425, 726] on div "Aluminum Power Scooter" at bounding box center [380, 728] width 118 height 15
click at [491, 366] on icon "button" at bounding box center [487, 365] width 13 height 13
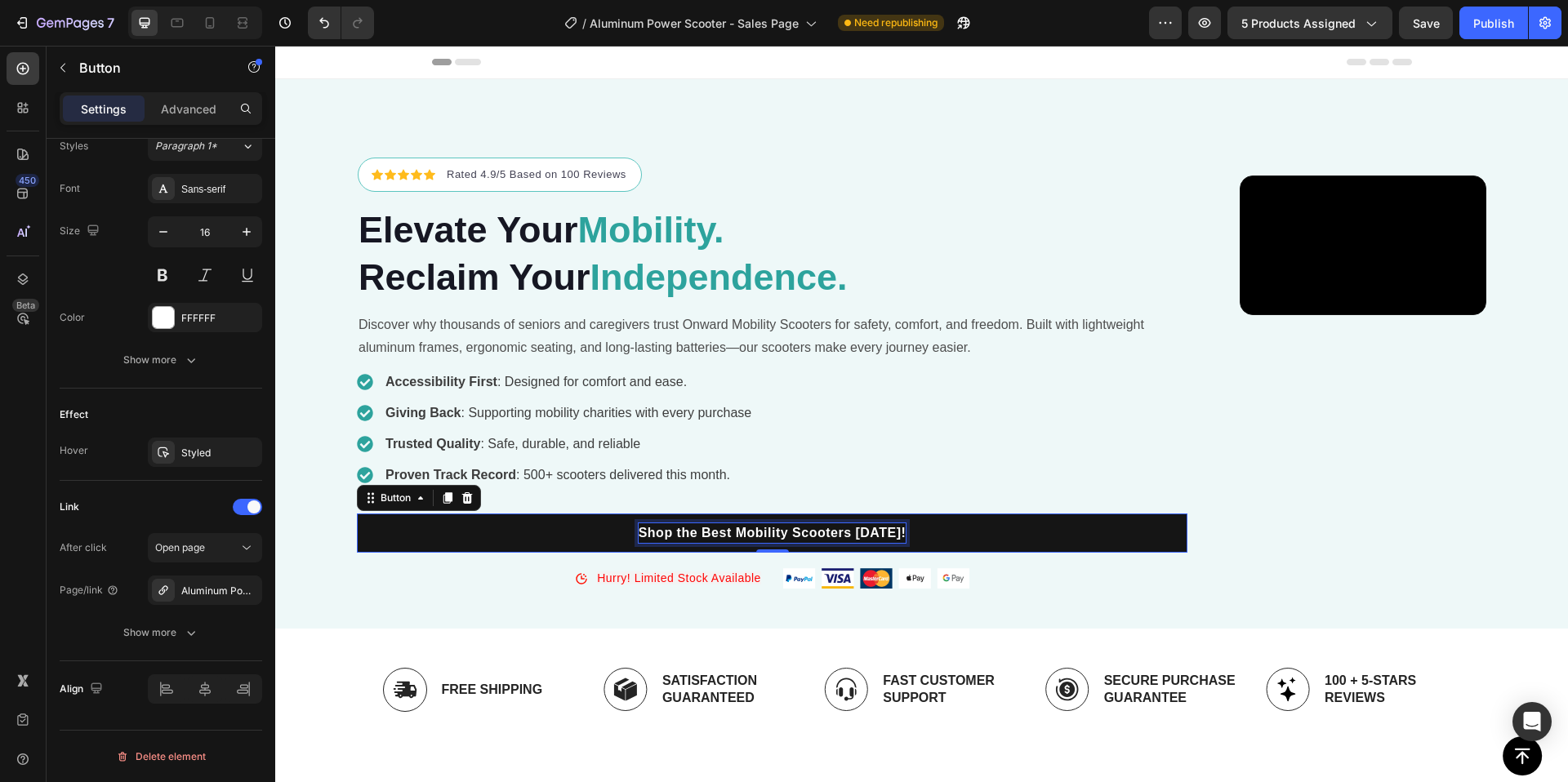
click at [639, 543] on p "Shop the Best Mobility Scooters [DATE]!" at bounding box center [773, 533] width 268 height 19
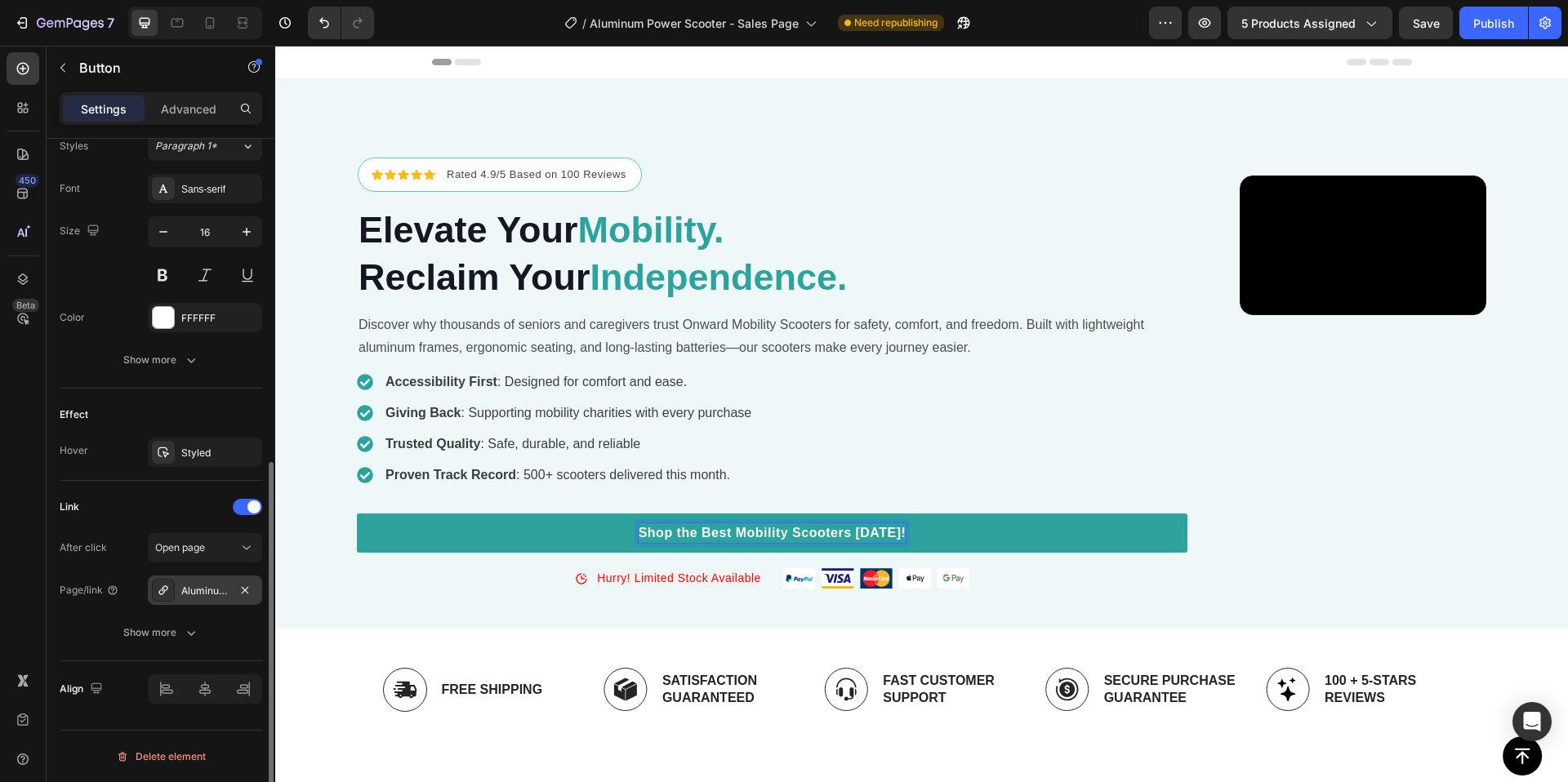
click at [210, 593] on div "Aluminum Power Scooter" at bounding box center [205, 591] width 48 height 15
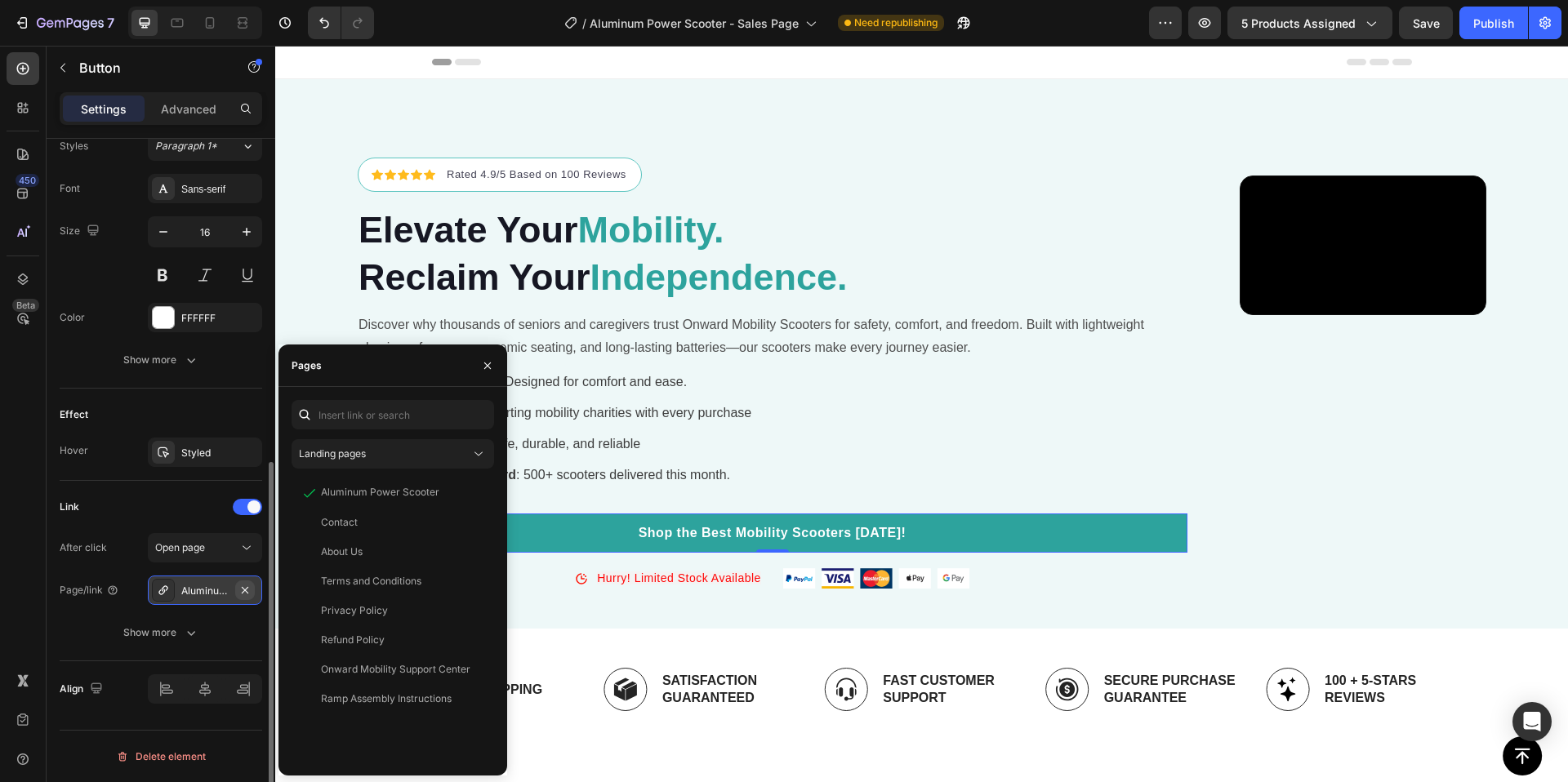
click at [243, 592] on icon "button" at bounding box center [244, 589] width 6 height 6
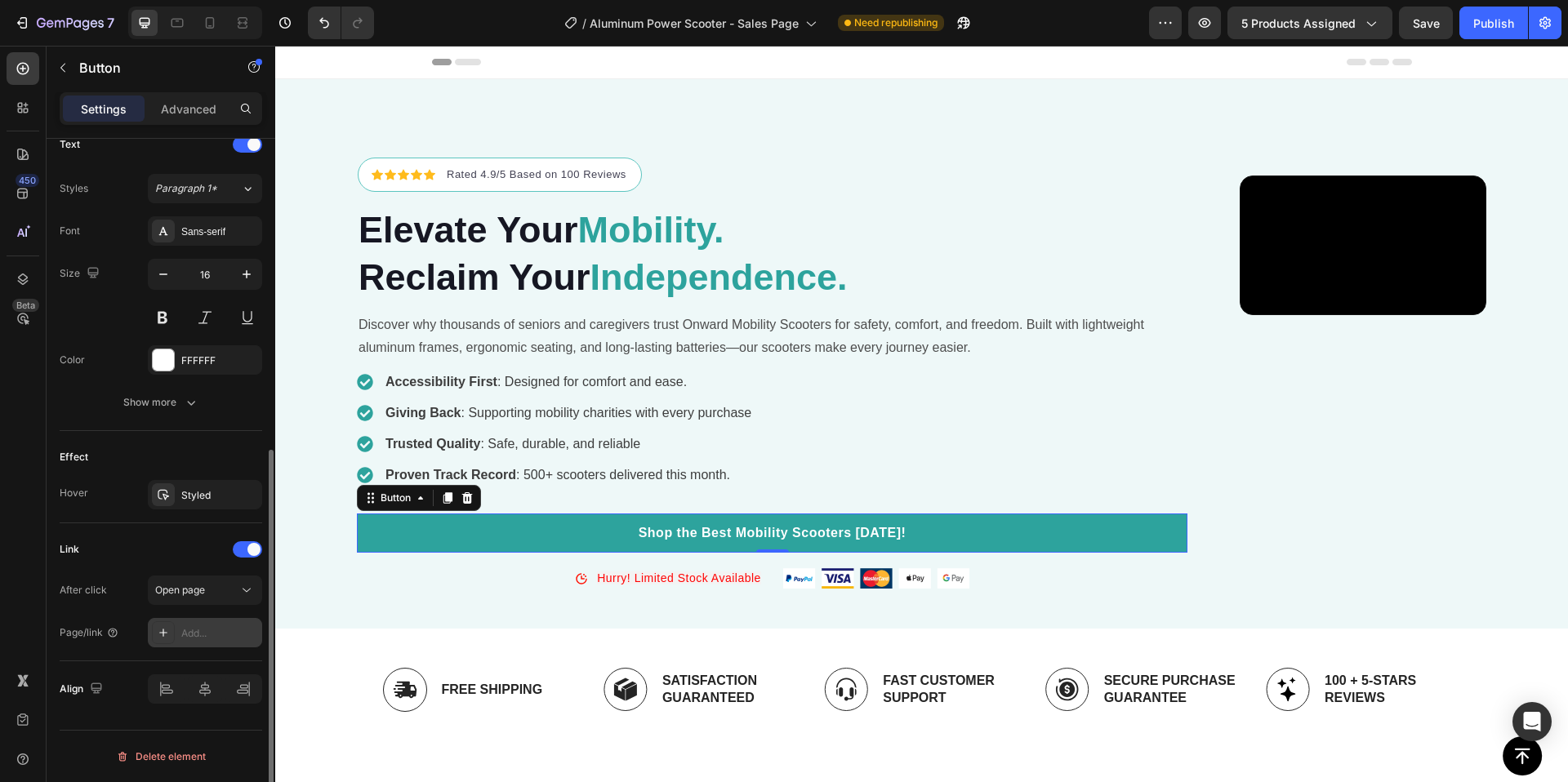
scroll to position [566, 0]
click at [205, 629] on div "Add..." at bounding box center [219, 634] width 77 height 15
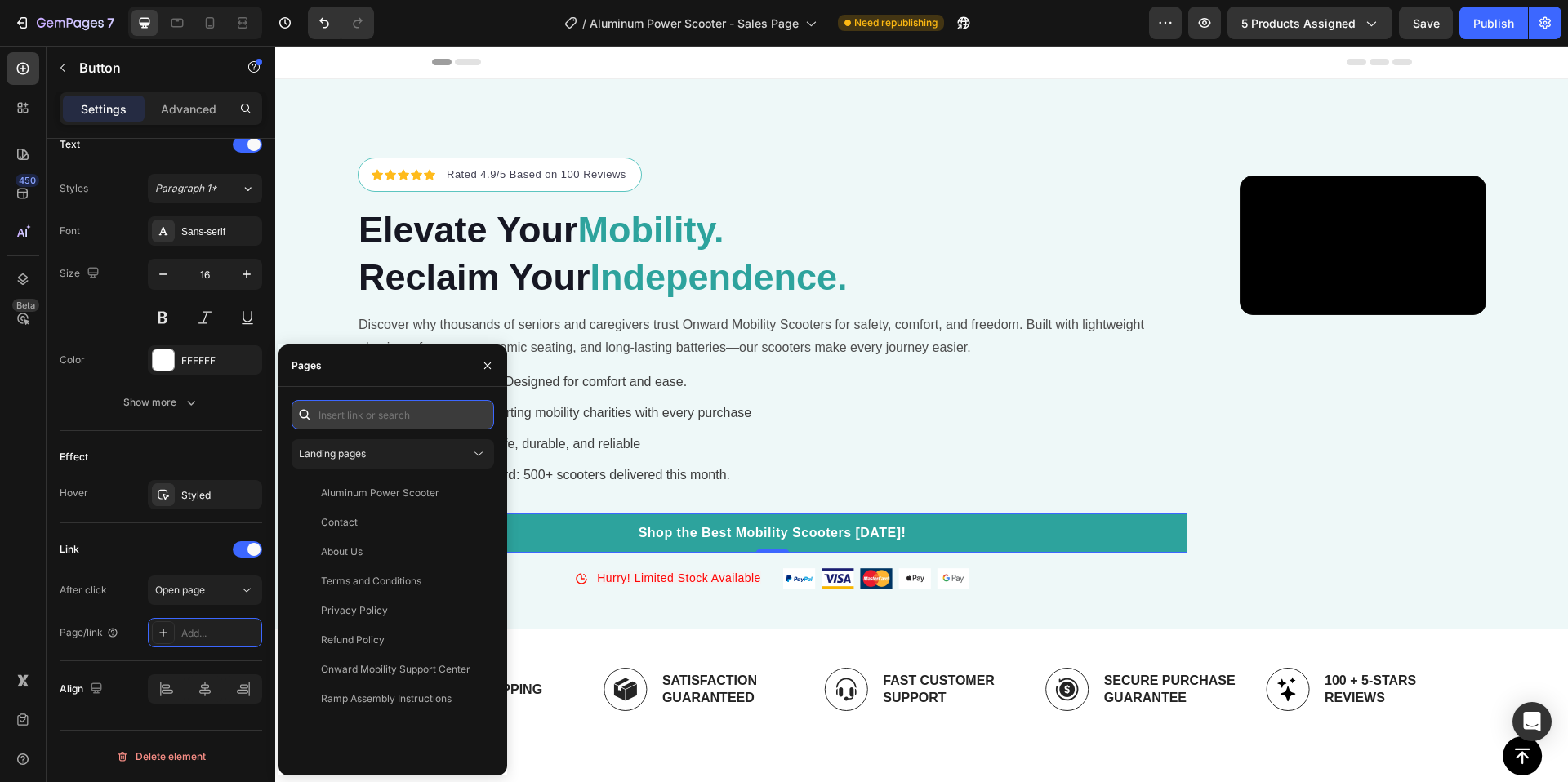
click at [375, 406] on input "text" at bounding box center [392, 414] width 202 height 29
paste input "[URL][DOMAIN_NAME]"
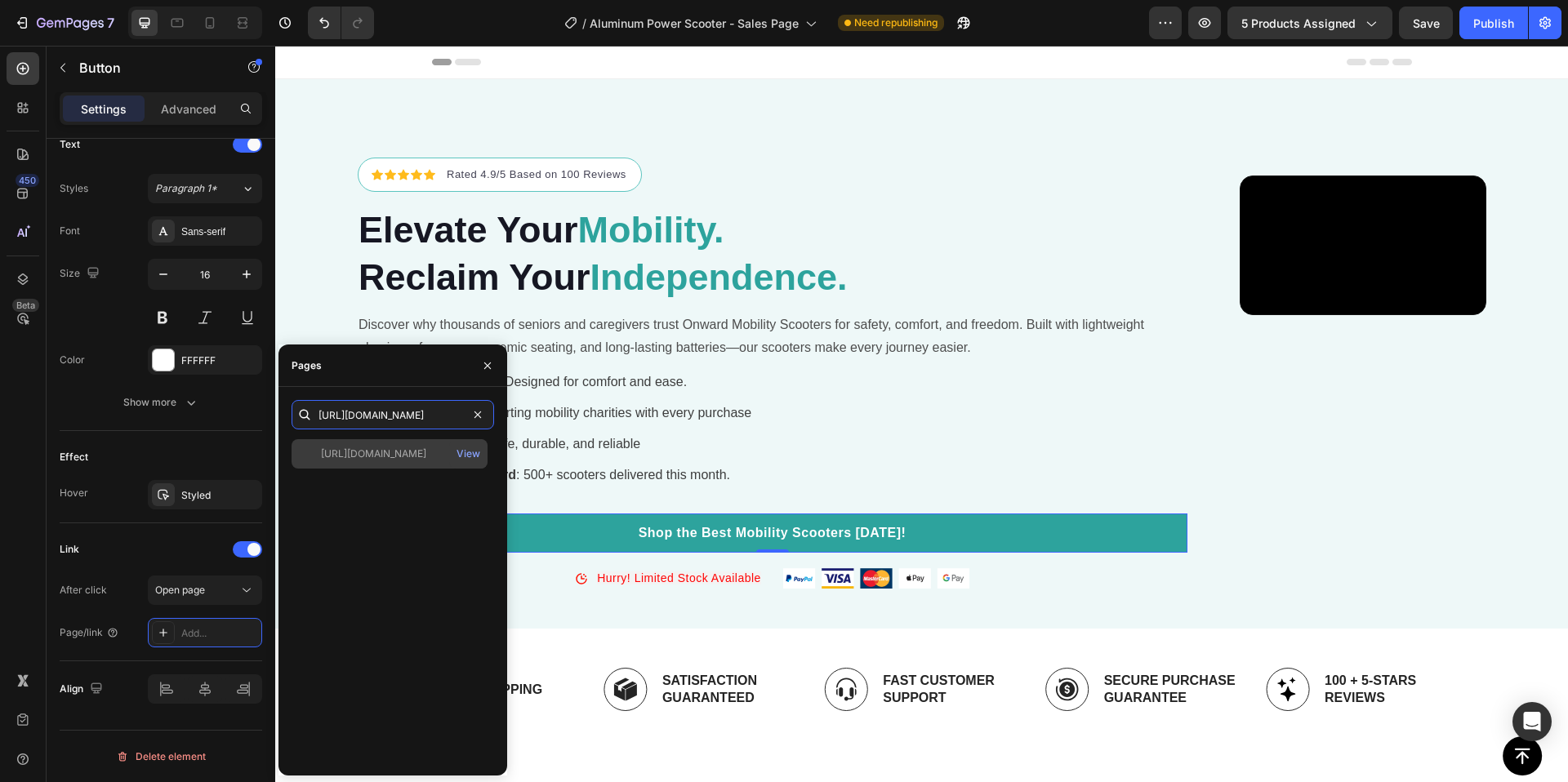
type input "[URL][DOMAIN_NAME]"
click at [387, 452] on div "[URL][DOMAIN_NAME]" at bounding box center [373, 454] width 105 height 15
click at [467, 450] on div "View" at bounding box center [468, 454] width 24 height 15
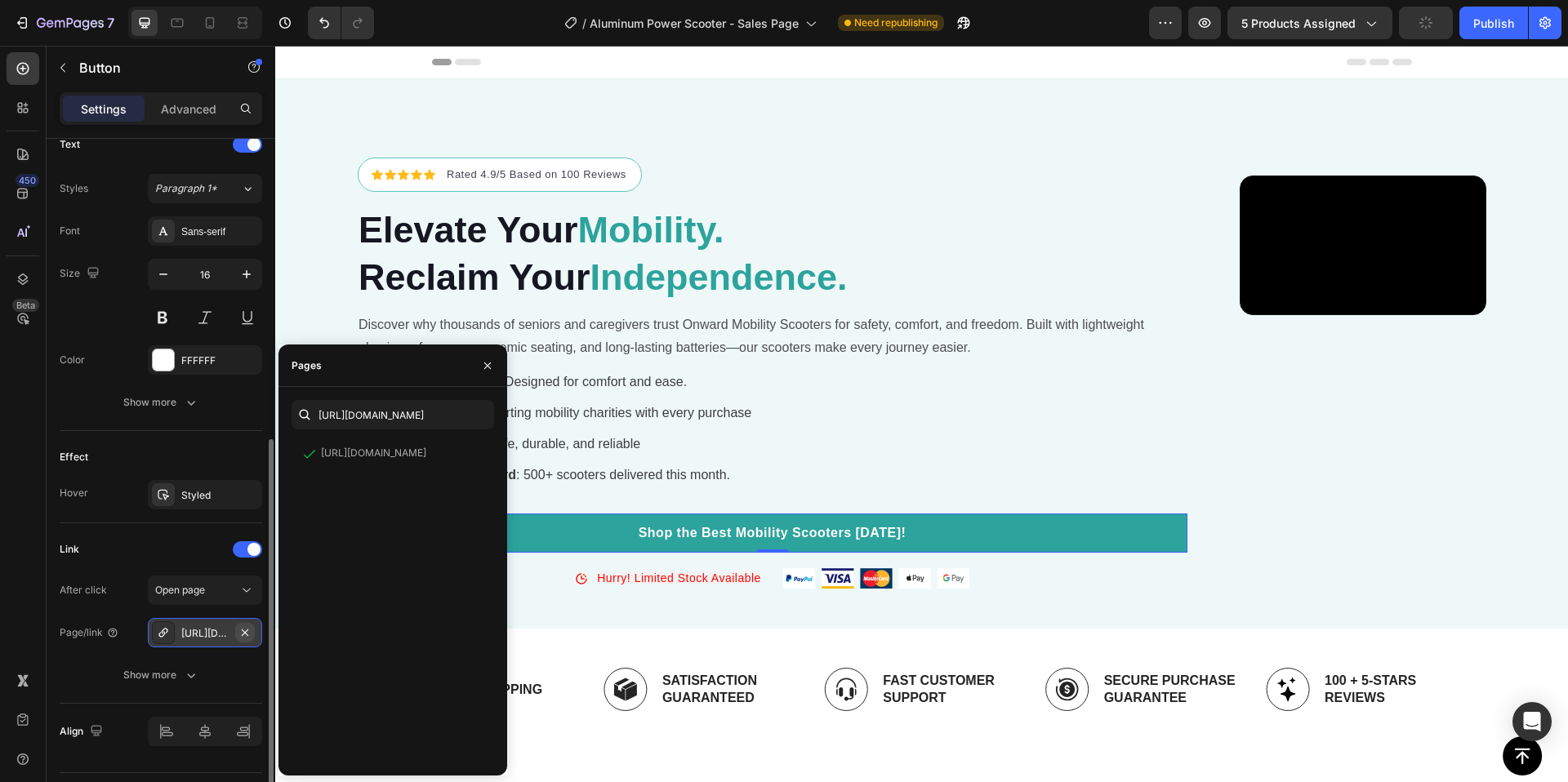
click at [240, 632] on icon "button" at bounding box center [244, 633] width 13 height 13
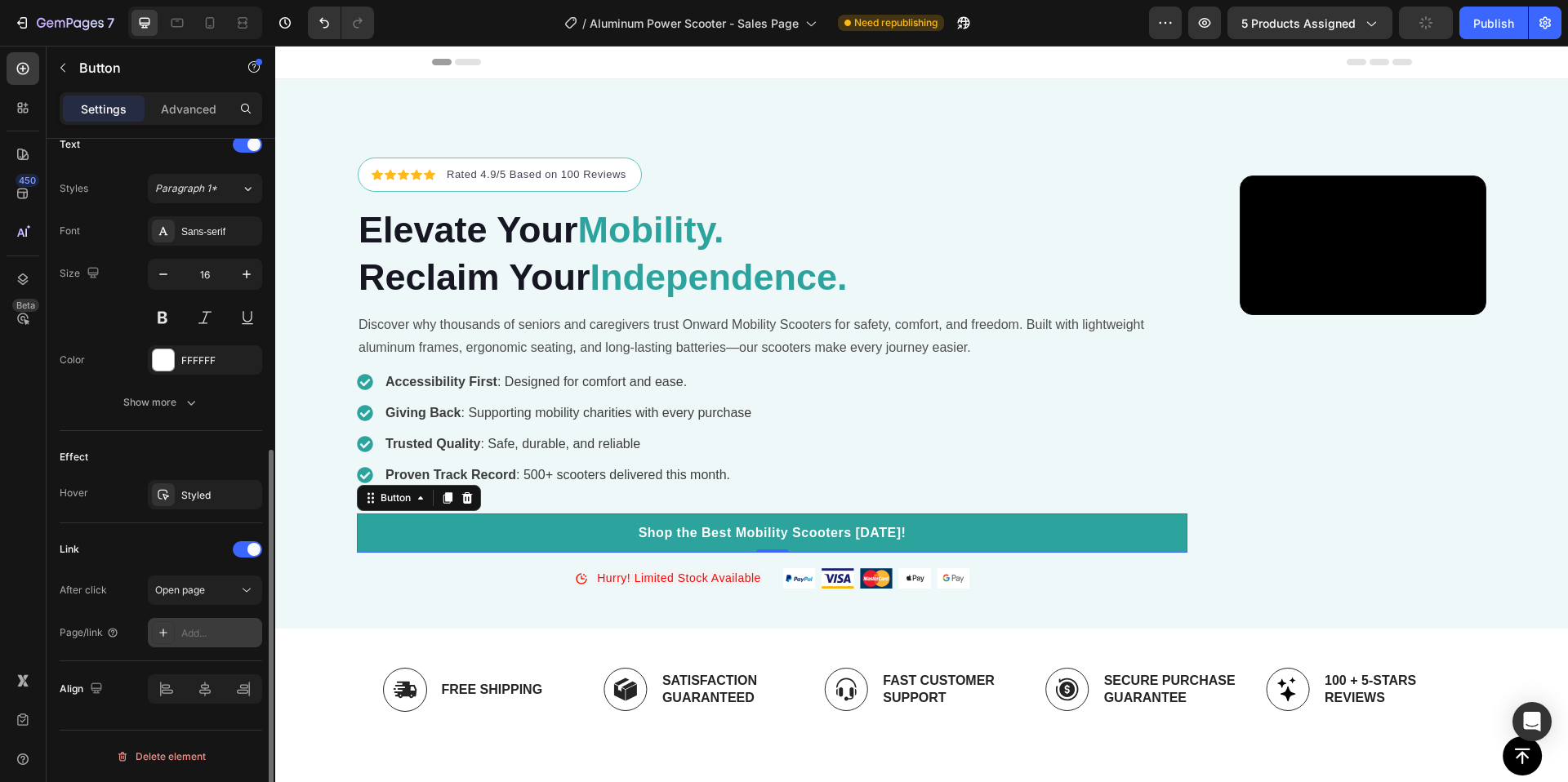
click at [221, 634] on div "Add..." at bounding box center [219, 634] width 77 height 15
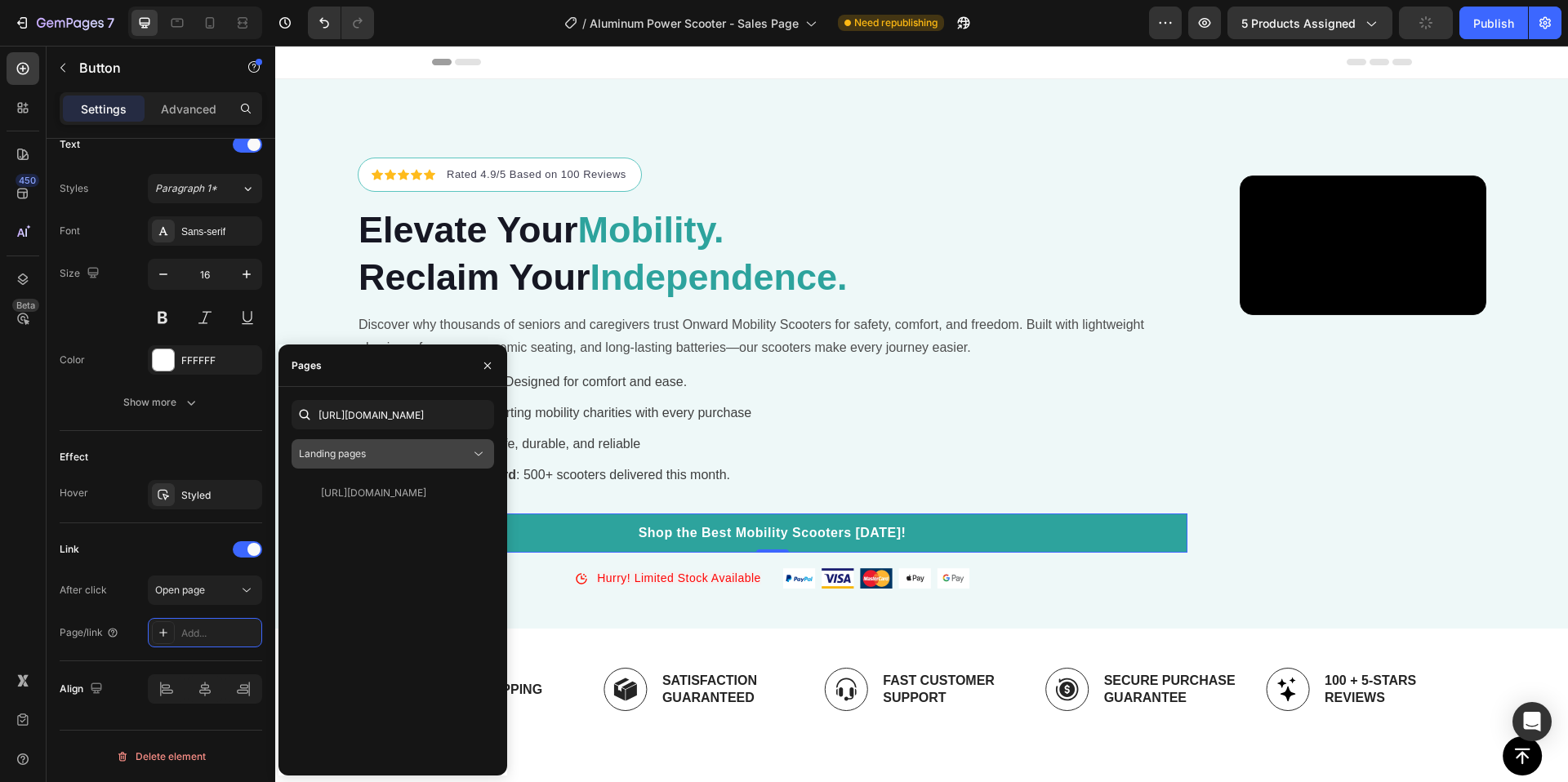
click at [454, 454] on div "Landing pages" at bounding box center [385, 454] width 171 height 15
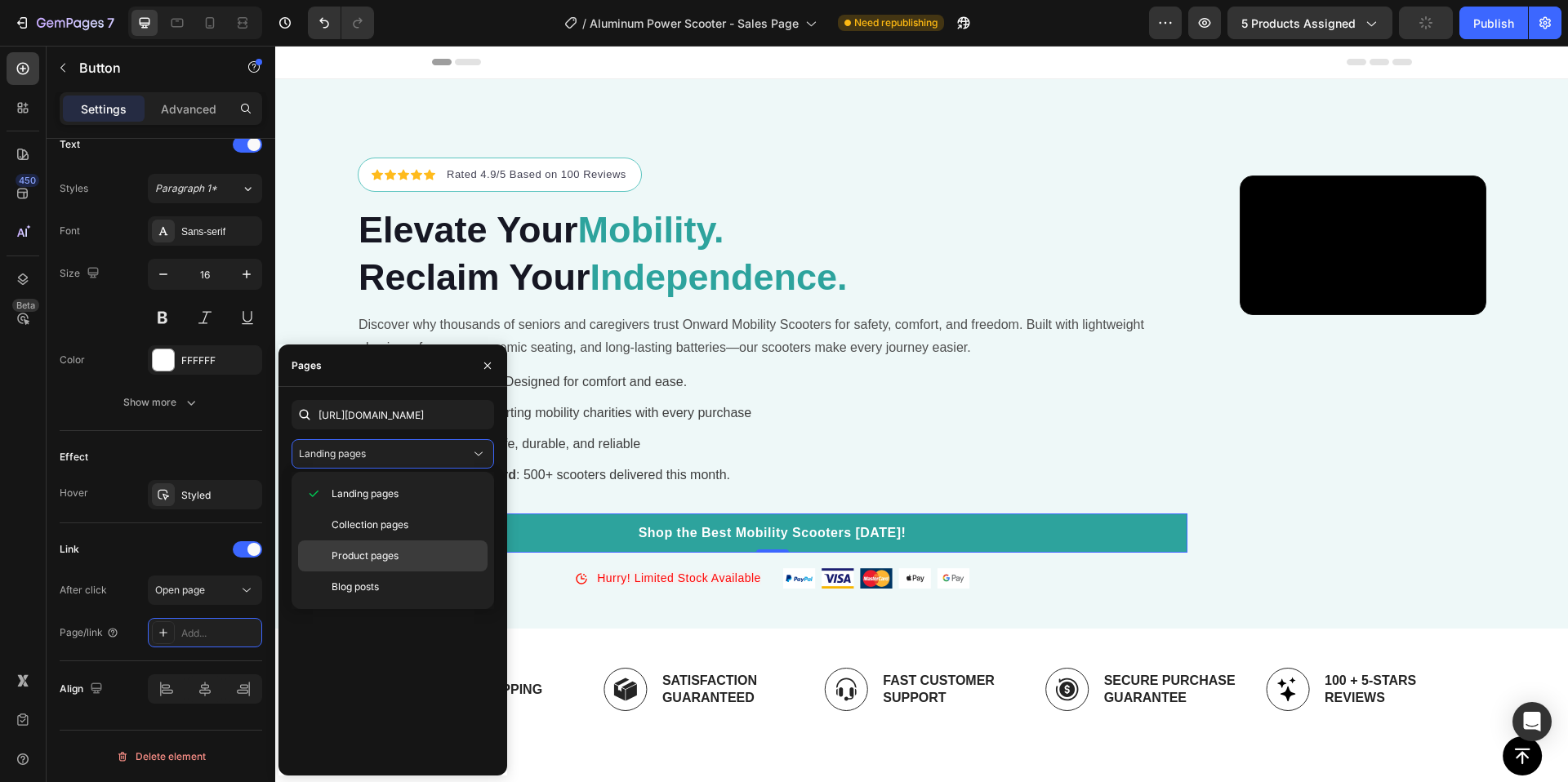
click at [431, 551] on p "Product pages" at bounding box center [406, 556] width 148 height 15
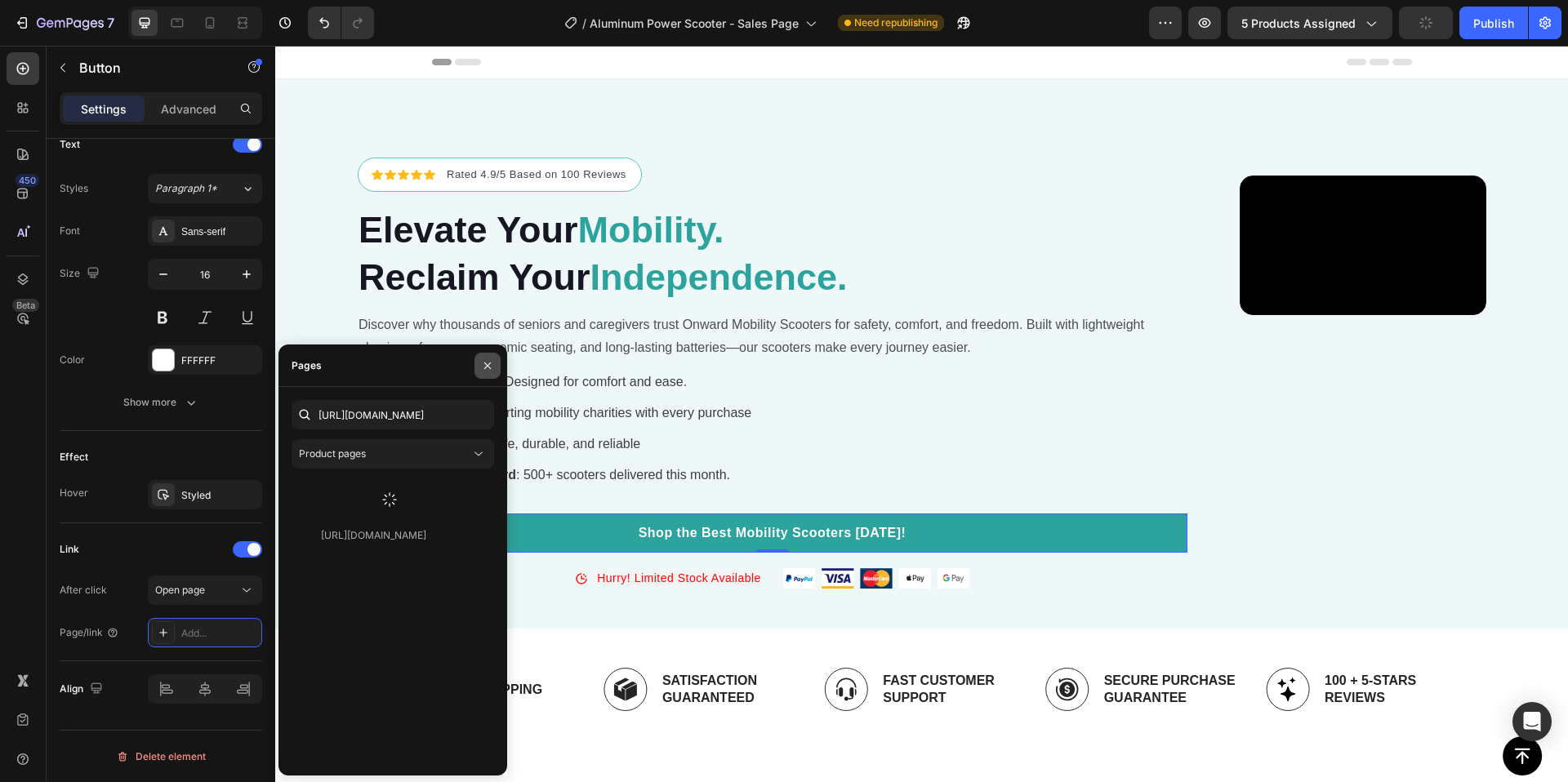
click at [485, 368] on icon "button" at bounding box center [487, 365] width 13 height 13
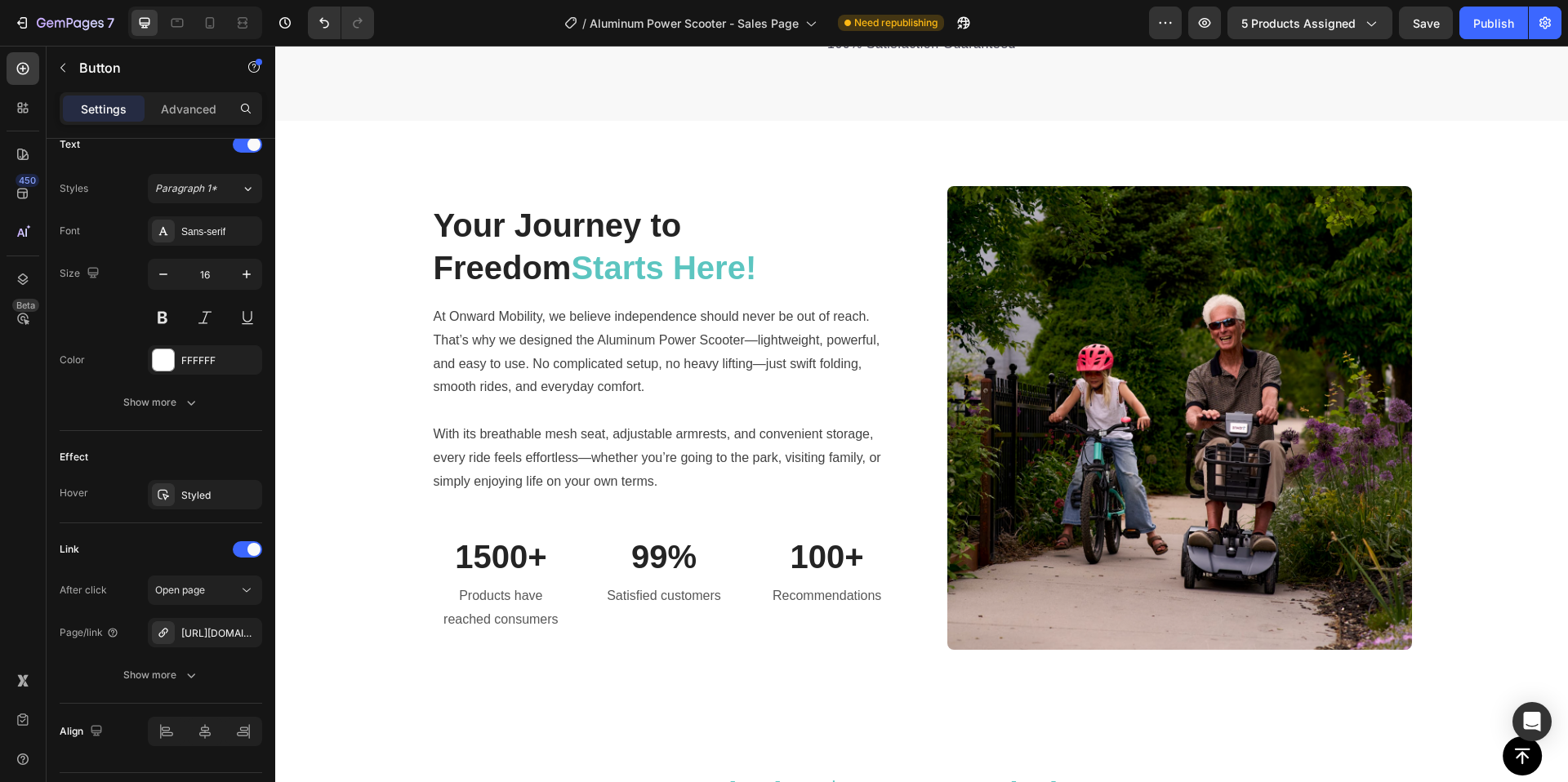
scroll to position [2269, 0]
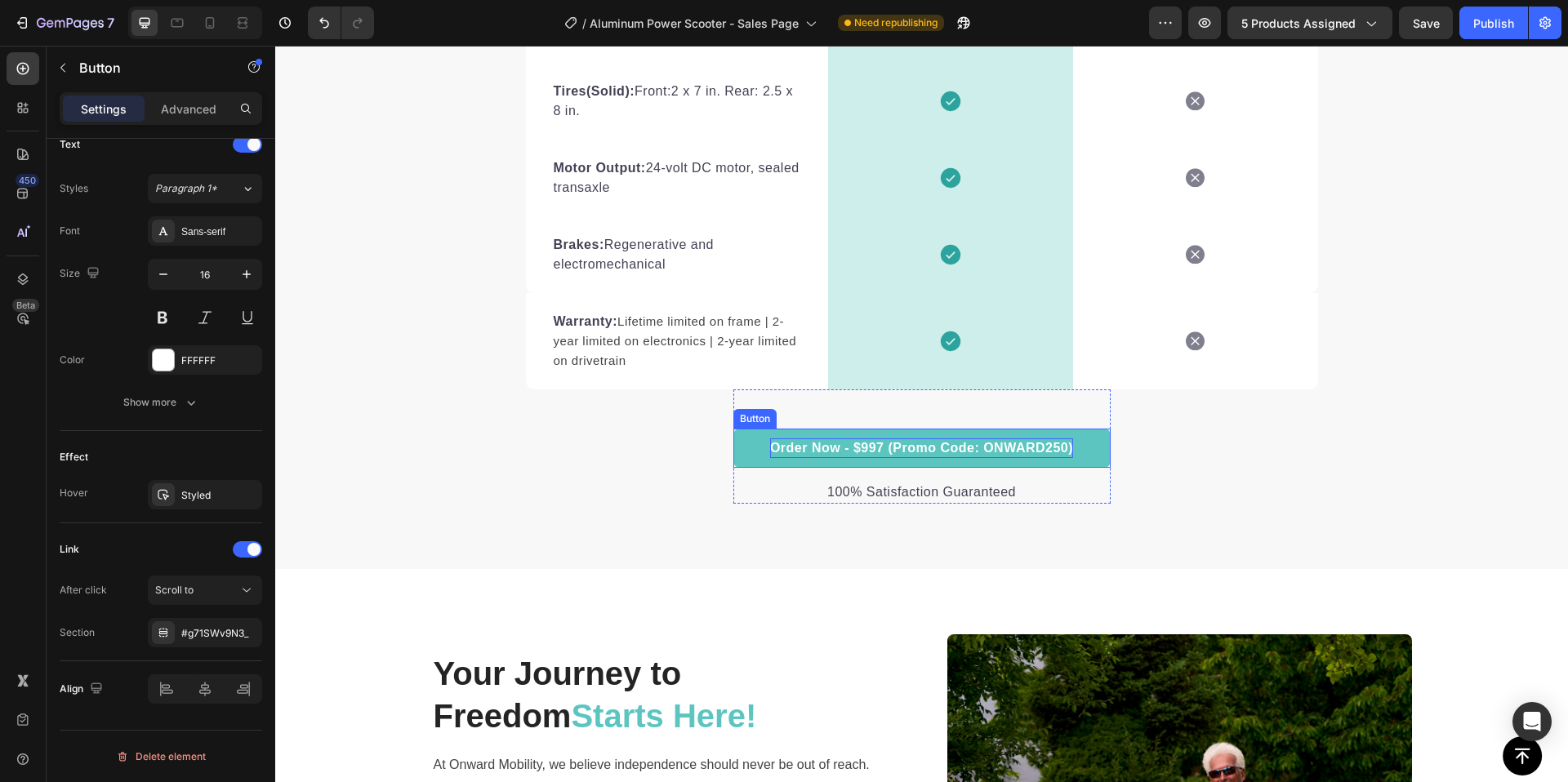
click at [889, 452] on p "Order Now - $997 (Promo Code: ONWARD250)" at bounding box center [921, 448] width 303 height 19
click at [891, 450] on p "Order Now - $997 (Promo Code: ONWARD250)" at bounding box center [921, 448] width 303 height 19
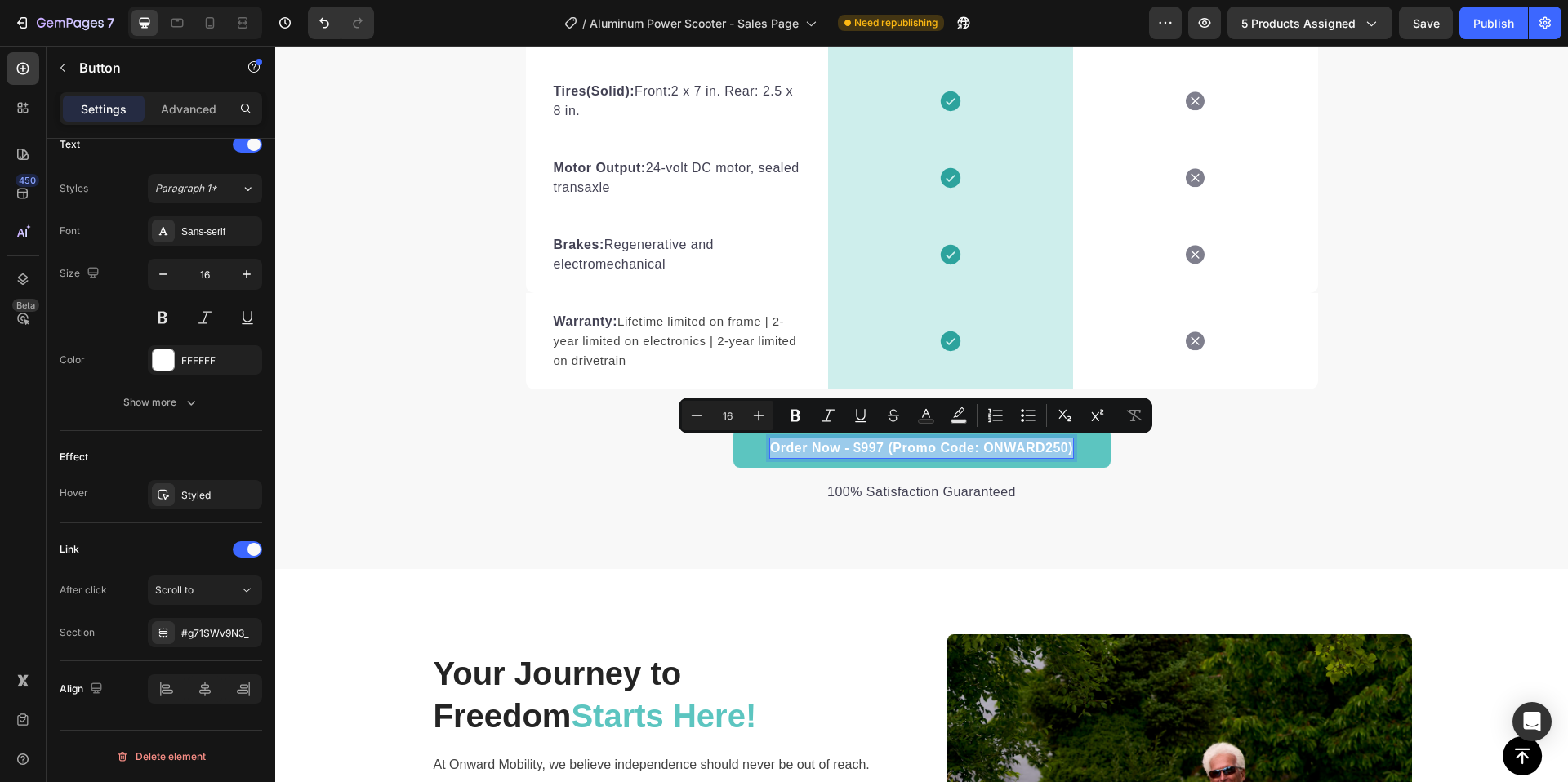
copy p "Order Now - $997 (Promo Code: ONWARD250)"
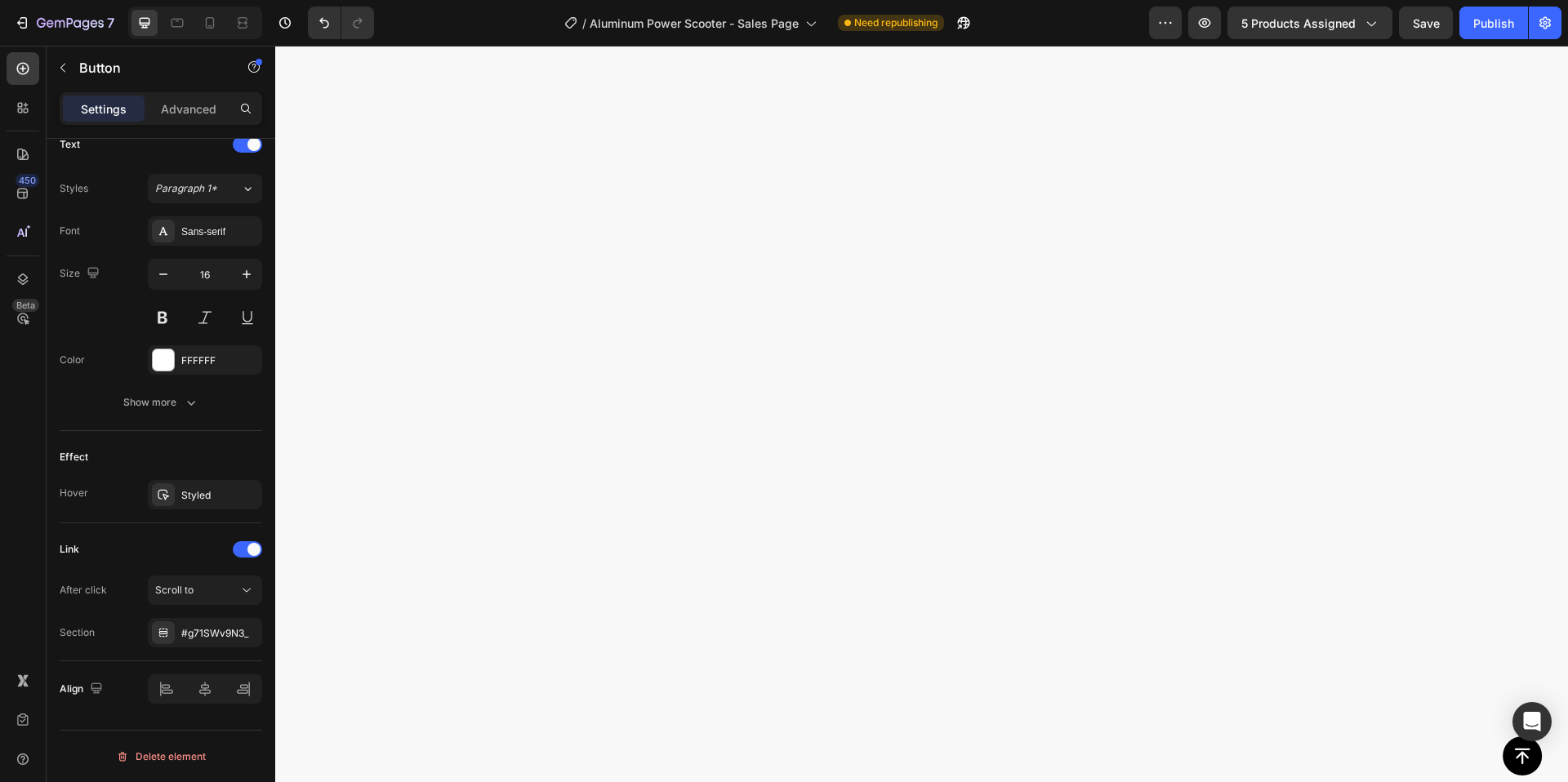
scroll to position [0, 0]
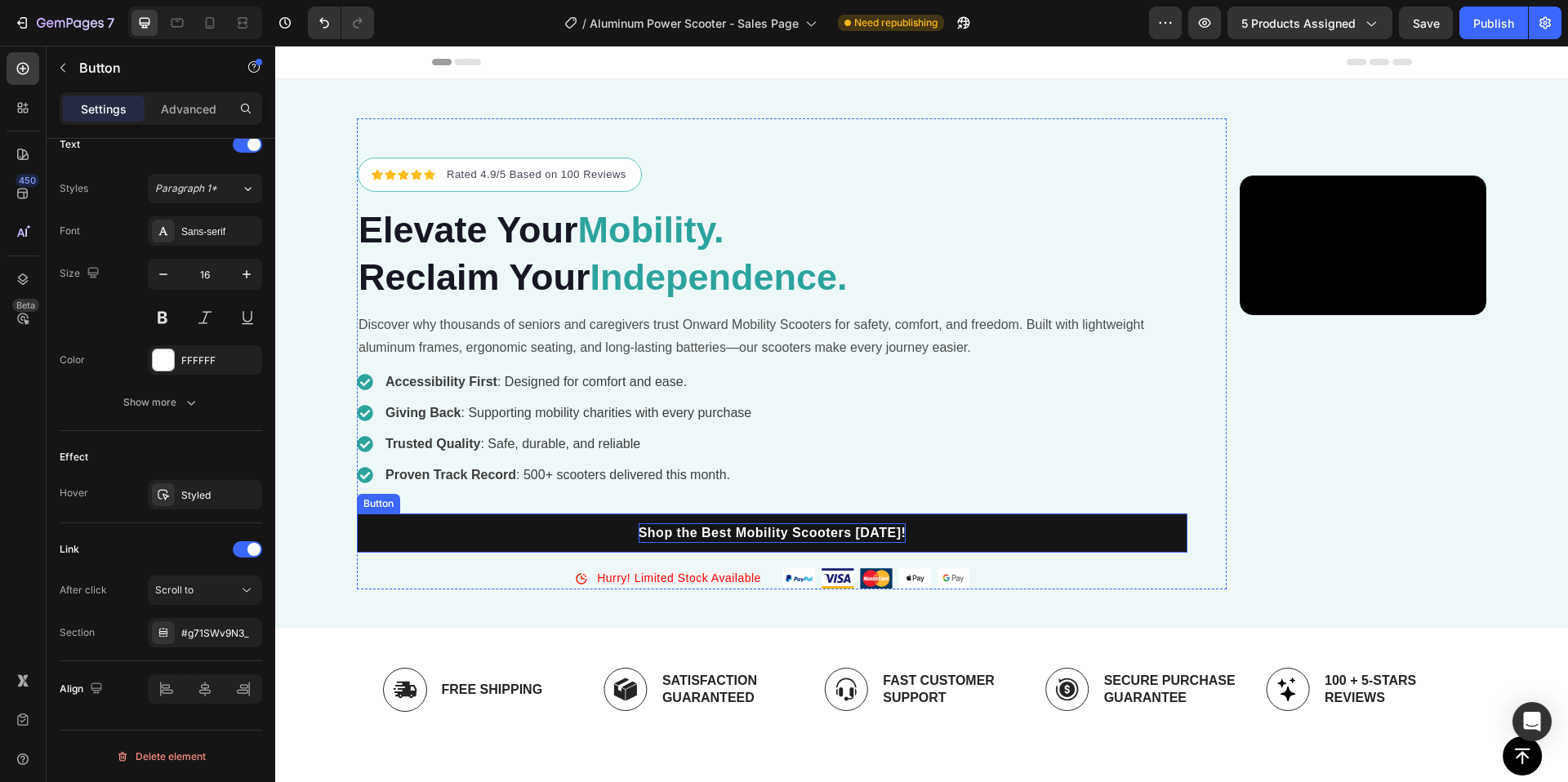
click at [639, 543] on p "Shop the Best Mobility Scooters [DATE]!" at bounding box center [773, 533] width 268 height 19
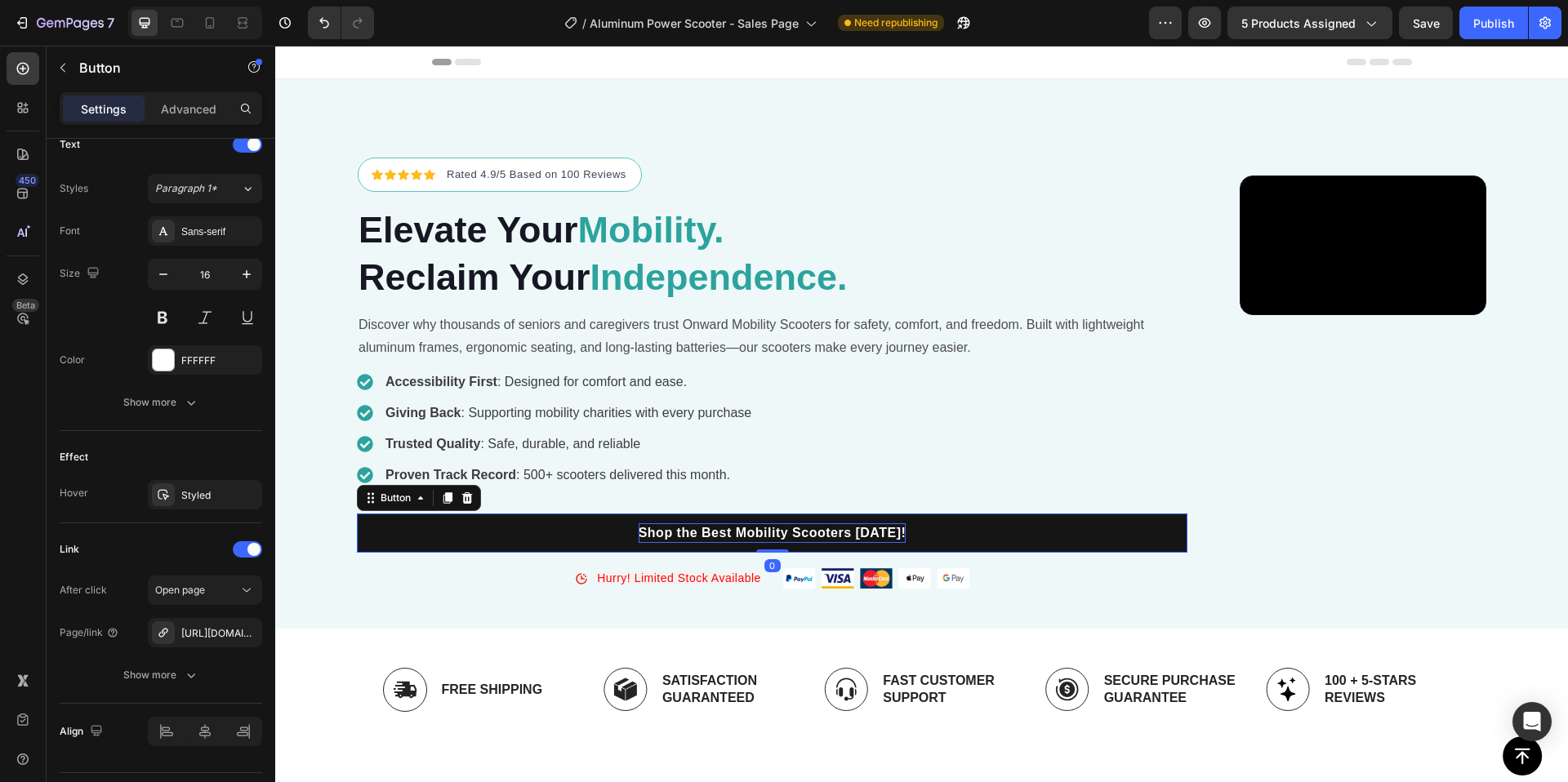
click at [639, 543] on p "Shop the Best Mobility Scooters [DATE]!" at bounding box center [773, 533] width 268 height 19
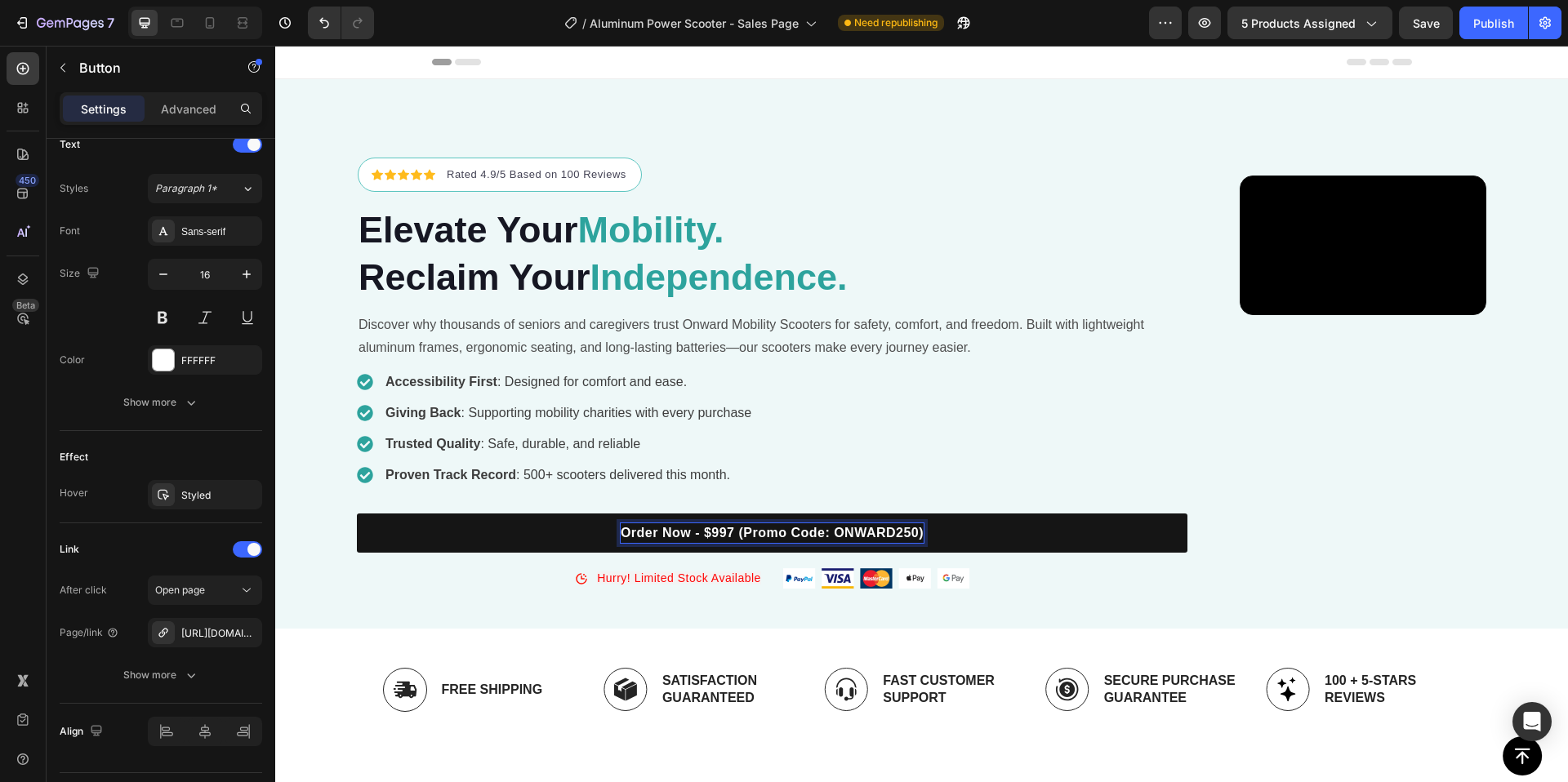
click at [275, 46] on span "—$997" at bounding box center [275, 46] width 0 height 0
click at [813, 553] on link "Order Now—$997 (Promo Code: ONWARD250)" at bounding box center [771, 533] width 830 height 39
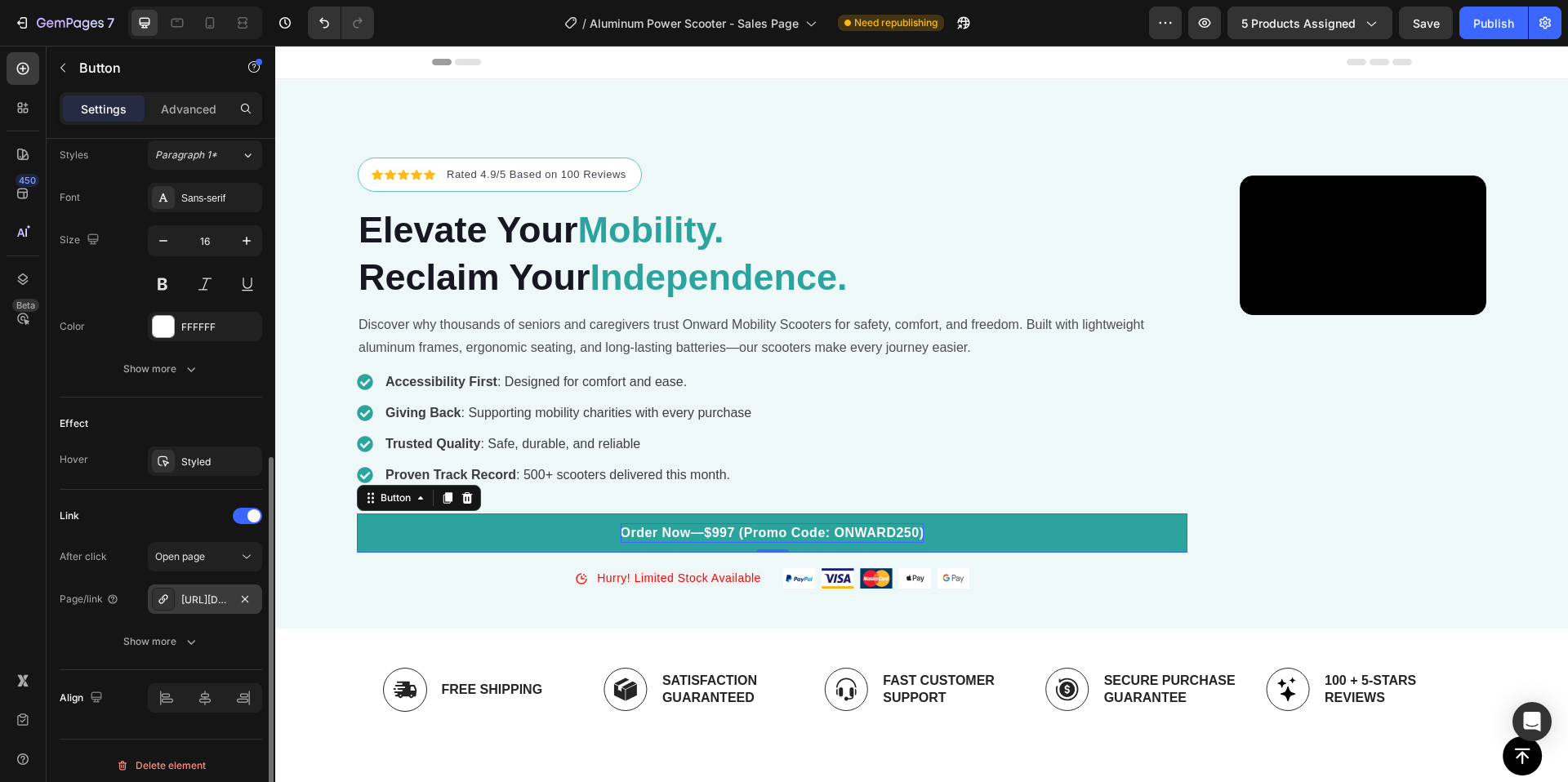
scroll to position [608, 0]
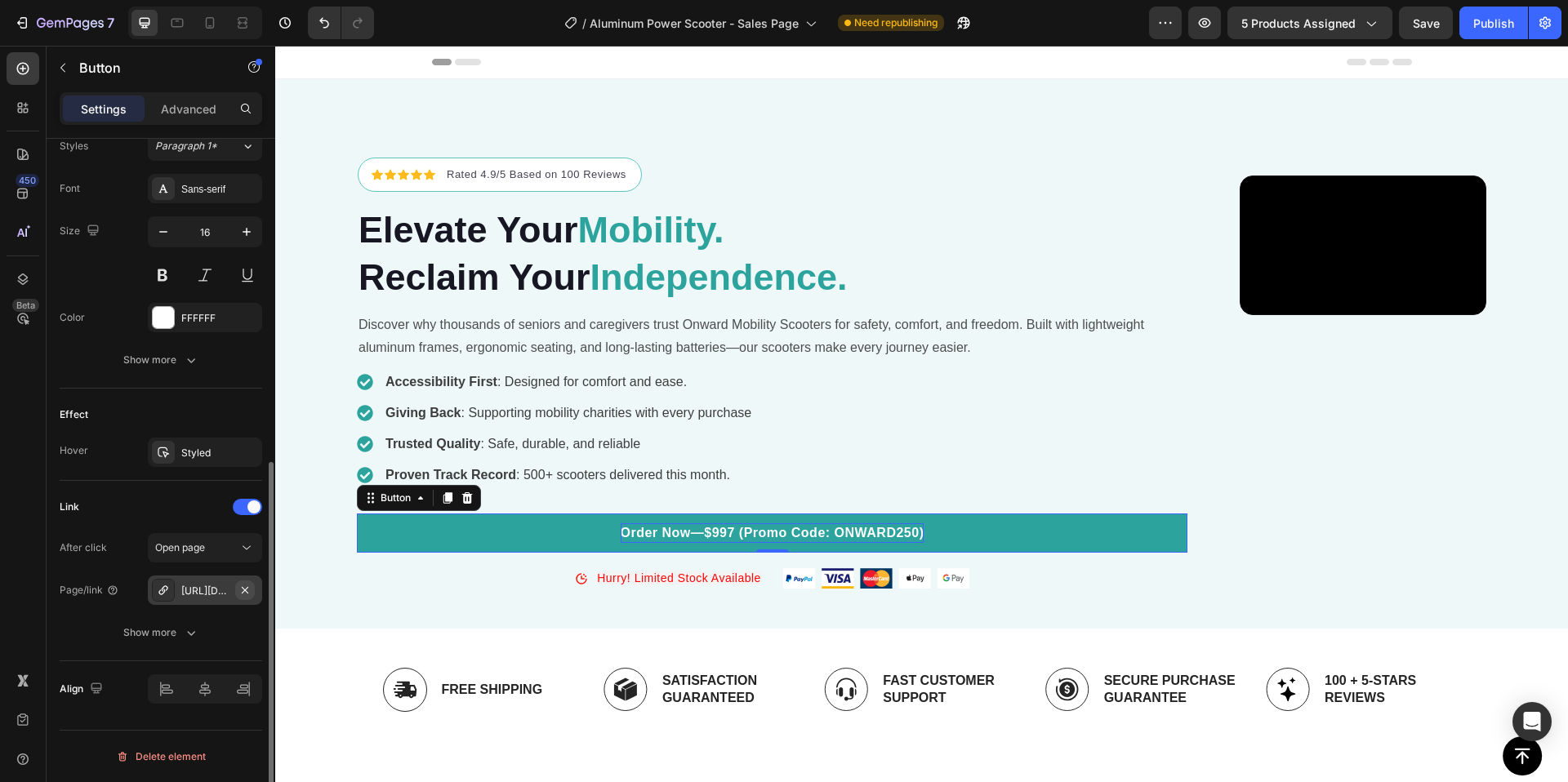
click at [243, 590] on icon "button" at bounding box center [244, 590] width 13 height 13
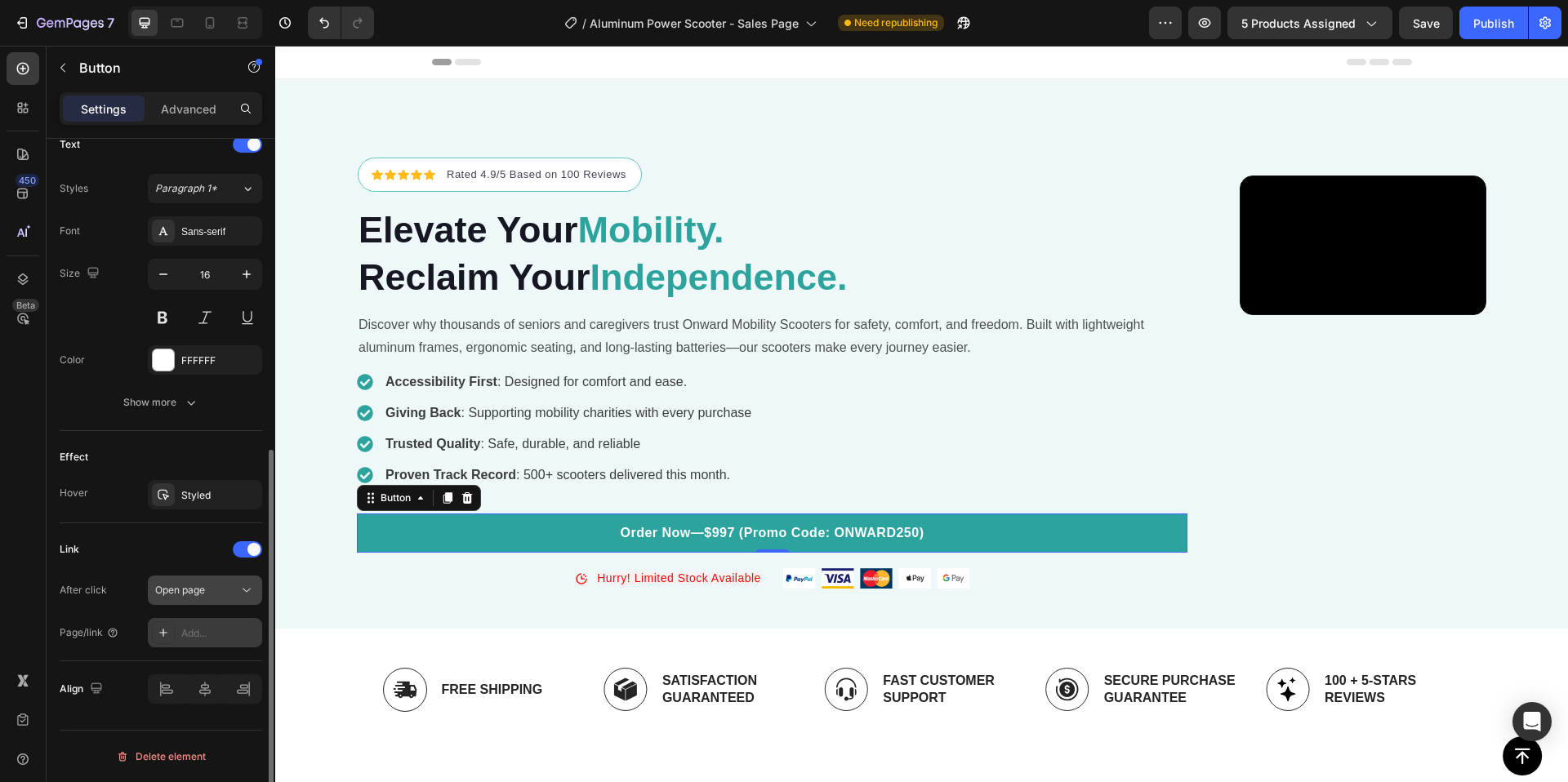
click at [210, 586] on div "Open page" at bounding box center [197, 590] width 83 height 15
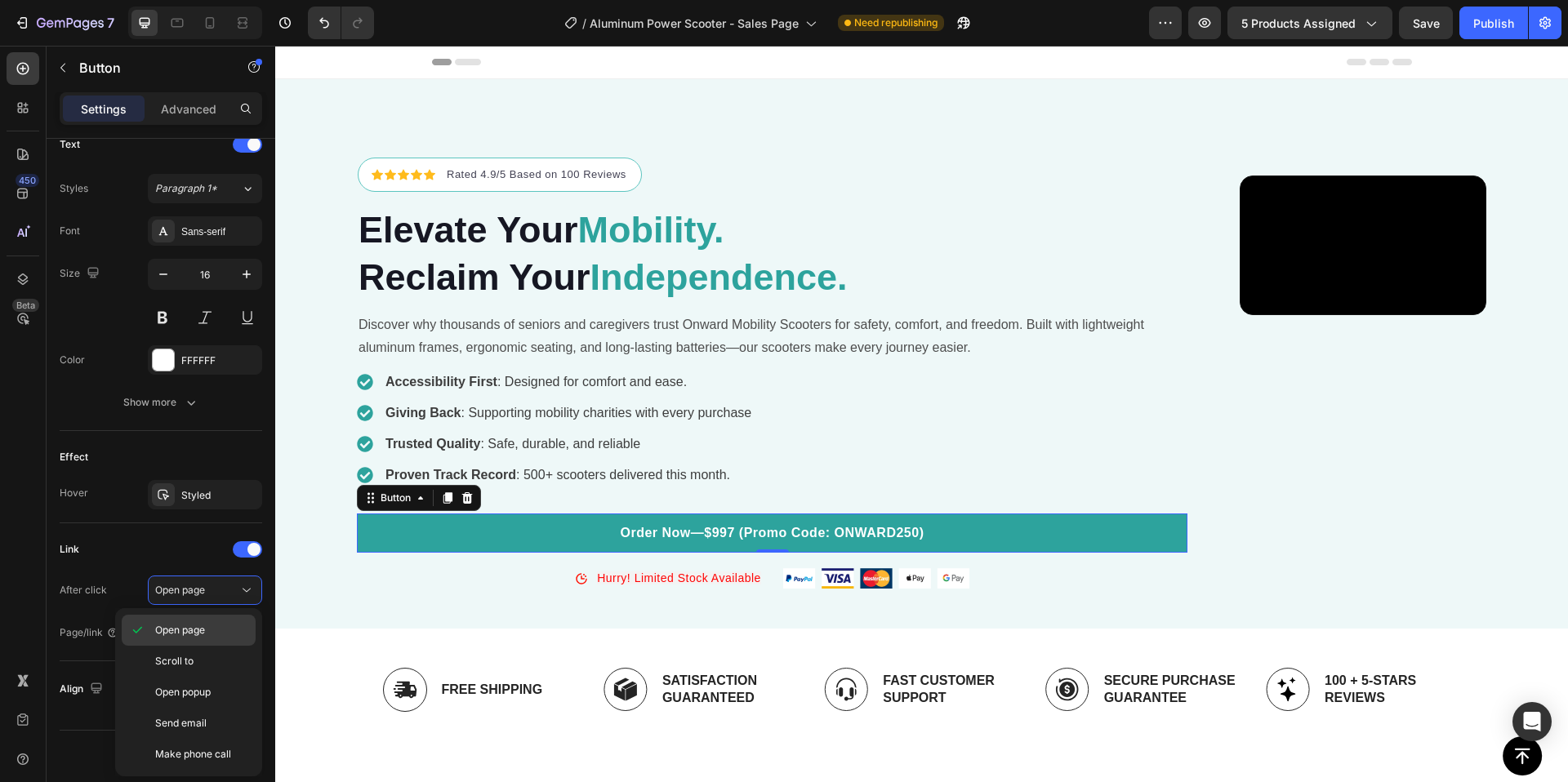
click at [213, 629] on p "Open page" at bounding box center [201, 630] width 93 height 15
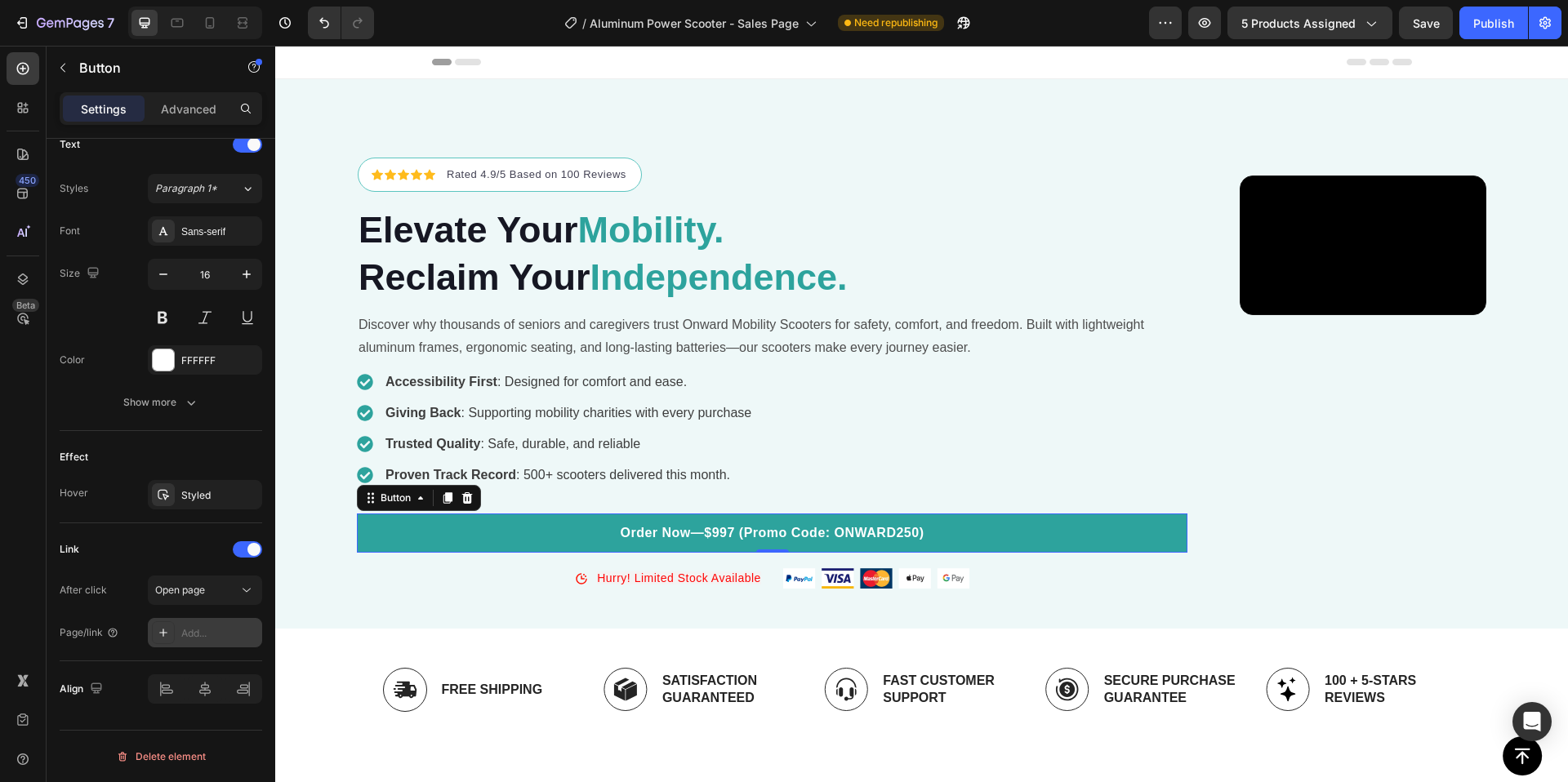
click at [165, 630] on icon at bounding box center [163, 633] width 13 height 13
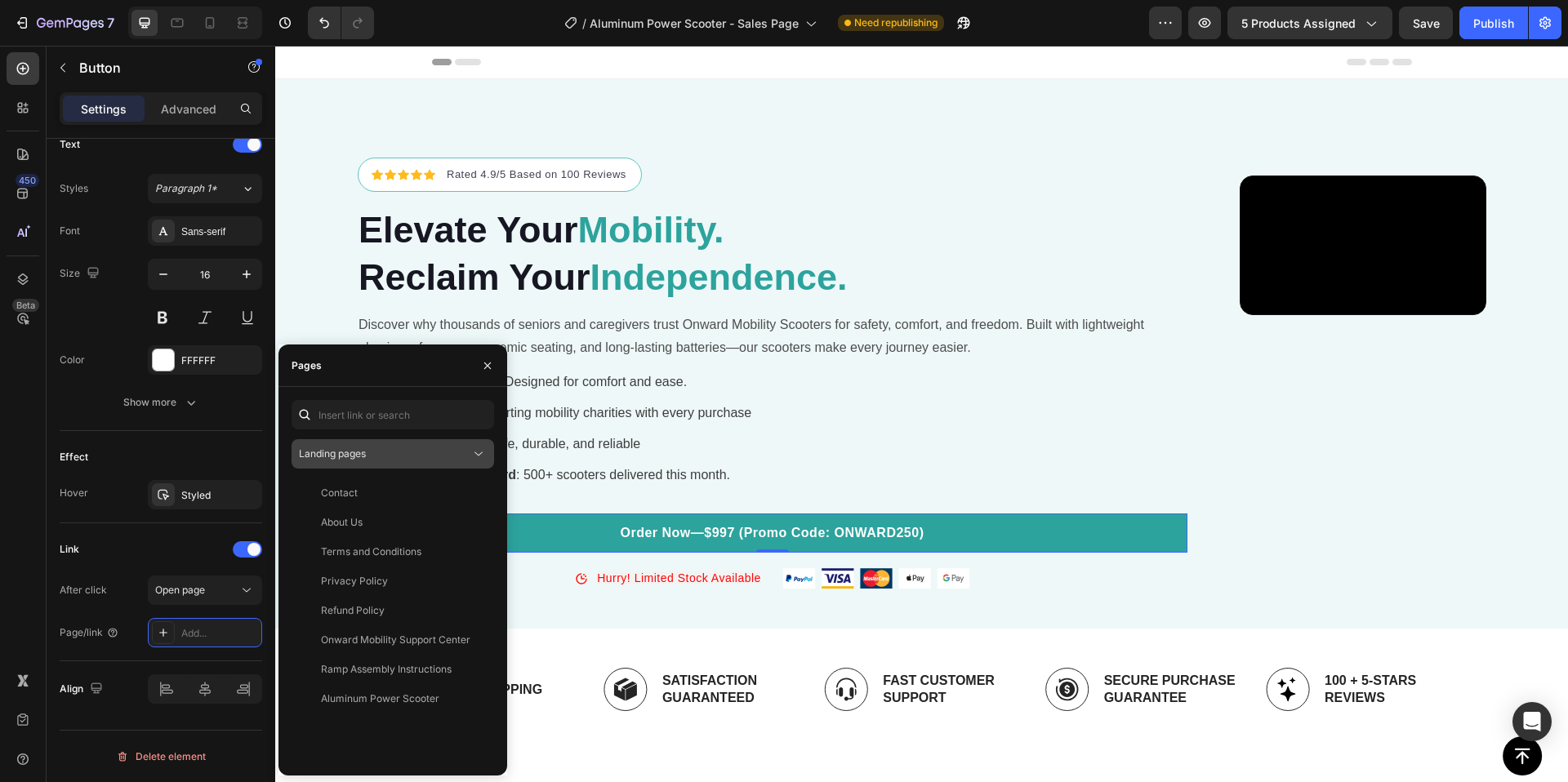
click at [443, 450] on div "Landing pages" at bounding box center [385, 454] width 171 height 15
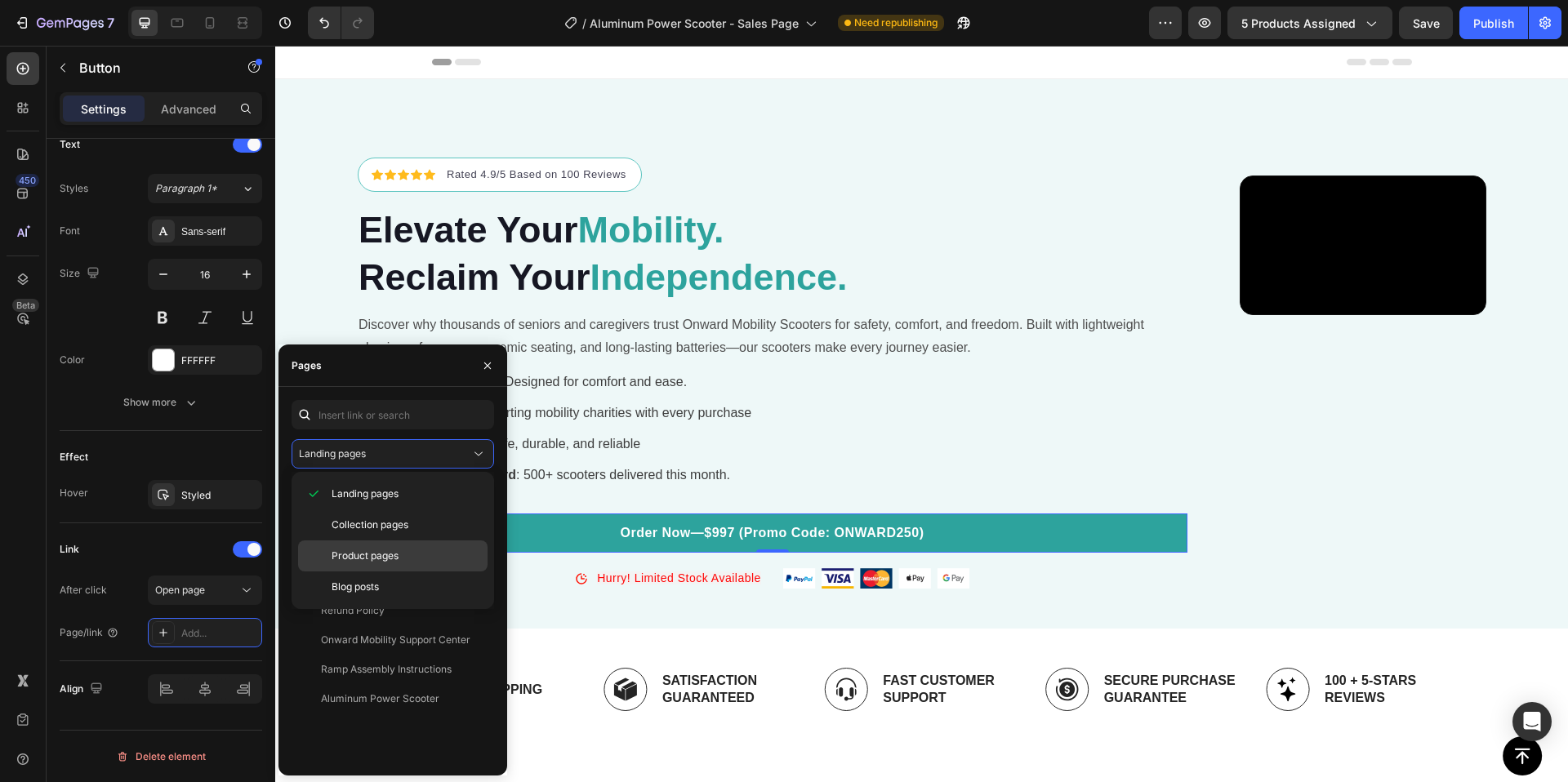
click at [398, 551] on span "Product pages" at bounding box center [365, 556] width 67 height 15
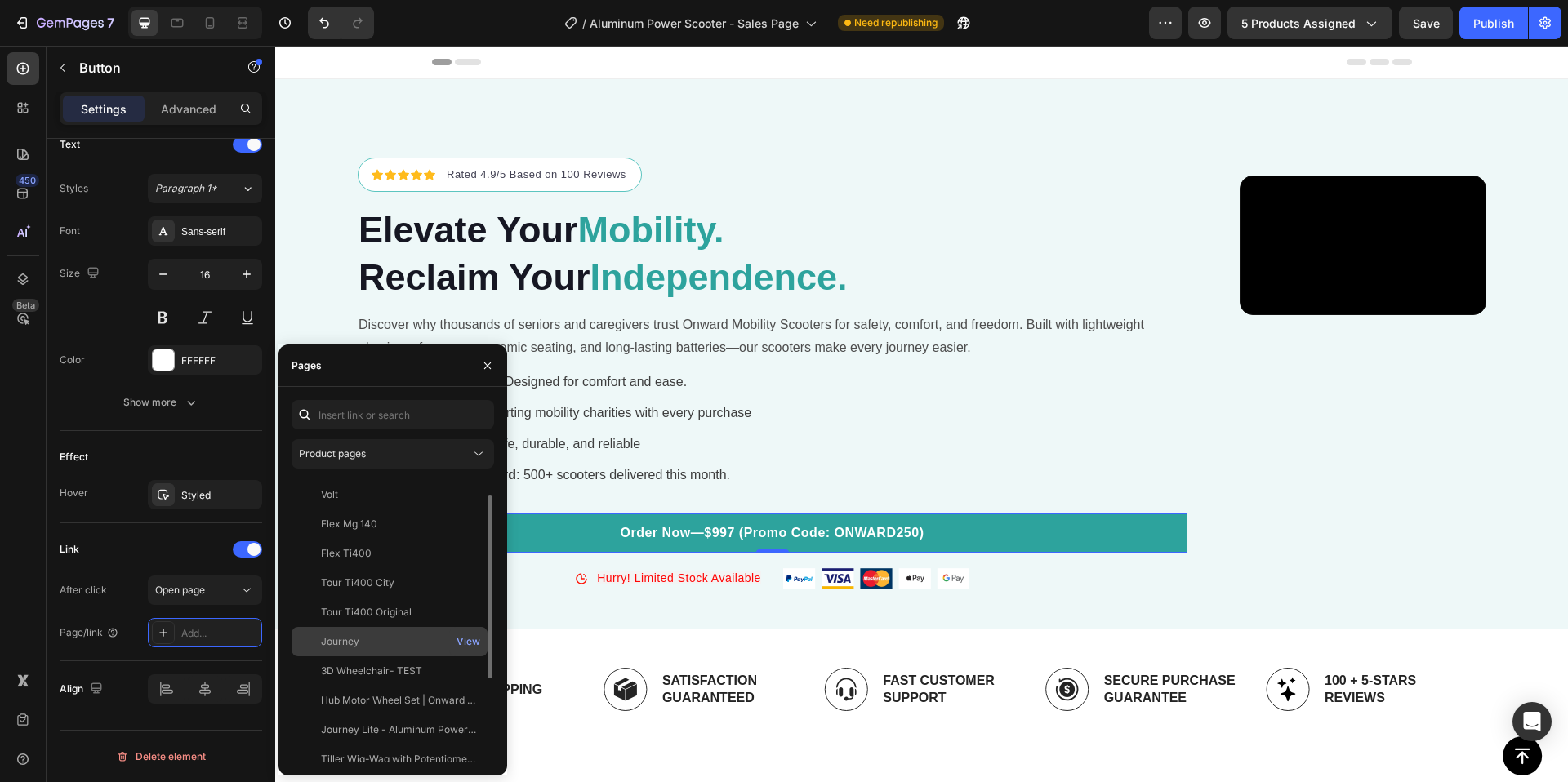
scroll to position [67, 0]
click at [486, 366] on icon "button" at bounding box center [487, 365] width 6 height 6
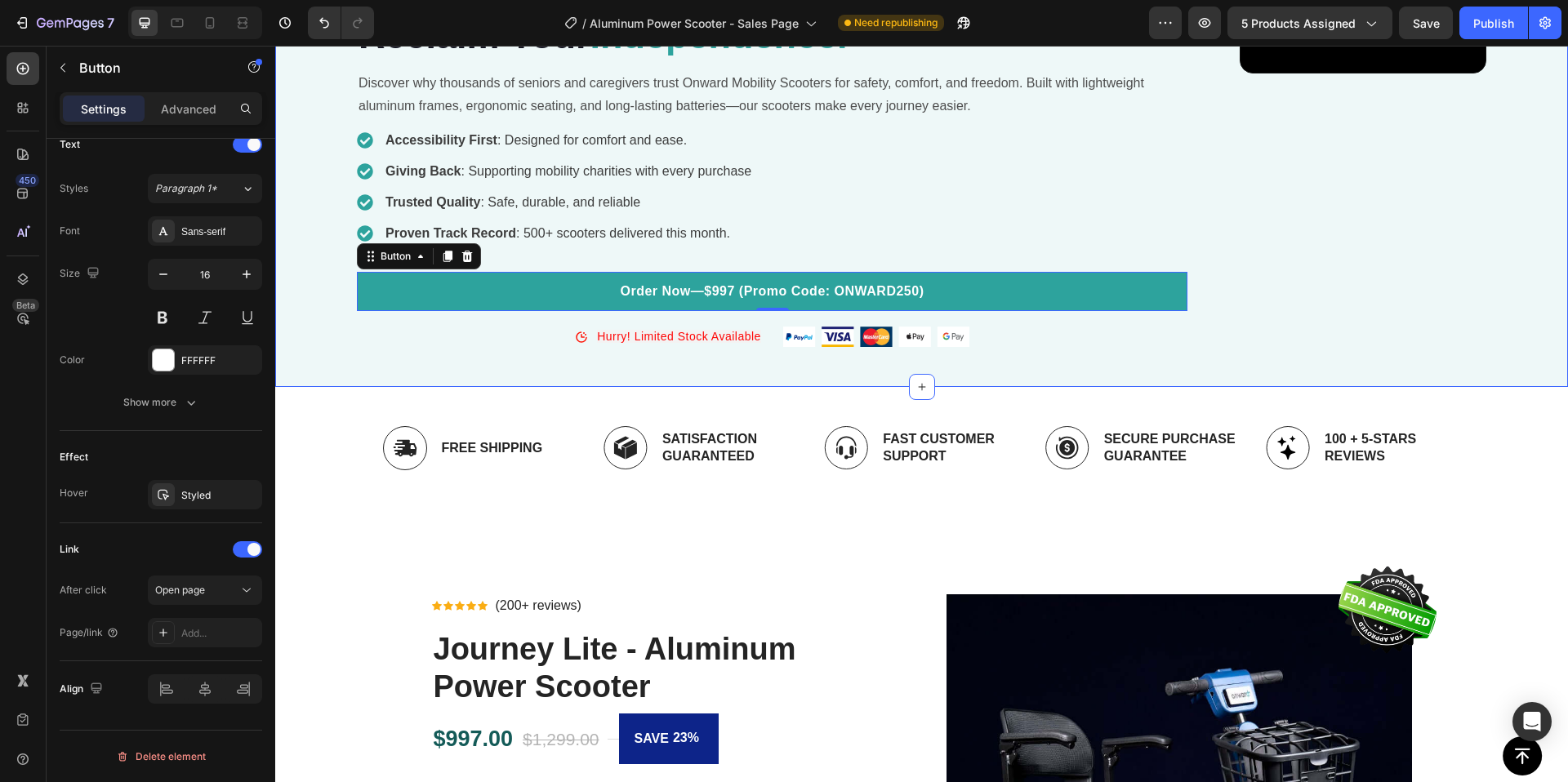
scroll to position [280, 0]
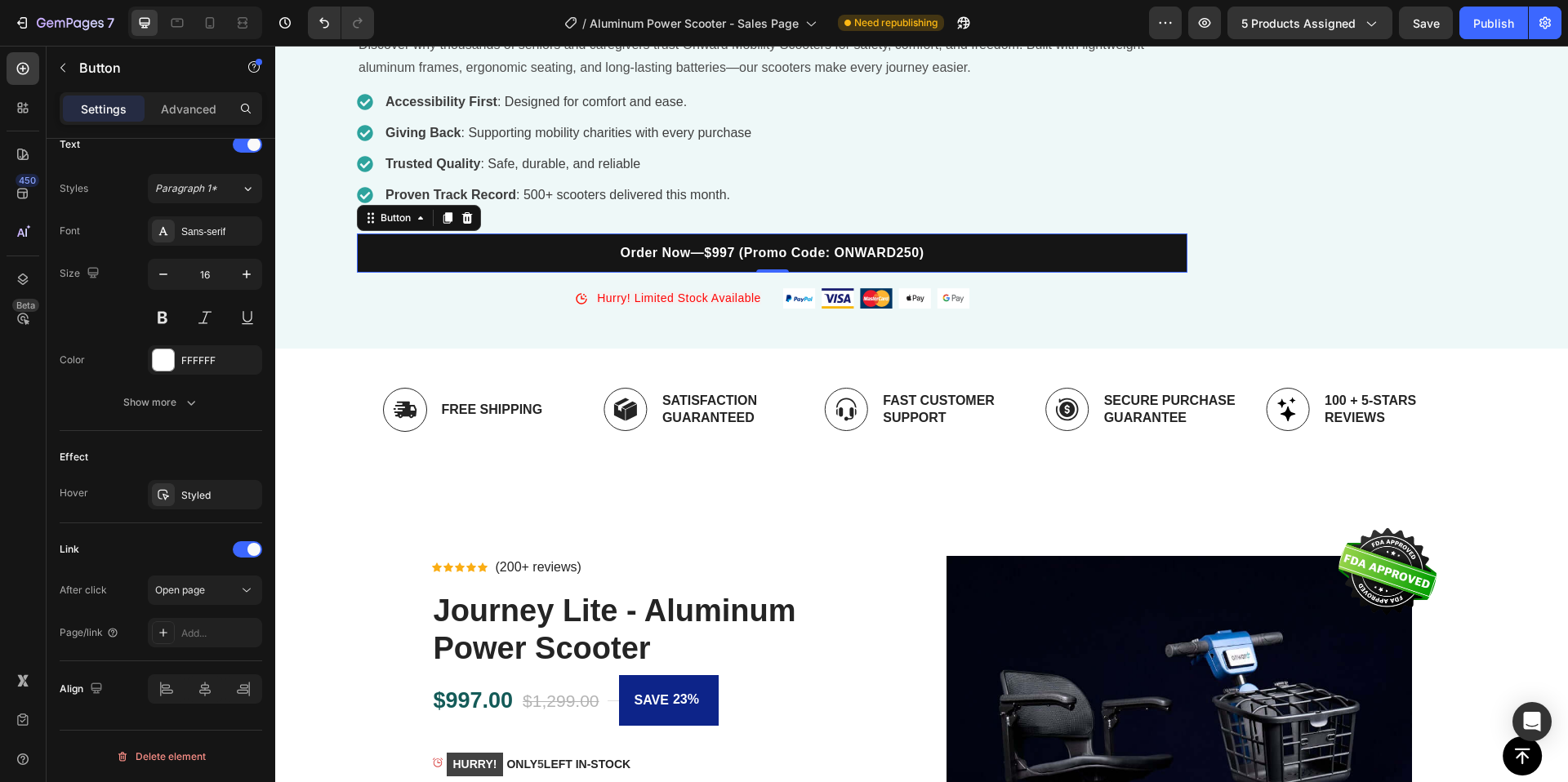
click at [808, 273] on button "Order Now—$997 (Promo Code: ONWARD250)" at bounding box center [771, 253] width 830 height 39
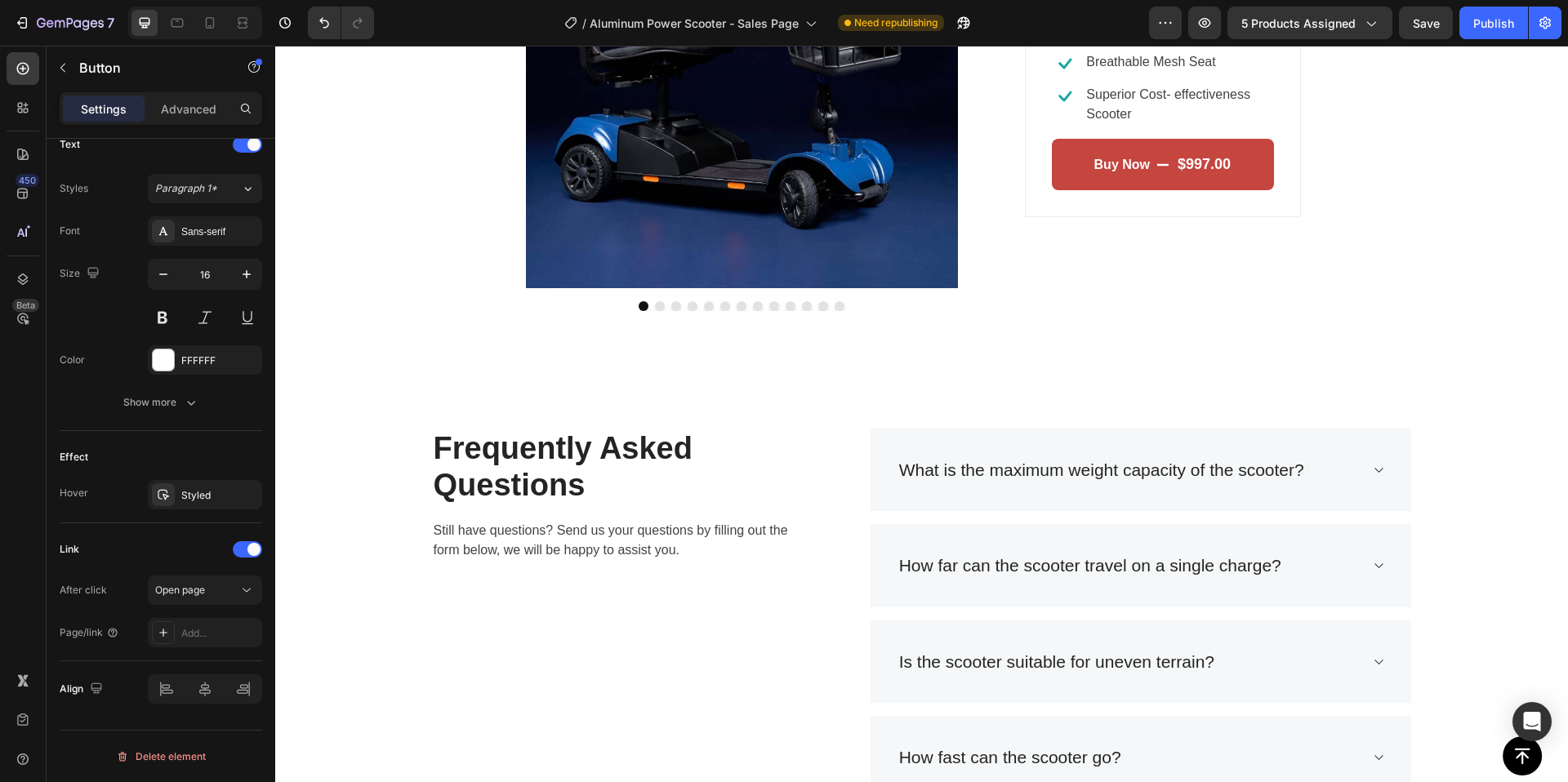
scroll to position [3953, 0]
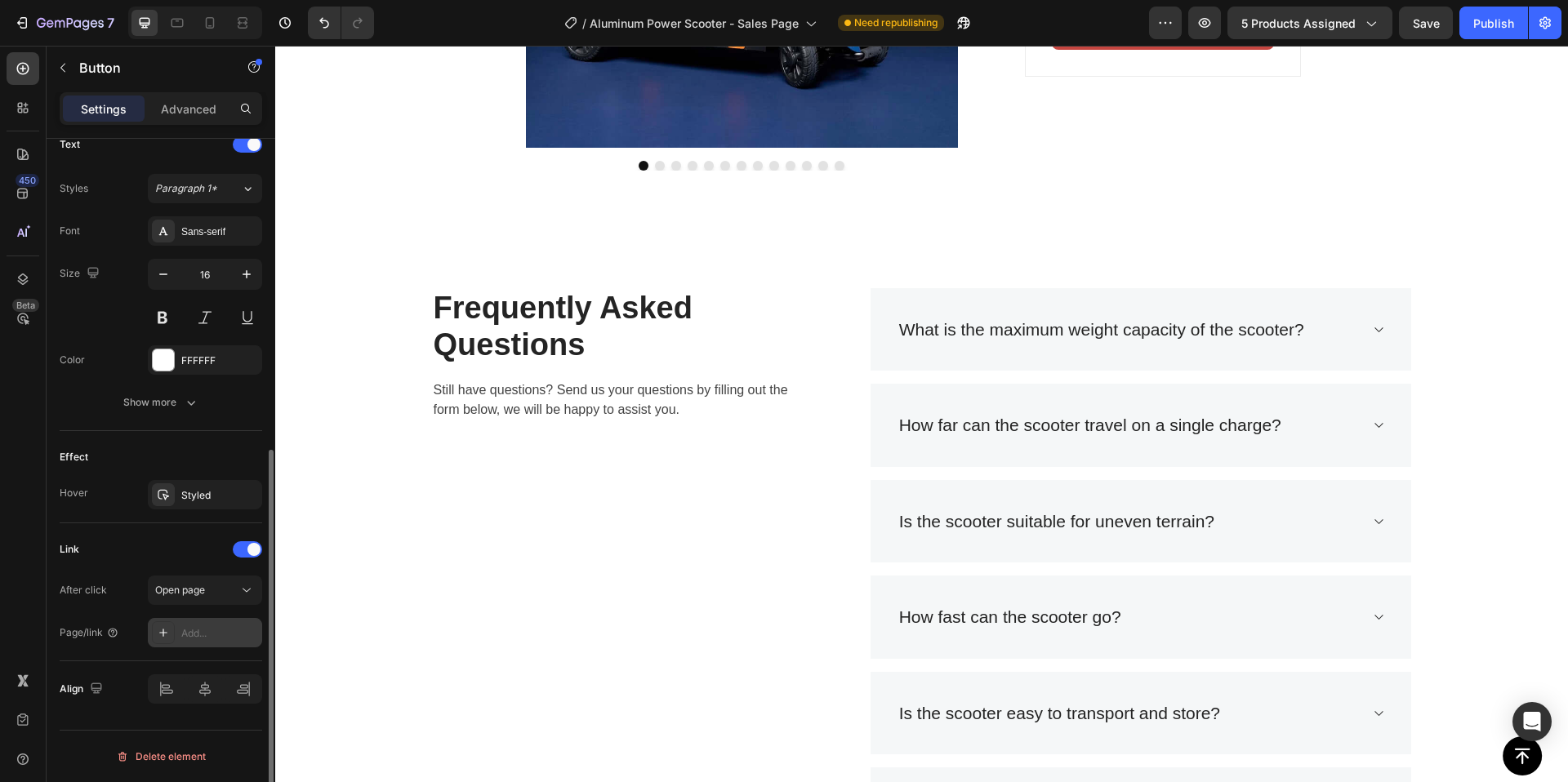
click at [214, 629] on div "Add..." at bounding box center [219, 634] width 77 height 15
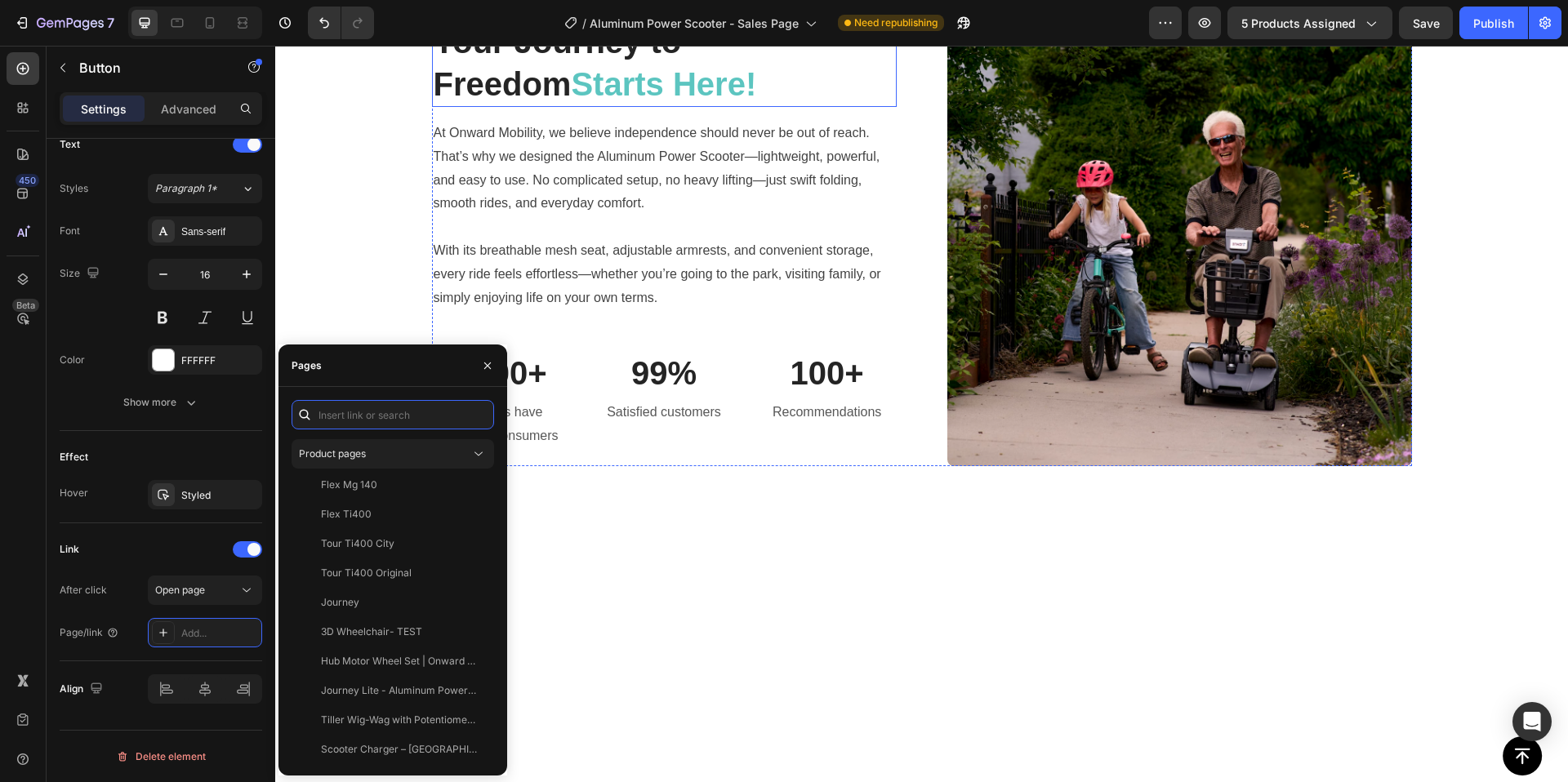
scroll to position [2588, 0]
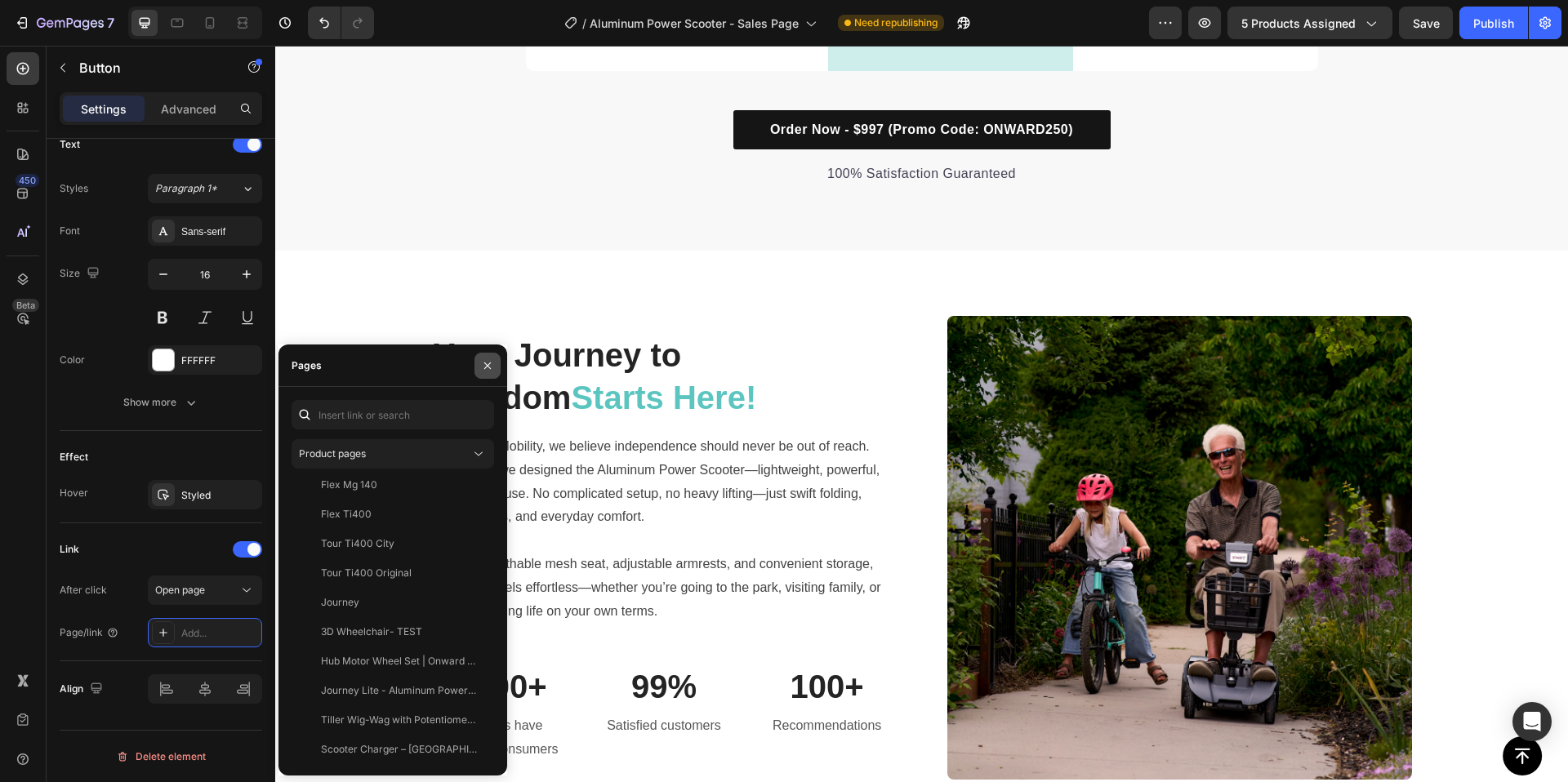
click at [486, 368] on icon "button" at bounding box center [487, 365] width 13 height 13
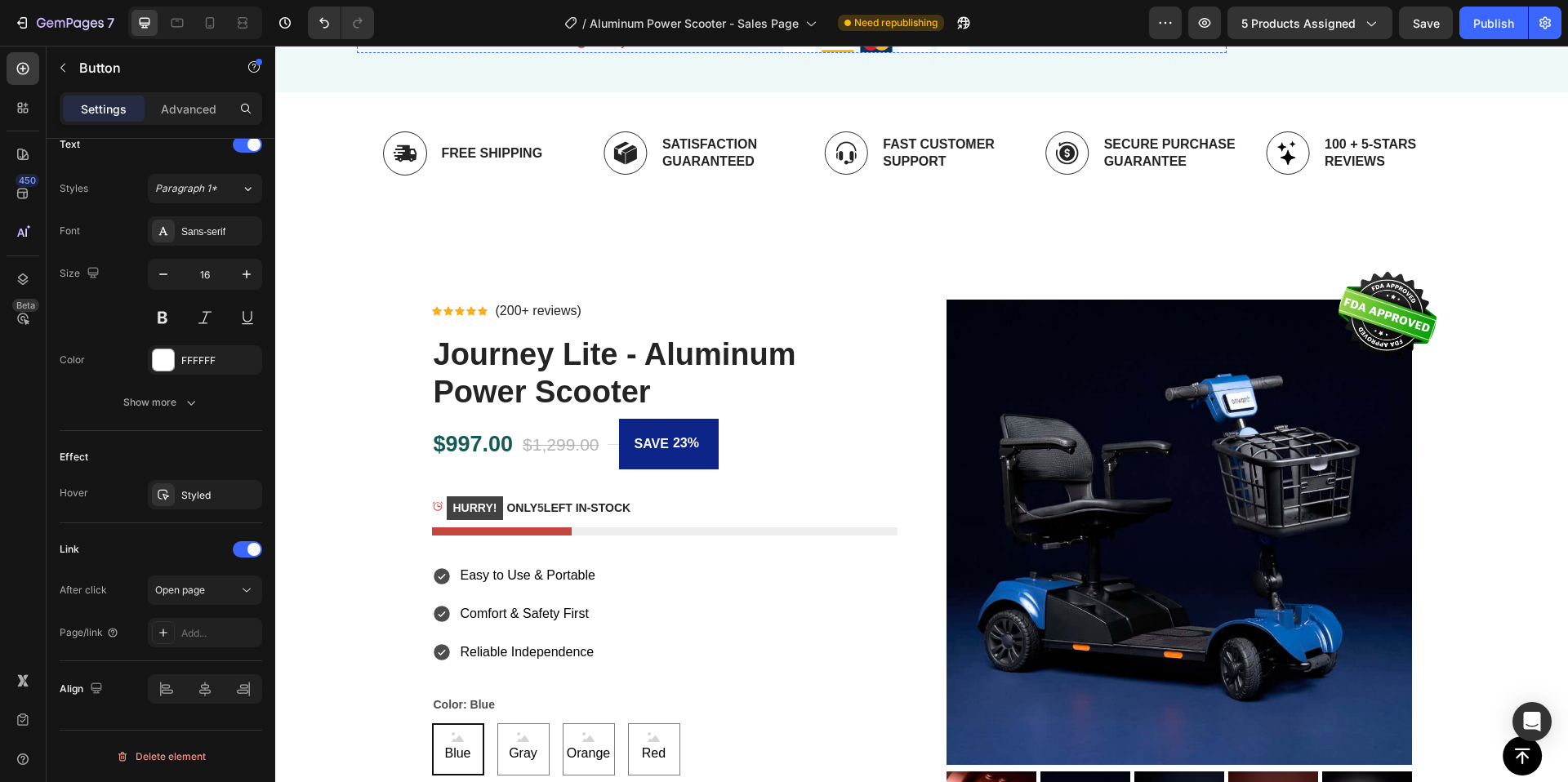
scroll to position [545, 0]
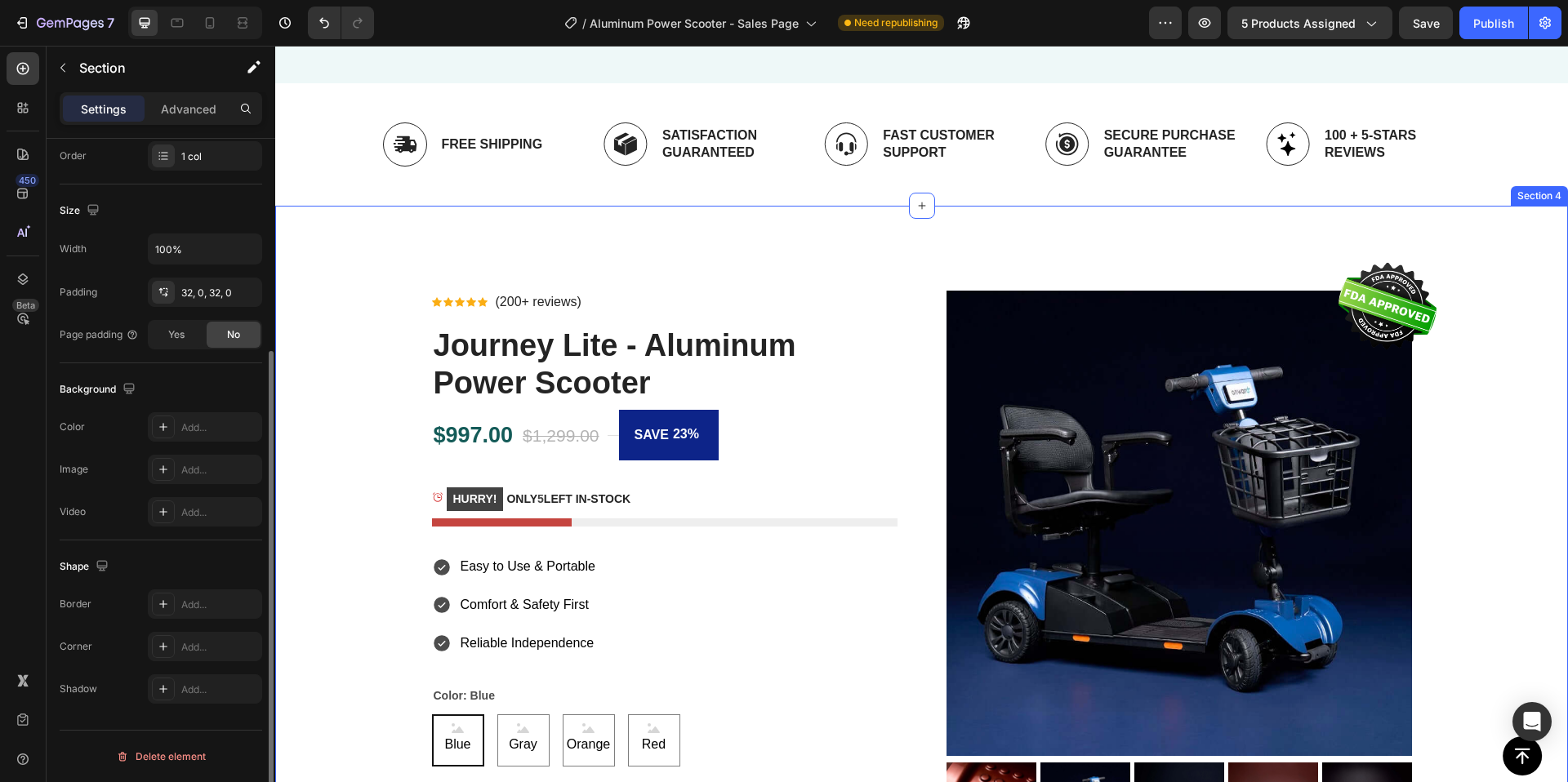
click at [898, 243] on div "Product Images Image Icon Icon Icon Icon Icon Icon List Hoz (200+ reviews) Text…" at bounding box center [921, 709] width 1293 height 1006
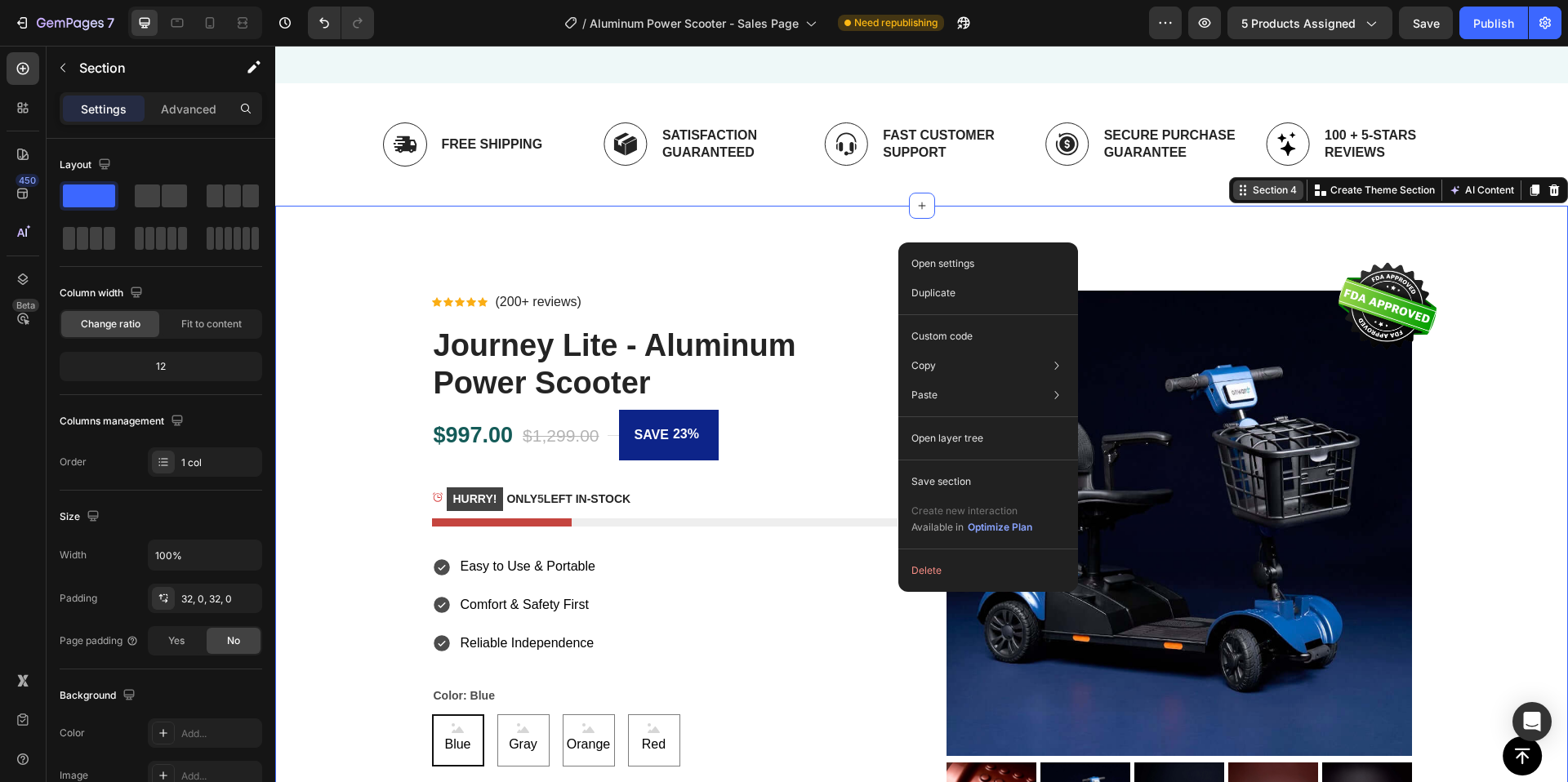
click at [1249, 198] on div "Section 4" at bounding box center [1274, 190] width 50 height 15
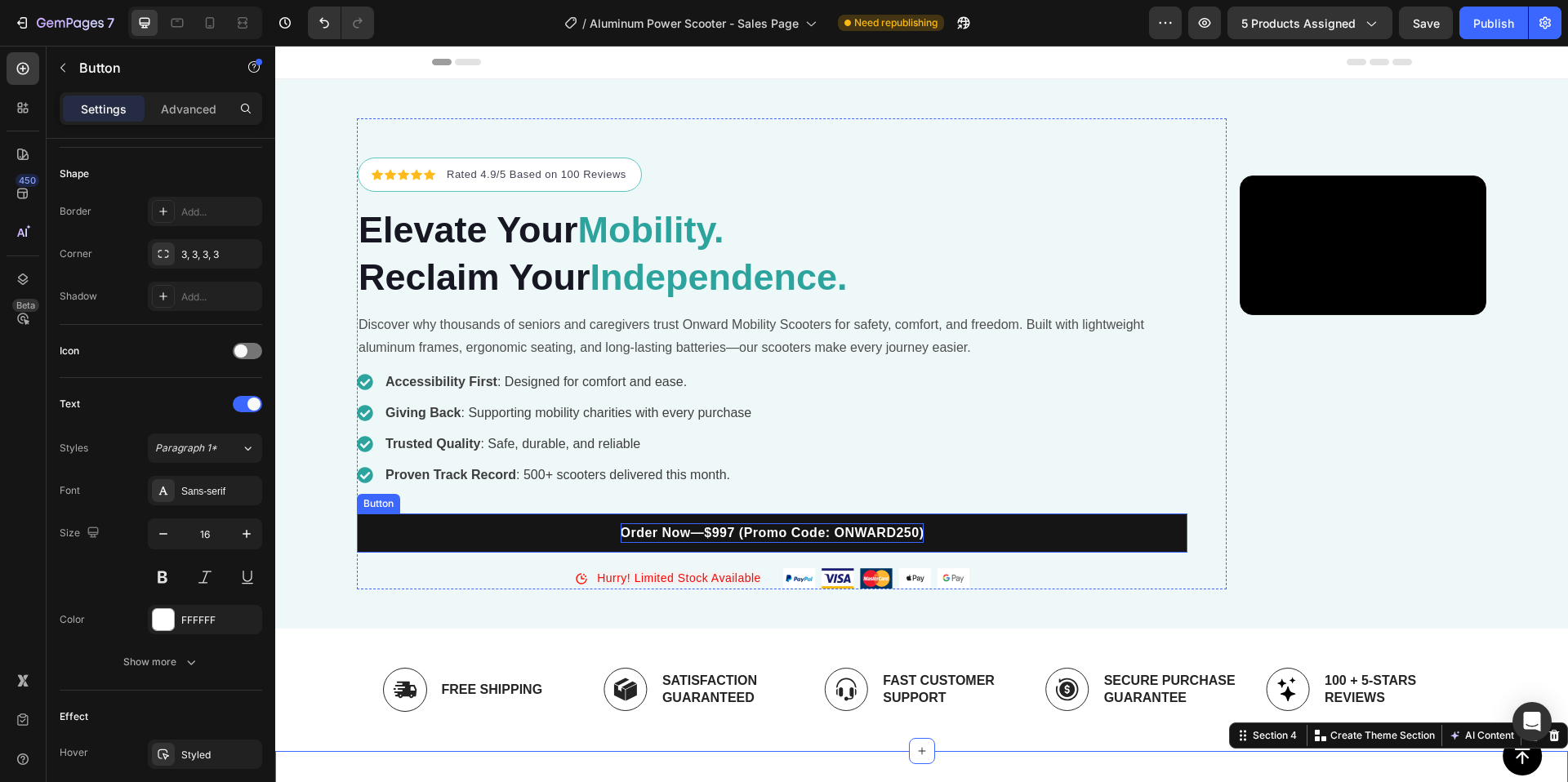
click at [638, 543] on p "Order Now—$997 (Promo Code: ONWARD250)" at bounding box center [772, 533] width 304 height 19
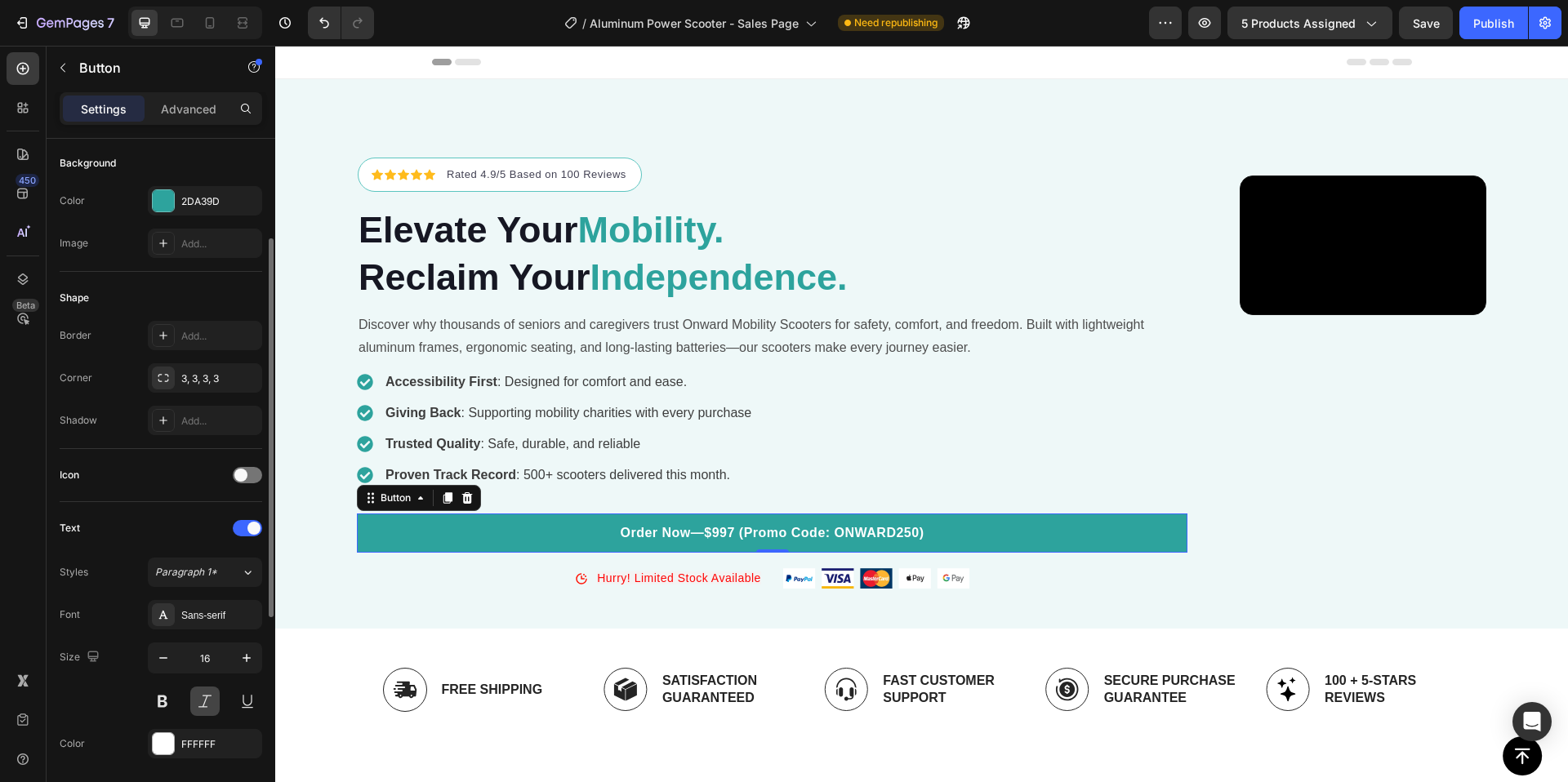
scroll to position [566, 0]
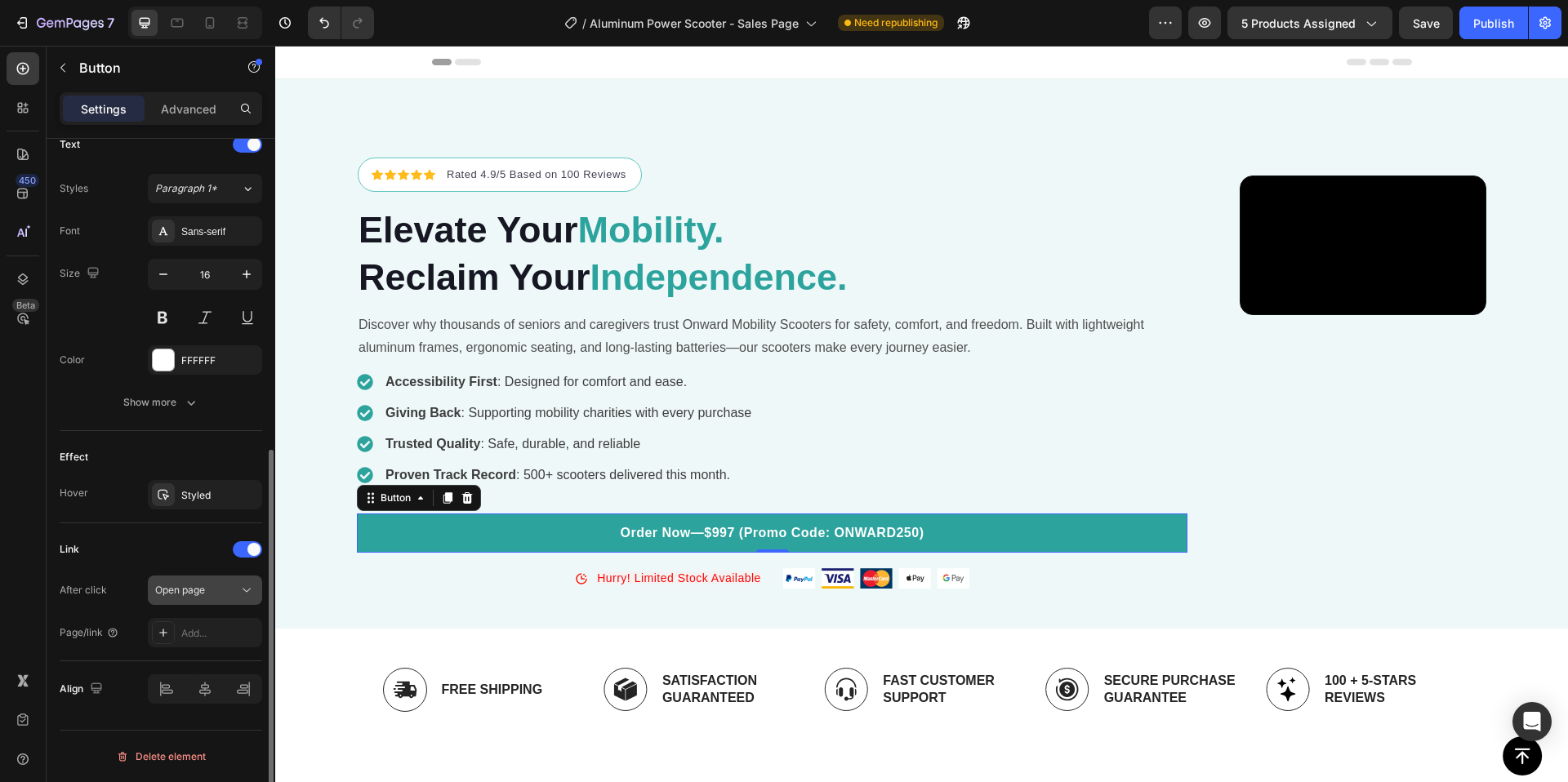
click at [202, 589] on span "Open page" at bounding box center [180, 590] width 49 height 12
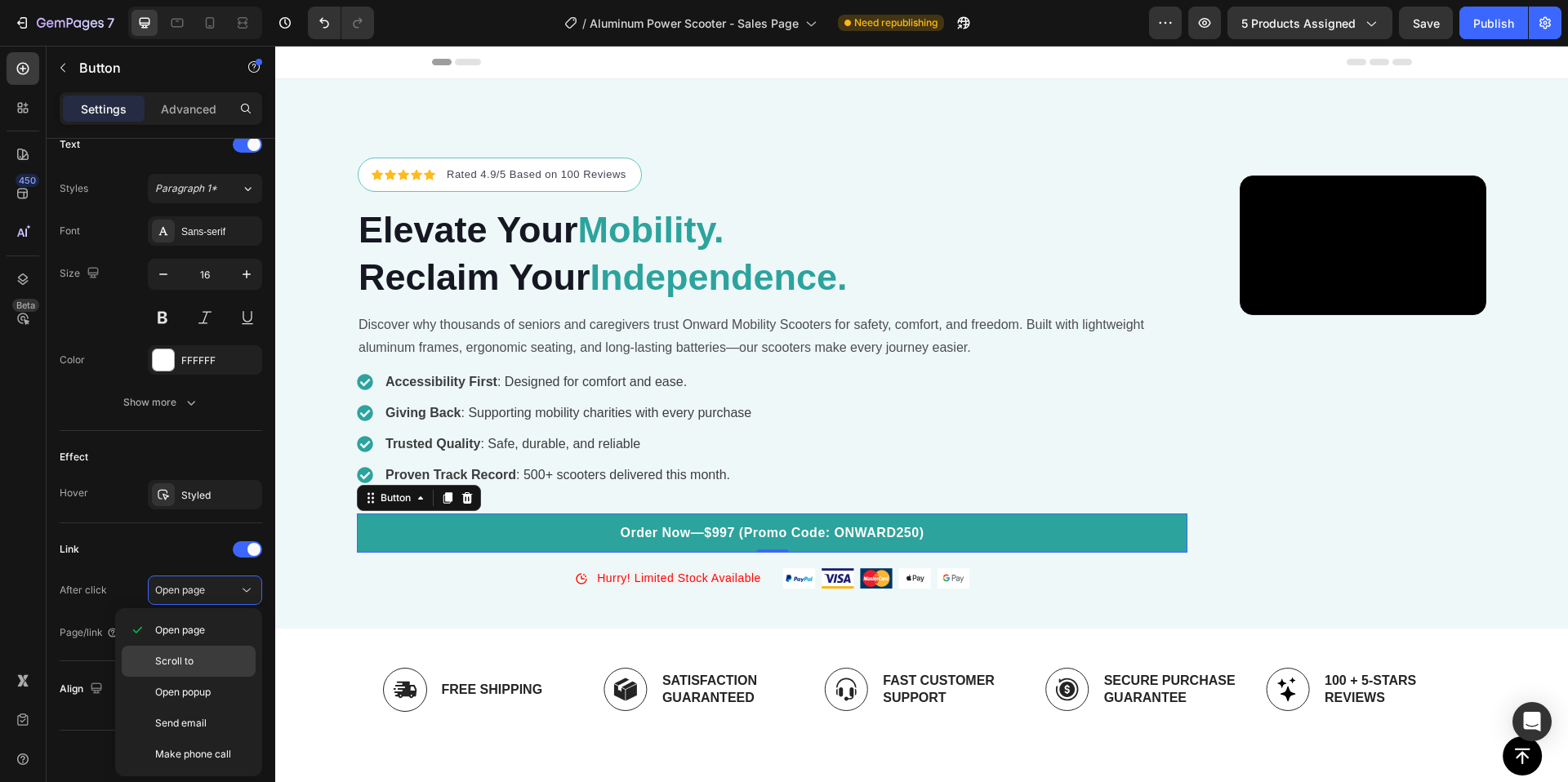
click at [204, 677] on div "Scroll to" at bounding box center [189, 692] width 134 height 31
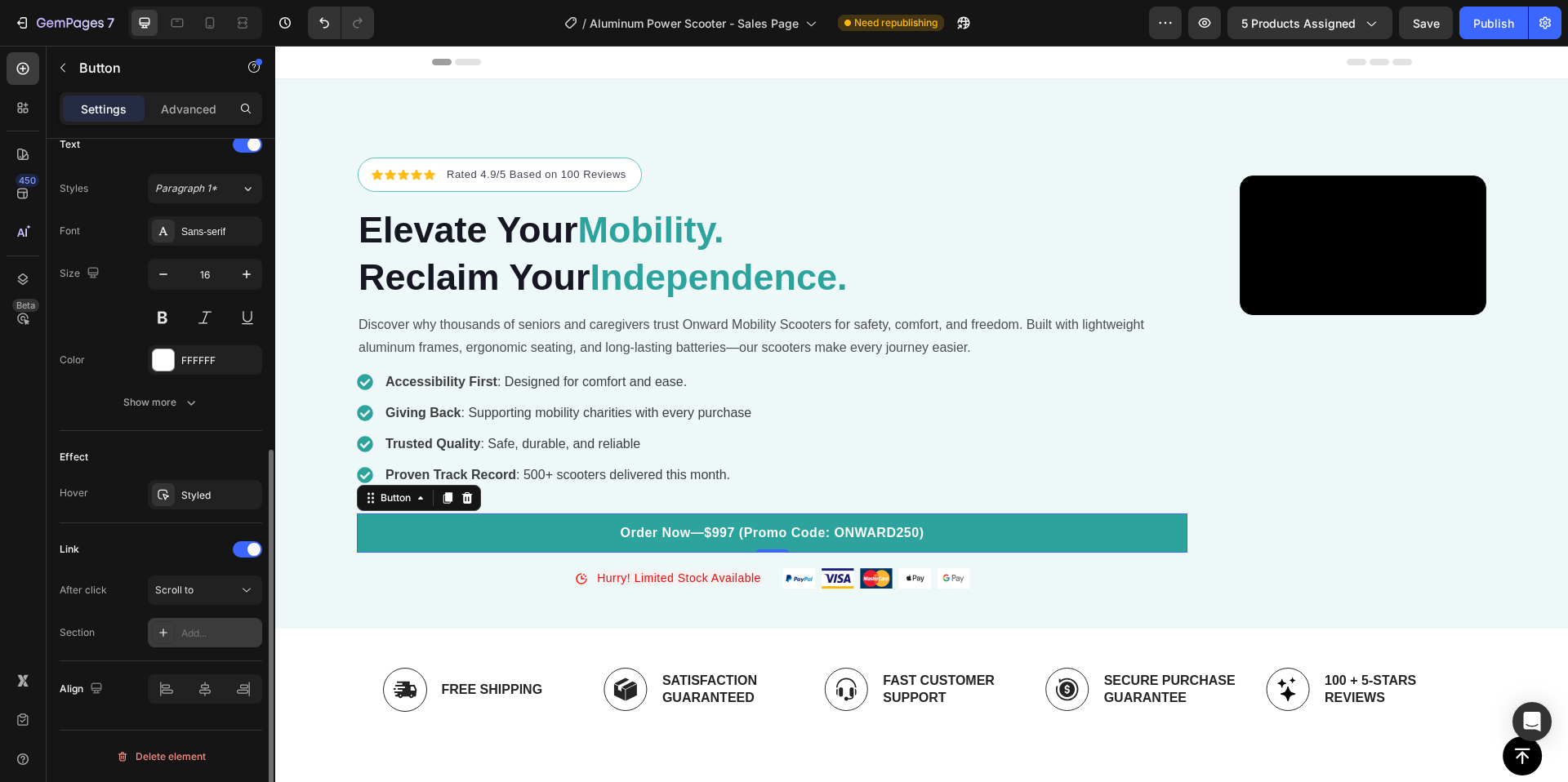
click at [201, 634] on div "Add..." at bounding box center [219, 634] width 77 height 15
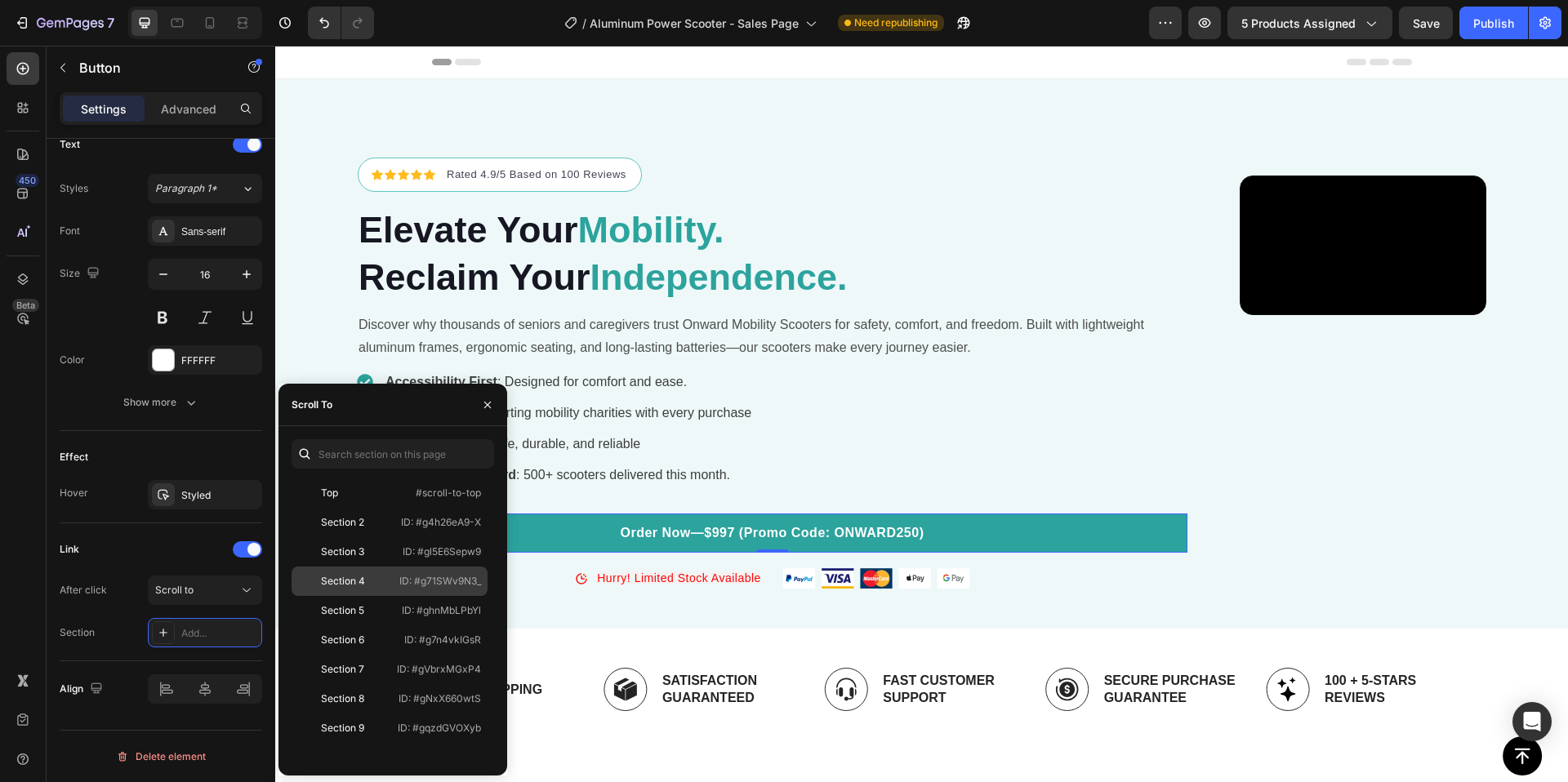
click at [330, 596] on div "Section 4 ID: #g71SWv9N3_" at bounding box center [389, 610] width 196 height 29
click at [485, 399] on icon "button" at bounding box center [487, 405] width 13 height 13
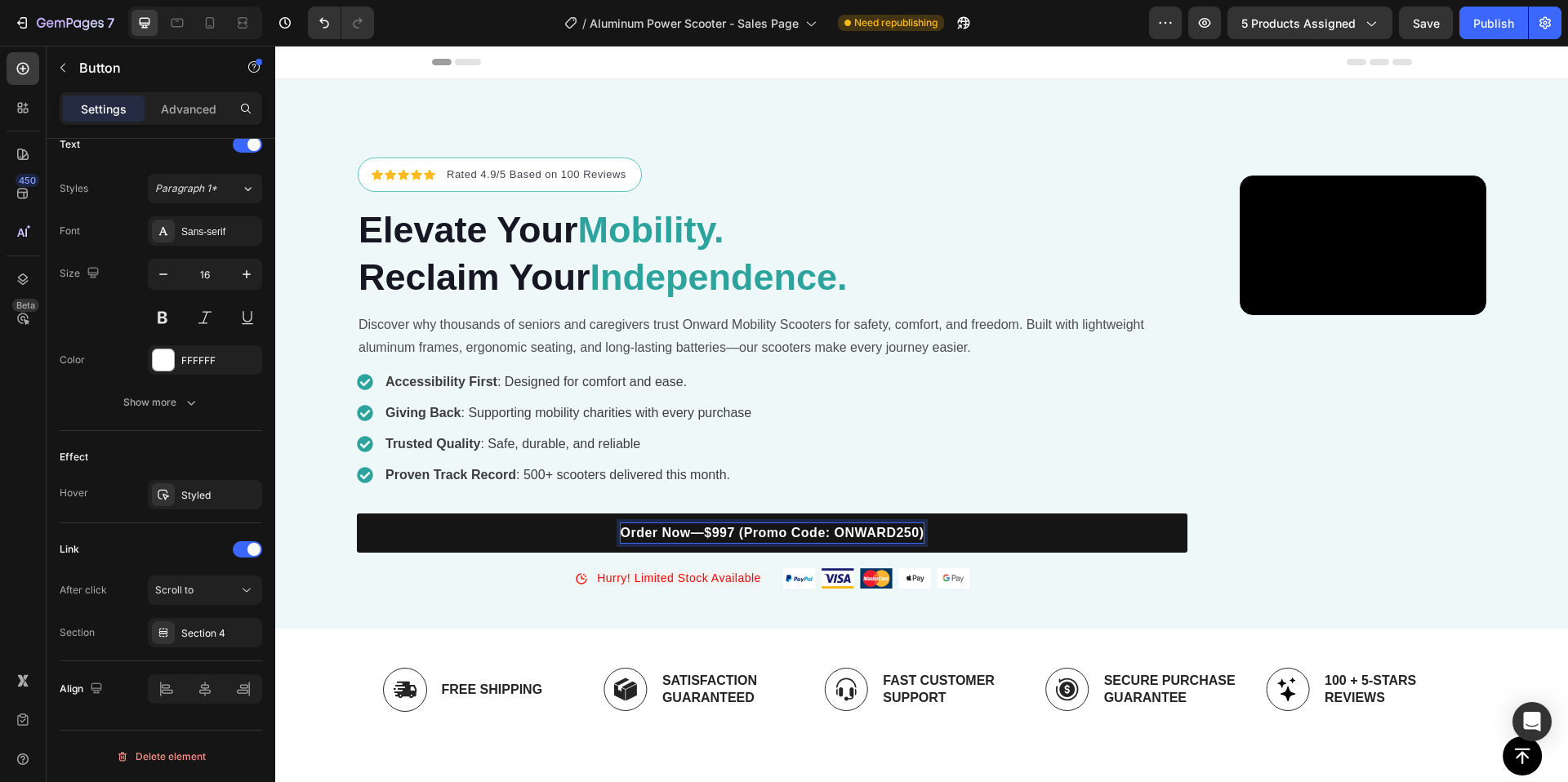
click at [620, 543] on p "Order Now—$997 (Promo Code: ONWARD250)" at bounding box center [772, 533] width 304 height 19
click at [792, 553] on link "Order Now—$997 (Promo Code: ONWARD250)" at bounding box center [771, 533] width 830 height 39
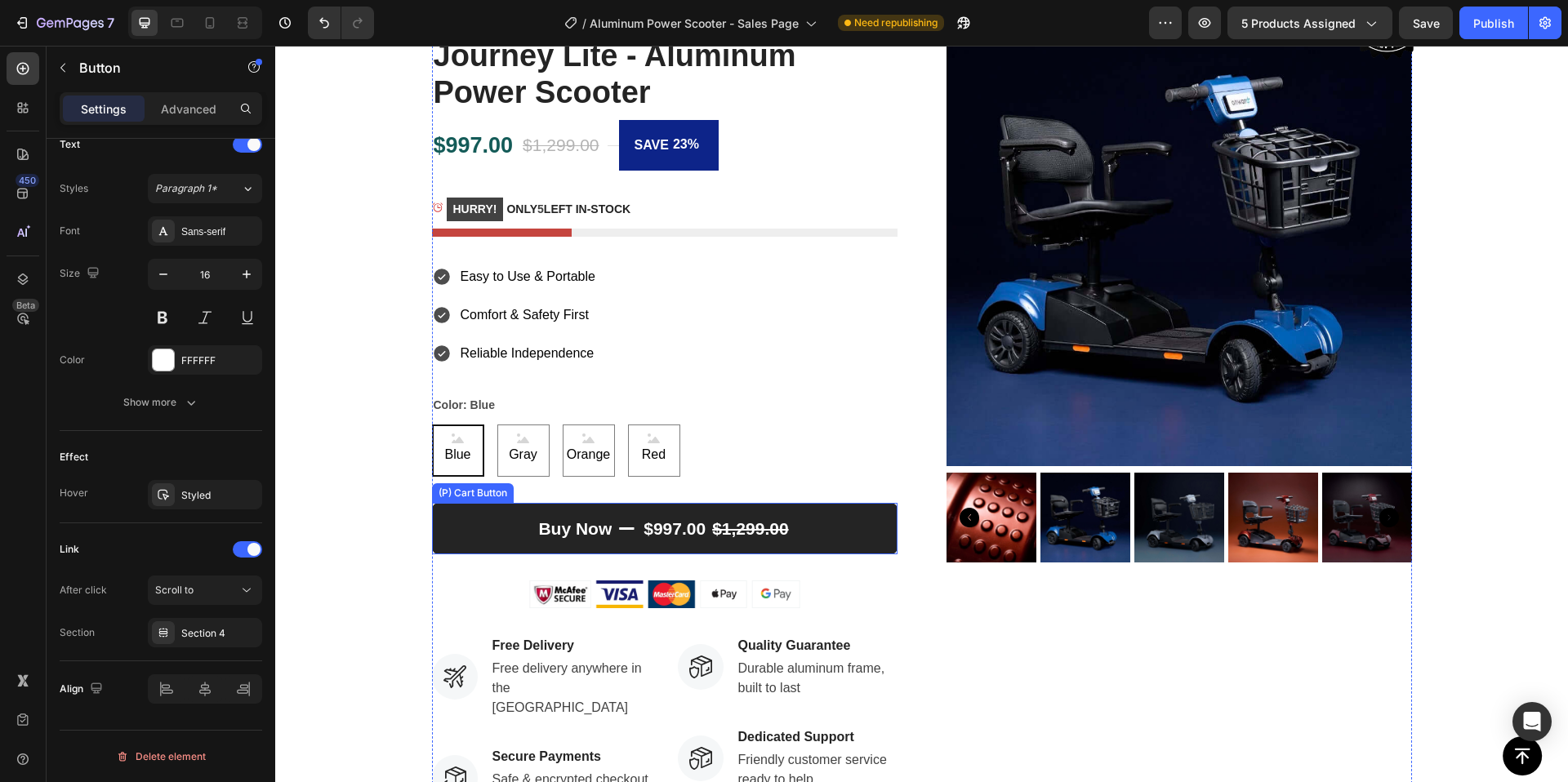
scroll to position [517, 0]
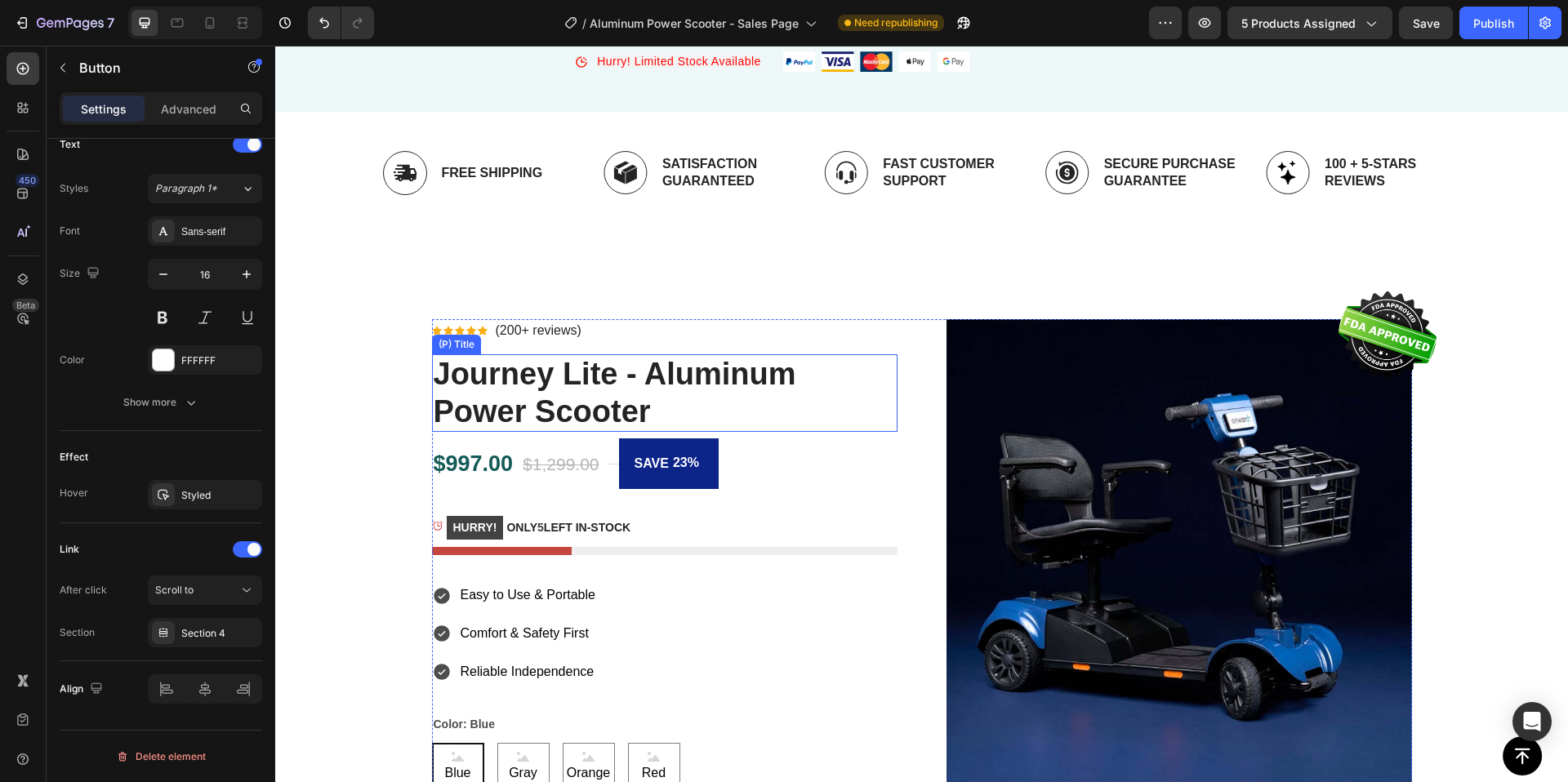
click at [931, 445] on div "Product Images Image Icon Icon Icon Icon Icon Icon List Hoz (200+ reviews) Text…" at bounding box center [921, 738] width 979 height 837
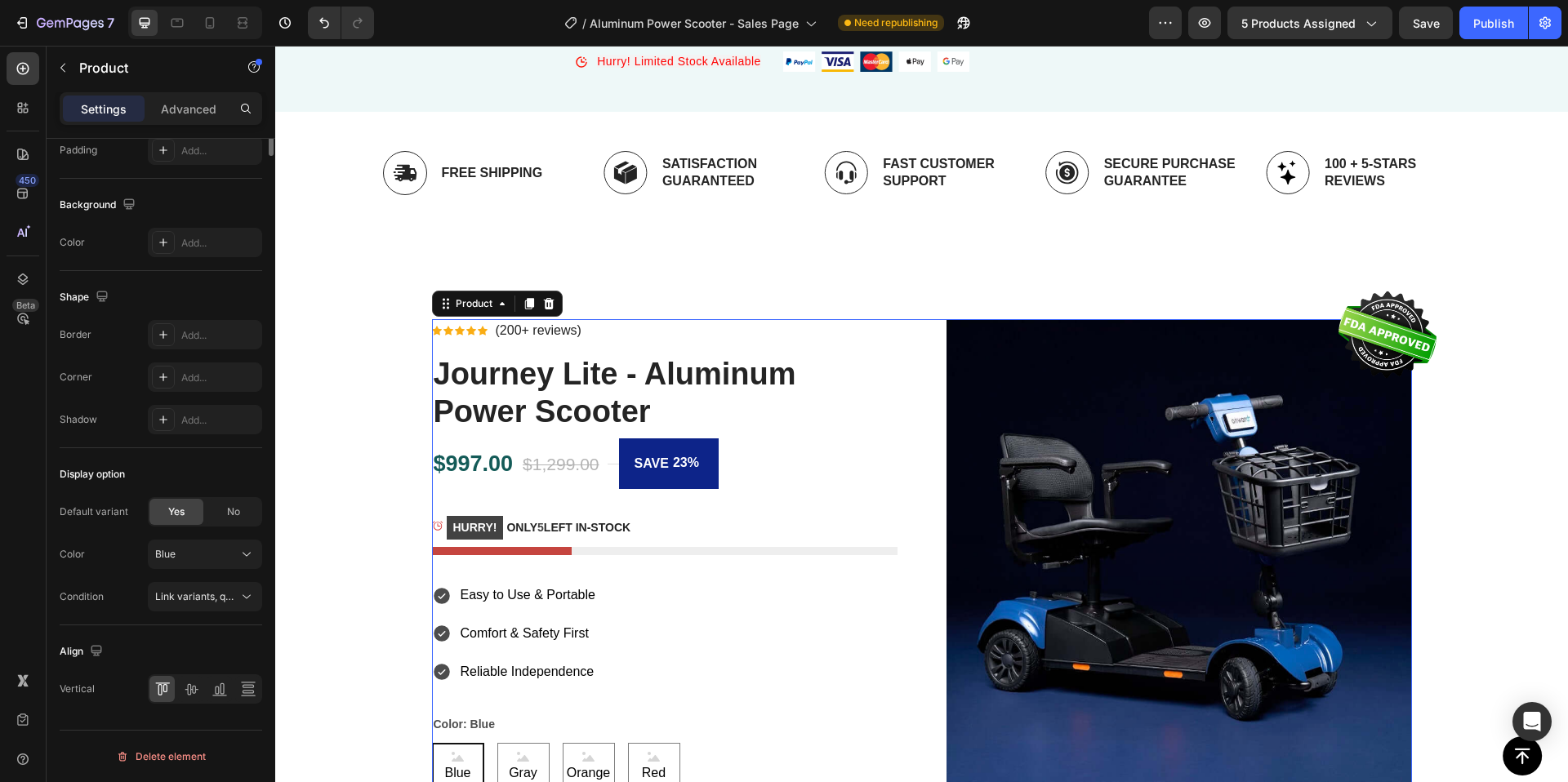
scroll to position [0, 0]
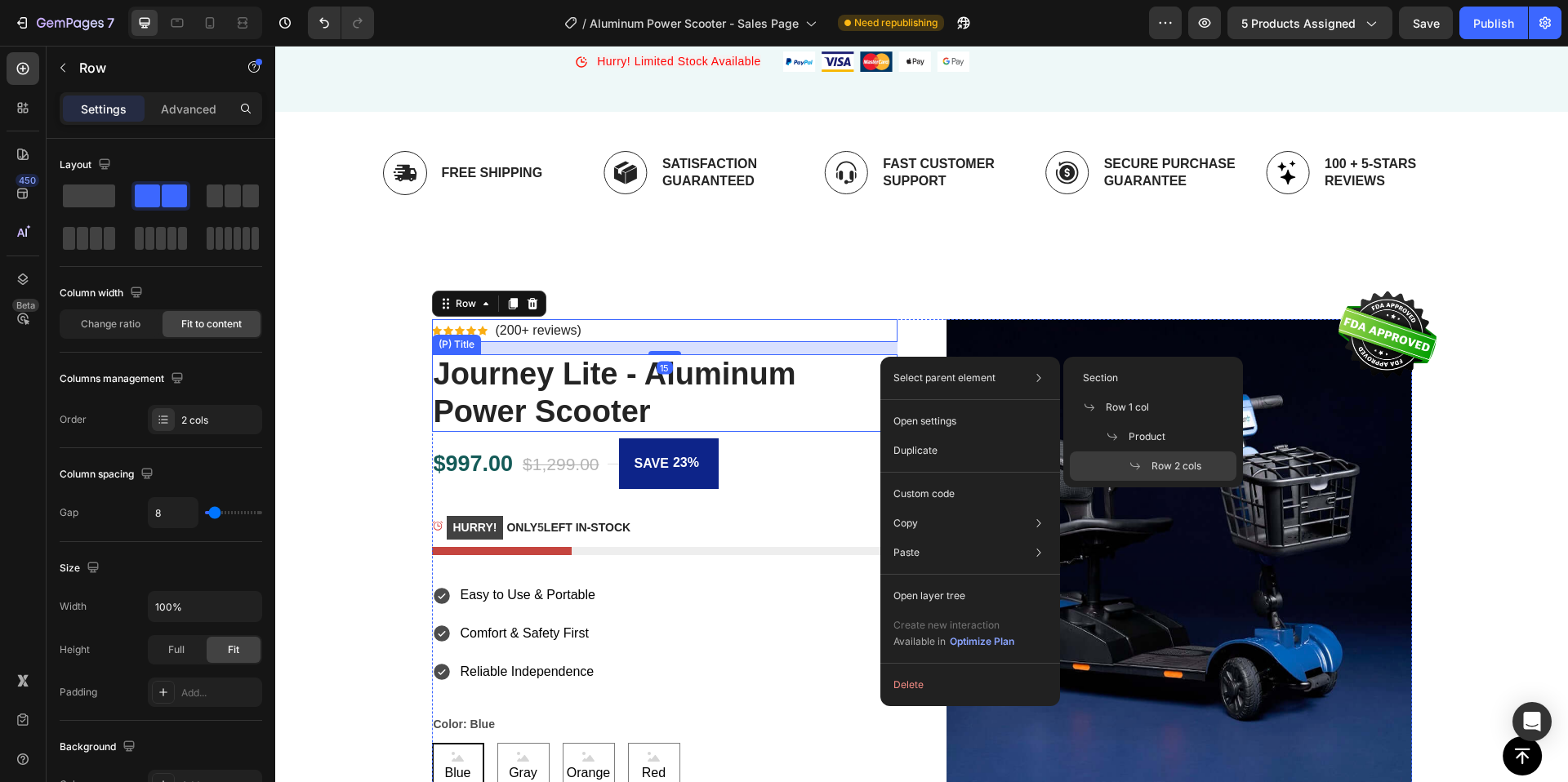
click at [864, 410] on h2 "Journey Lite - Aluminum Power Scooter" at bounding box center [664, 394] width 465 height 78
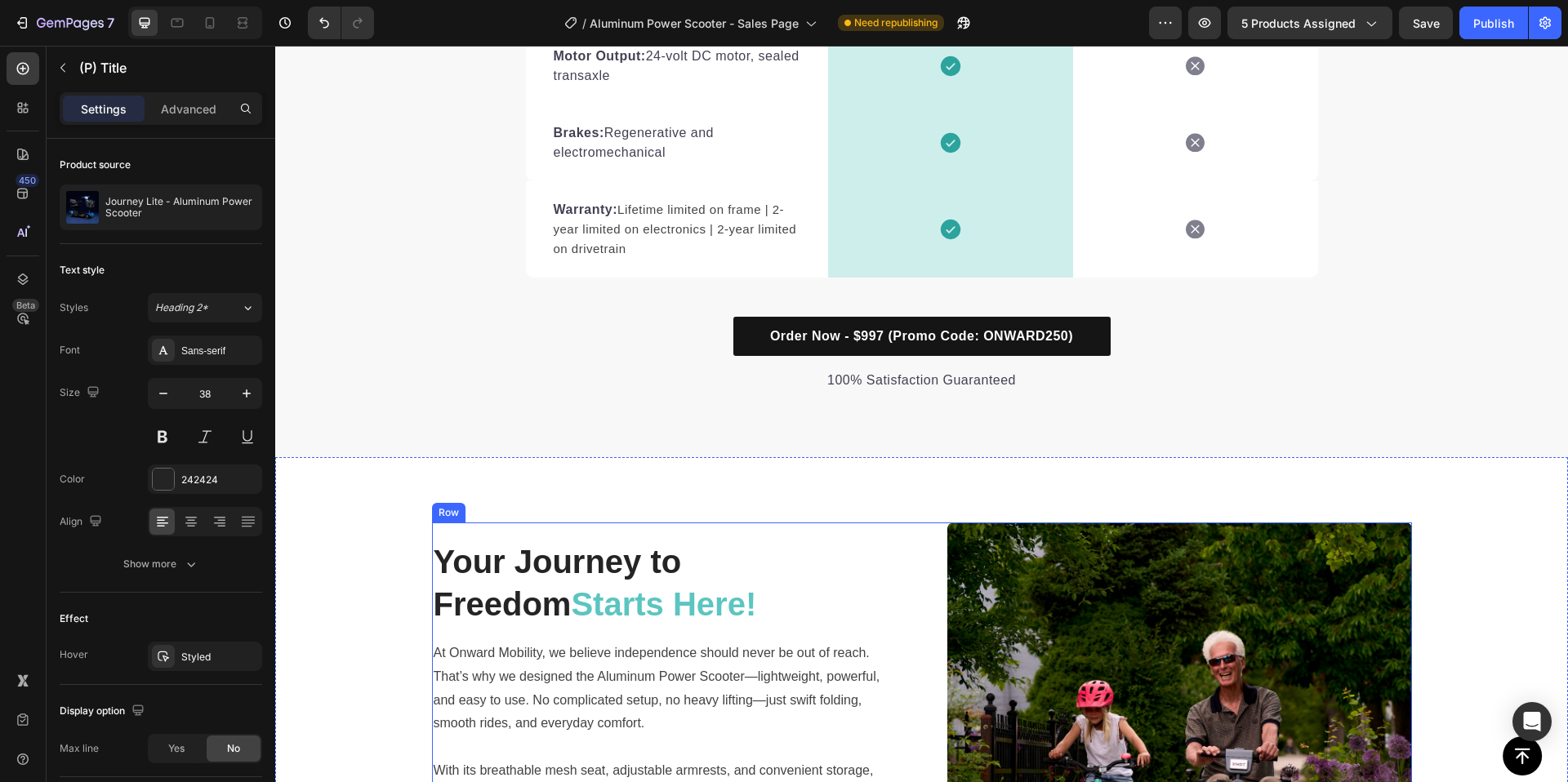
scroll to position [2262, 0]
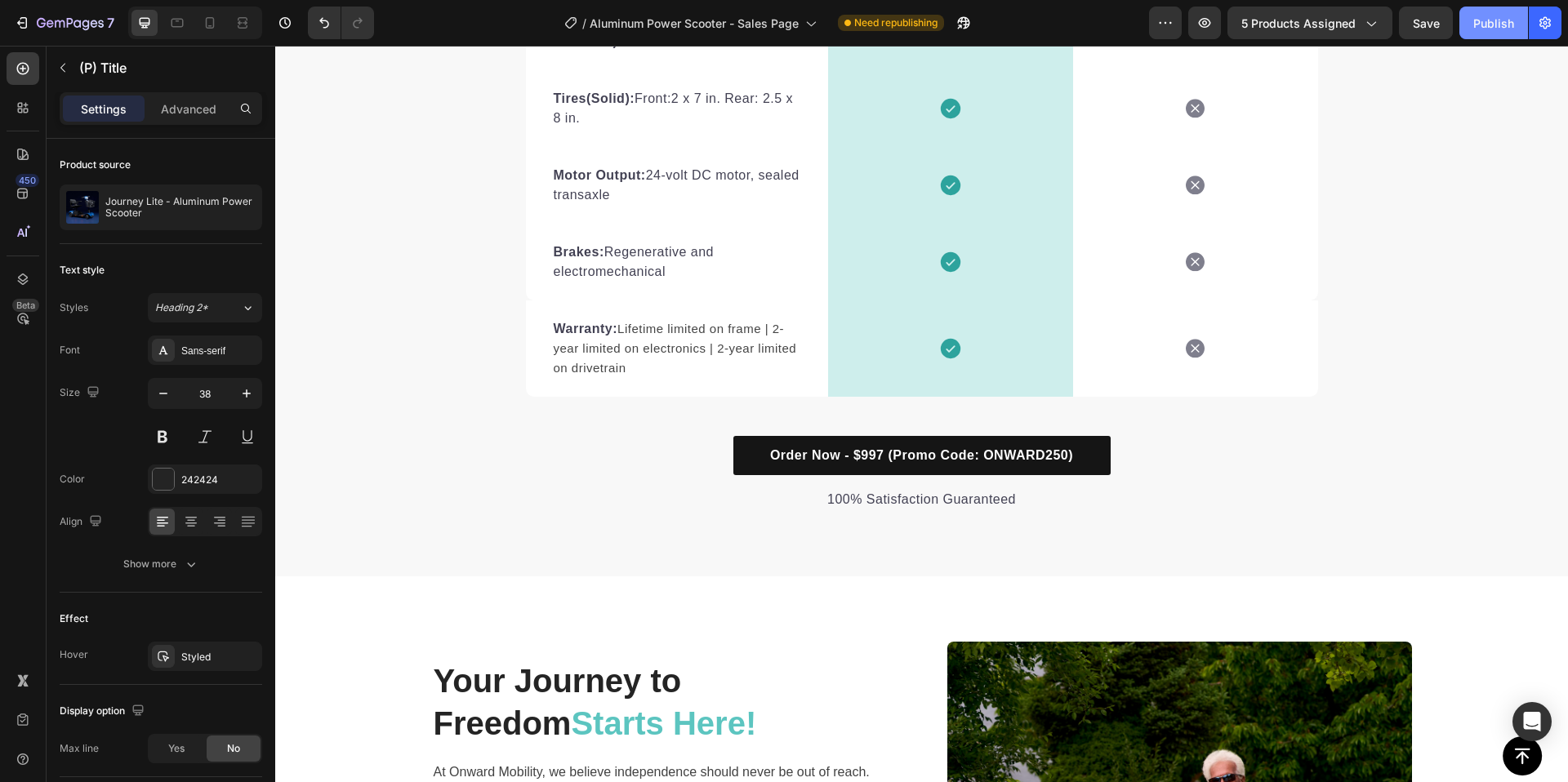
click at [1487, 34] on button "Publish" at bounding box center [1494, 22] width 69 height 33
